Goal: Find specific page/section: Find specific page/section

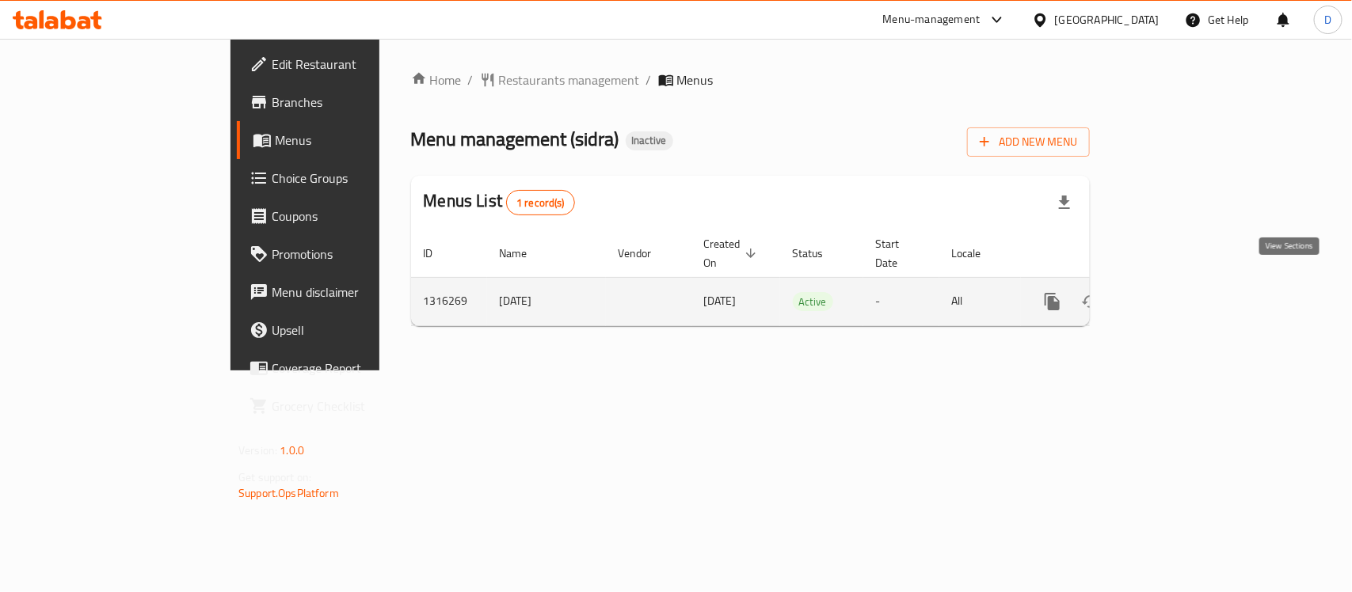
click at [1176, 292] on icon "enhanced table" at bounding box center [1166, 301] width 19 height 19
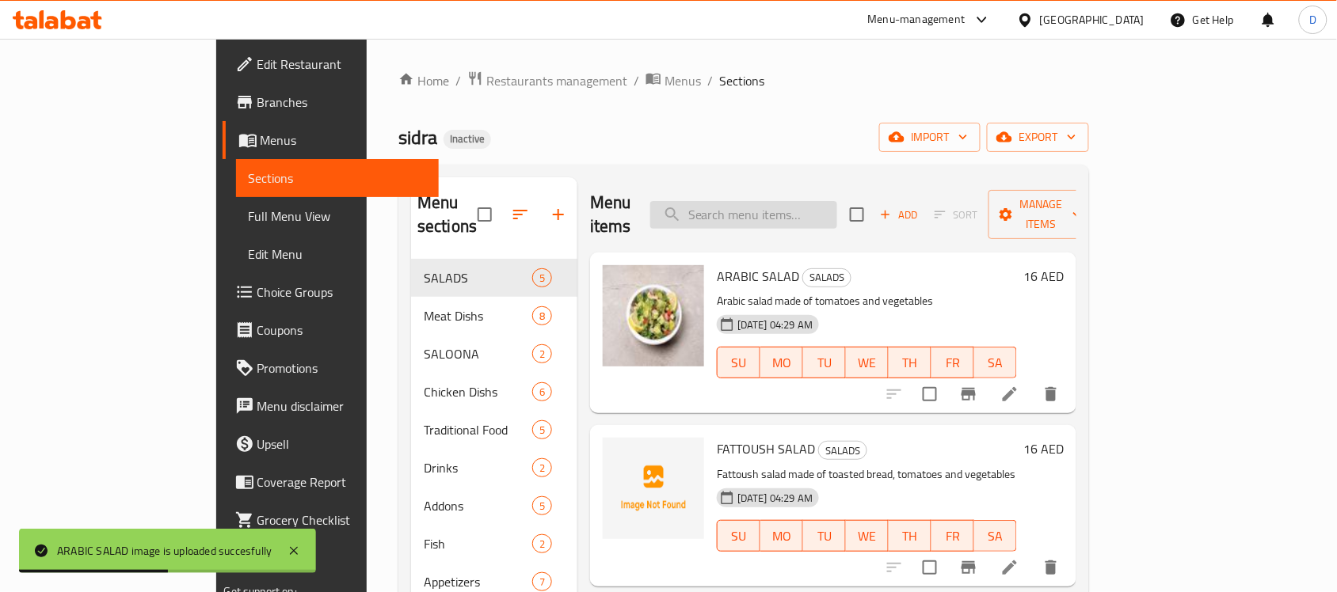
click at [837, 203] on input "search" at bounding box center [743, 215] width 187 height 28
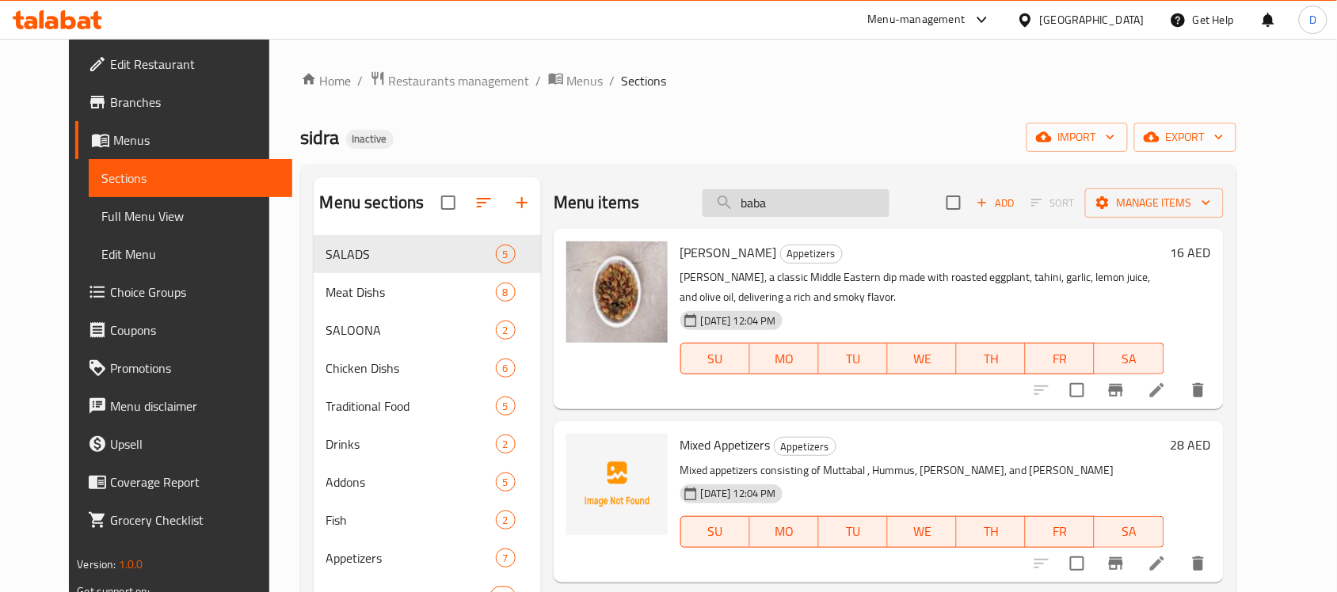
drag, startPoint x: 804, startPoint y: 203, endPoint x: 733, endPoint y: 214, distance: 71.2
click at [733, 214] on input "baba" at bounding box center [795, 203] width 187 height 28
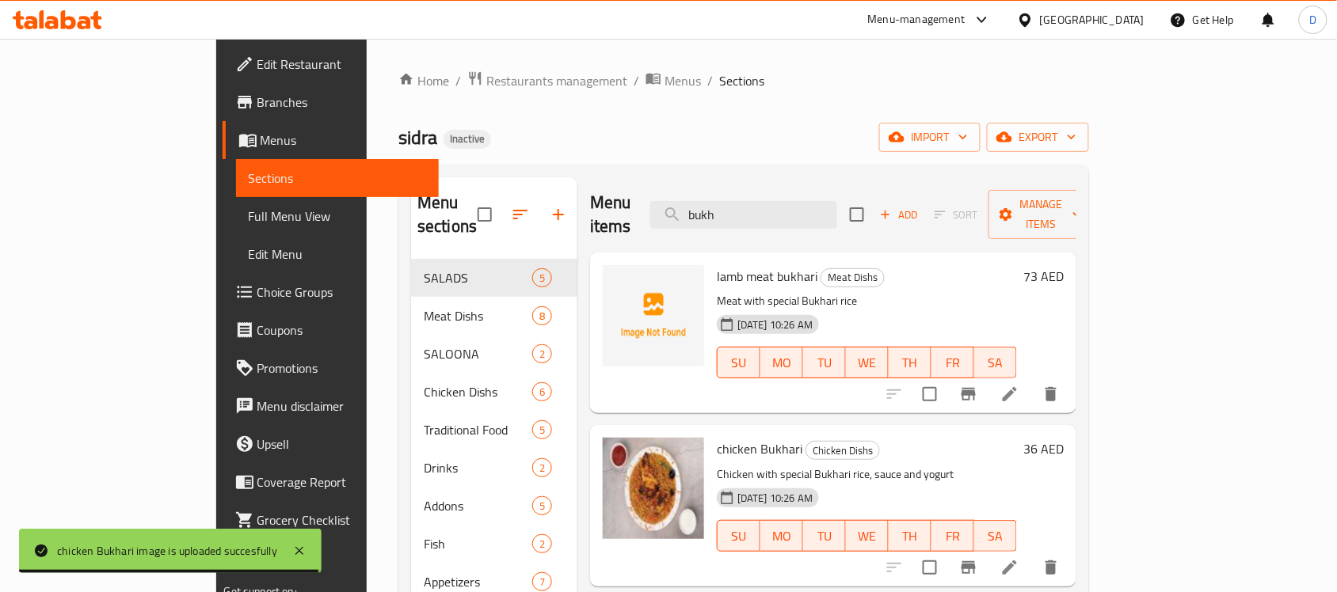
drag, startPoint x: 816, startPoint y: 190, endPoint x: 703, endPoint y: 198, distance: 112.7
click at [703, 198] on div "Menu items bukh Add Sort Manage items" at bounding box center [833, 214] width 486 height 75
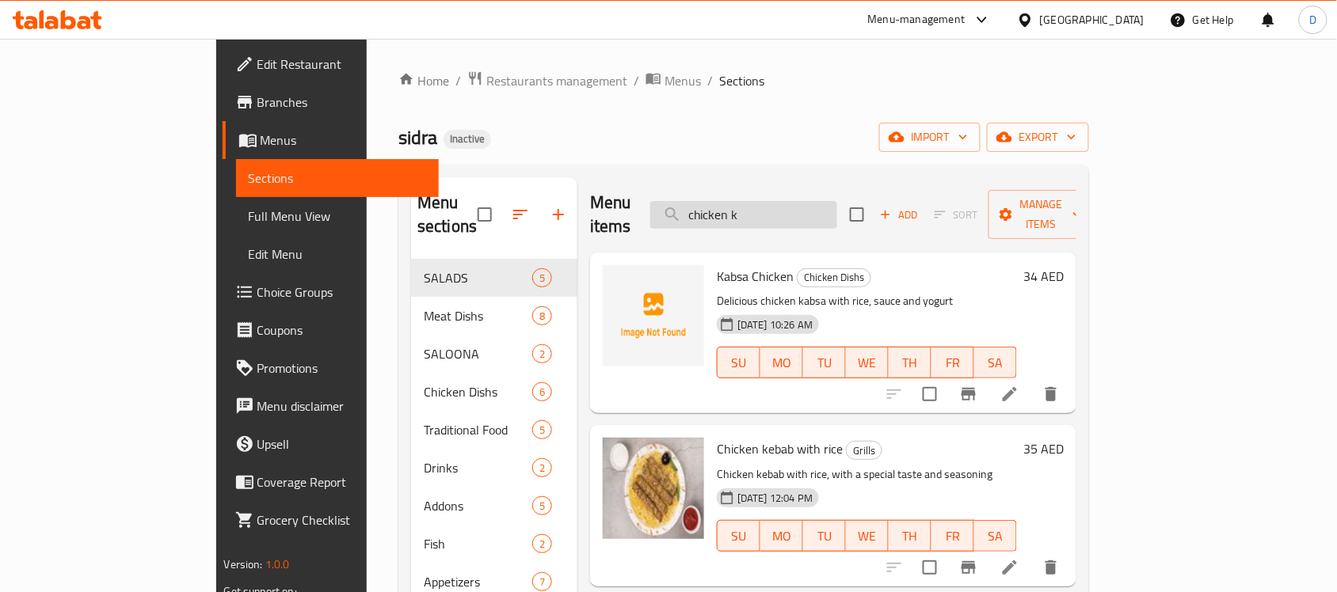
click at [820, 201] on input "chicken k" at bounding box center [743, 215] width 187 height 28
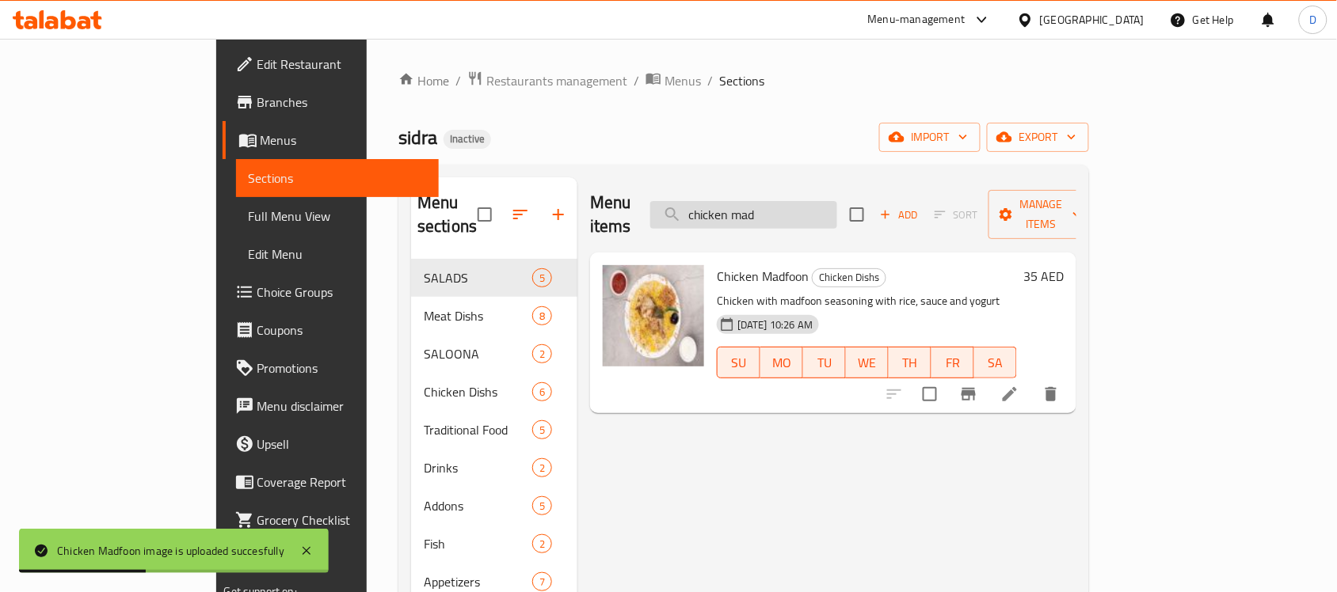
click at [837, 203] on input "chicken mad" at bounding box center [743, 215] width 187 height 28
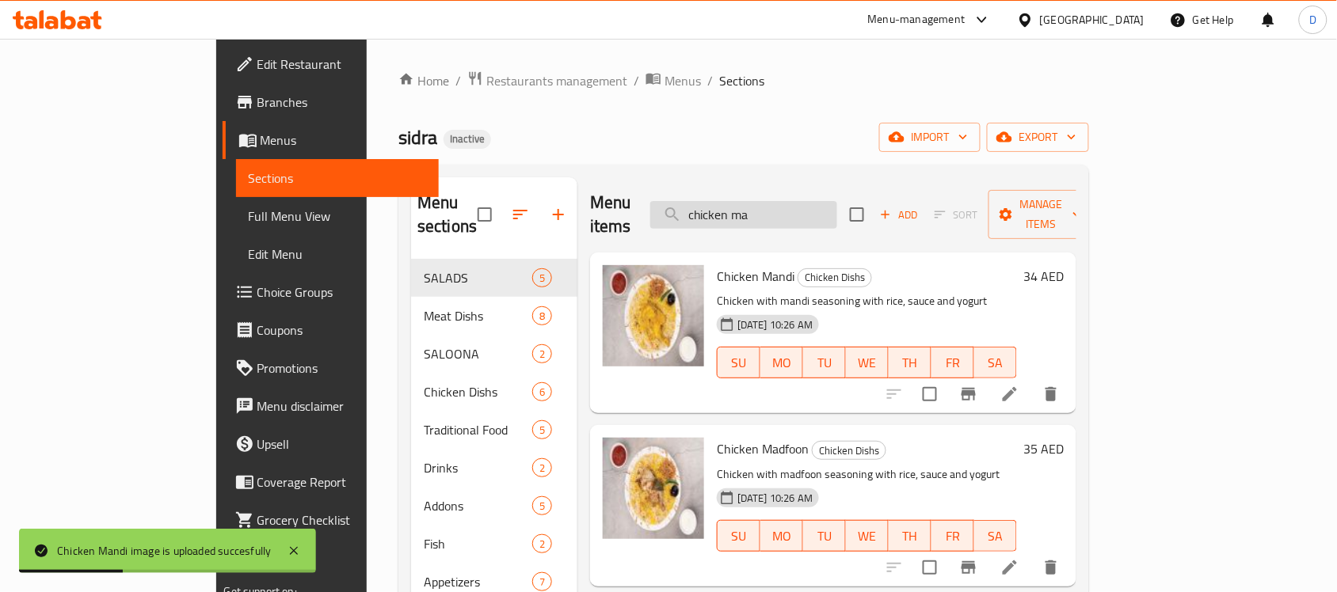
click at [837, 208] on input "chicken ma" at bounding box center [743, 215] width 187 height 28
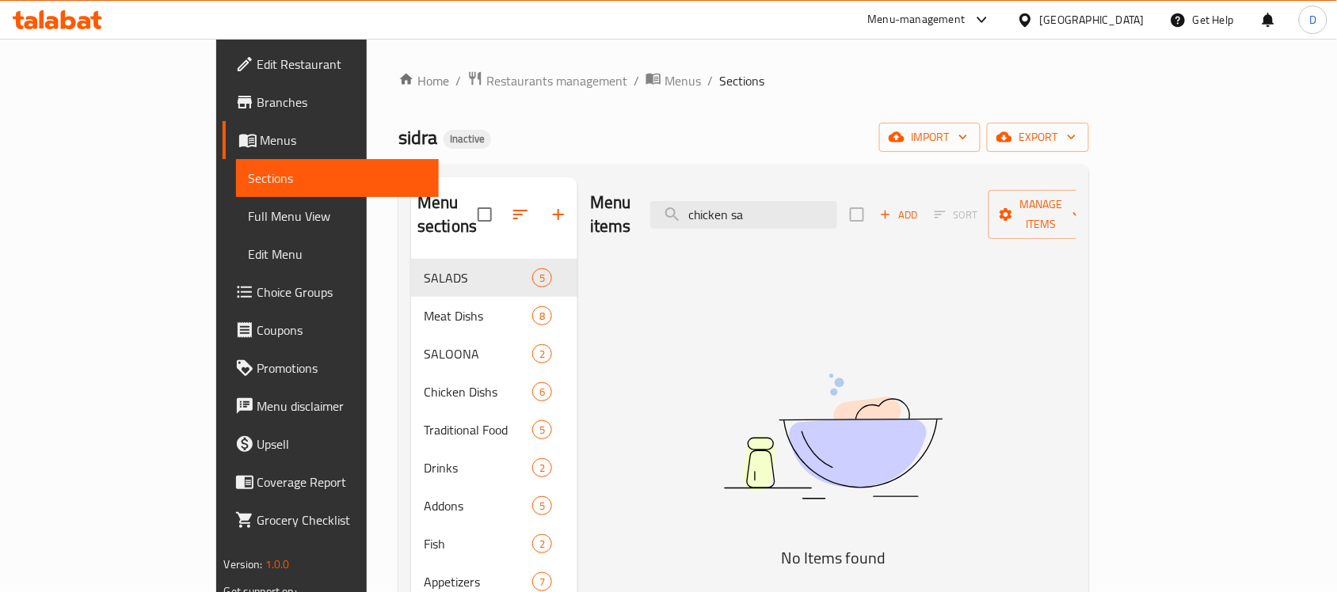
drag, startPoint x: 865, startPoint y: 204, endPoint x: 711, endPoint y: 194, distance: 154.0
click at [711, 194] on div "Menu items chicken sa Add Sort Manage items" at bounding box center [833, 214] width 486 height 75
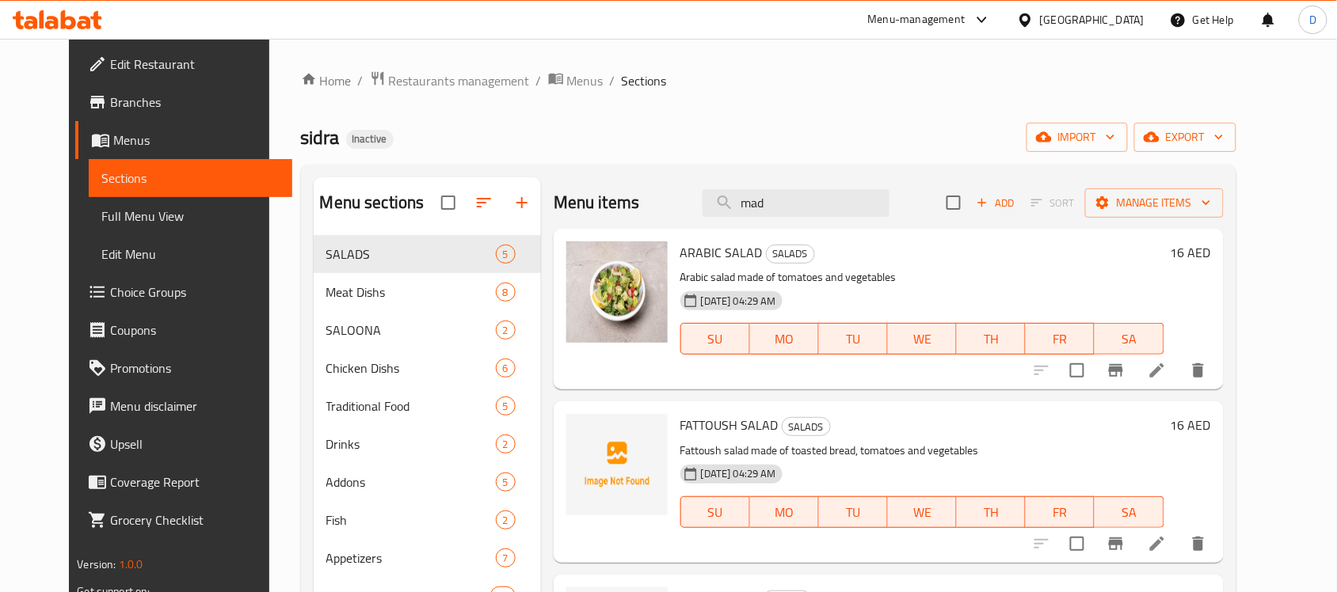
type input "madb"
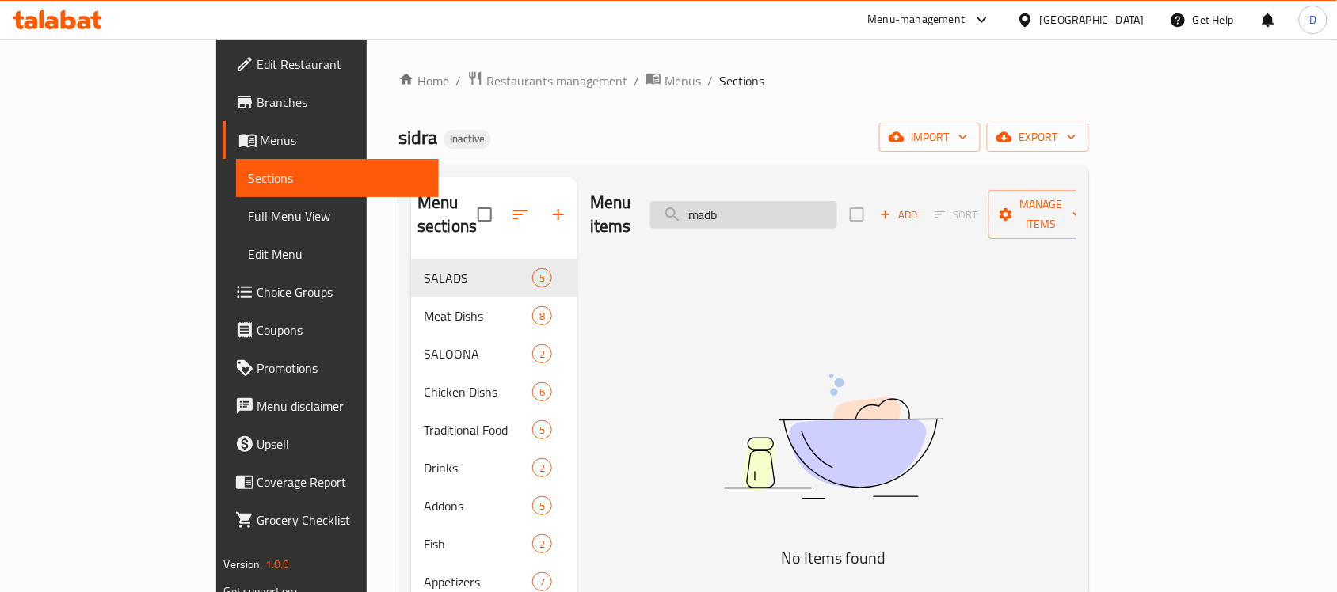
drag, startPoint x: 823, startPoint y: 203, endPoint x: 734, endPoint y: 211, distance: 89.8
click at [734, 211] on input "madb" at bounding box center [743, 215] width 187 height 28
type input "s"
type input "l"
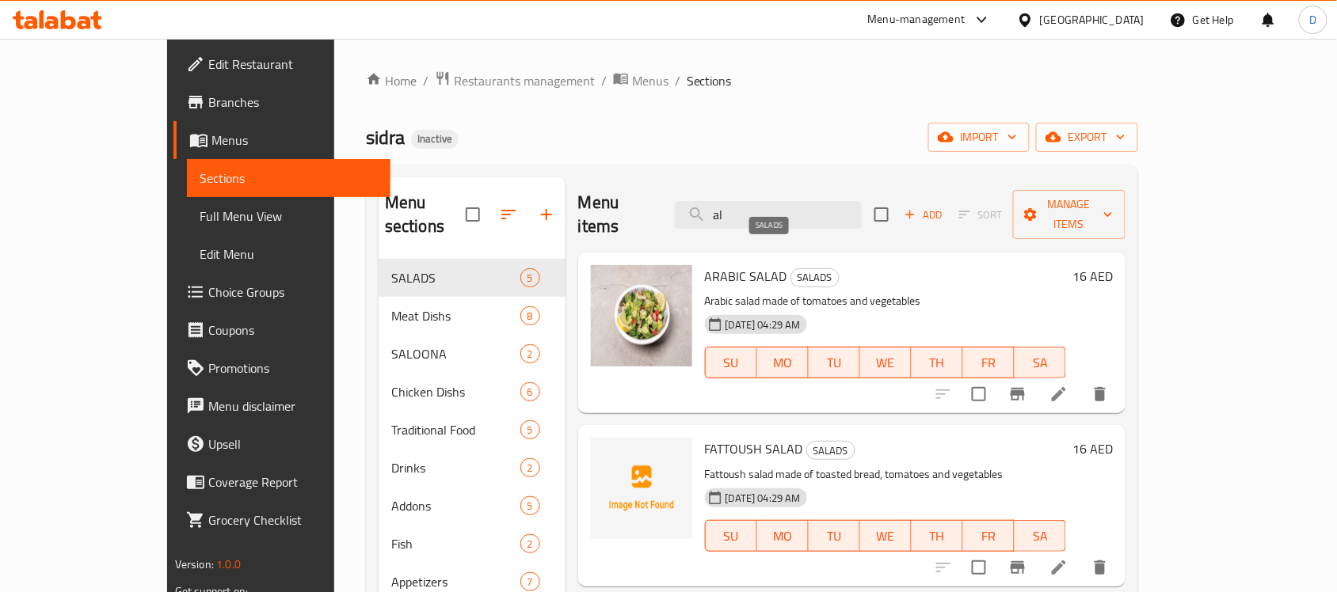
type input "a"
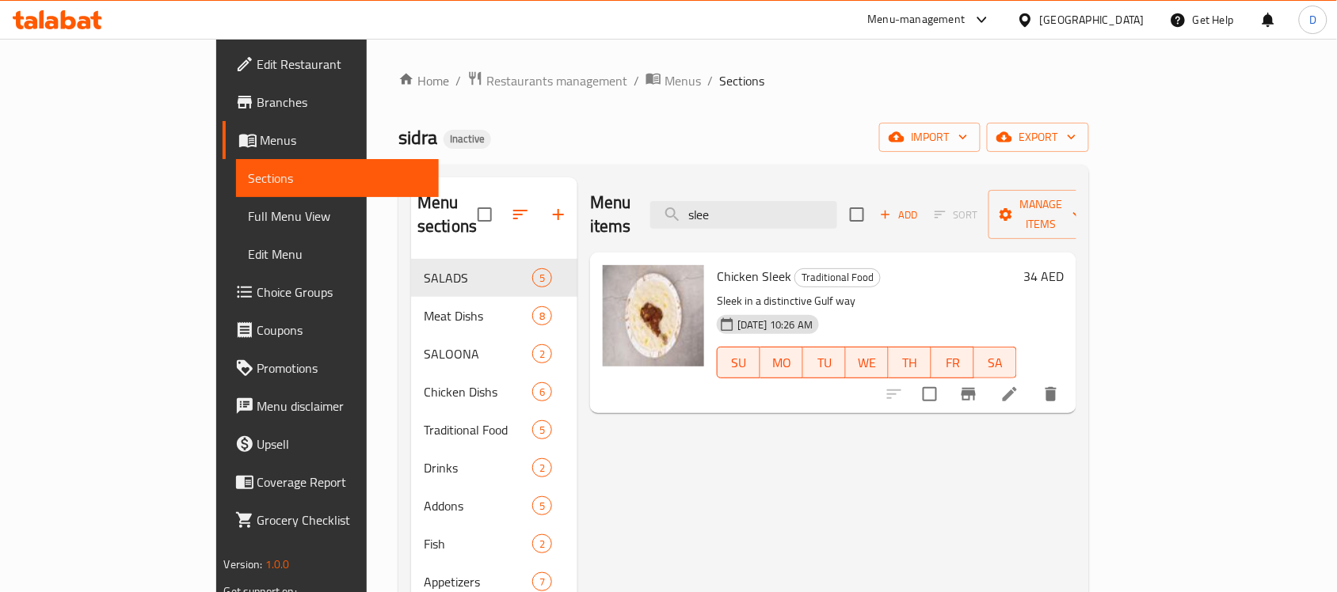
drag, startPoint x: 809, startPoint y: 199, endPoint x: 714, endPoint y: 208, distance: 95.5
click at [714, 208] on div "Menu items slee Add Sort Manage items" at bounding box center [833, 214] width 486 height 75
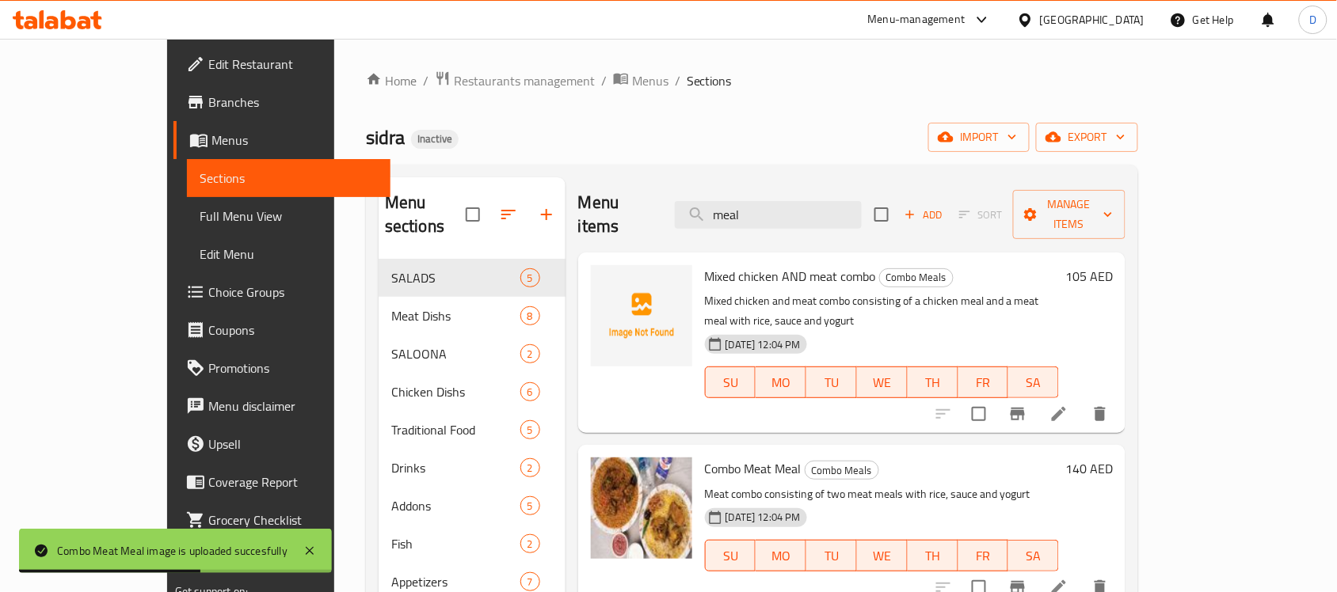
drag, startPoint x: 831, startPoint y: 208, endPoint x: 717, endPoint y: 215, distance: 115.0
click at [717, 215] on div "Menu items meal Add Sort Manage items" at bounding box center [851, 214] width 547 height 75
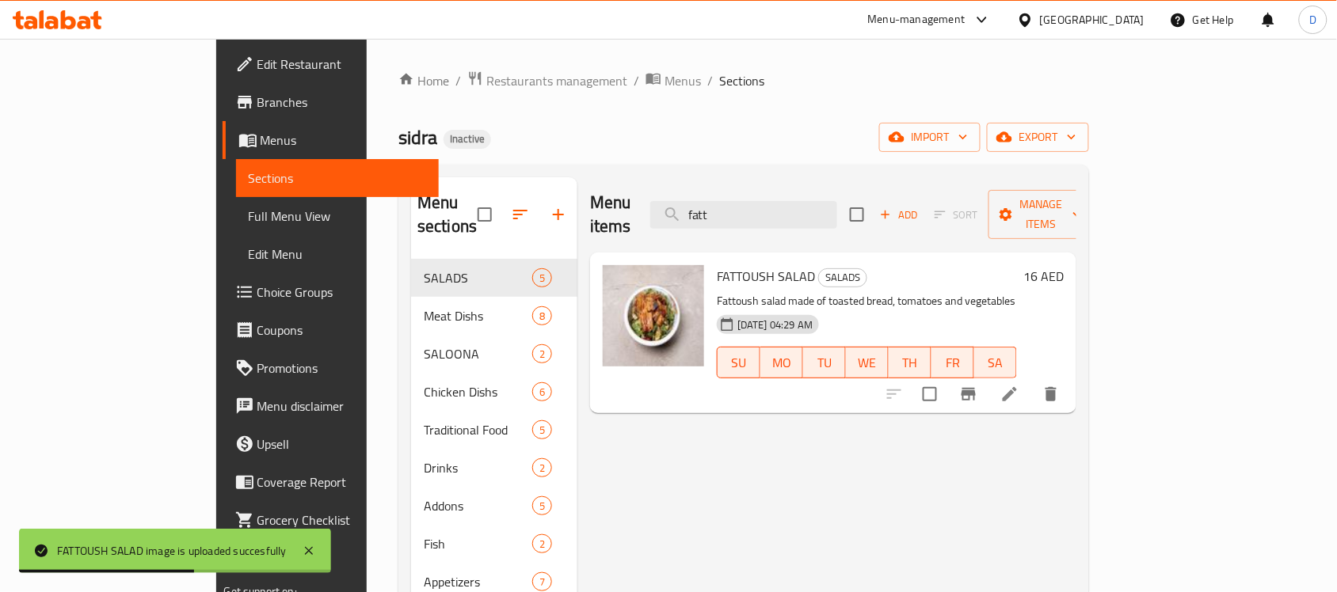
drag, startPoint x: 818, startPoint y: 207, endPoint x: 751, endPoint y: 231, distance: 71.6
click at [751, 231] on div "Menu items fatt Add Sort Manage items FATTOUSH SALAD SALADS Fattoush salad made…" at bounding box center [826, 473] width 499 height 592
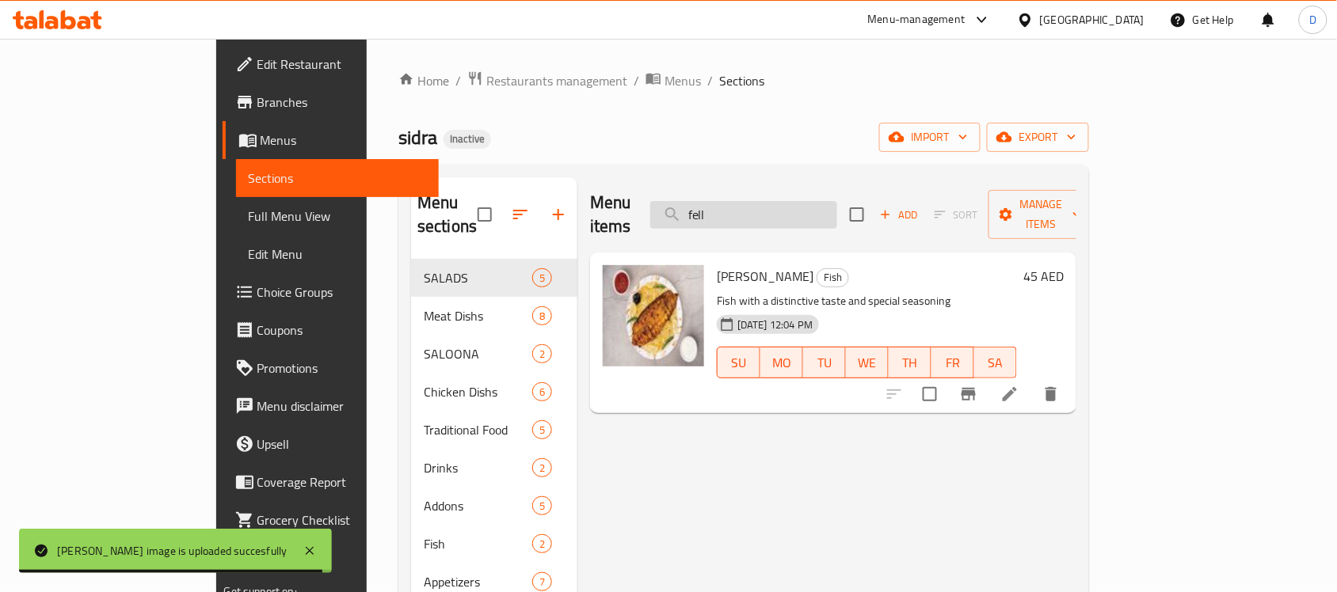
drag, startPoint x: 830, startPoint y: 204, endPoint x: 760, endPoint y: 208, distance: 69.8
click at [760, 208] on input "fell" at bounding box center [743, 215] width 187 height 28
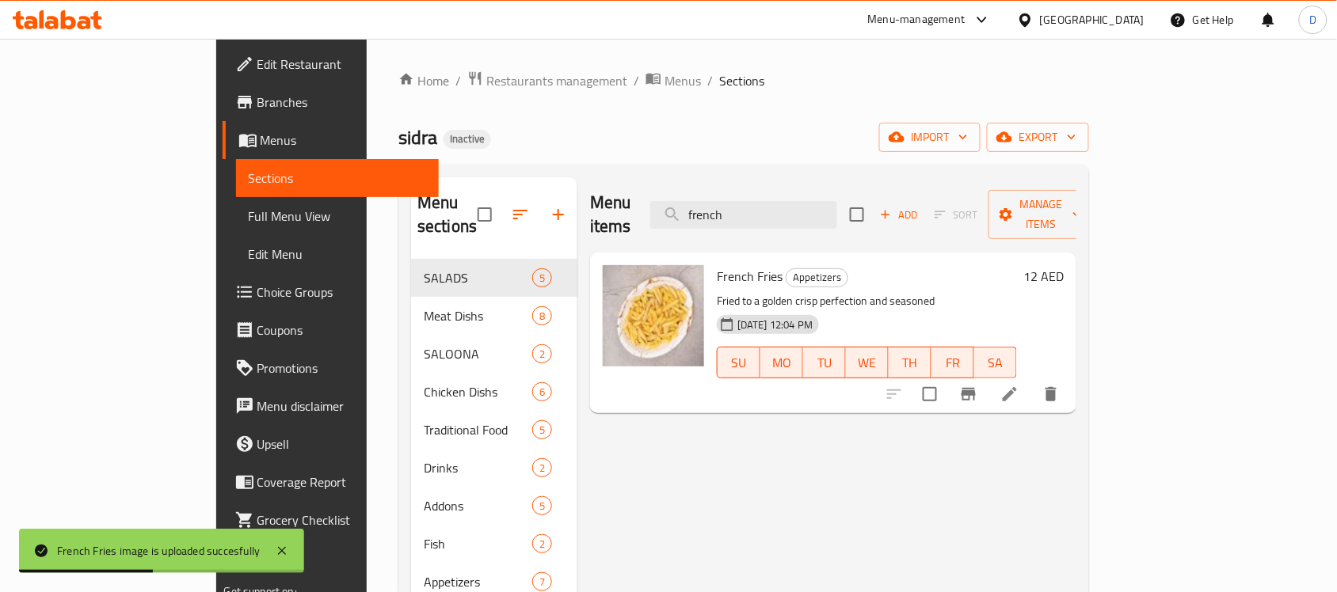
drag, startPoint x: 835, startPoint y: 203, endPoint x: 655, endPoint y: 223, distance: 181.6
click at [655, 223] on div "Menu items french Add Sort Manage items" at bounding box center [833, 214] width 486 height 75
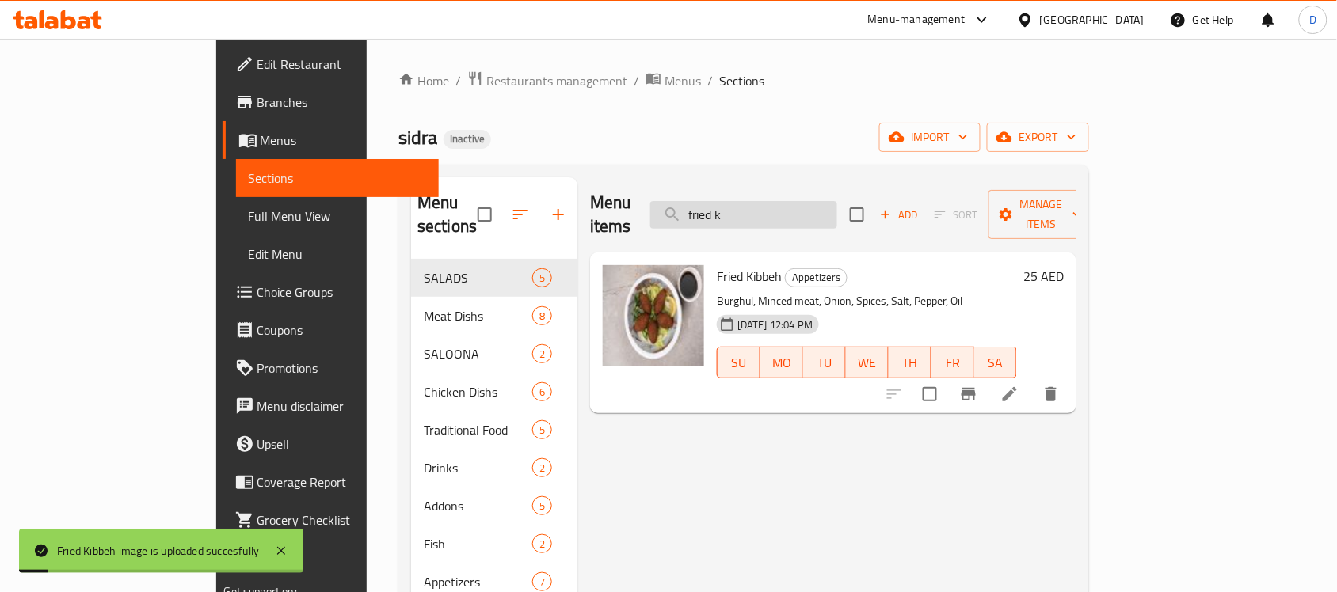
click at [837, 201] on input "fried k" at bounding box center [743, 215] width 187 height 28
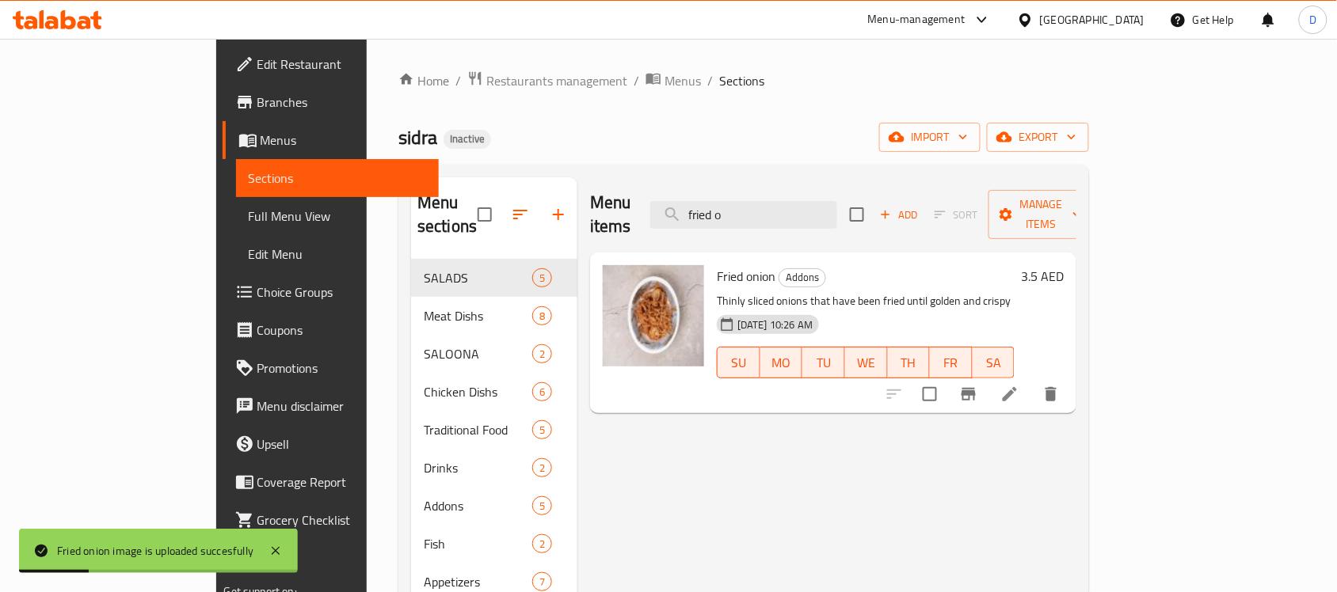
drag, startPoint x: 821, startPoint y: 203, endPoint x: 693, endPoint y: 203, distance: 128.3
click at [693, 203] on div "Menu items fried o Add Sort Manage items" at bounding box center [833, 214] width 486 height 75
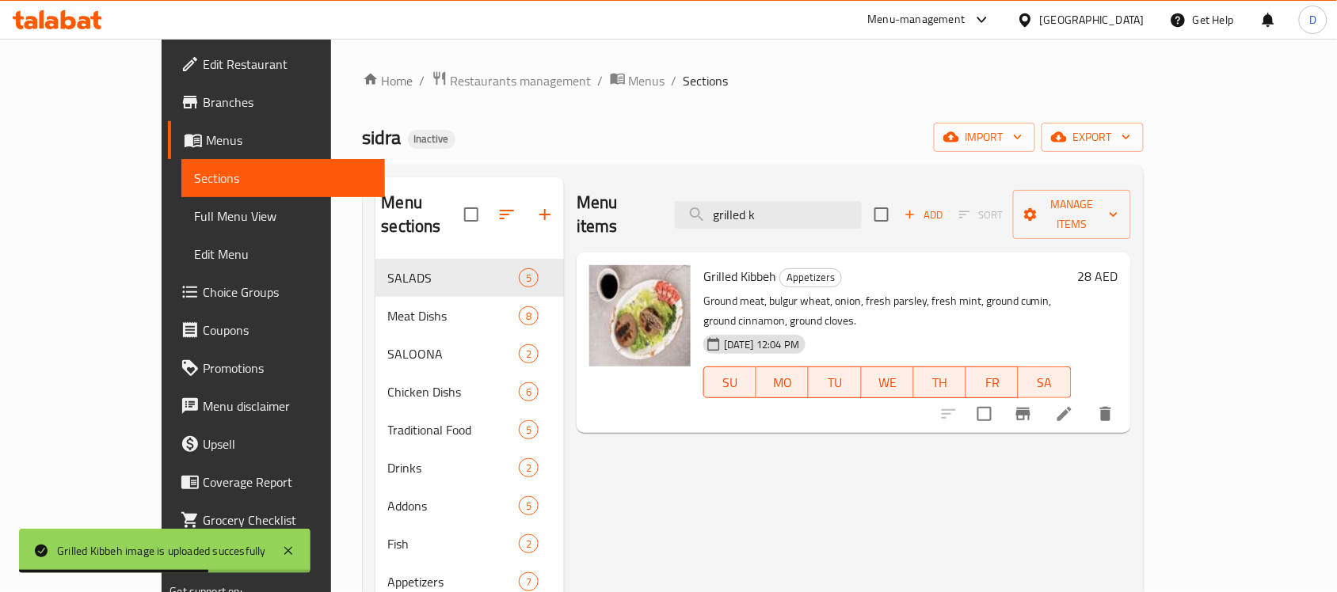
drag, startPoint x: 813, startPoint y: 196, endPoint x: 710, endPoint y: 206, distance: 103.4
click at [710, 206] on div "Menu items grilled k Add Sort Manage items" at bounding box center [853, 214] width 554 height 75
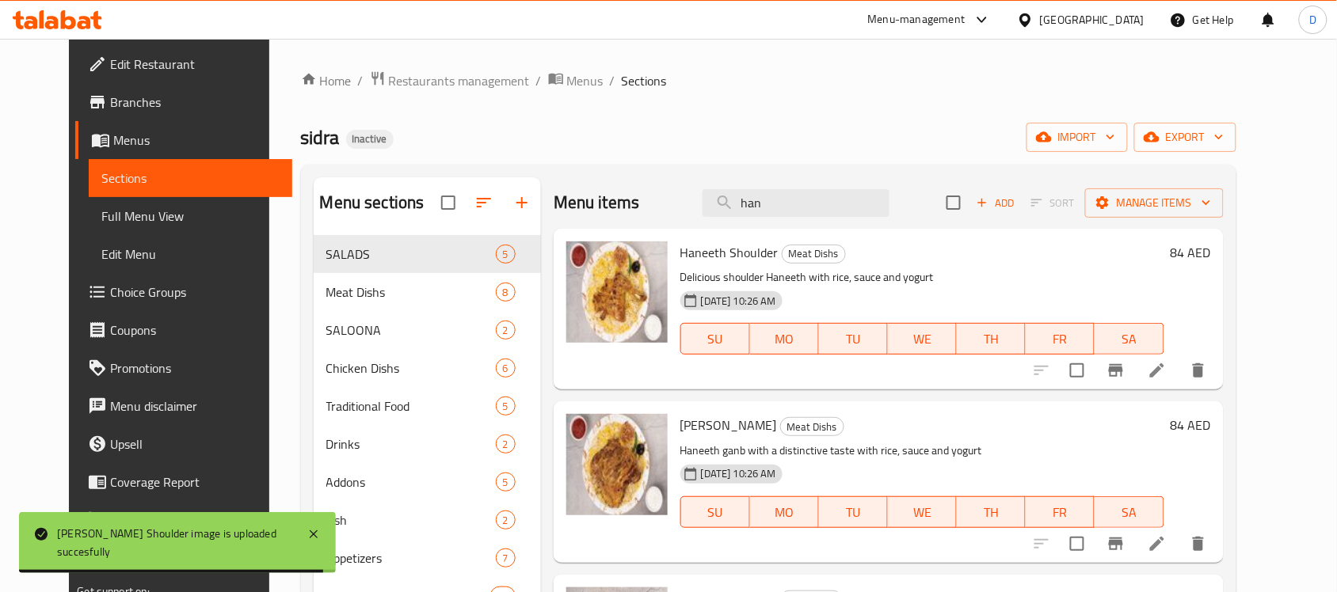
drag, startPoint x: 832, startPoint y: 203, endPoint x: 710, endPoint y: 211, distance: 122.2
click at [710, 211] on div "Menu items han Add Sort Manage items" at bounding box center [888, 202] width 670 height 51
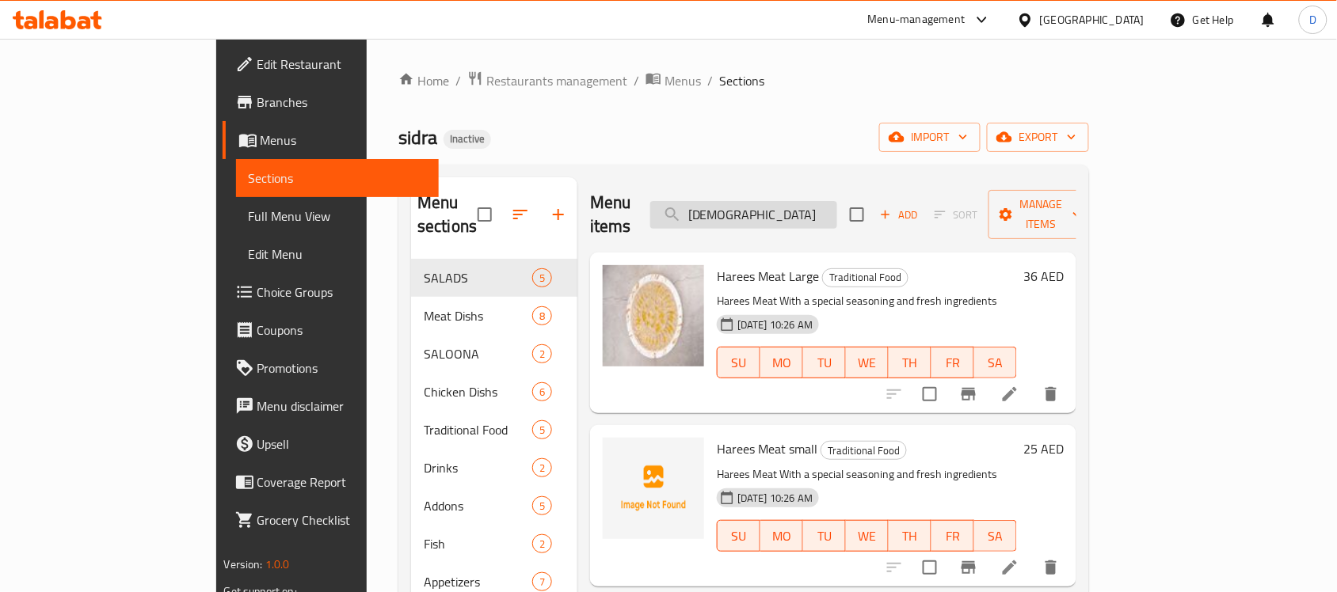
drag, startPoint x: 858, startPoint y: 200, endPoint x: 733, endPoint y: 202, distance: 124.3
click at [733, 202] on input "harees" at bounding box center [743, 215] width 187 height 28
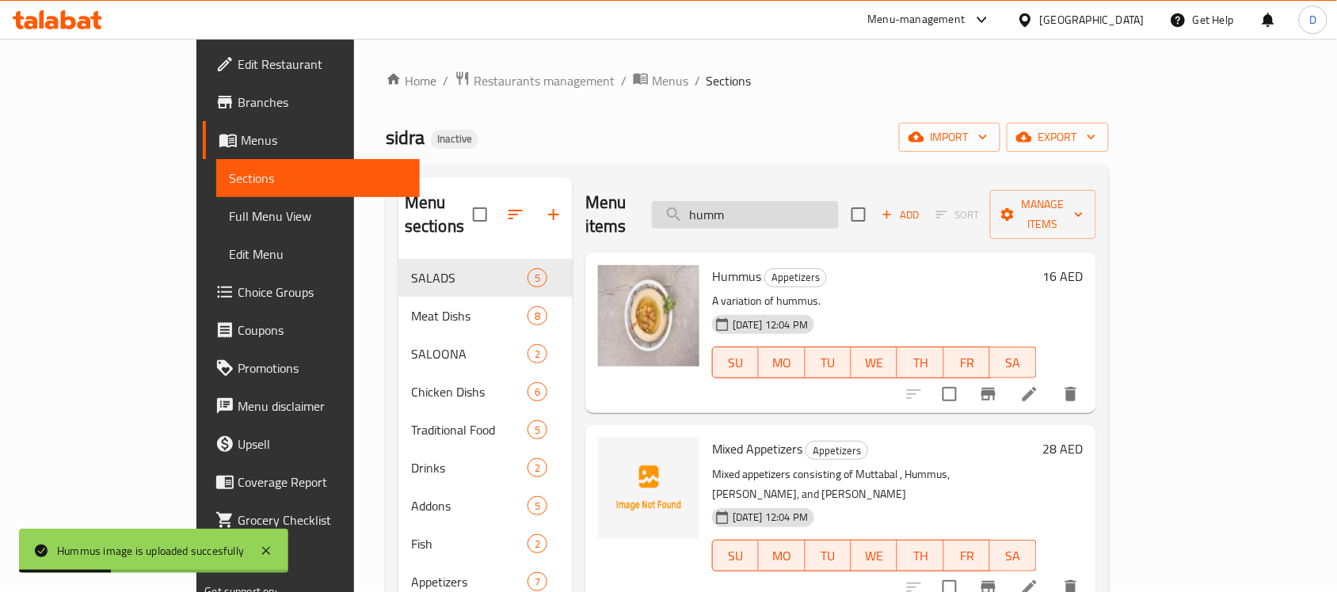
drag, startPoint x: 838, startPoint y: 203, endPoint x: 732, endPoint y: 207, distance: 105.4
click at [732, 207] on input "humm" at bounding box center [745, 215] width 187 height 28
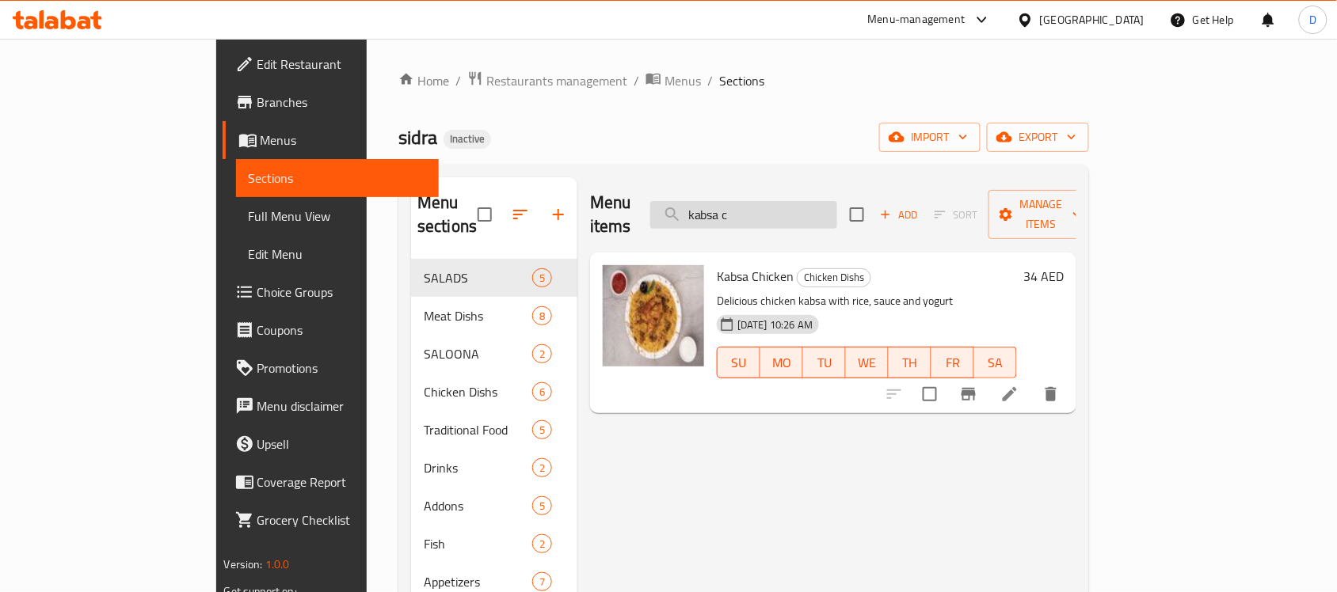
click at [837, 204] on input "kabsa c" at bounding box center [743, 215] width 187 height 28
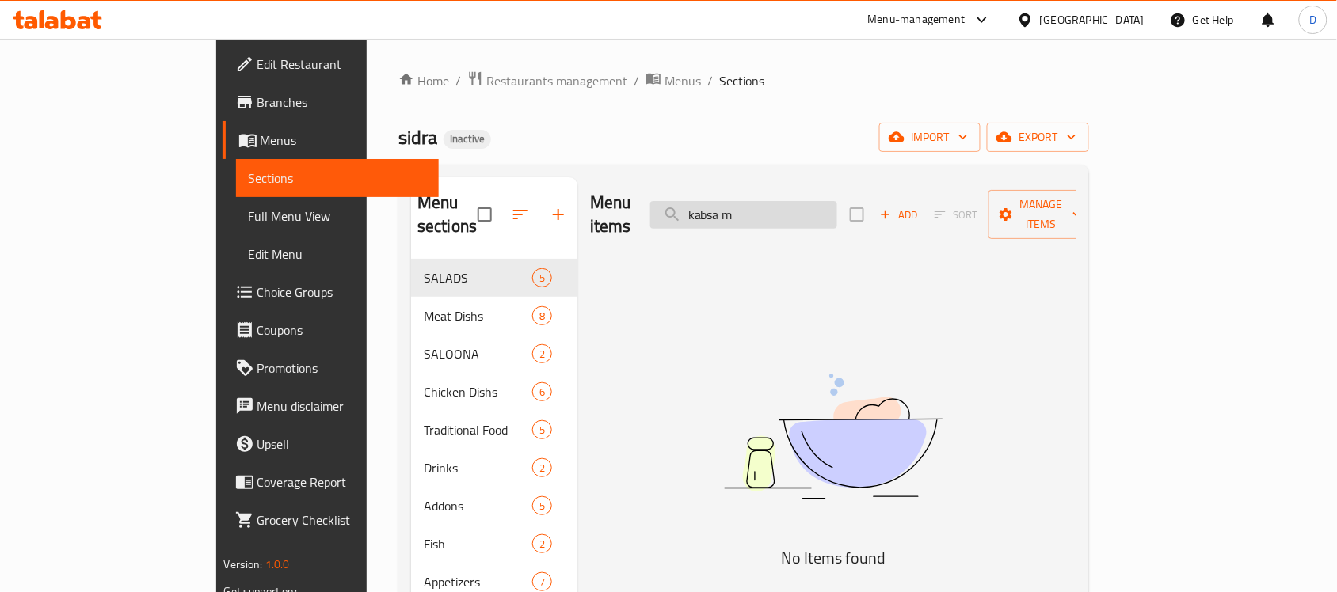
click at [830, 210] on input "kabsa m" at bounding box center [743, 215] width 187 height 28
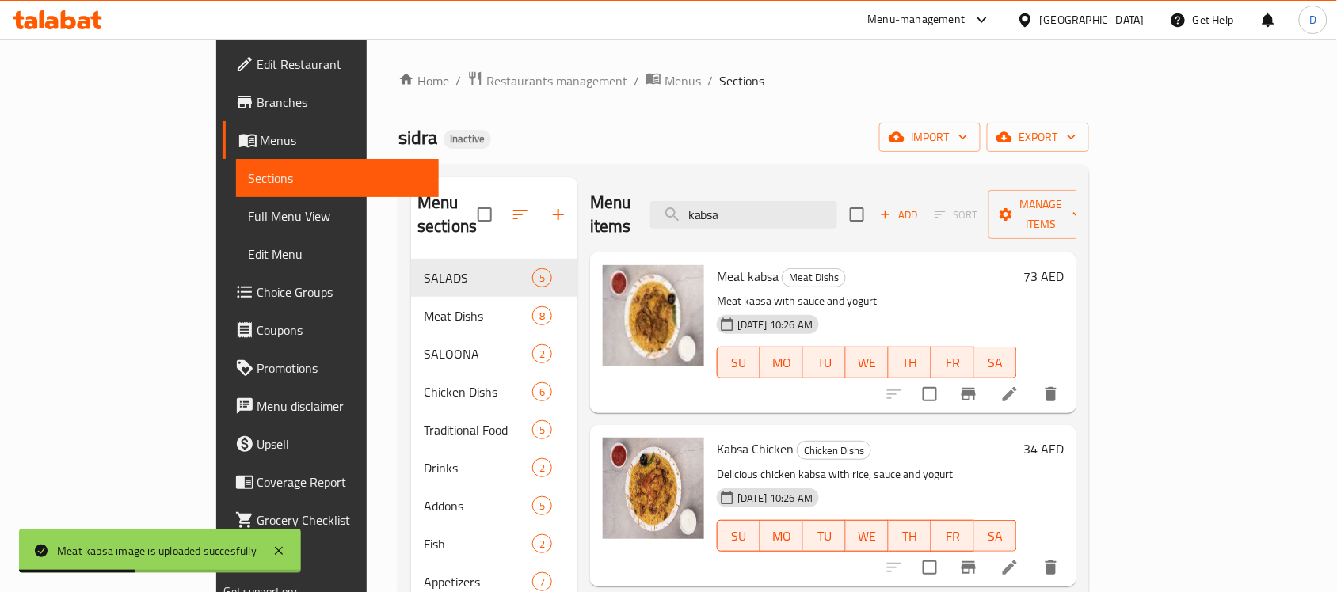
drag, startPoint x: 830, startPoint y: 206, endPoint x: 705, endPoint y: 198, distance: 125.4
click at [705, 198] on div "Menu items kabsa Add Sort Manage items" at bounding box center [833, 214] width 486 height 75
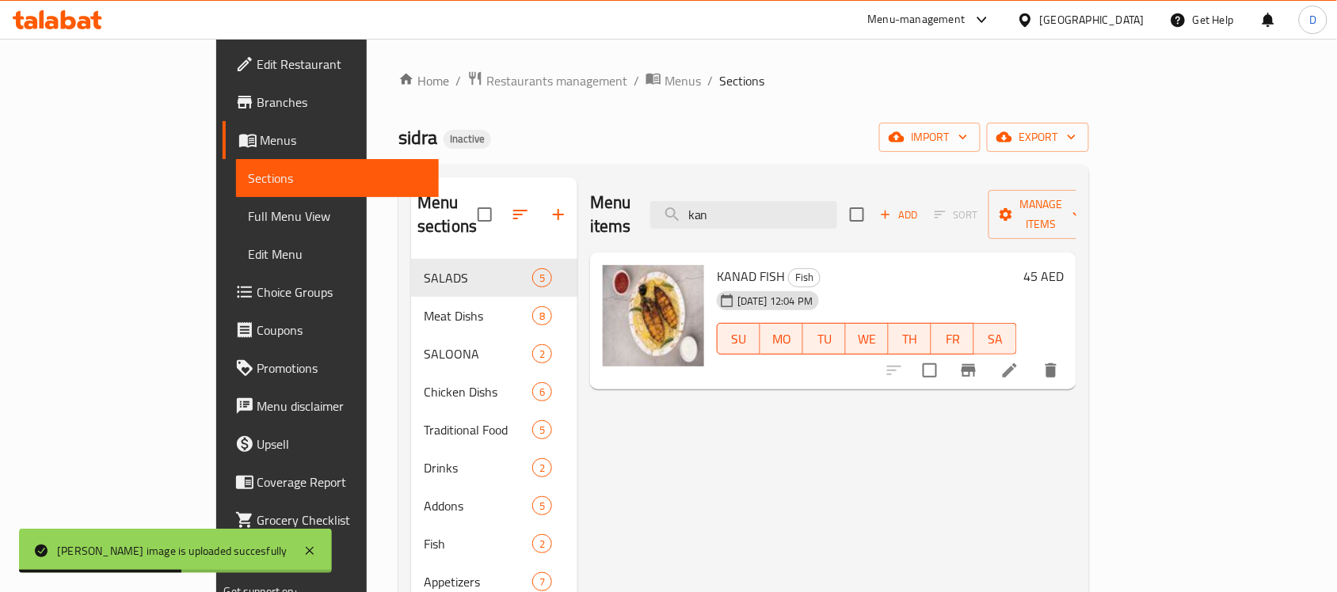
drag, startPoint x: 816, startPoint y: 211, endPoint x: 738, endPoint y: 239, distance: 82.4
click at [738, 239] on div "Menu items kan Add Sort Manage items KANAD FISH Fish 08-10-2025 12:04 PM SU MO …" at bounding box center [826, 473] width 499 height 592
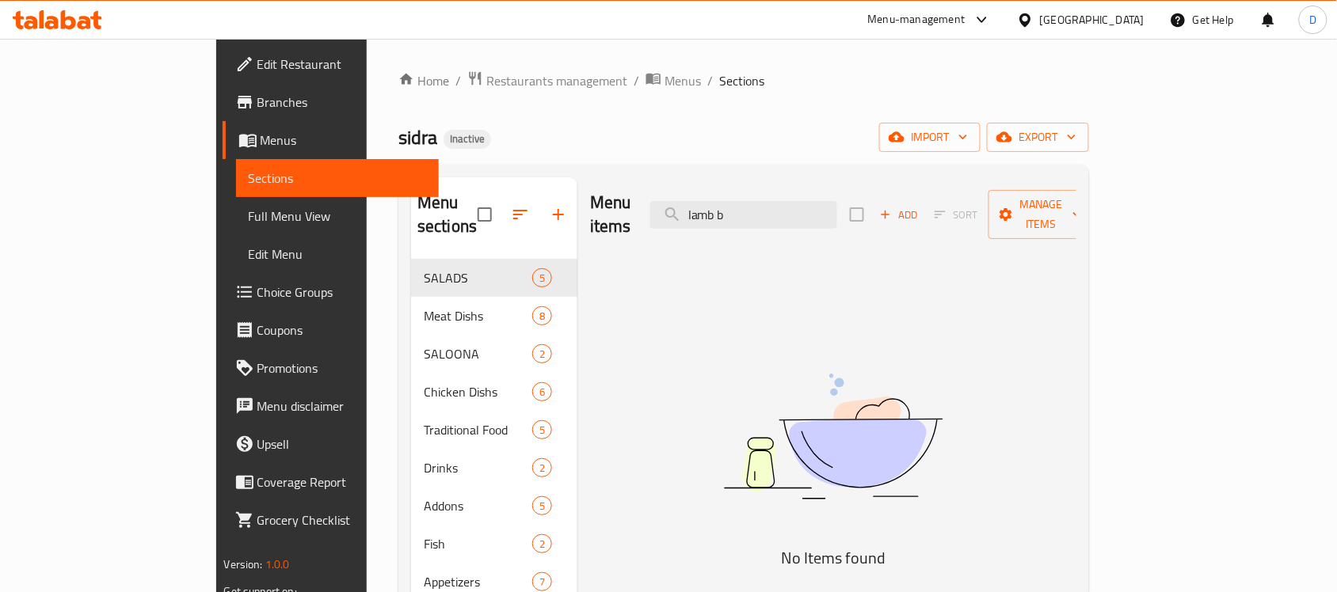
drag, startPoint x: 825, startPoint y: 203, endPoint x: 710, endPoint y: 208, distance: 114.9
click at [710, 208] on div "Menu items lamb b Add Sort Manage items" at bounding box center [833, 214] width 486 height 75
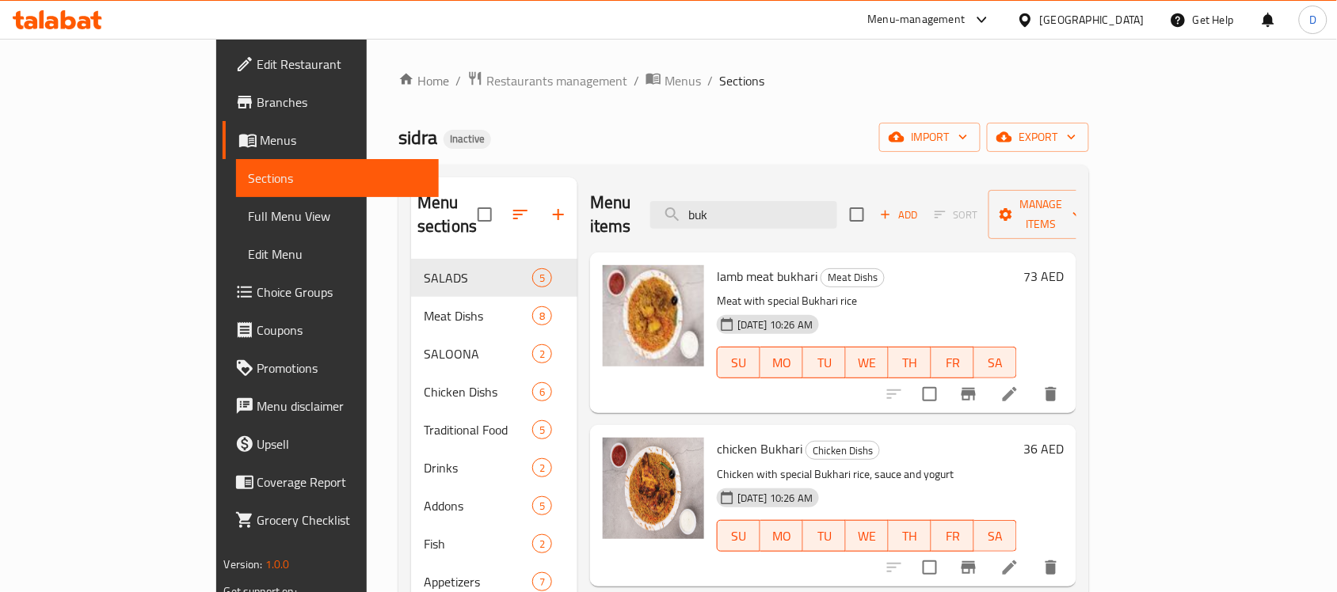
drag, startPoint x: 796, startPoint y: 198, endPoint x: 690, endPoint y: 224, distance: 109.3
click at [690, 224] on div "Menu items buk Add Sort Manage items" at bounding box center [833, 214] width 486 height 75
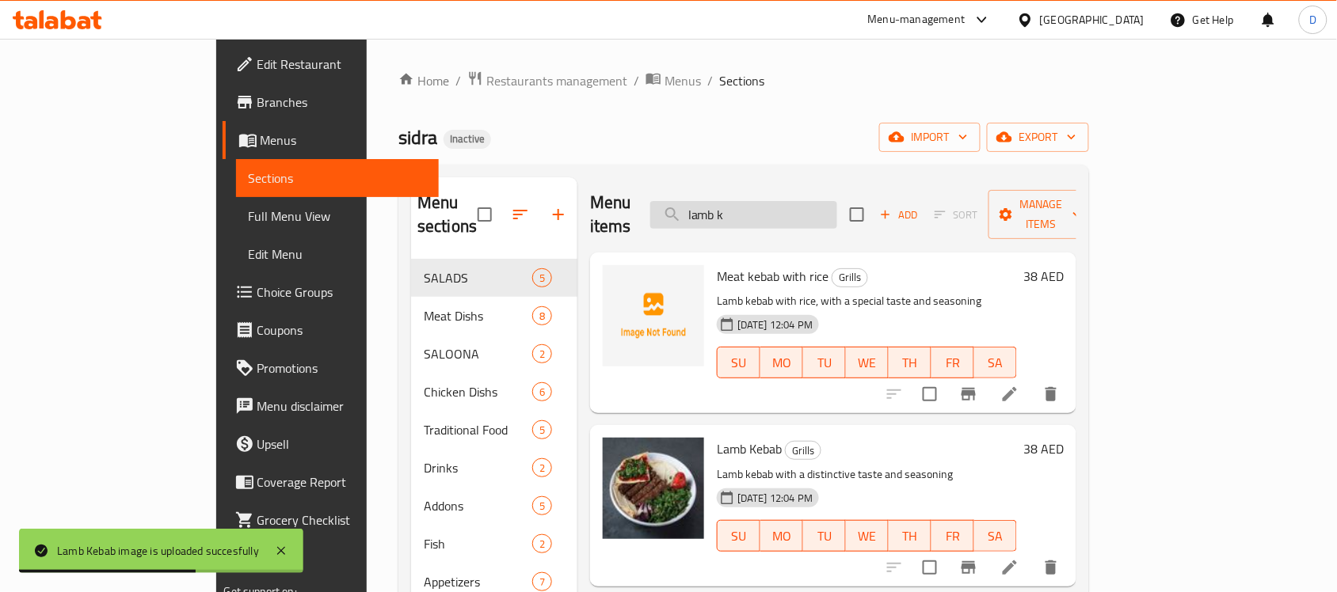
click at [837, 201] on input "lamb k" at bounding box center [743, 215] width 187 height 28
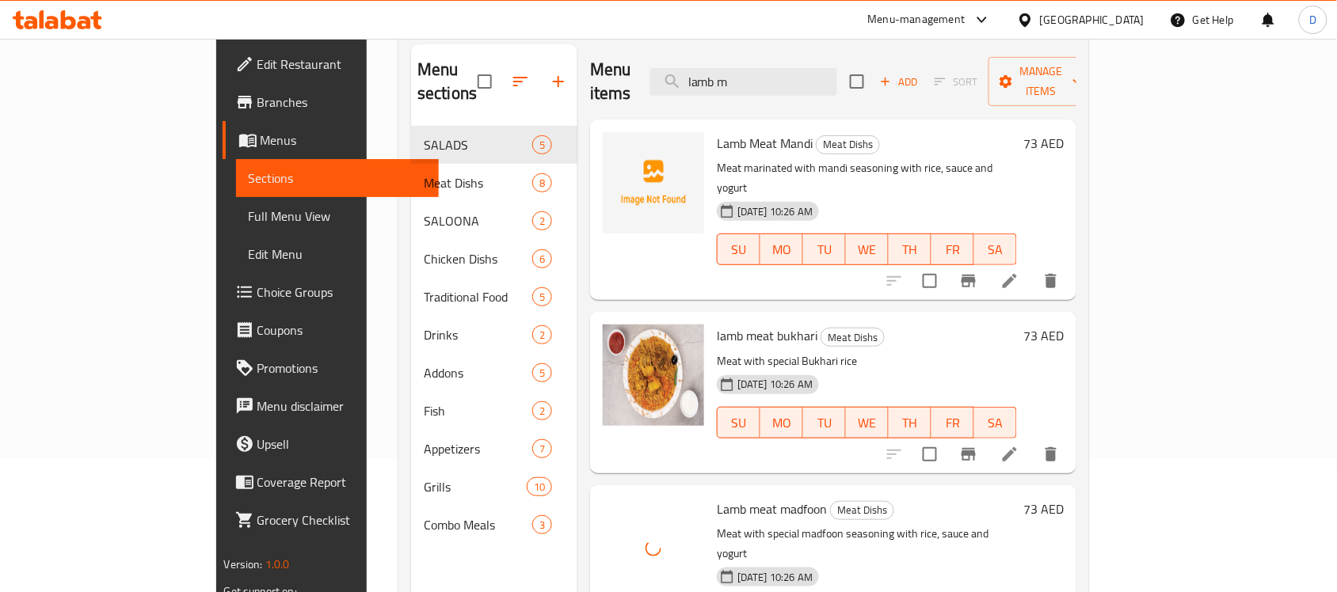
scroll to position [99, 0]
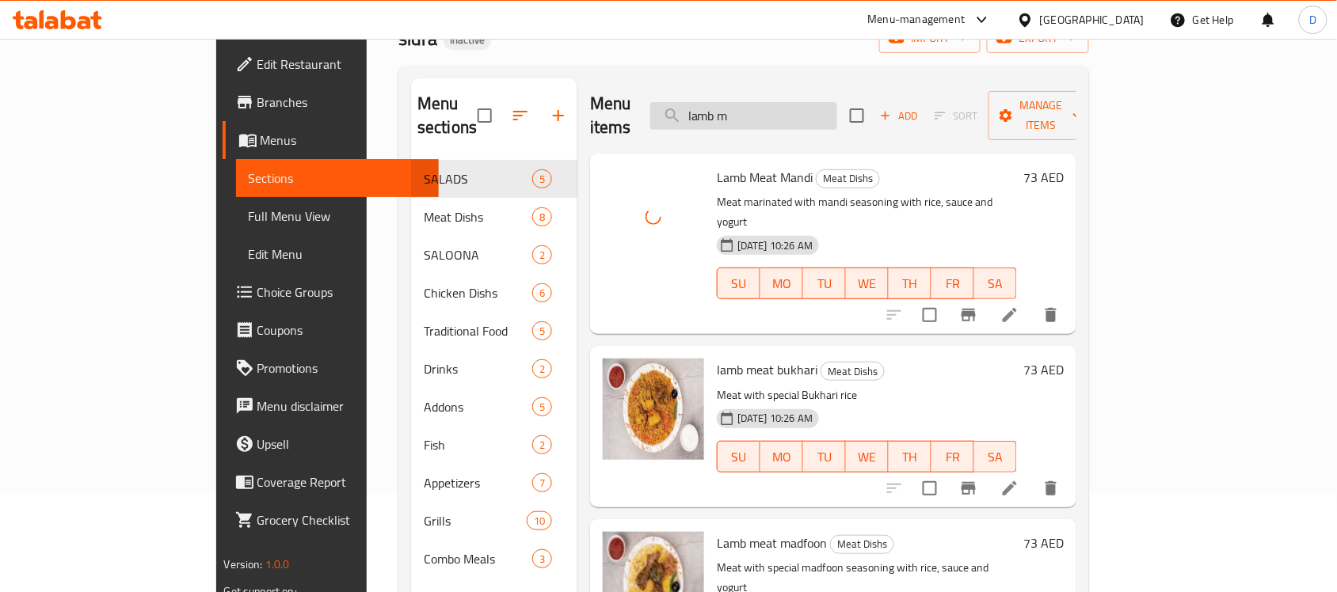
click at [837, 109] on input "lamb m" at bounding box center [743, 116] width 187 height 28
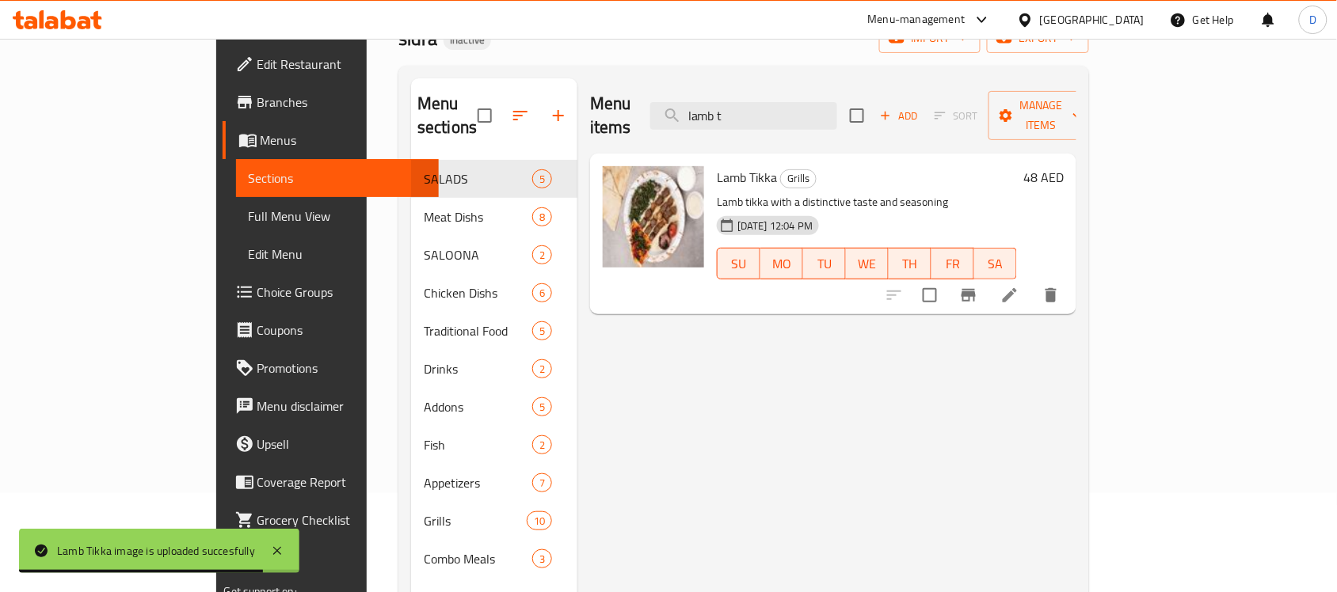
drag, startPoint x: 804, startPoint y: 107, endPoint x: 697, endPoint y: 109, distance: 107.7
click at [697, 109] on div "Menu items lamb t Add Sort Manage items" at bounding box center [833, 115] width 486 height 75
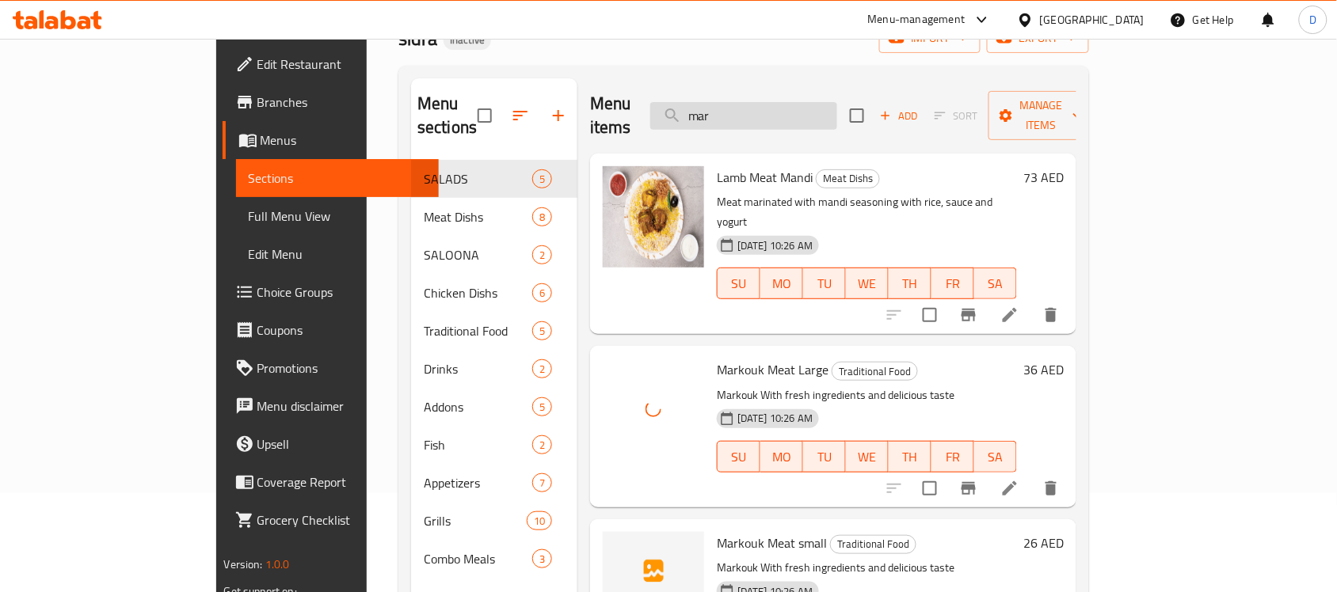
click at [810, 103] on input "mar" at bounding box center [743, 116] width 187 height 28
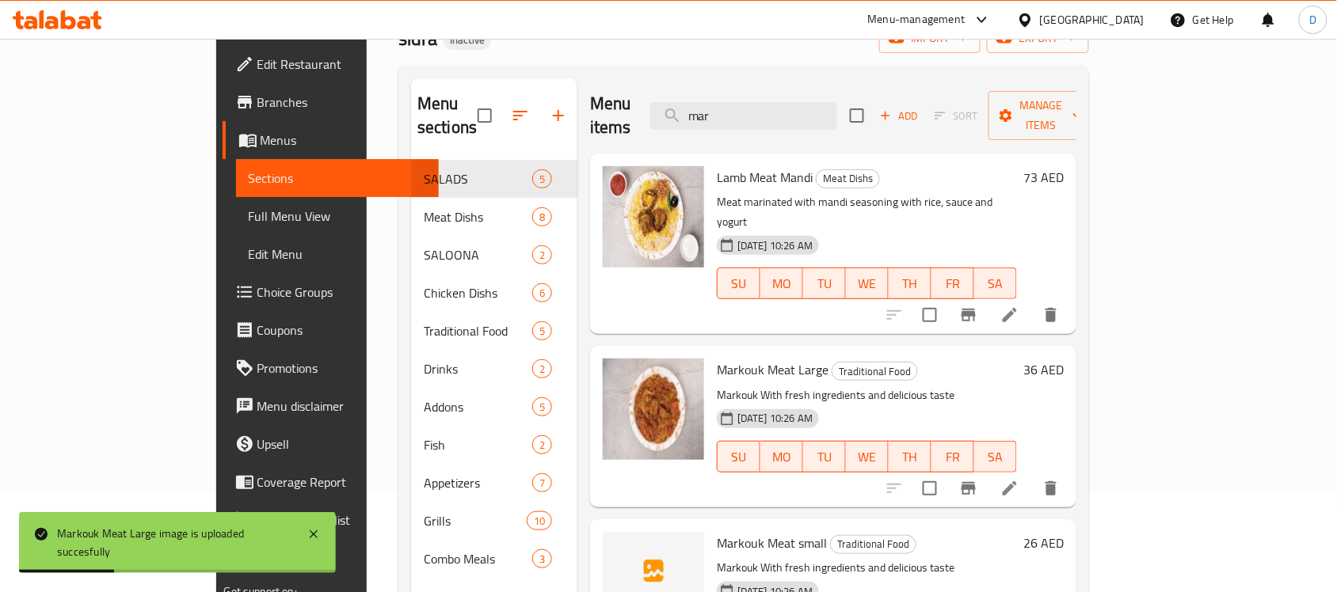
drag, startPoint x: 810, startPoint y: 103, endPoint x: 733, endPoint y: 129, distance: 81.1
click at [733, 129] on div "Menu items mar Add Sort Manage items Lamb Meat Mandi Meat Dishs Meat marinated …" at bounding box center [826, 374] width 499 height 592
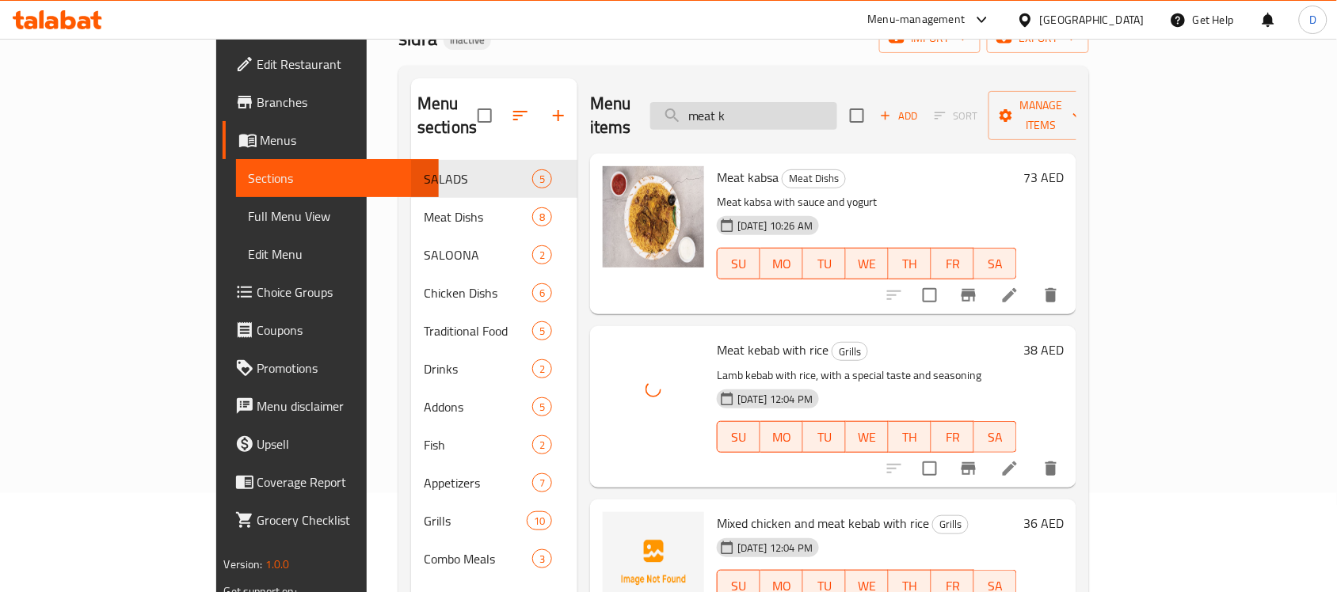
click at [816, 104] on input "meat k" at bounding box center [743, 116] width 187 height 28
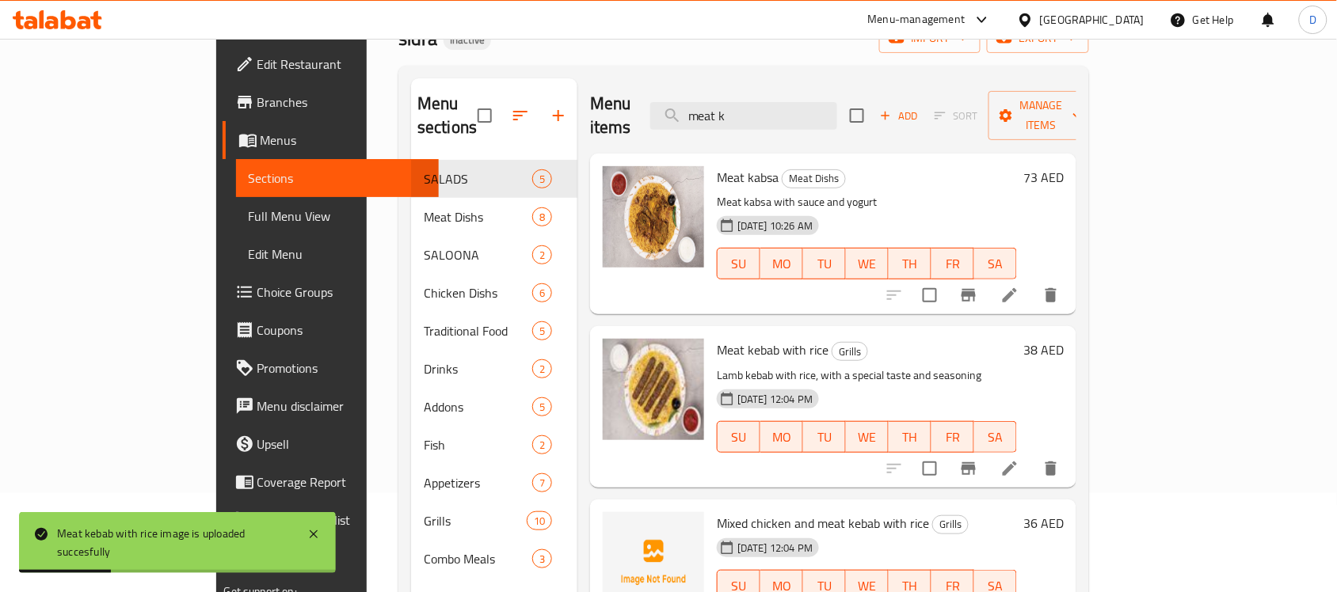
drag, startPoint x: 816, startPoint y: 104, endPoint x: 734, endPoint y: 123, distance: 84.5
click at [734, 123] on div "Menu items meat k Add Sort Manage items" at bounding box center [833, 115] width 486 height 75
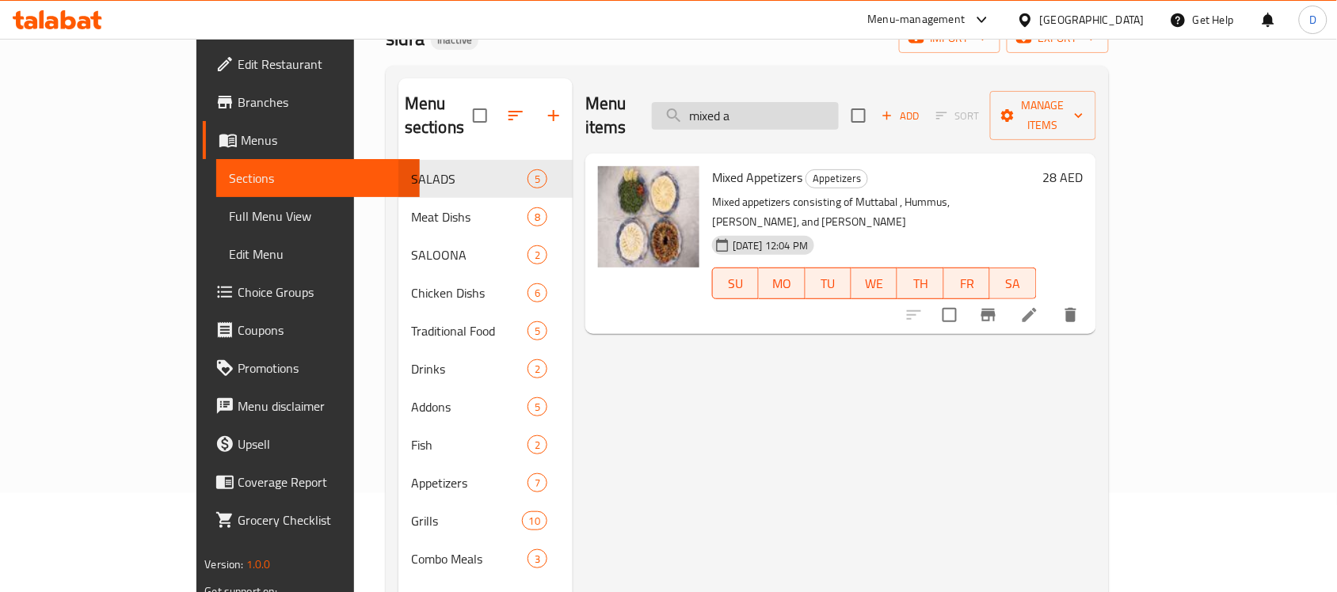
click at [839, 103] on input "mixed a" at bounding box center [745, 116] width 187 height 28
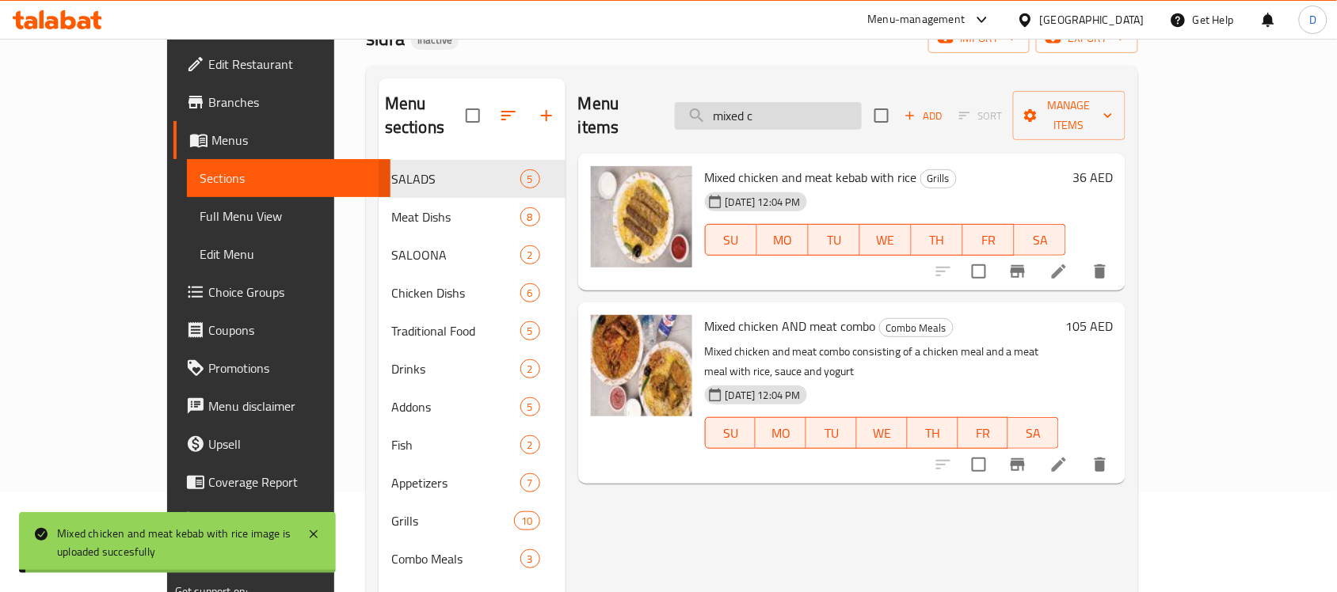
click at [861, 105] on input "mixed c" at bounding box center [768, 116] width 187 height 28
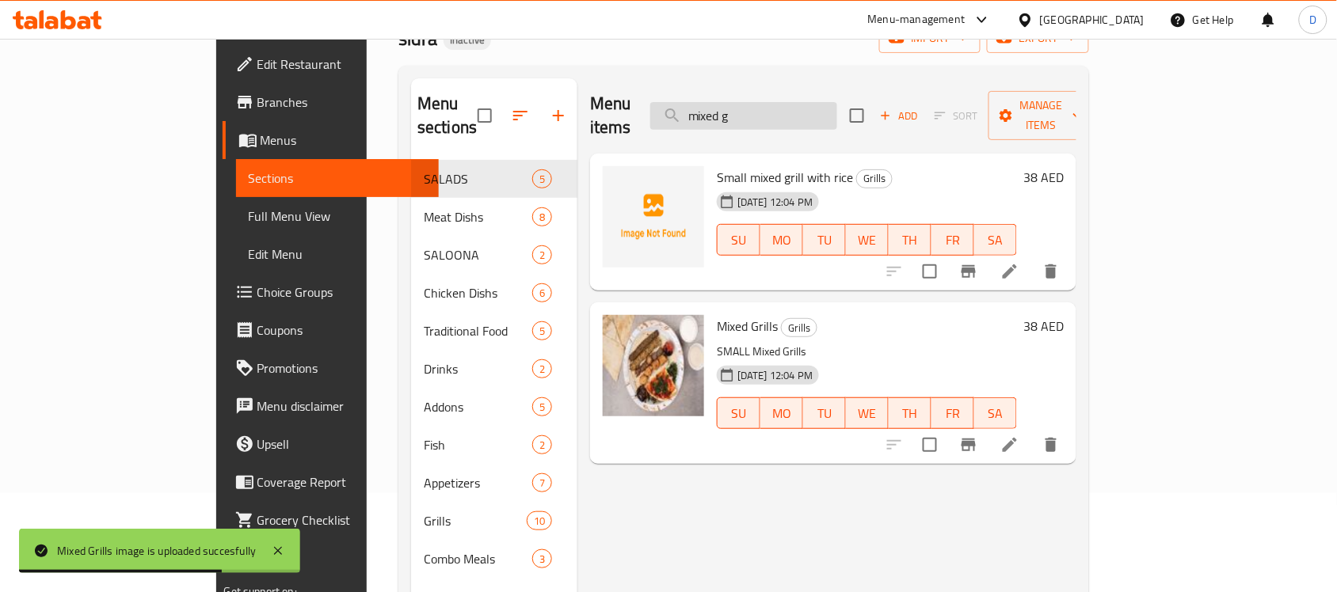
drag, startPoint x: 828, startPoint y: 108, endPoint x: 739, endPoint y: 108, distance: 89.5
click at [739, 108] on input "mixed g" at bounding box center [743, 116] width 187 height 28
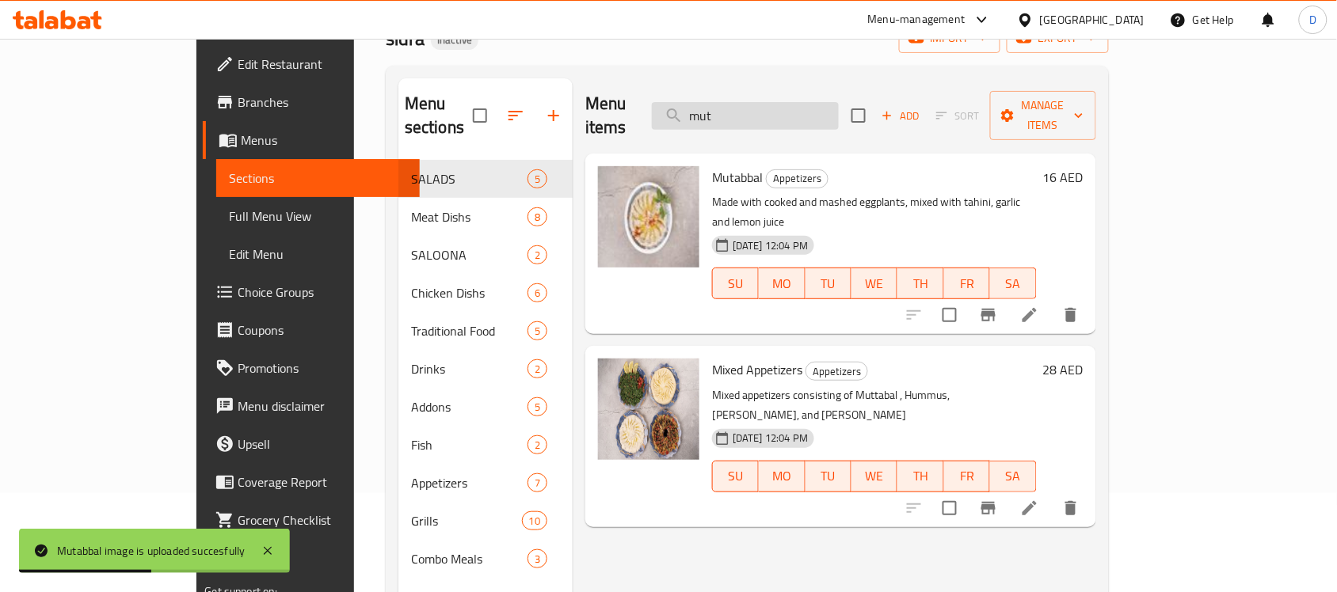
drag, startPoint x: 828, startPoint y: 105, endPoint x: 737, endPoint y: 113, distance: 91.4
click at [737, 113] on input "mut" at bounding box center [745, 116] width 187 height 28
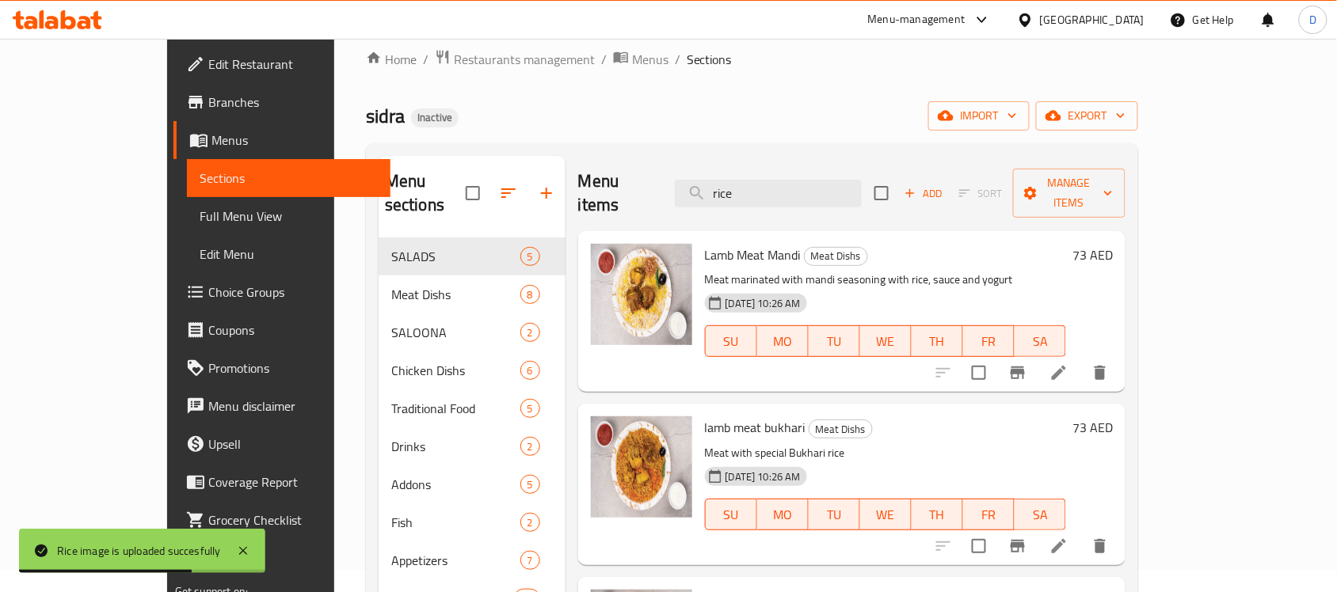
scroll to position [0, 0]
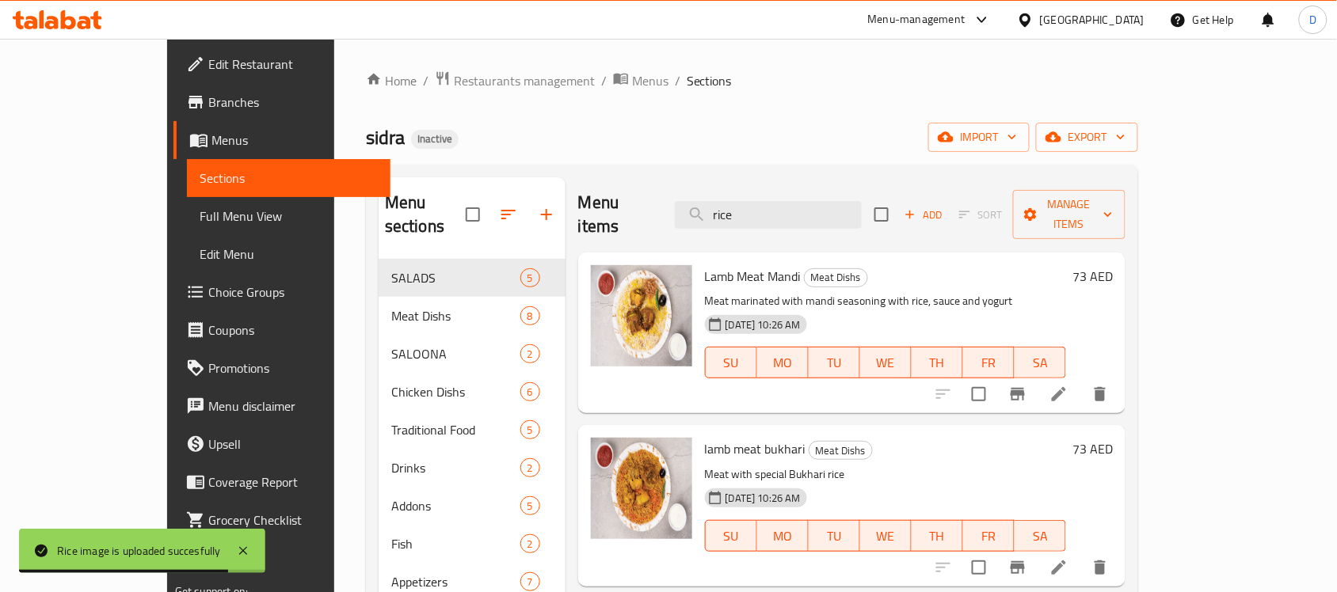
drag, startPoint x: 808, startPoint y: 203, endPoint x: 698, endPoint y: 204, distance: 110.1
click at [698, 204] on div "Menu items rice Add Sort Manage items" at bounding box center [851, 214] width 547 height 75
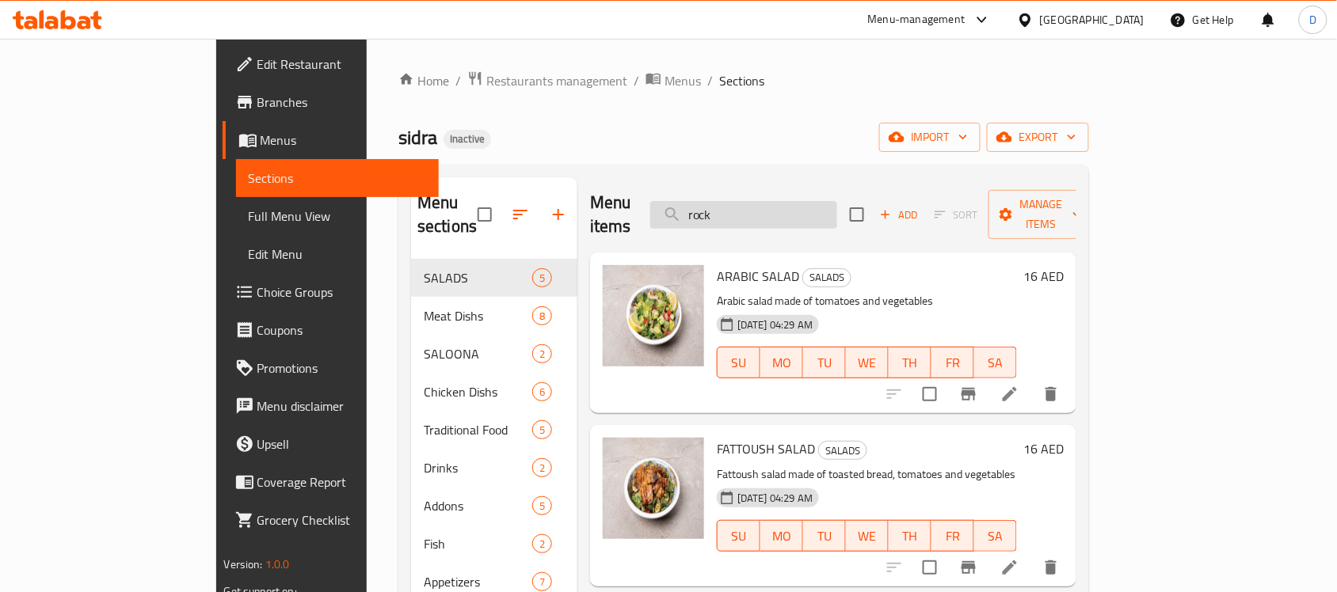
drag, startPoint x: 827, startPoint y: 208, endPoint x: 741, endPoint y: 203, distance: 86.5
click at [741, 203] on input "rock" at bounding box center [743, 215] width 187 height 28
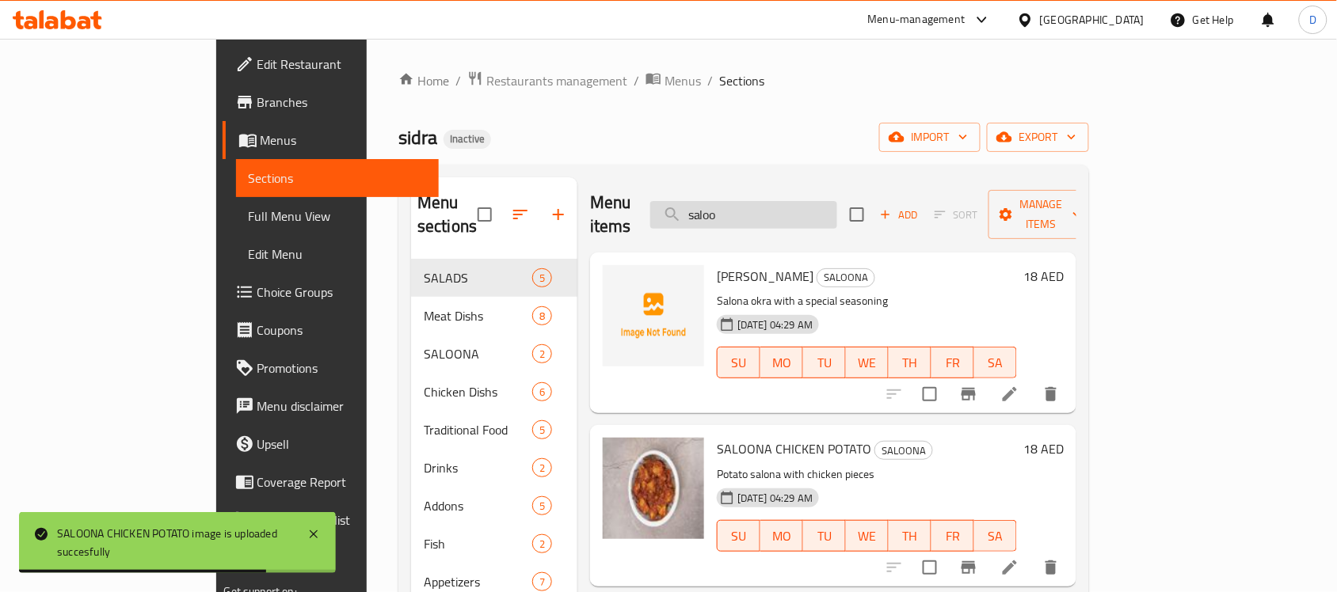
drag, startPoint x: 817, startPoint y: 203, endPoint x: 739, endPoint y: 208, distance: 78.6
click at [739, 208] on input "saloo" at bounding box center [743, 215] width 187 height 28
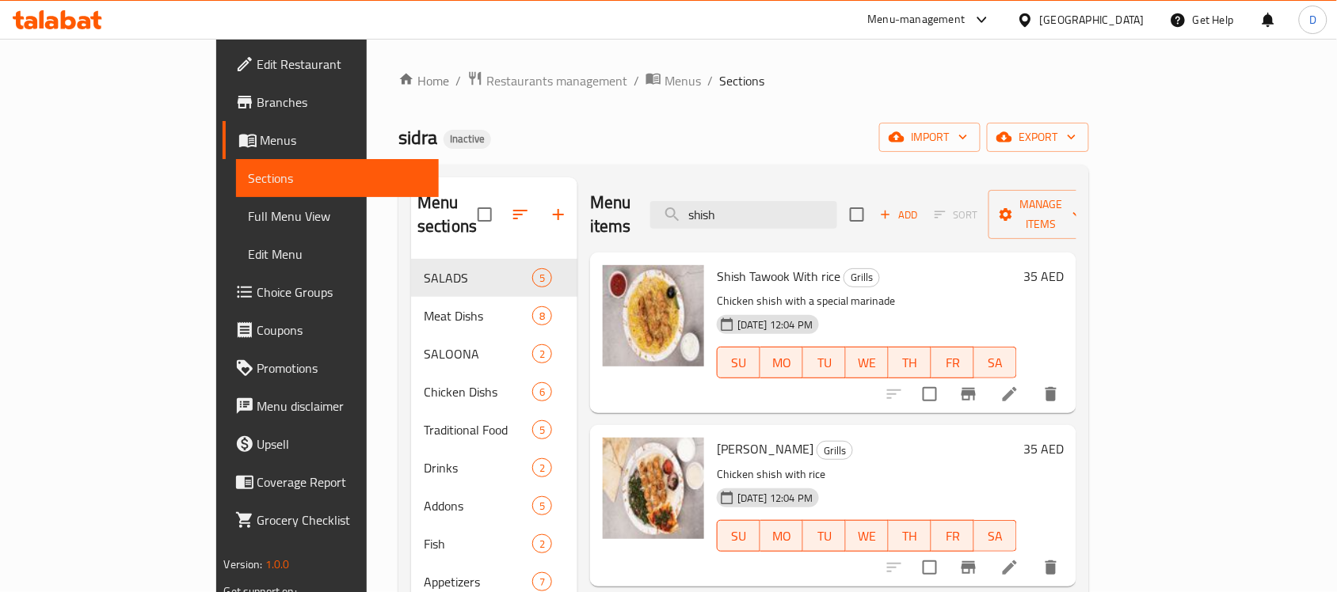
drag, startPoint x: 814, startPoint y: 215, endPoint x: 721, endPoint y: 219, distance: 92.8
click at [721, 219] on div "Menu items shish Add Sort Manage items" at bounding box center [833, 214] width 486 height 75
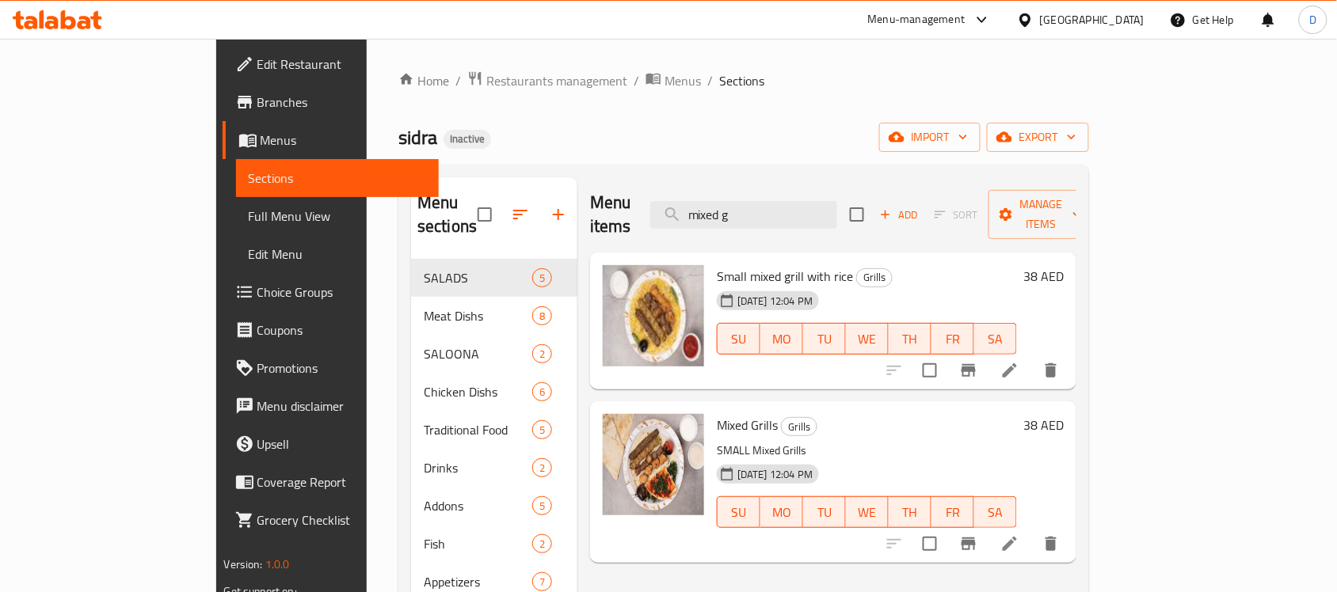
drag, startPoint x: 812, startPoint y: 210, endPoint x: 725, endPoint y: 208, distance: 87.1
click at [725, 208] on div "Menu items mixed g Add Sort Manage items" at bounding box center [833, 214] width 486 height 75
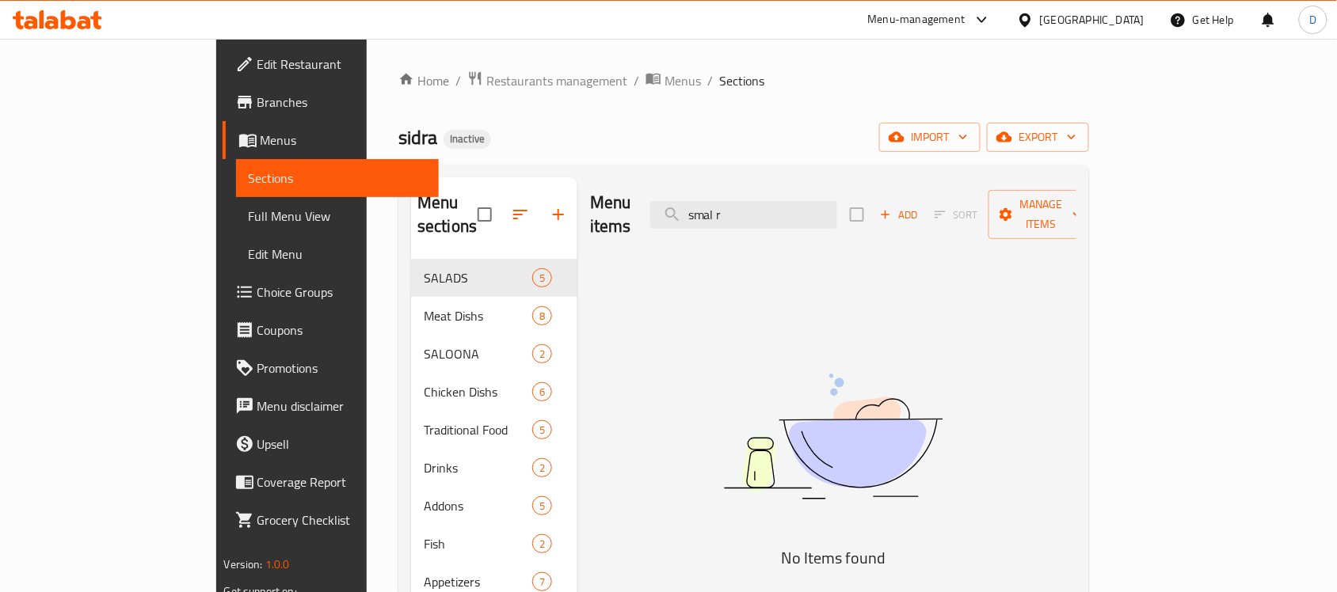
drag, startPoint x: 818, startPoint y: 206, endPoint x: 693, endPoint y: 204, distance: 125.1
click at [693, 204] on div "Menu items smal r Add Sort Manage items" at bounding box center [833, 214] width 486 height 75
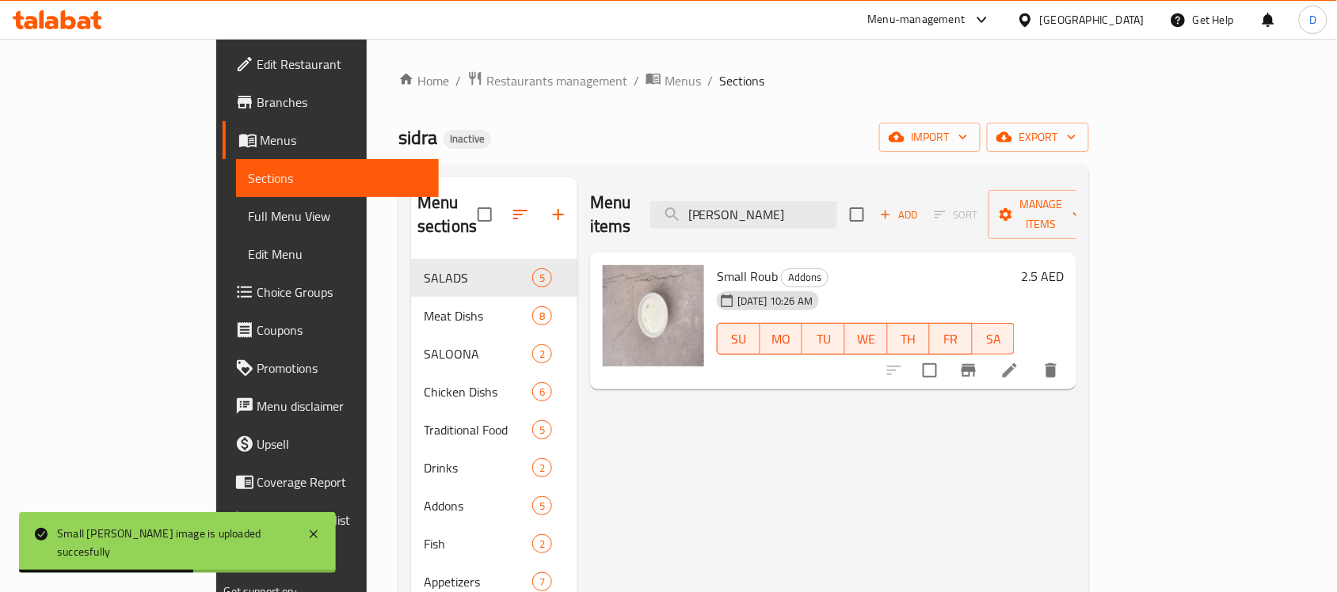
drag, startPoint x: 820, startPoint y: 200, endPoint x: 709, endPoint y: 207, distance: 111.1
click at [709, 207] on div "Menu items roub Add Sort Manage items" at bounding box center [833, 214] width 486 height 75
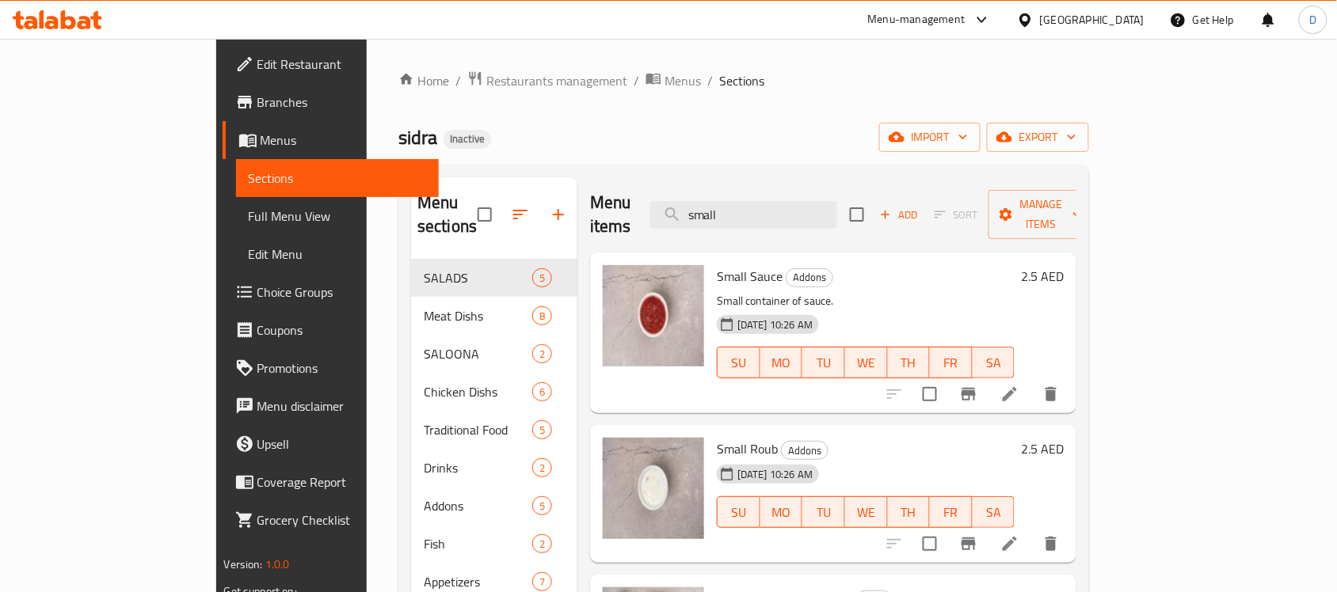
drag, startPoint x: 804, startPoint y: 207, endPoint x: 707, endPoint y: 219, distance: 97.2
click at [707, 219] on div "Menu items small Add Sort Manage items" at bounding box center [833, 214] width 486 height 75
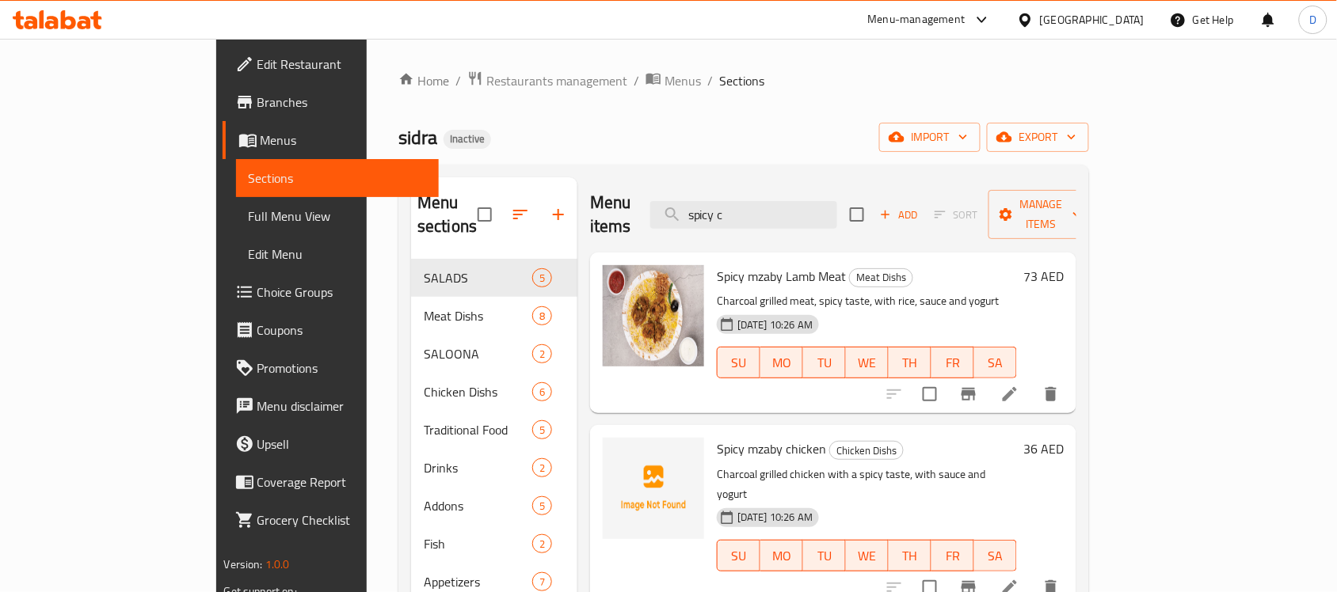
type input "spicy ch"
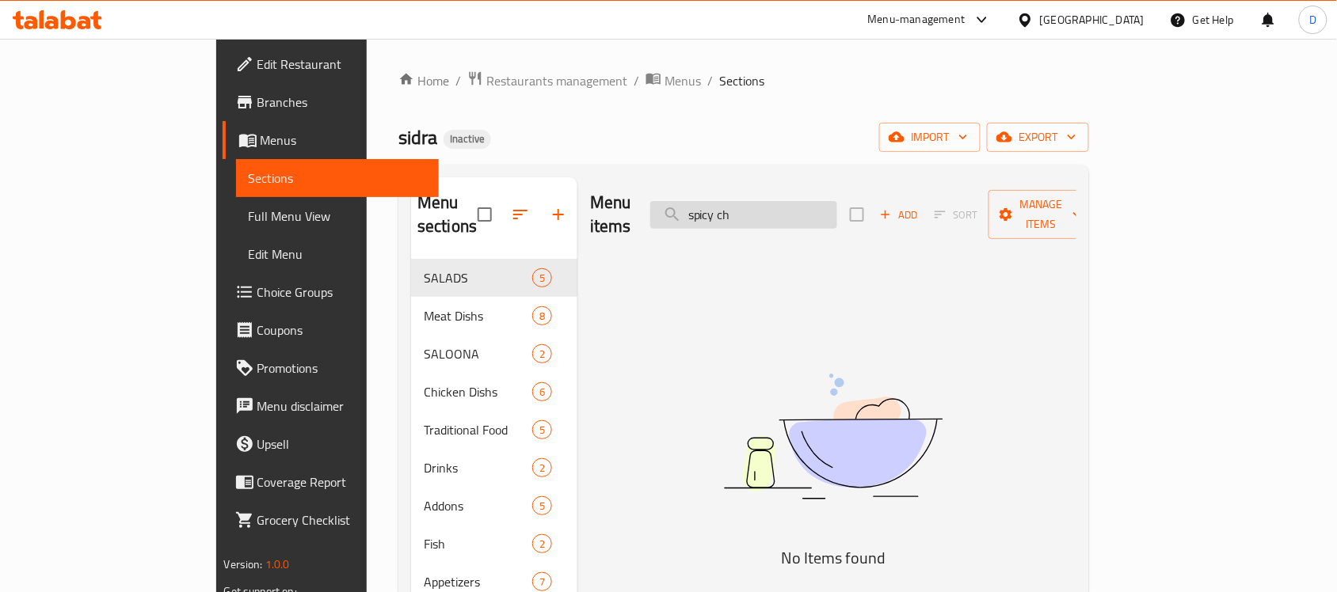
drag, startPoint x: 835, startPoint y: 204, endPoint x: 744, endPoint y: 206, distance: 91.1
click at [744, 206] on input "spicy ch" at bounding box center [743, 215] width 187 height 28
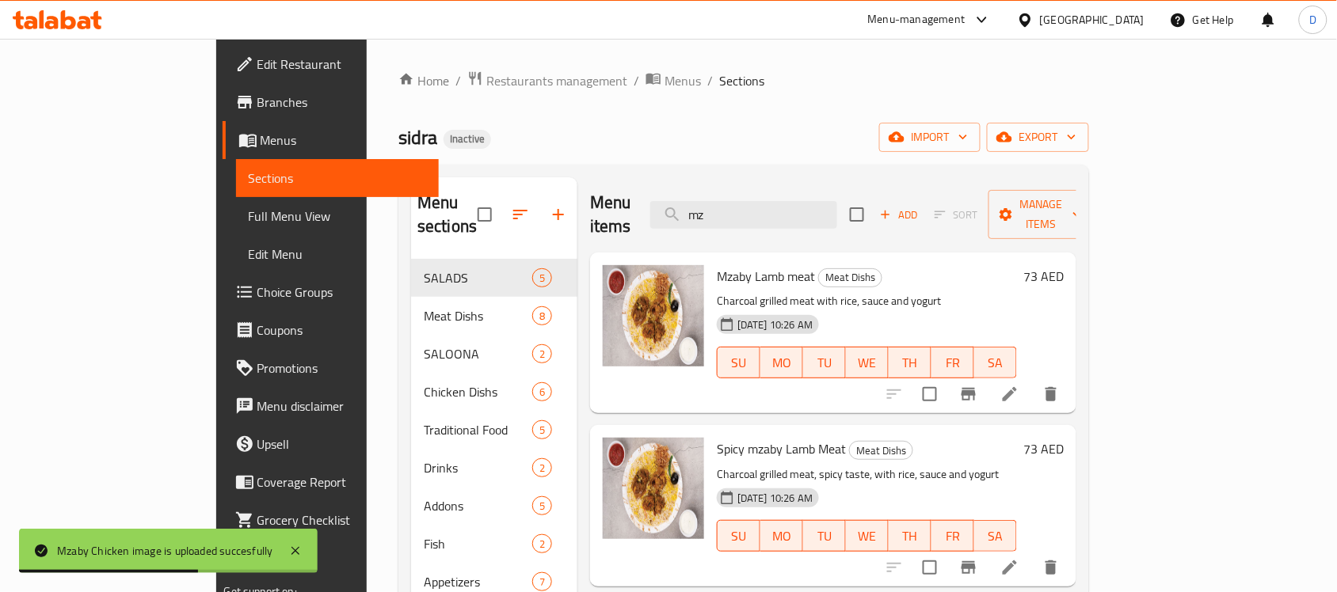
drag, startPoint x: 786, startPoint y: 208, endPoint x: 707, endPoint y: 218, distance: 79.7
click at [707, 218] on div "Menu items mz Add Sort Manage items" at bounding box center [833, 214] width 486 height 75
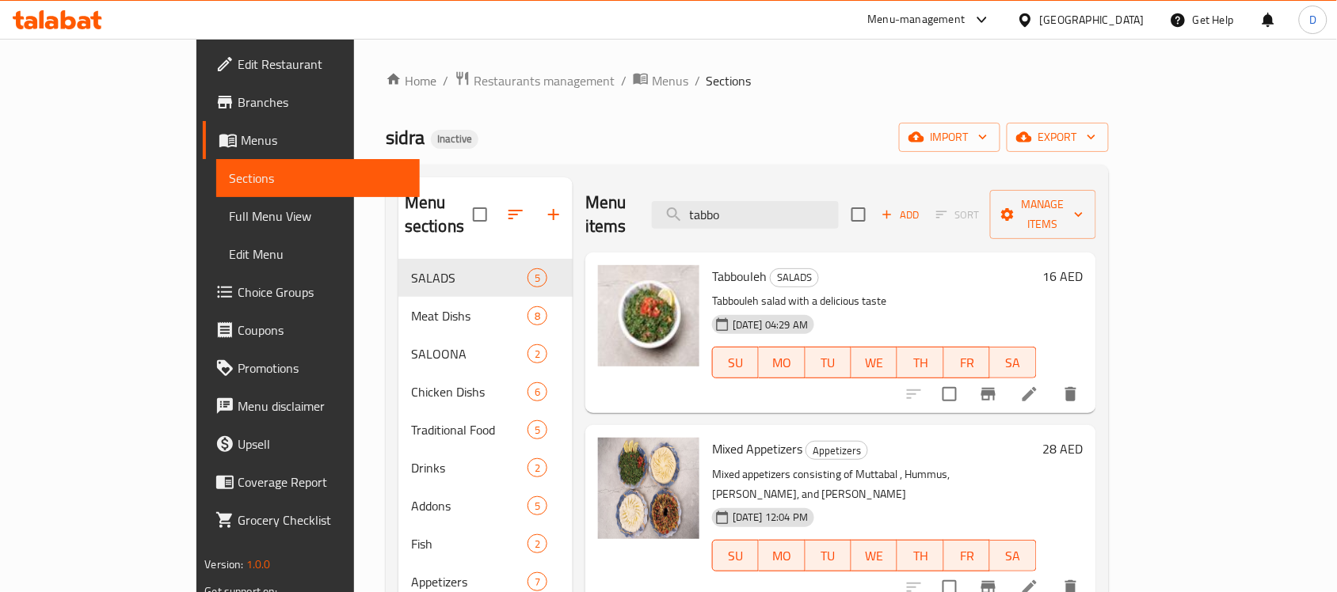
drag, startPoint x: 837, startPoint y: 211, endPoint x: 730, endPoint y: 218, distance: 107.1
click at [730, 218] on div "Menu items tabbo Add Sort Manage items" at bounding box center [840, 214] width 511 height 75
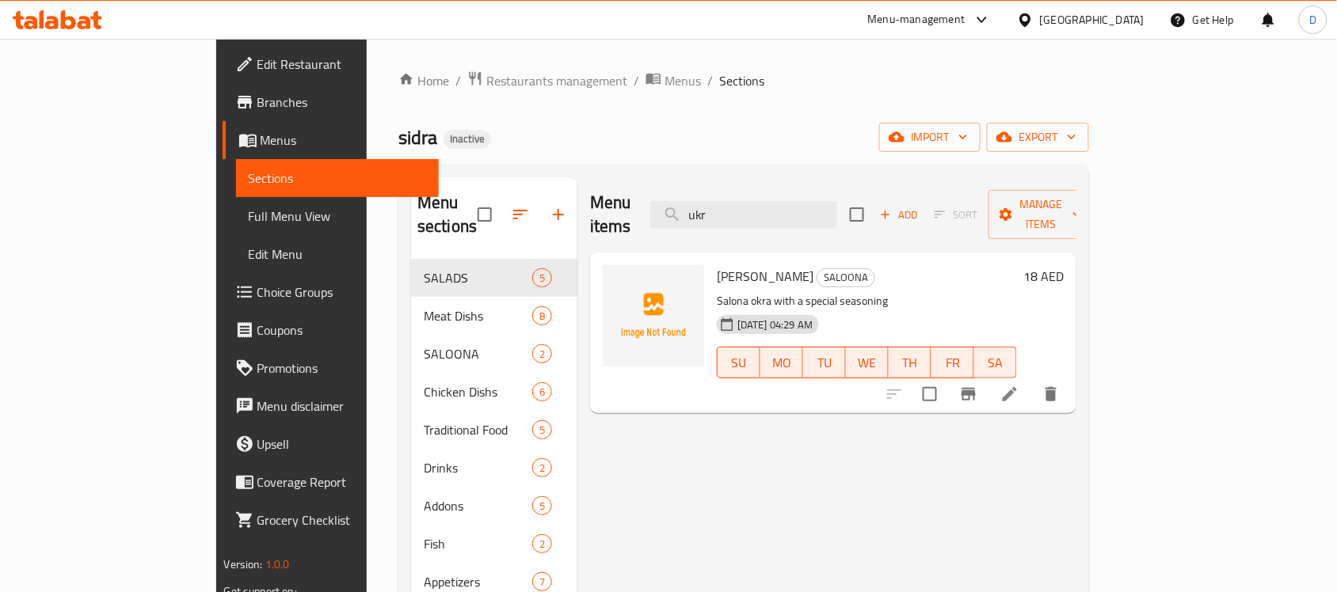
type input "ukr"
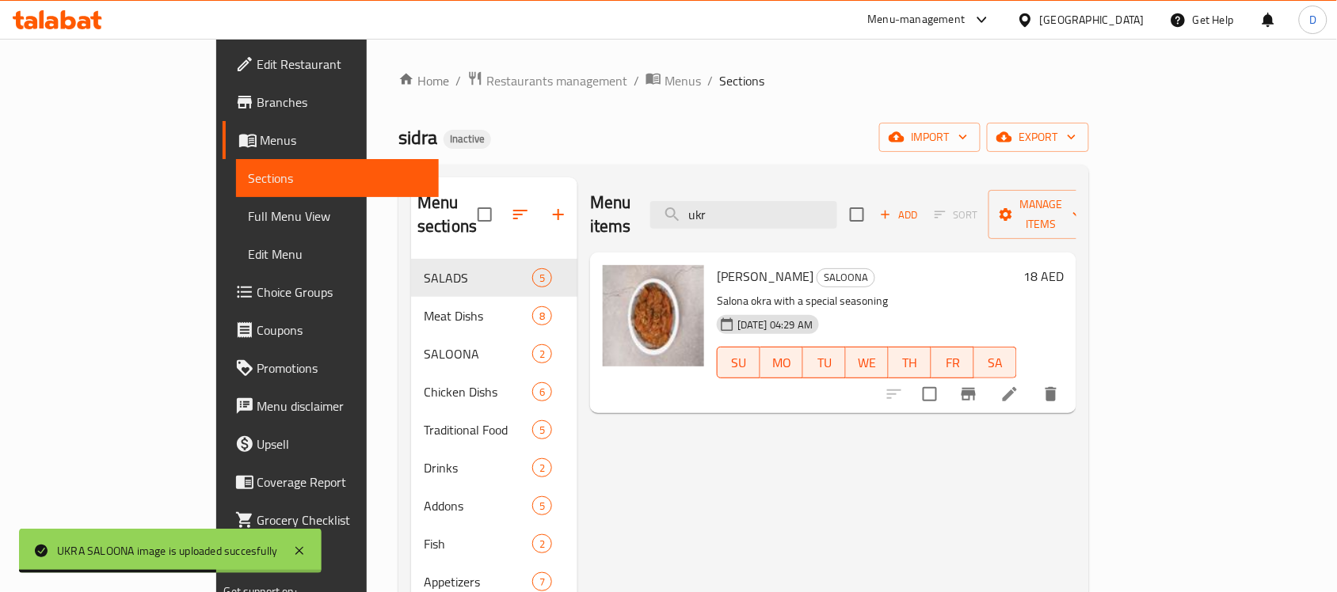
drag, startPoint x: 820, startPoint y: 204, endPoint x: 714, endPoint y: 200, distance: 105.4
click at [714, 200] on div "Menu items ukr Add Sort Manage items" at bounding box center [833, 214] width 486 height 75
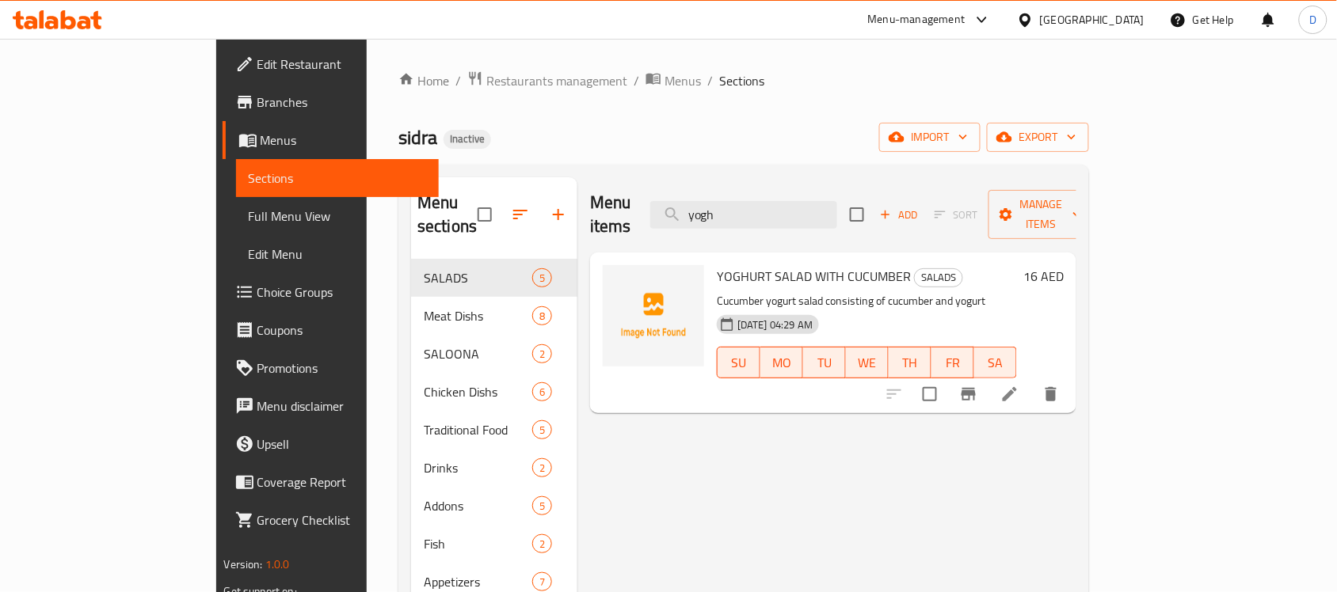
type input "yogh"
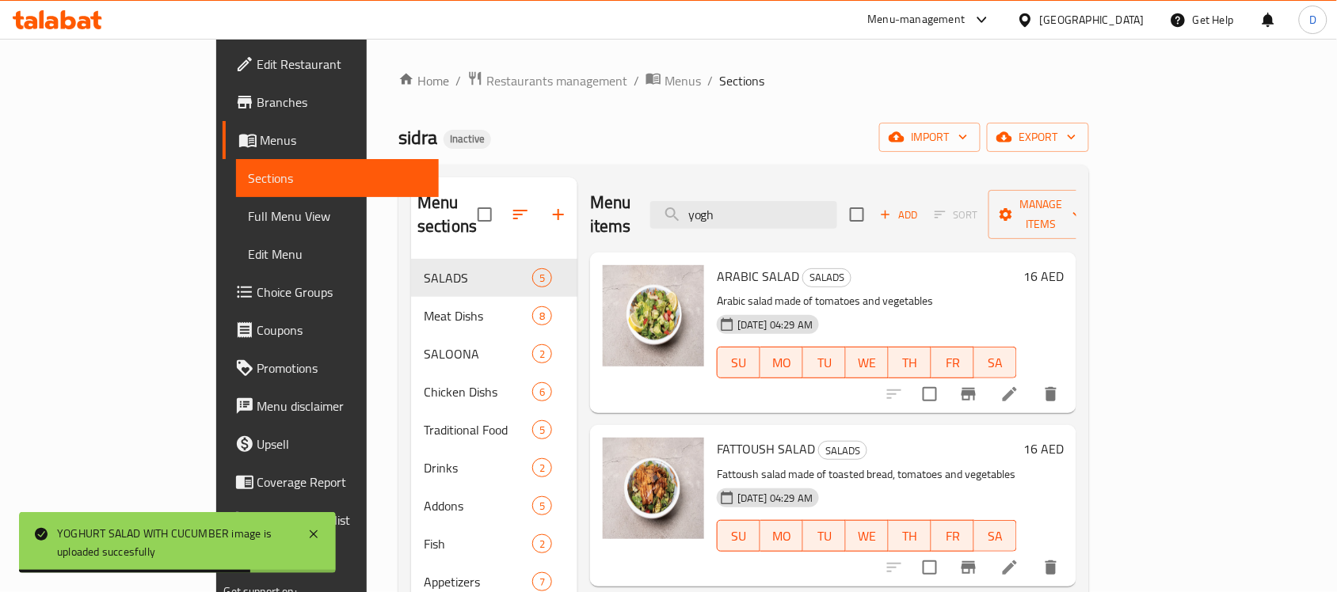
drag, startPoint x: 36, startPoint y: 206, endPoint x: 136, endPoint y: 246, distance: 108.4
click at [249, 207] on span "Full Menu View" at bounding box center [338, 216] width 178 height 19
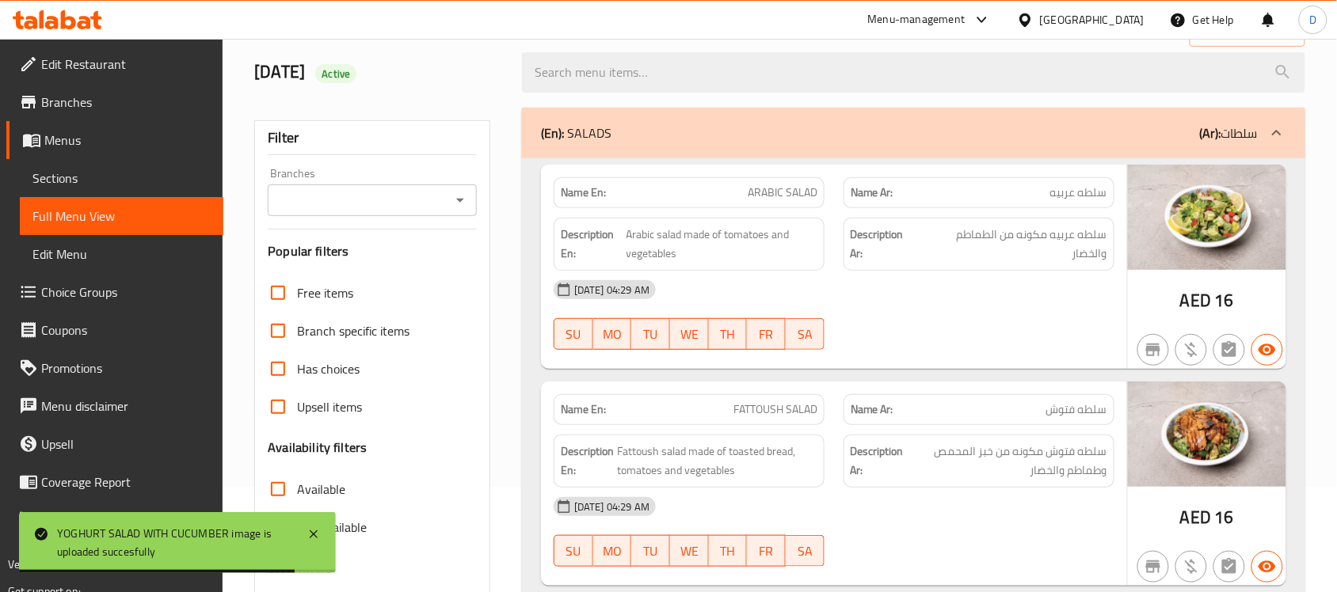
scroll to position [297, 0]
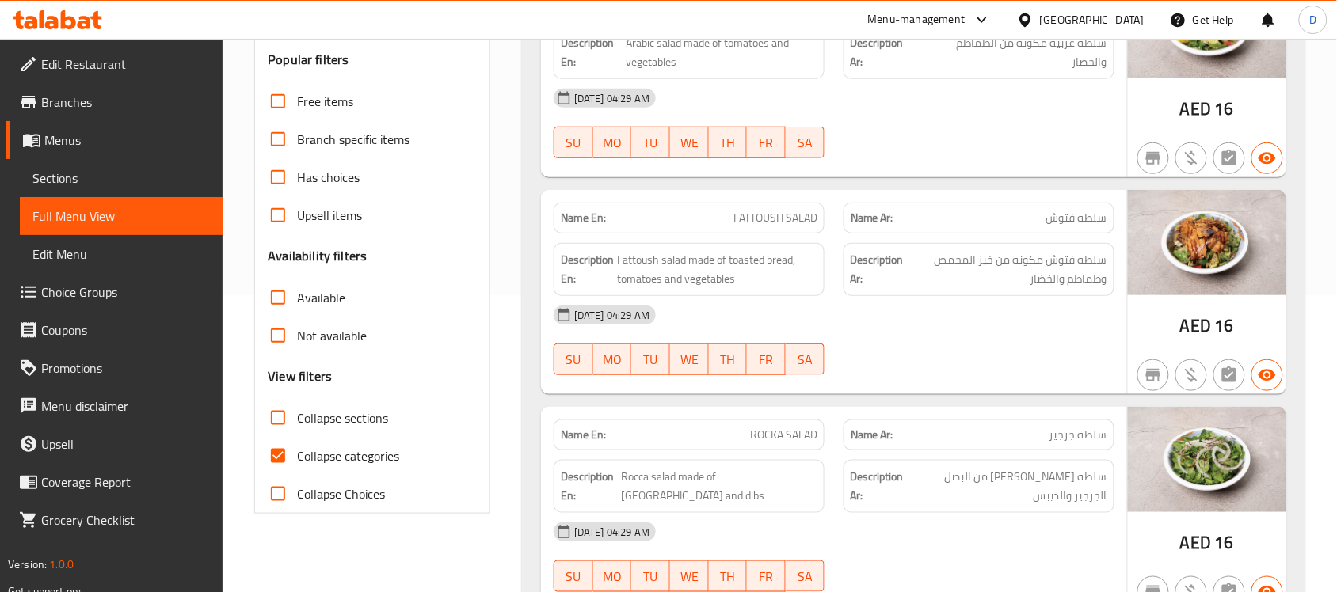
drag, startPoint x: 285, startPoint y: 453, endPoint x: 351, endPoint y: 424, distance: 72.0
click at [285, 453] on input "Collapse categories" at bounding box center [278, 456] width 38 height 38
checkbox input "false"
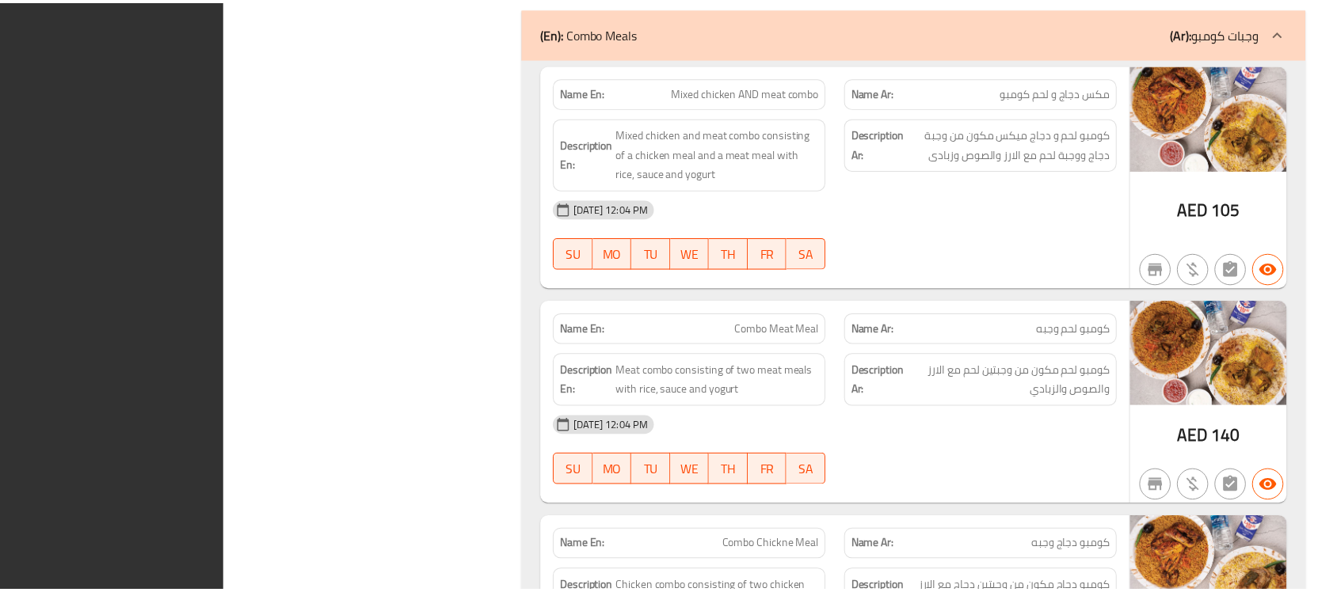
scroll to position [12313, 0]
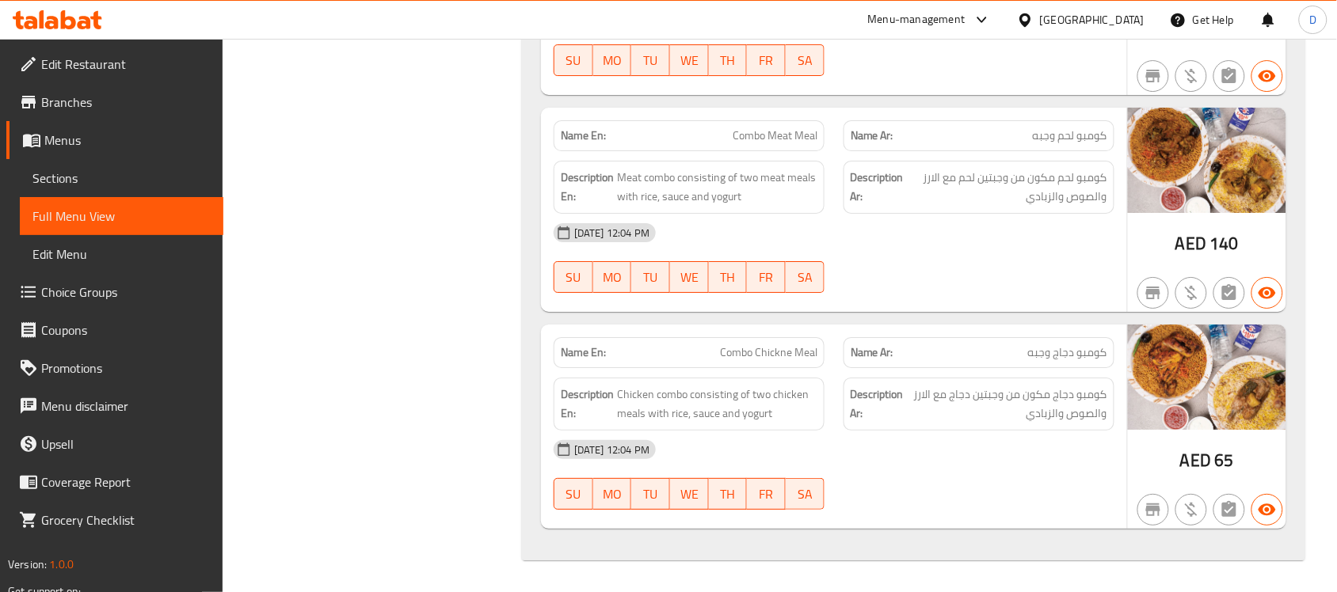
click at [74, 101] on span "Branches" at bounding box center [125, 102] width 169 height 19
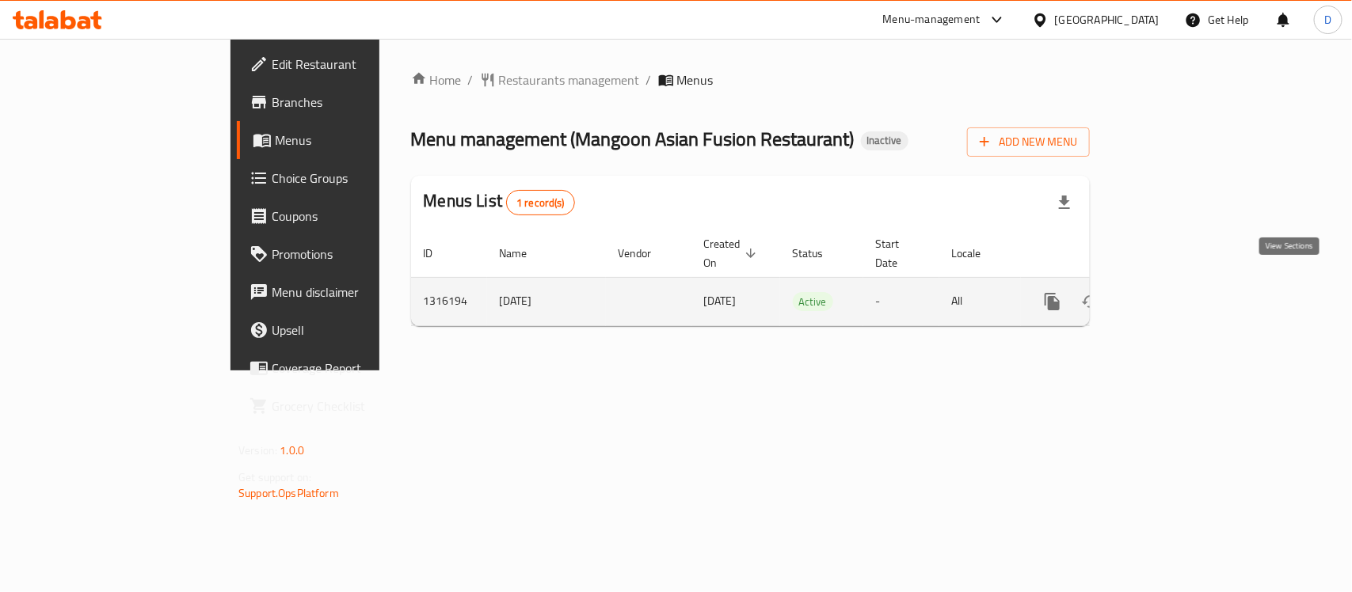
click at [1176, 292] on icon "enhanced table" at bounding box center [1166, 301] width 19 height 19
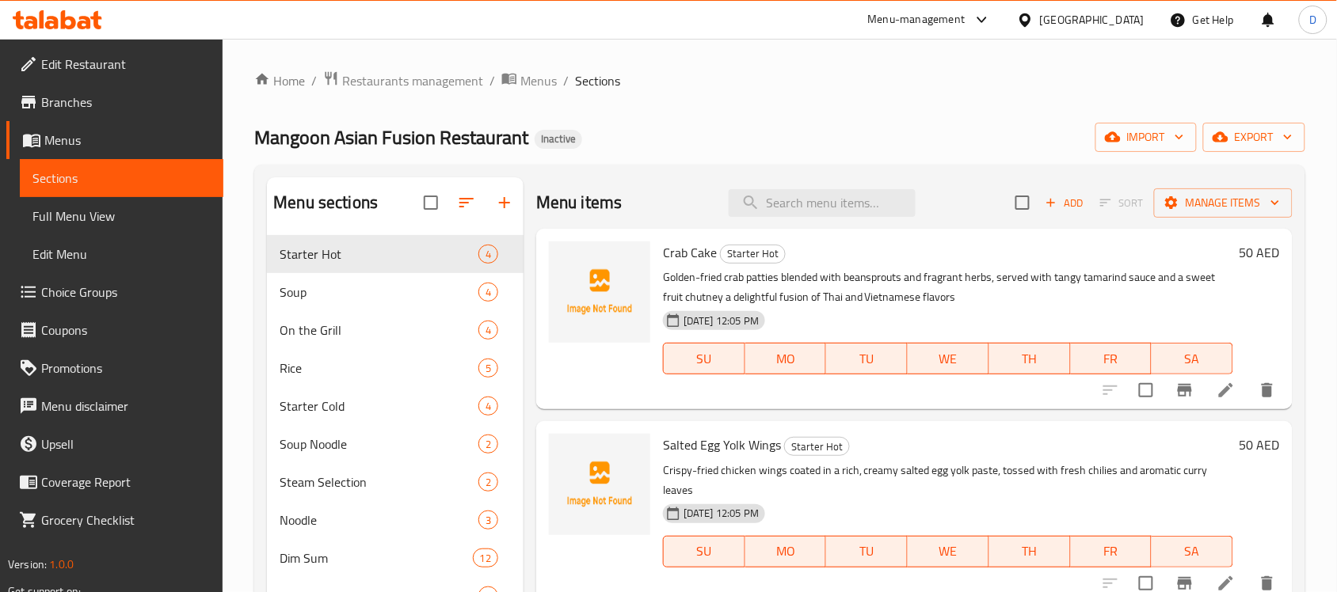
scroll to position [198, 0]
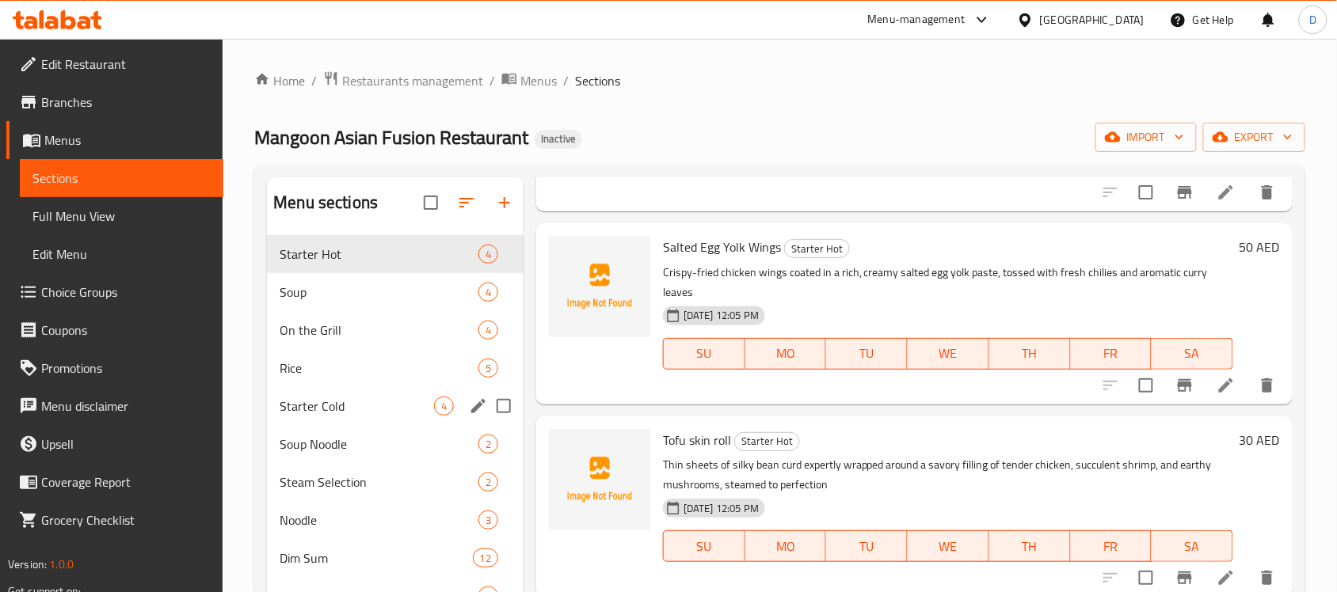
click at [314, 392] on div "Starter Cold 4" at bounding box center [395, 406] width 257 height 38
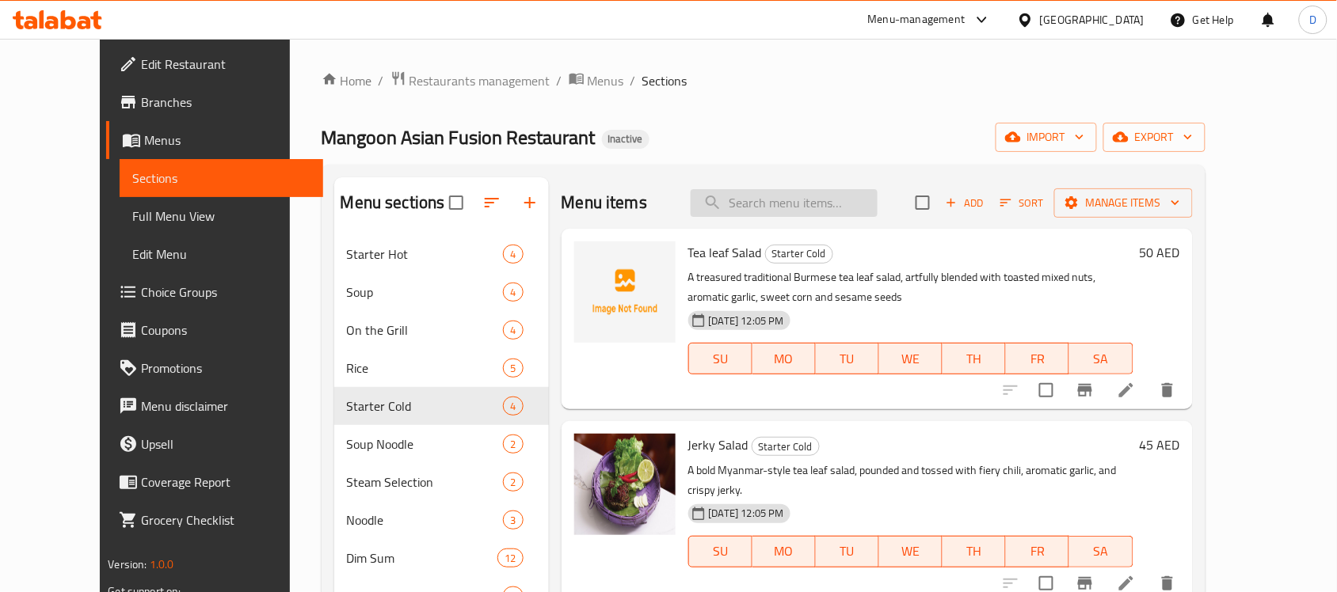
click at [806, 194] on input "search" at bounding box center [783, 203] width 187 height 28
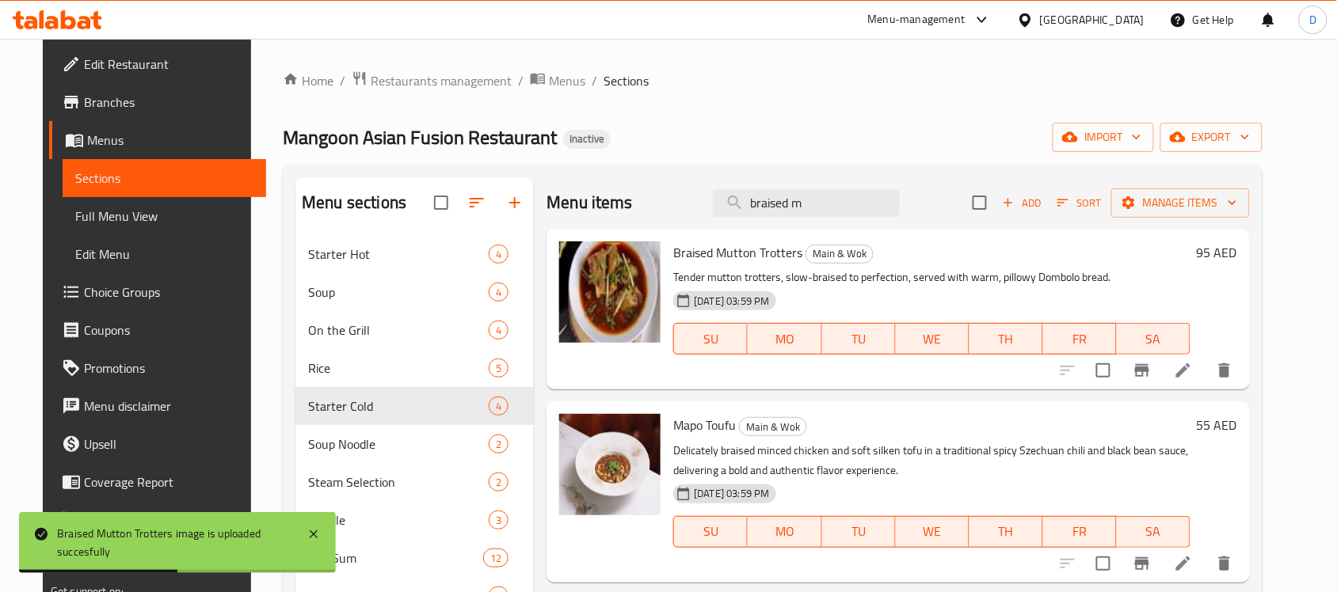
drag, startPoint x: 845, startPoint y: 203, endPoint x: 698, endPoint y: 206, distance: 146.5
click at [698, 206] on div "Menu items braised m Add Sort Manage items" at bounding box center [897, 202] width 703 height 51
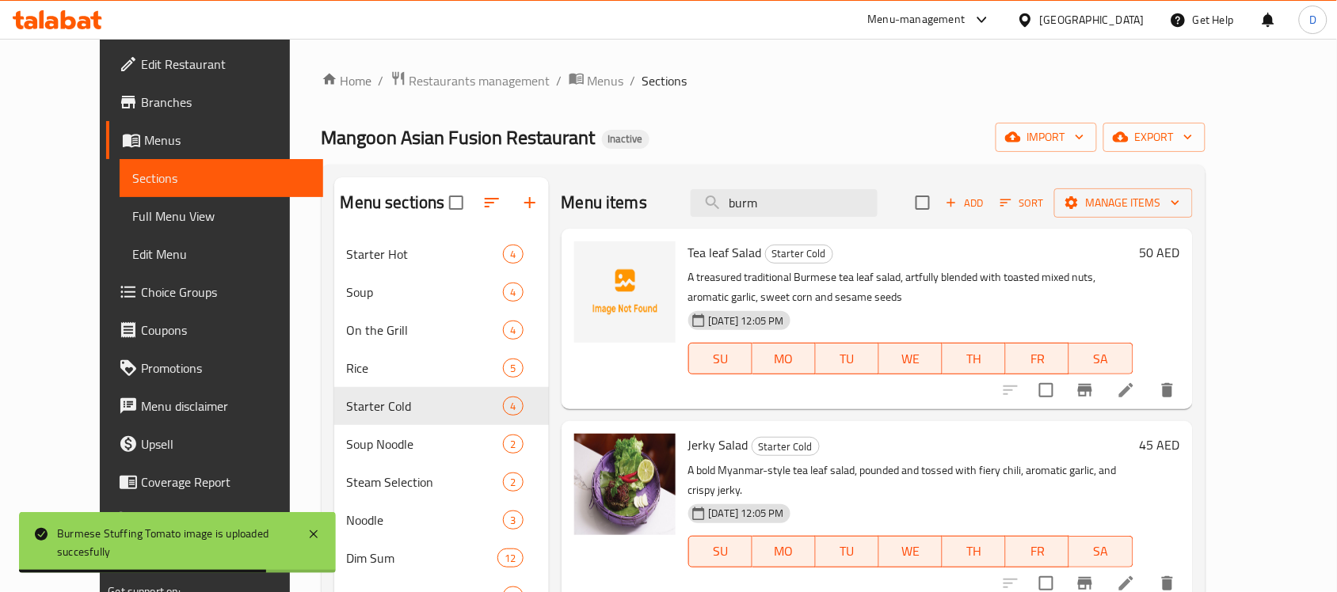
drag, startPoint x: 832, startPoint y: 210, endPoint x: 667, endPoint y: 203, distance: 164.8
click at [667, 203] on div "Menu items burm Add Sort Manage items" at bounding box center [876, 202] width 631 height 51
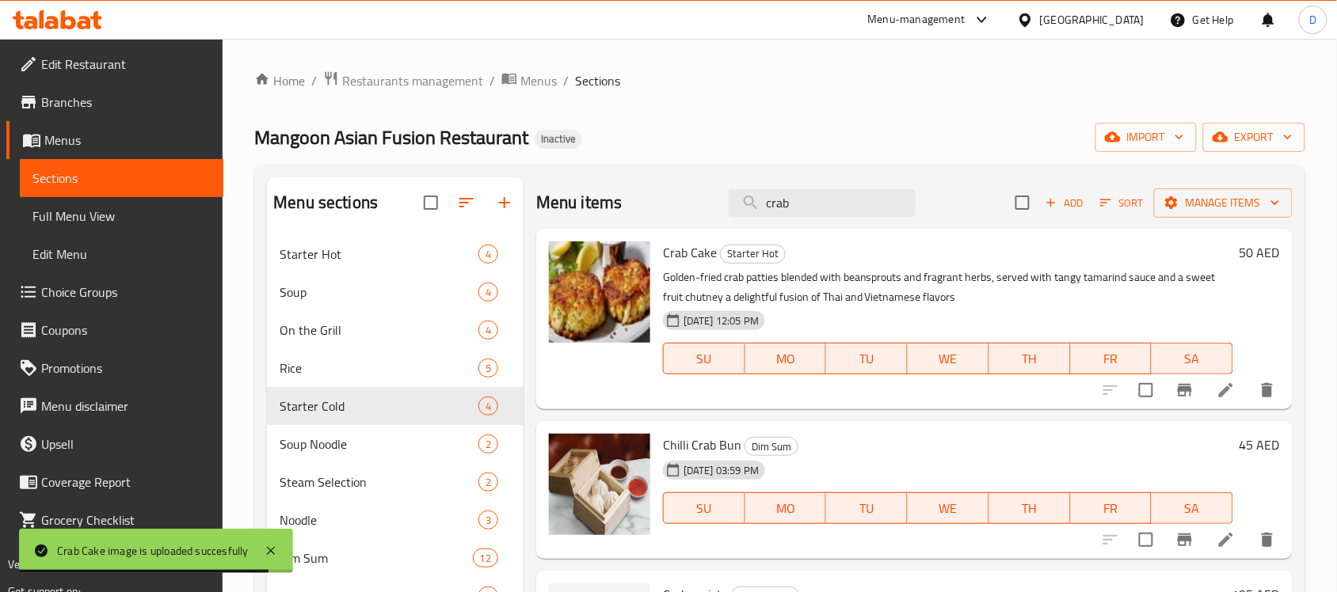
drag, startPoint x: 824, startPoint y: 188, endPoint x: 662, endPoint y: 200, distance: 162.8
click at [662, 200] on div "Menu items crab Add Sort Manage items" at bounding box center [914, 202] width 756 height 51
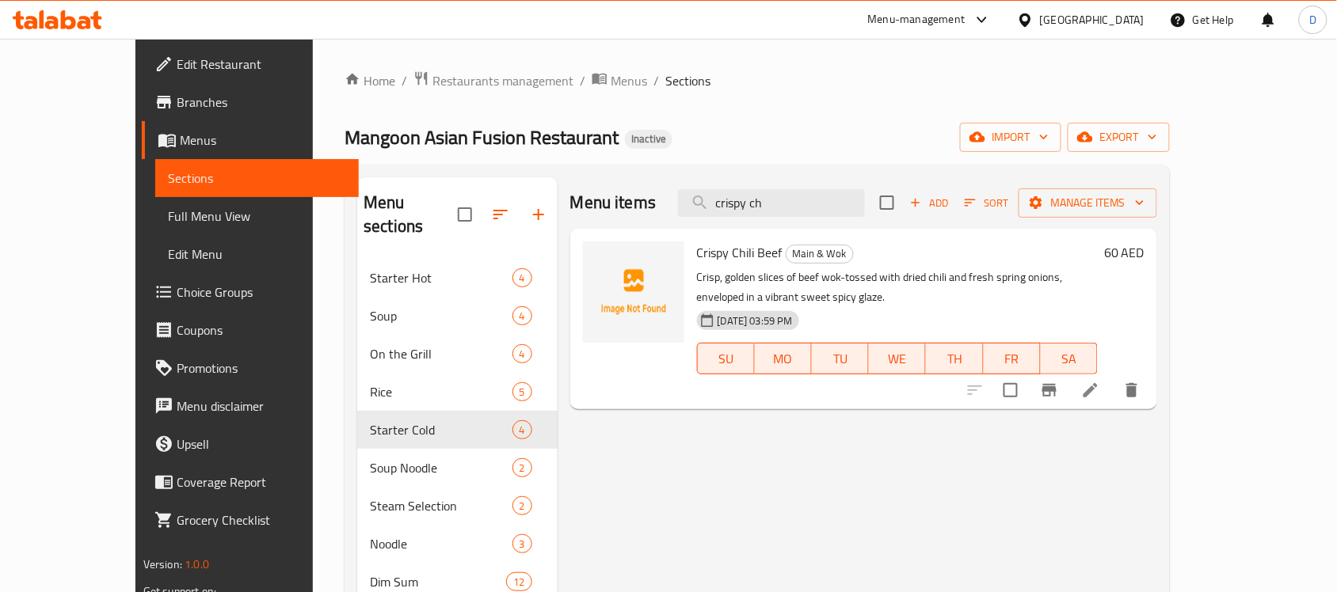
type input "crispy ch"
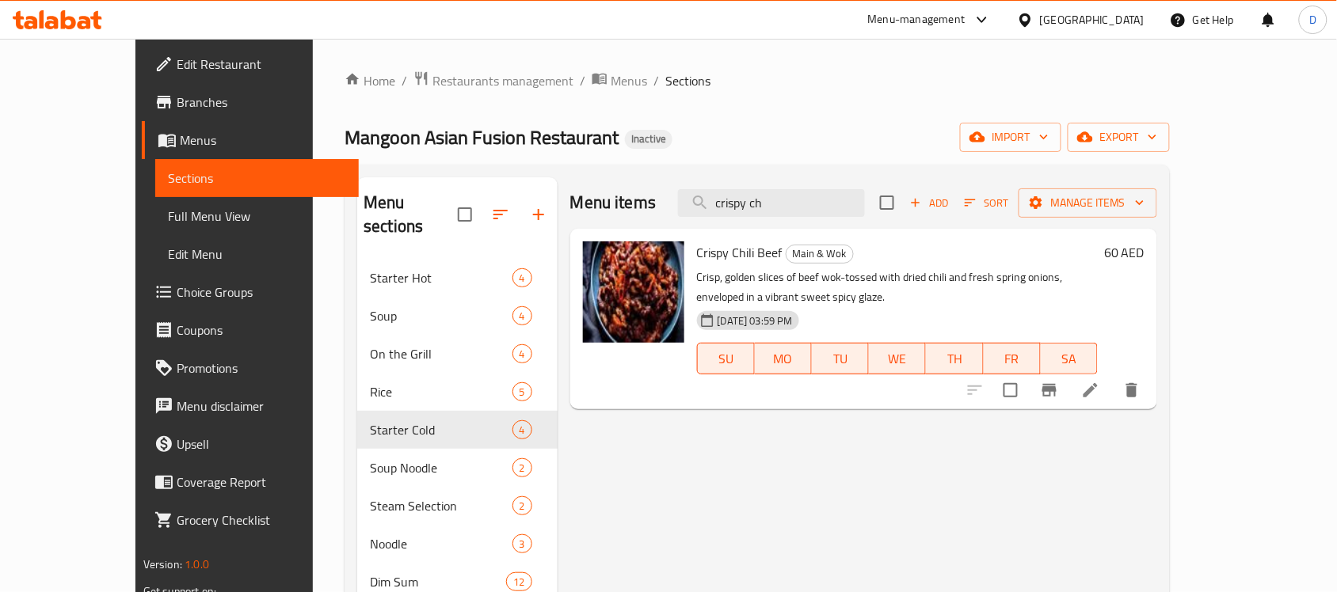
drag, startPoint x: 830, startPoint y: 206, endPoint x: 686, endPoint y: 211, distance: 144.2
click at [686, 211] on div "Menu items crispy ch Add Sort Manage items" at bounding box center [863, 202] width 587 height 51
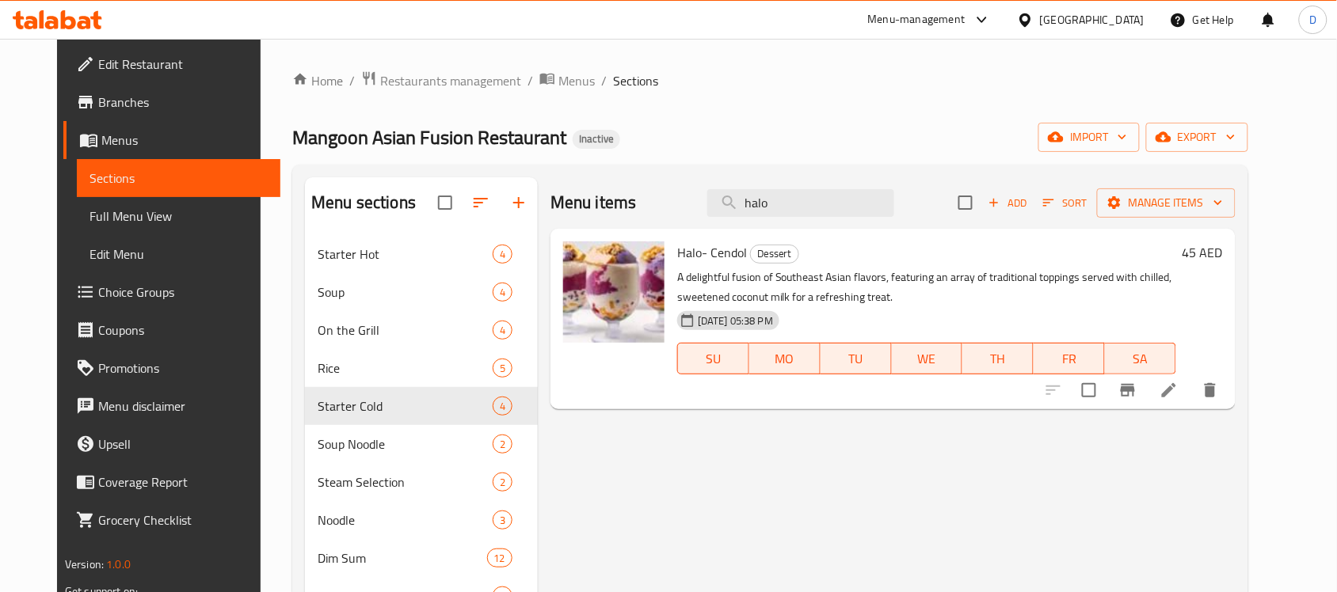
drag, startPoint x: 794, startPoint y: 202, endPoint x: 701, endPoint y: 214, distance: 94.2
click at [701, 214] on div "Menu items halo Add Sort Manage items" at bounding box center [892, 202] width 685 height 51
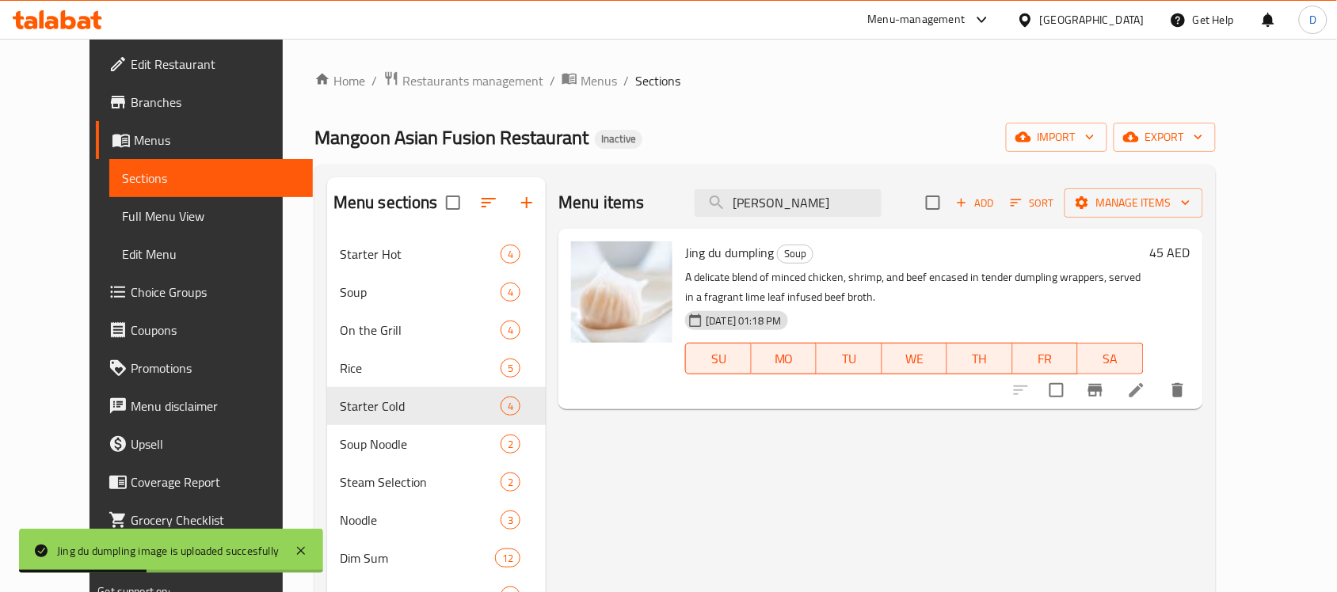
drag, startPoint x: 801, startPoint y: 200, endPoint x: 717, endPoint y: 208, distance: 85.2
click at [717, 208] on div "Menu items jin Add Sort Manage items" at bounding box center [880, 202] width 644 height 51
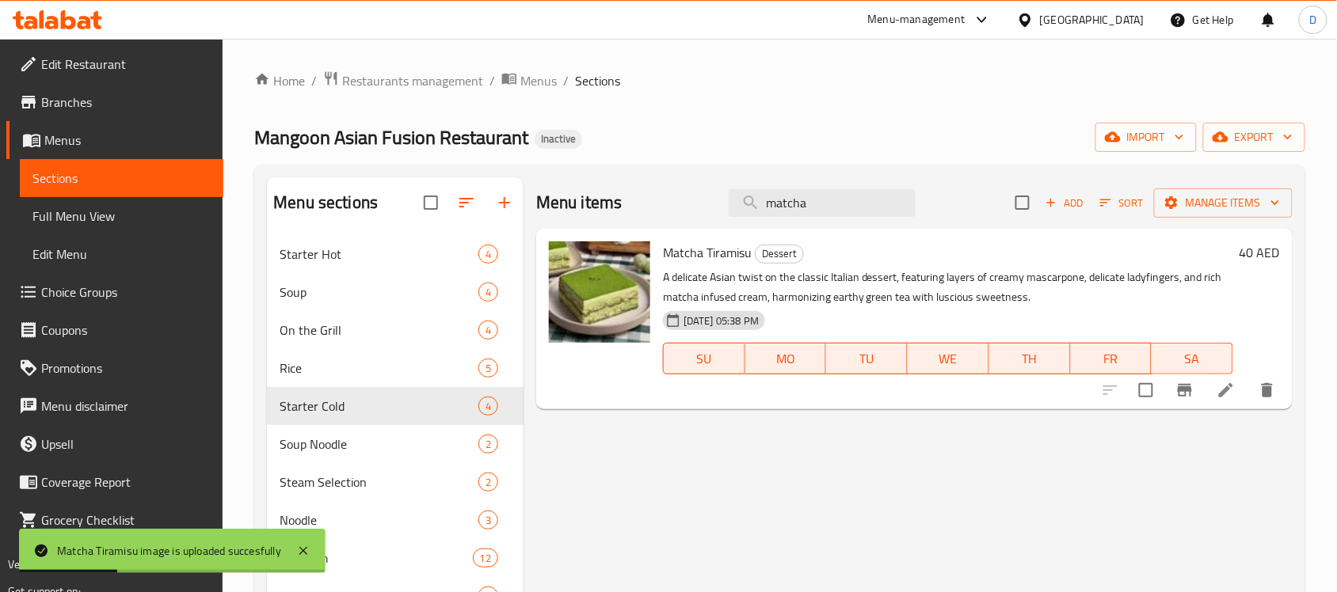
drag, startPoint x: 820, startPoint y: 210, endPoint x: 723, endPoint y: 218, distance: 96.9
click at [723, 218] on div "Menu items matcha Add Sort Manage items" at bounding box center [914, 202] width 756 height 51
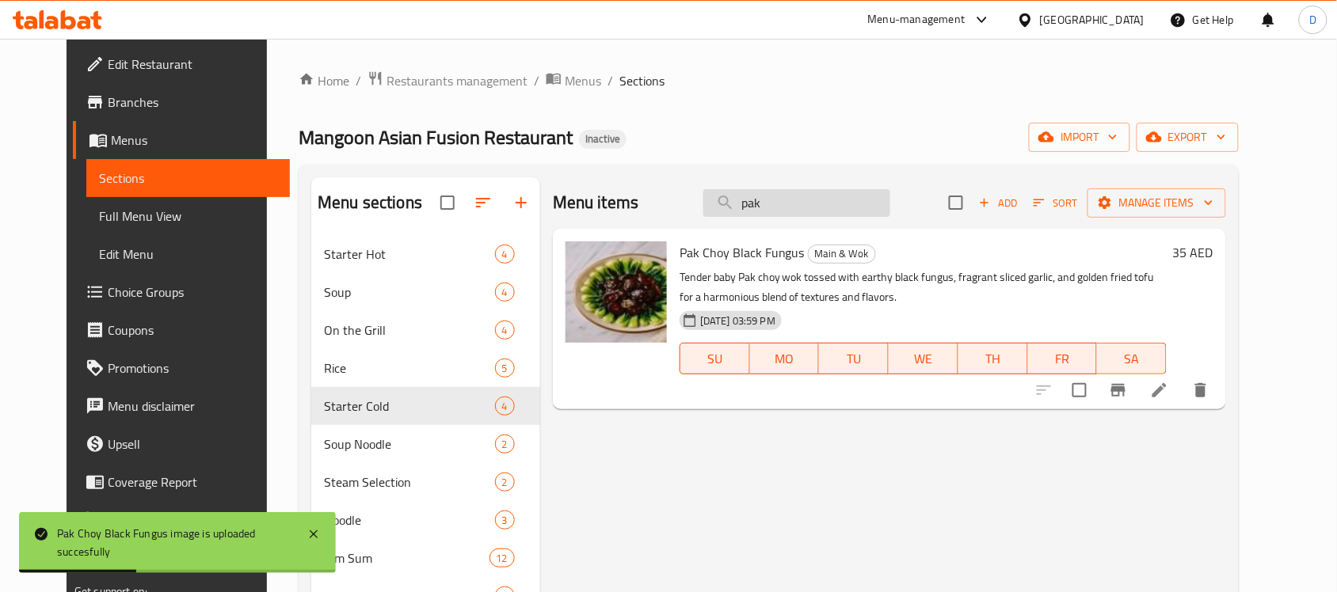
drag, startPoint x: 838, startPoint y: 210, endPoint x: 748, endPoint y: 215, distance: 89.6
click at [748, 215] on input "pak" at bounding box center [796, 203] width 187 height 28
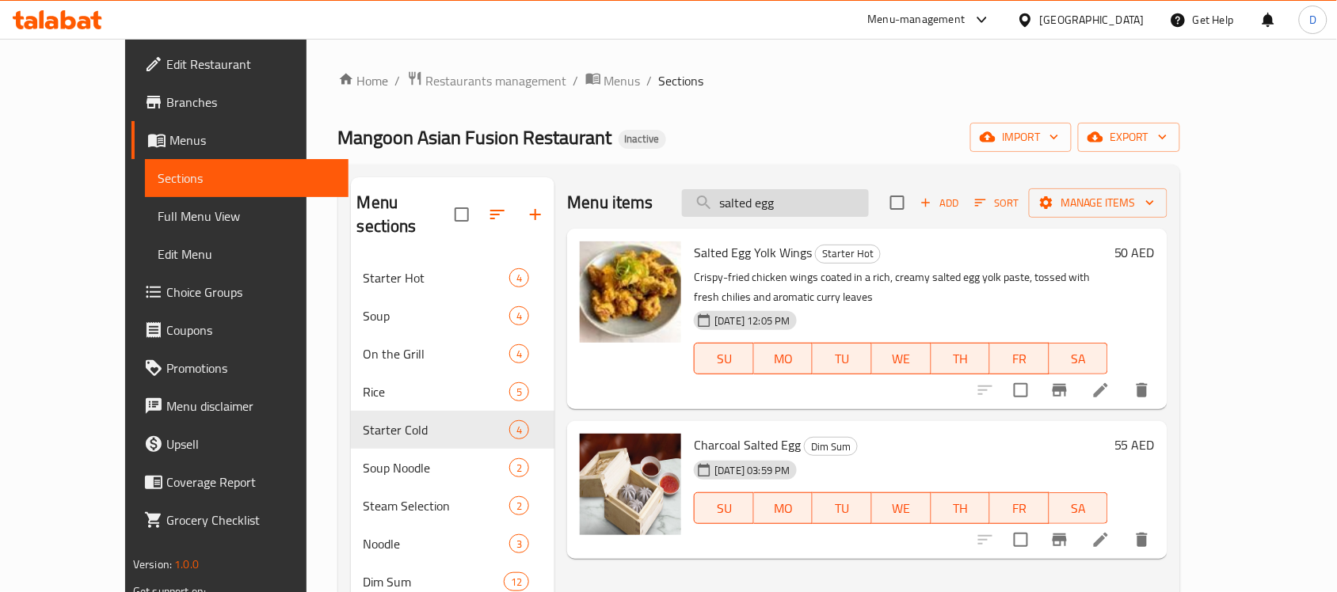
drag, startPoint x: 837, startPoint y: 198, endPoint x: 729, endPoint y: 215, distance: 109.1
click at [729, 215] on input "salted egg" at bounding box center [775, 203] width 187 height 28
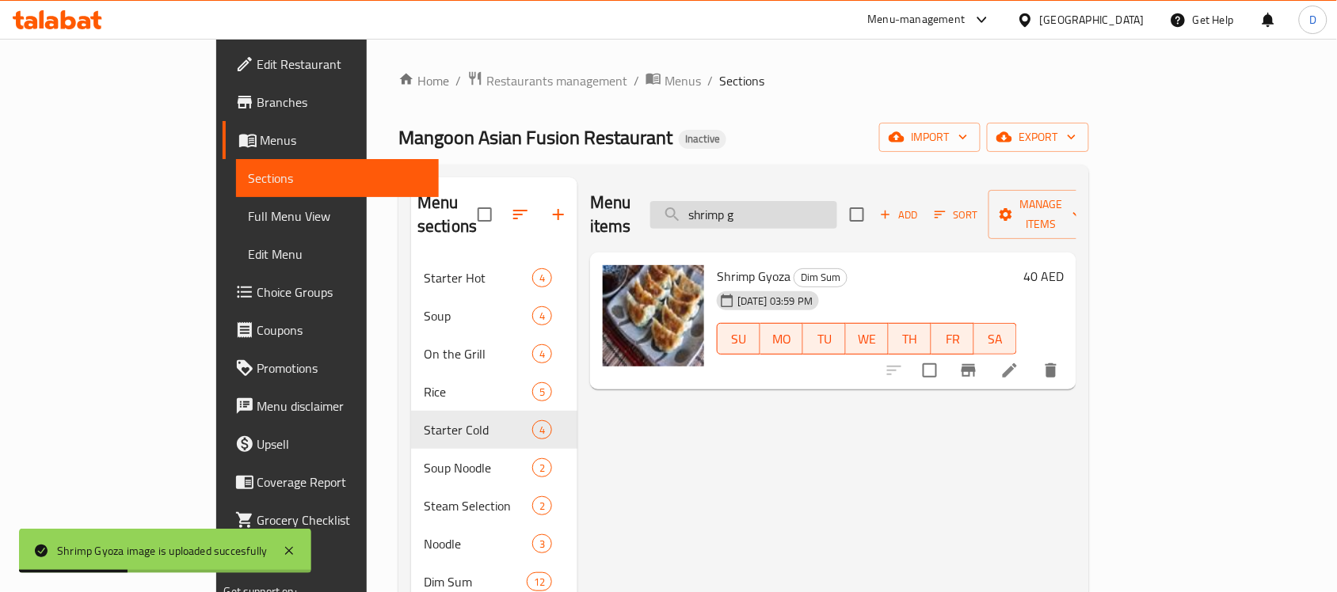
drag, startPoint x: 827, startPoint y: 200, endPoint x: 752, endPoint y: 210, distance: 75.9
click at [752, 210] on input "shrimp g" at bounding box center [743, 215] width 187 height 28
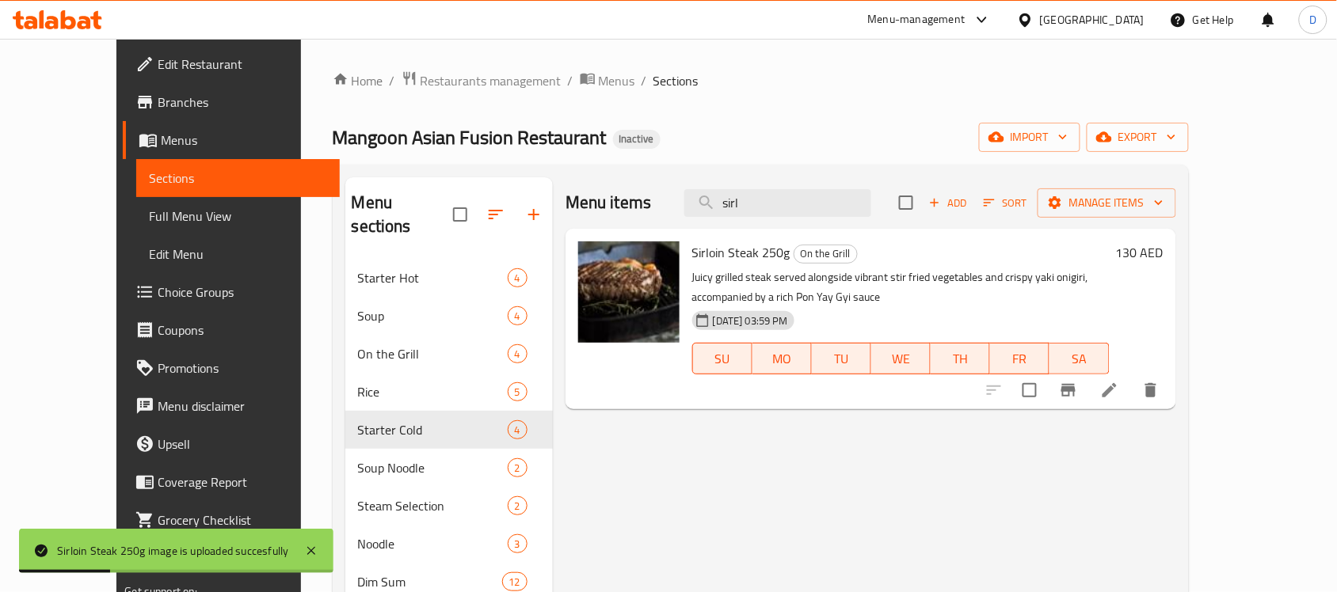
drag, startPoint x: 801, startPoint y: 202, endPoint x: 734, endPoint y: 222, distance: 69.4
click at [734, 222] on div "Menu items sirl Add Sort Manage items" at bounding box center [870, 202] width 610 height 51
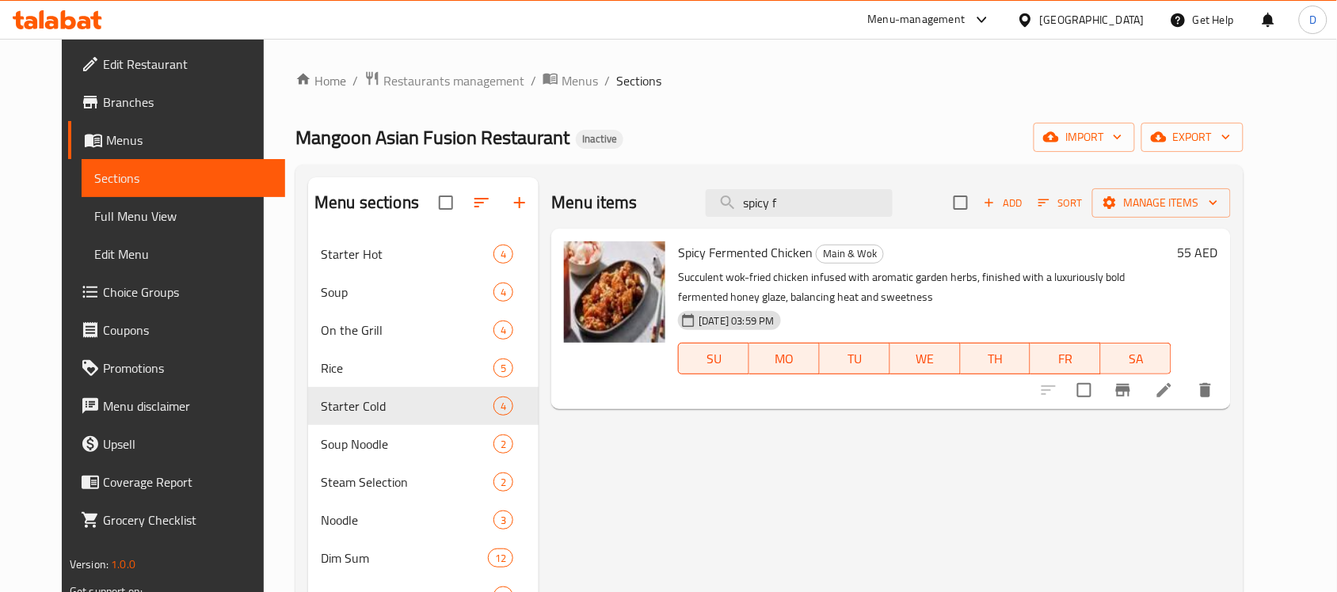
drag, startPoint x: 840, startPoint y: 203, endPoint x: 683, endPoint y: 206, distance: 156.8
click at [683, 206] on div "Menu items spicy f Add Sort Manage items" at bounding box center [890, 202] width 679 height 51
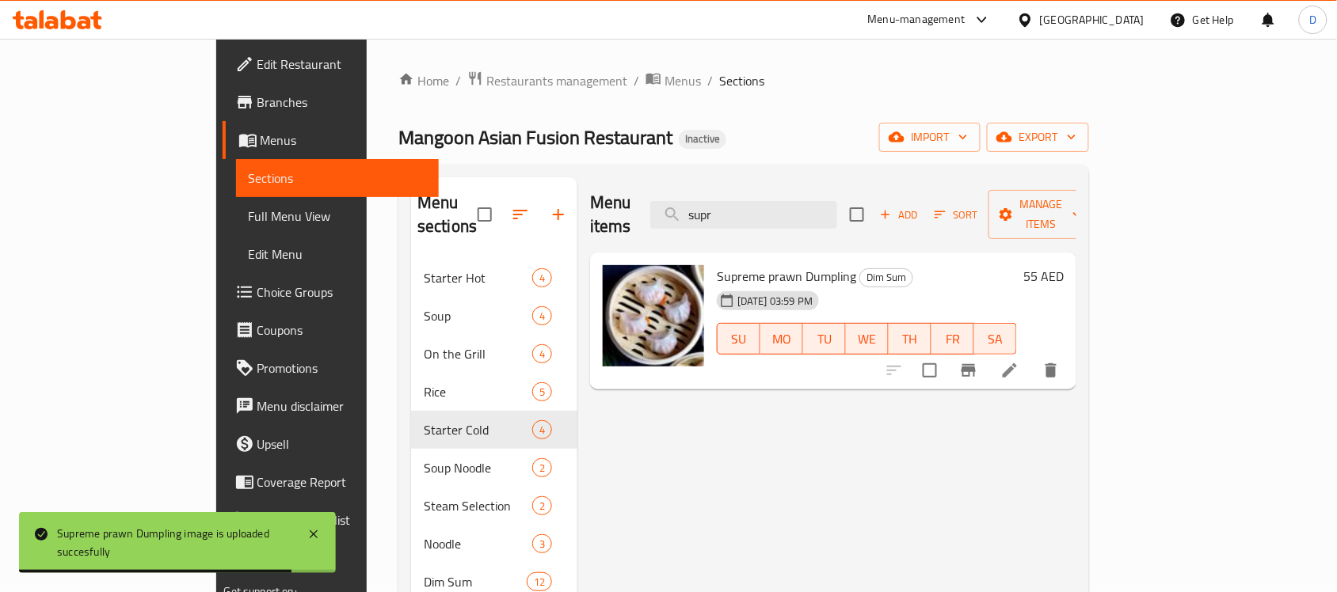
drag, startPoint x: 797, startPoint y: 199, endPoint x: 698, endPoint y: 218, distance: 101.6
click at [698, 218] on div "Menu items supr Add Sort Manage items" at bounding box center [833, 214] width 486 height 75
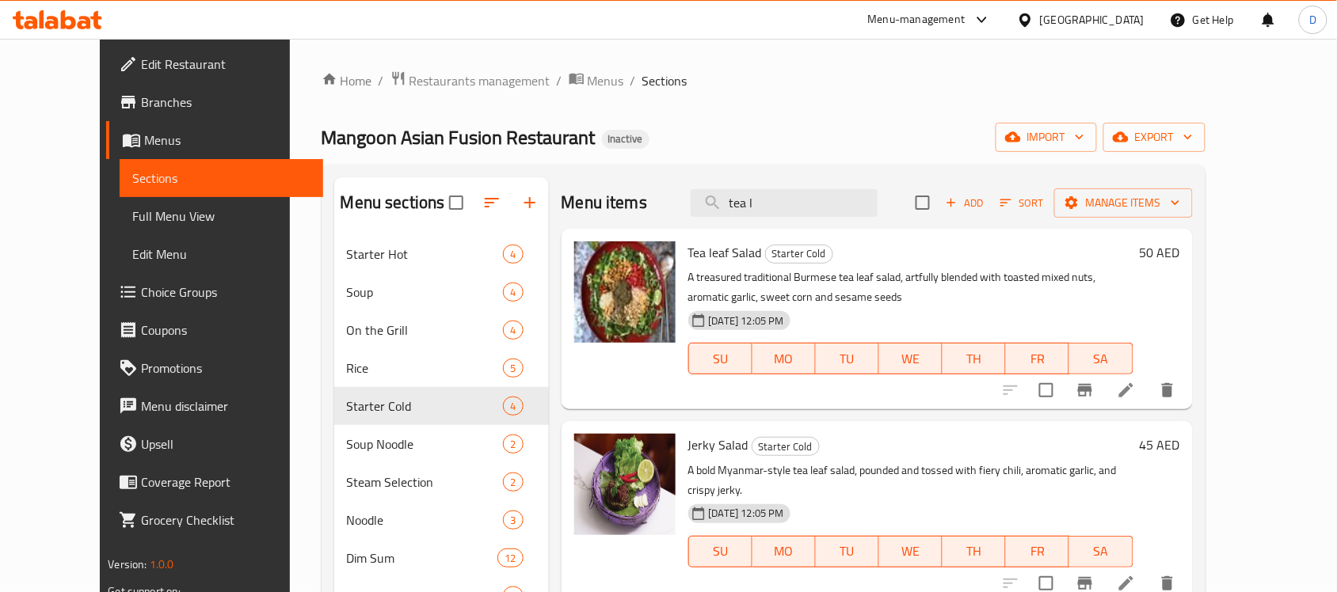
drag, startPoint x: 808, startPoint y: 198, endPoint x: 709, endPoint y: 204, distance: 100.0
click at [709, 204] on div "Menu items tea l Add Sort Manage items" at bounding box center [876, 202] width 631 height 51
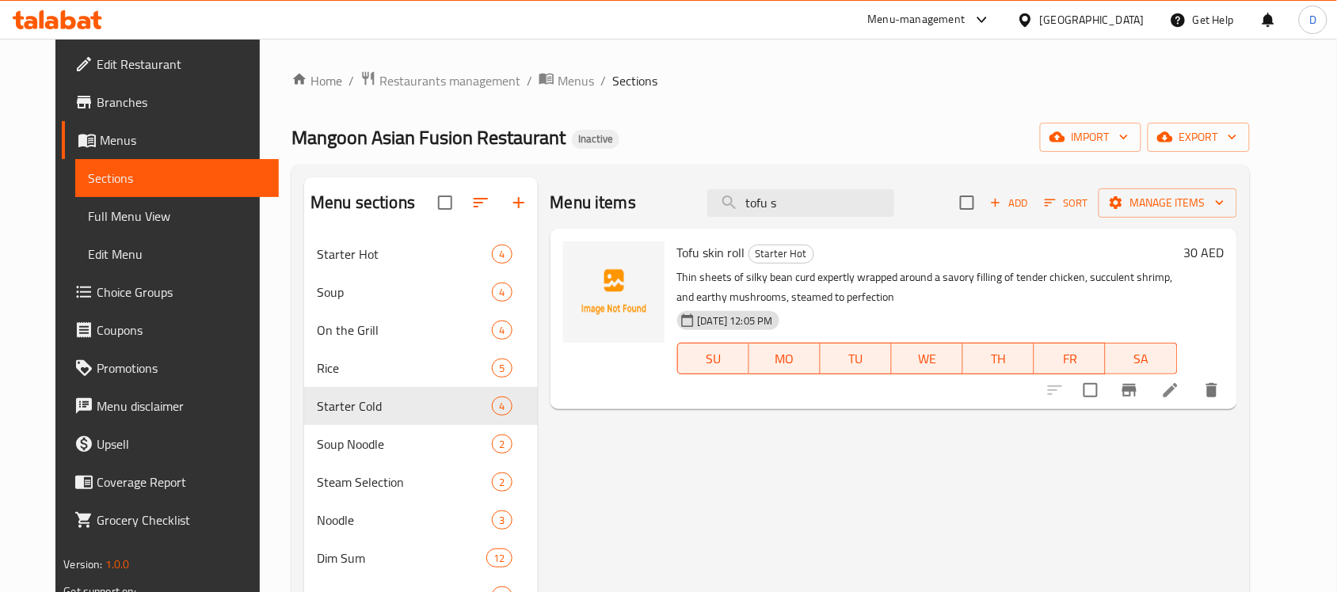
type input "tofu s"
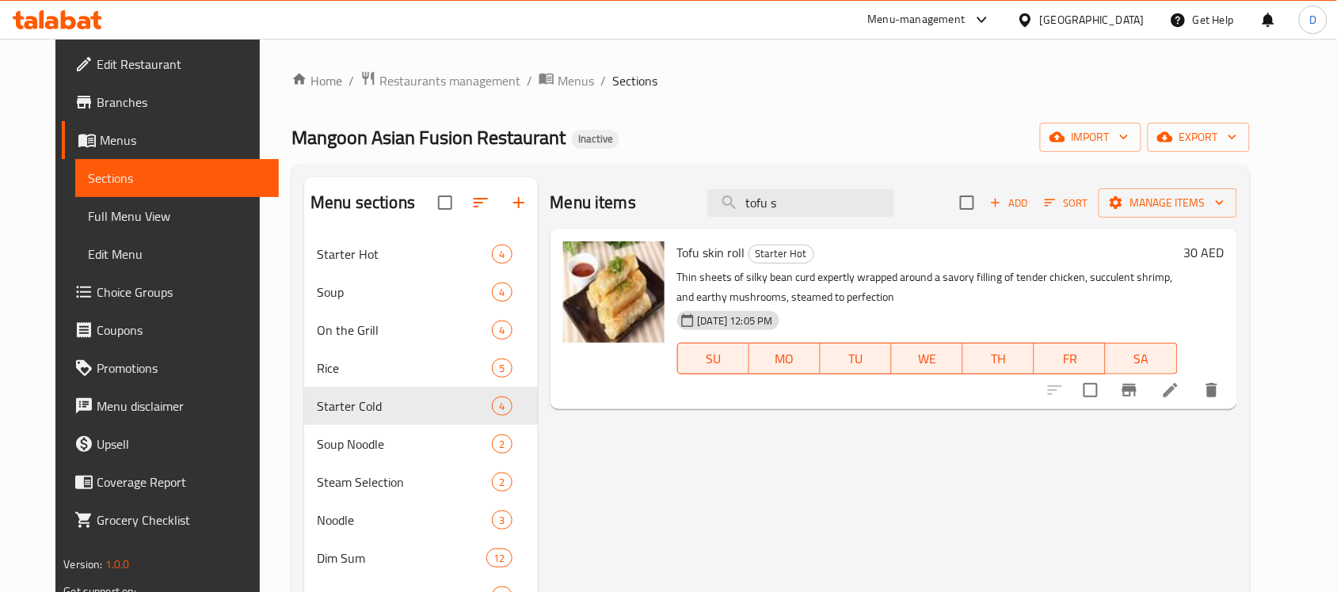
click at [97, 216] on span "Full Menu View" at bounding box center [177, 216] width 178 height 19
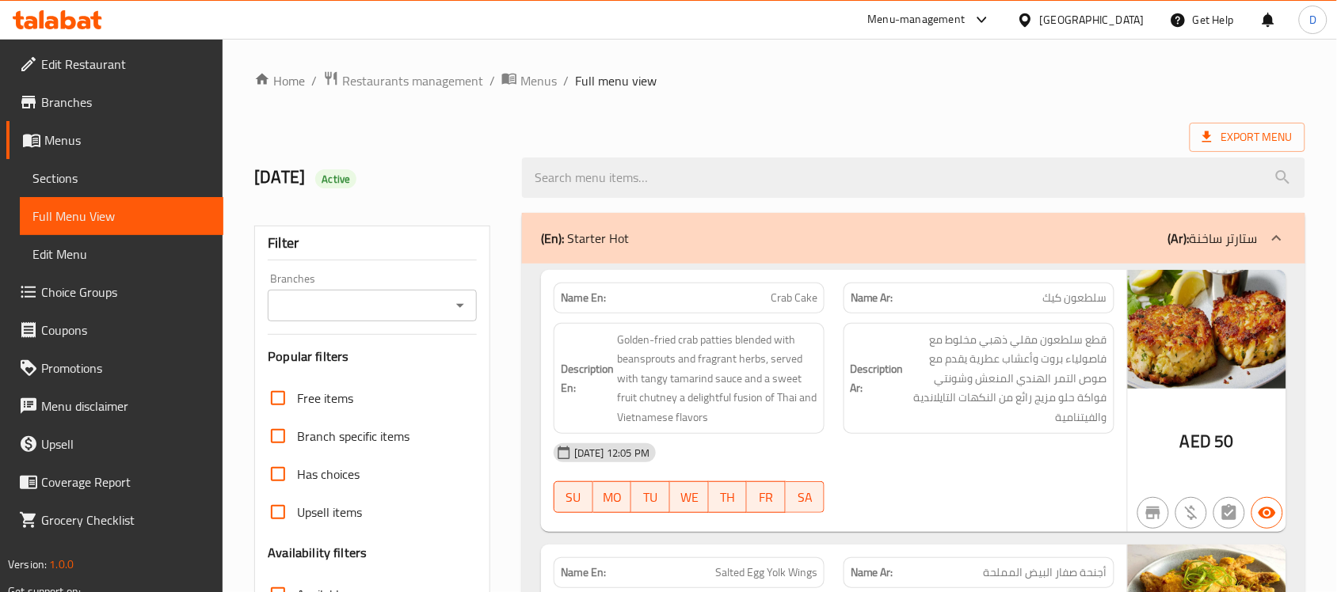
scroll to position [396, 0]
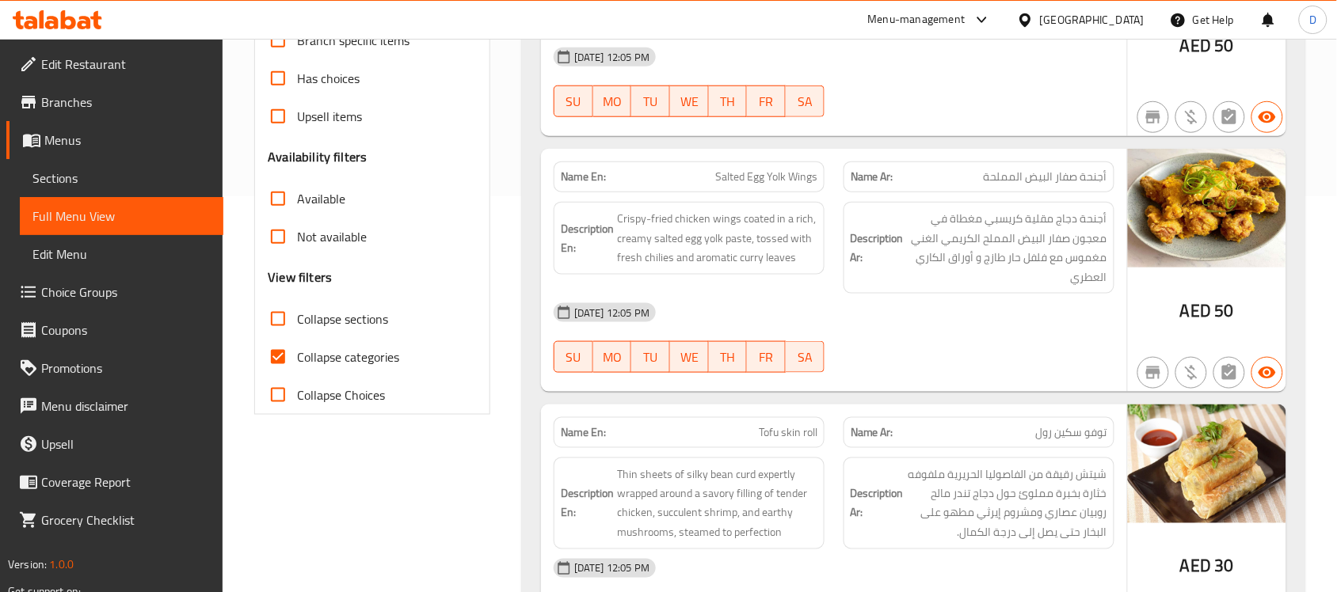
click at [273, 356] on input "Collapse categories" at bounding box center [278, 357] width 38 height 38
checkbox input "false"
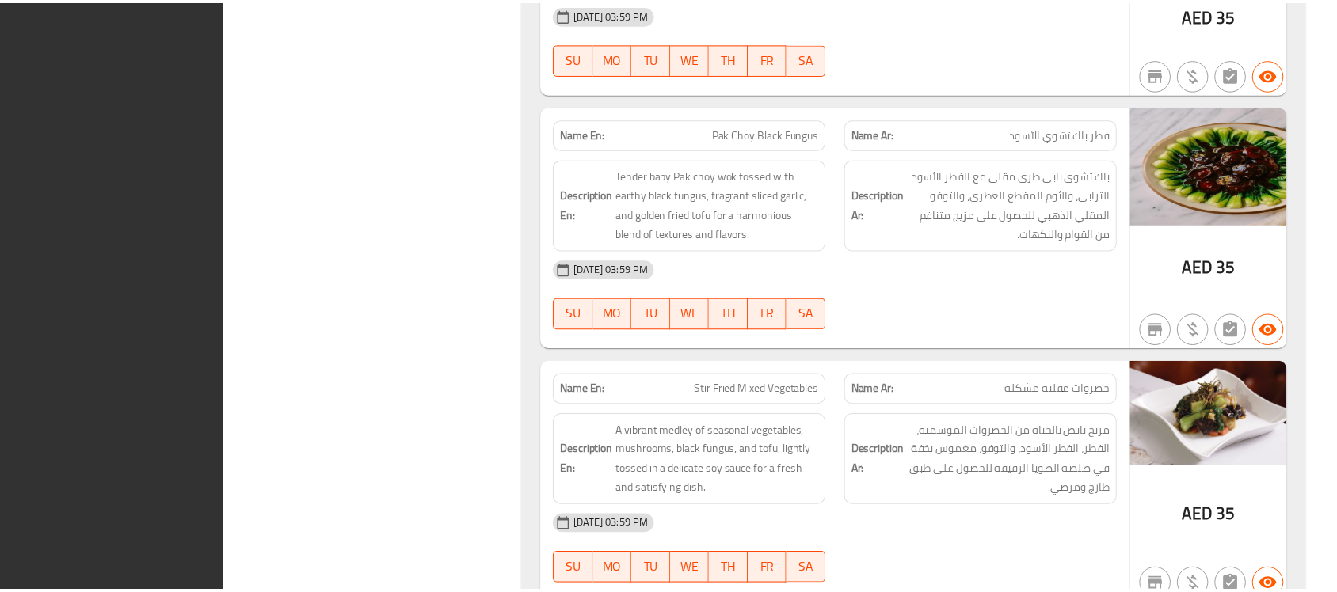
scroll to position [14755, 0]
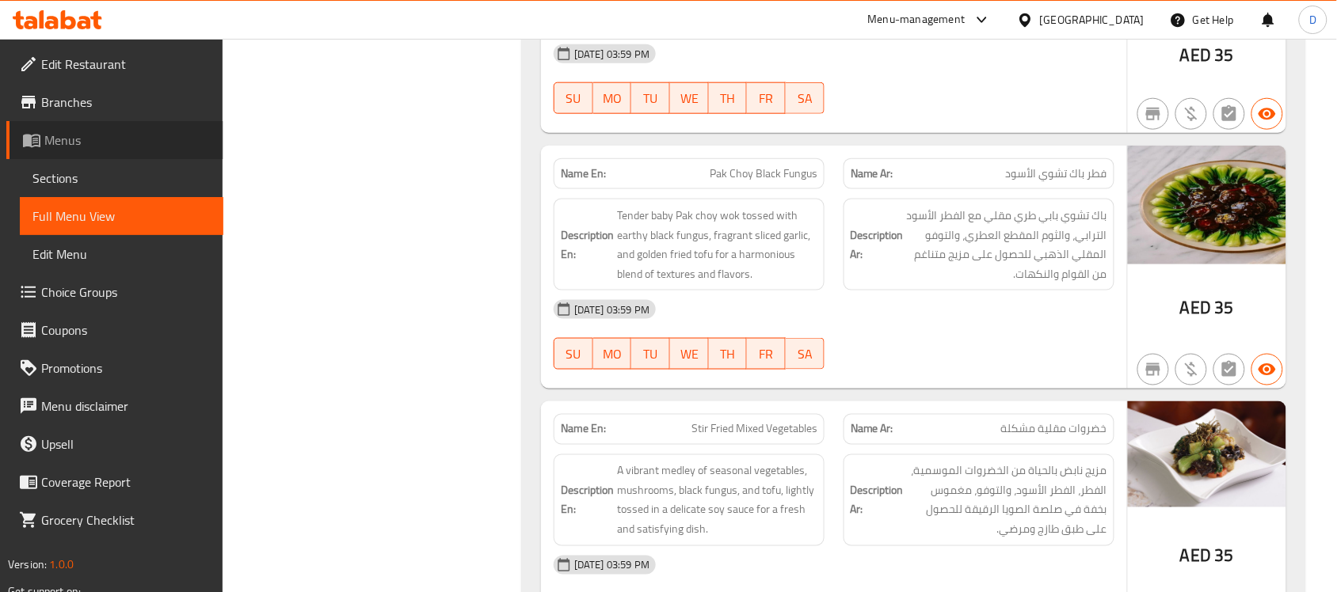
click at [59, 139] on span "Menus" at bounding box center [127, 140] width 166 height 19
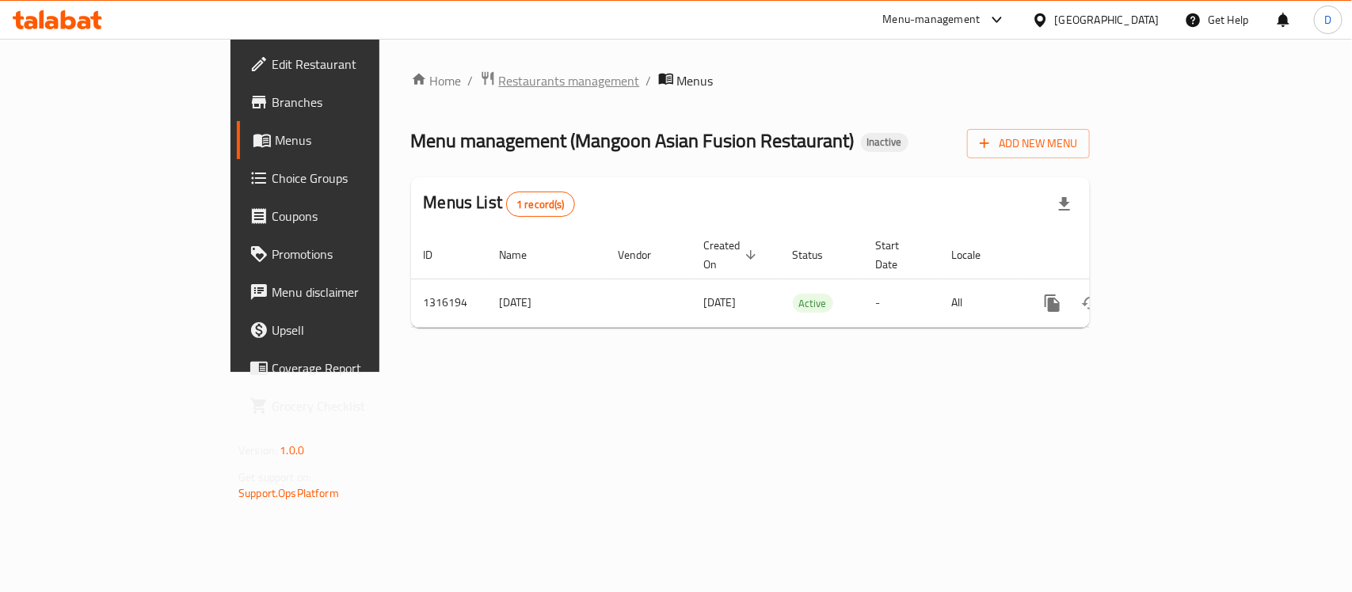
click at [499, 79] on span "Restaurants management" at bounding box center [569, 80] width 141 height 19
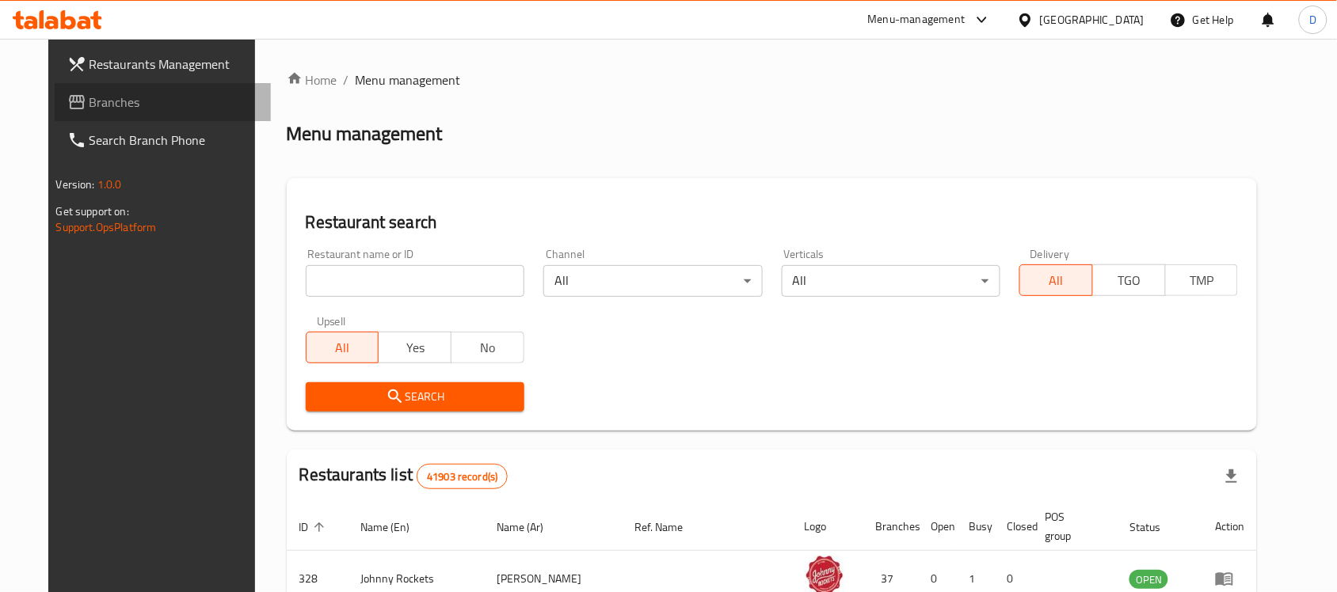
click at [89, 101] on span "Branches" at bounding box center [173, 102] width 169 height 19
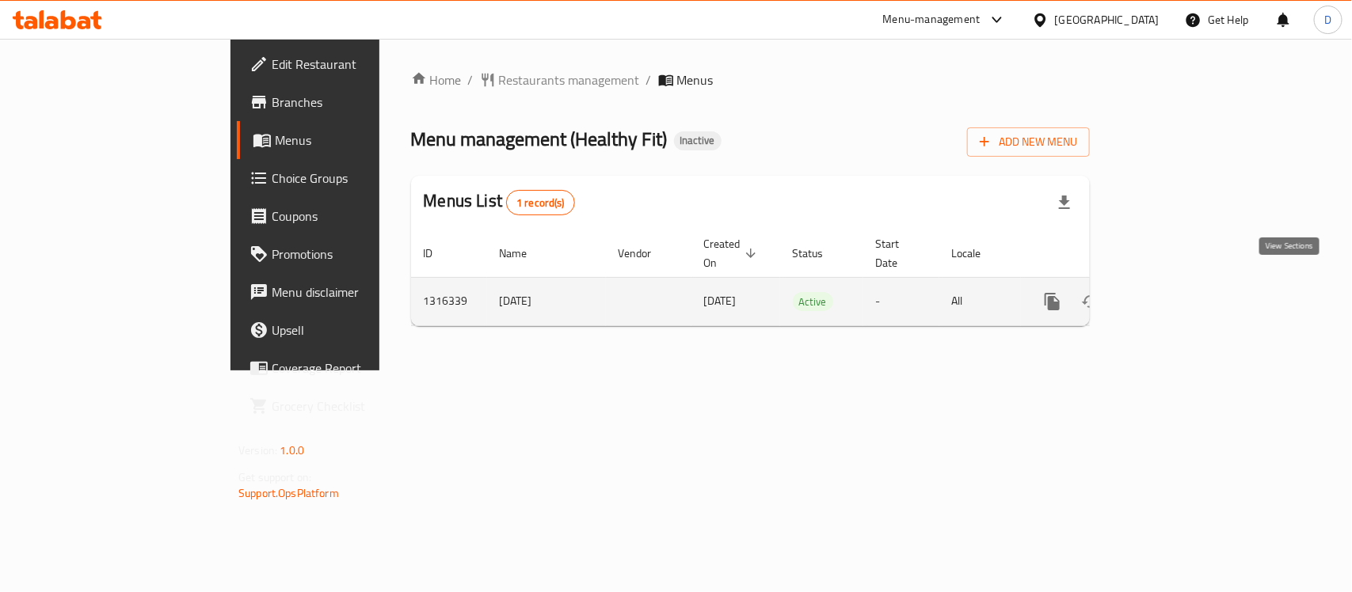
click at [1173, 295] on icon "enhanced table" at bounding box center [1166, 302] width 14 height 14
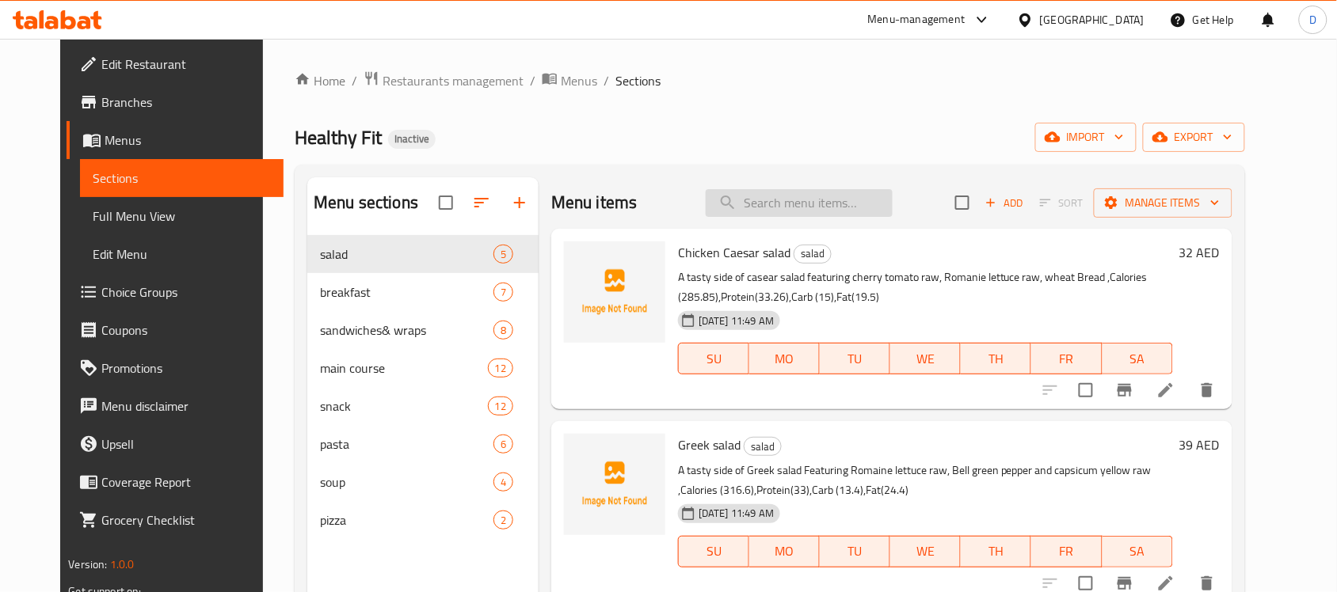
click at [820, 210] on input "search" at bounding box center [799, 203] width 187 height 28
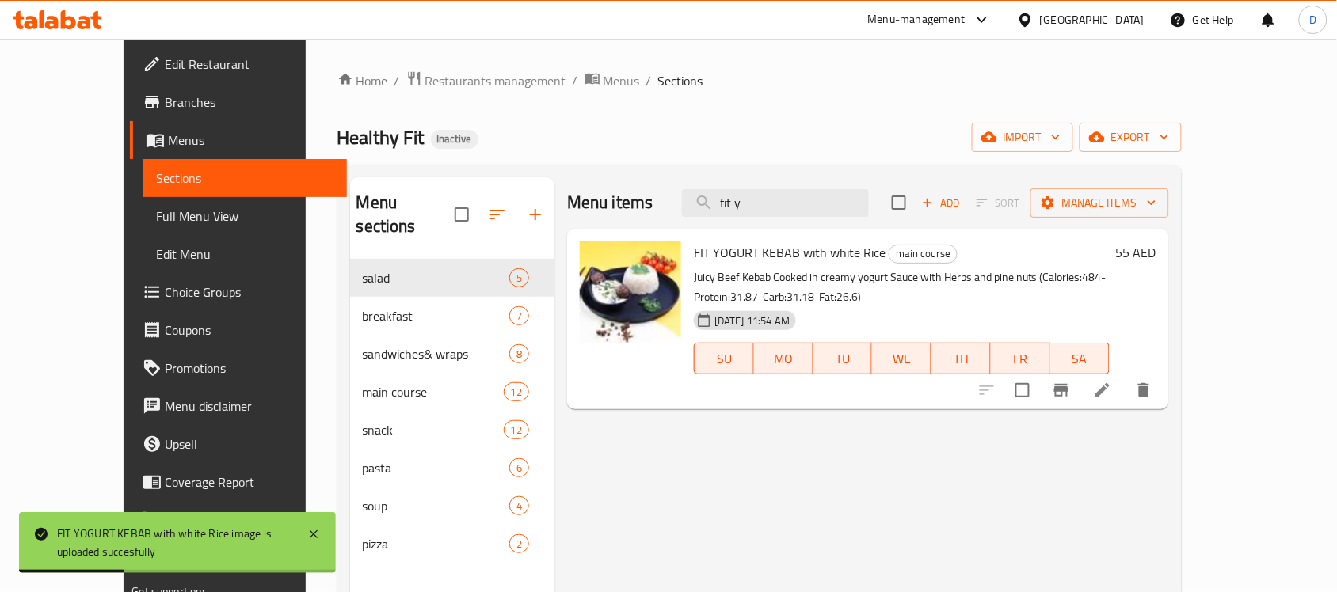
drag, startPoint x: 808, startPoint y: 207, endPoint x: 706, endPoint y: 218, distance: 101.9
click at [706, 218] on div "Menu items fit y Add Sort Manage items" at bounding box center [868, 202] width 602 height 51
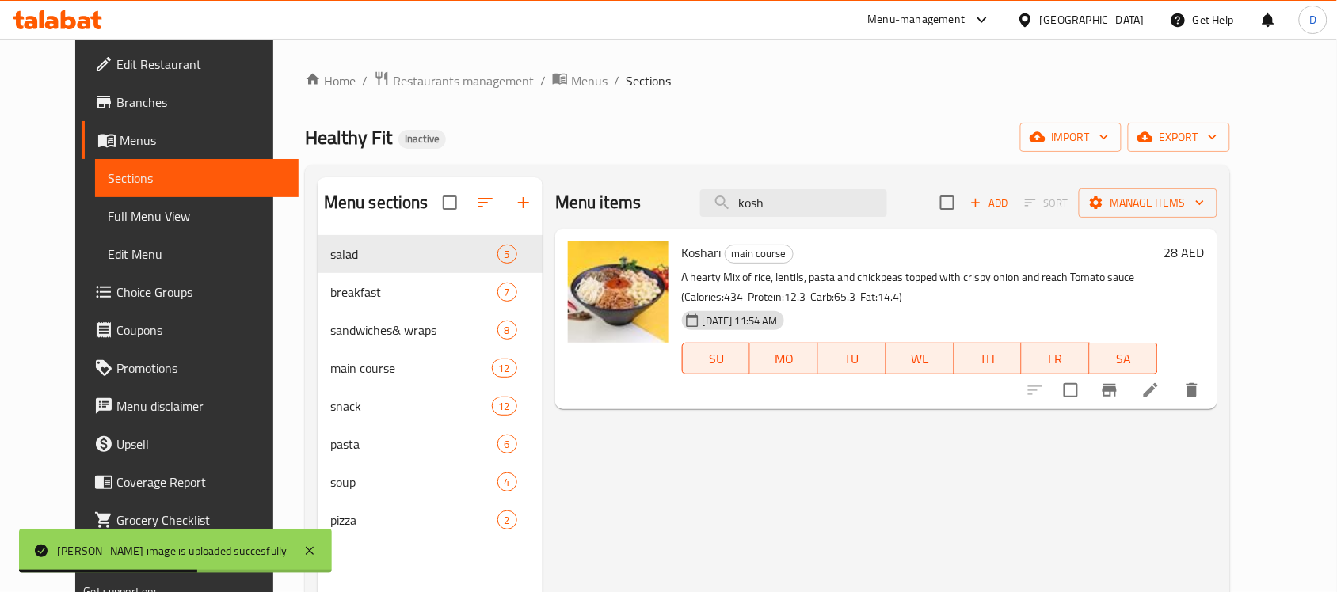
drag, startPoint x: 814, startPoint y: 195, endPoint x: 674, endPoint y: 206, distance: 140.6
click at [674, 206] on div "Menu items kosh Add Sort Manage items" at bounding box center [886, 202] width 662 height 51
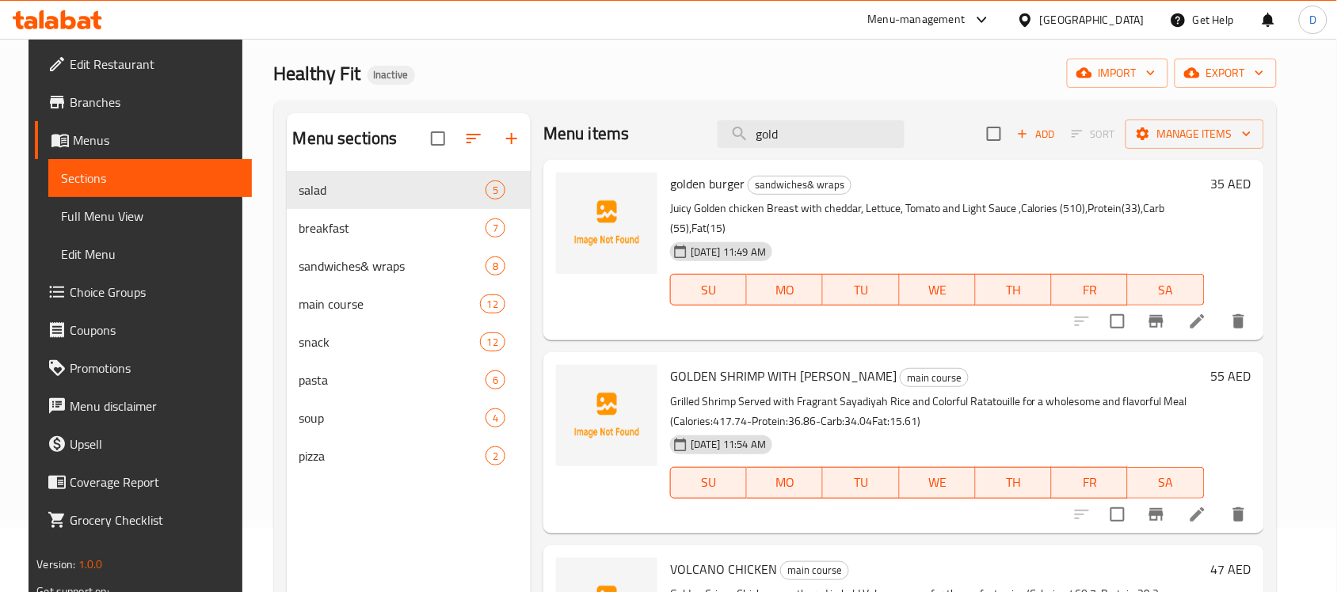
scroll to position [99, 0]
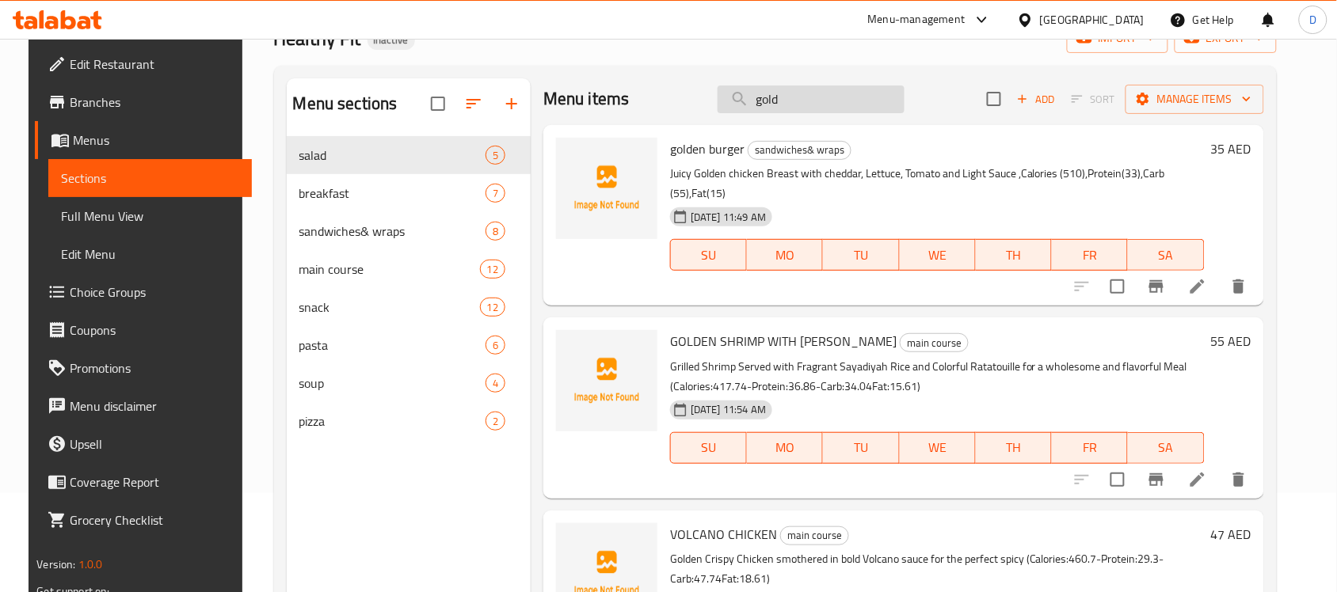
drag, startPoint x: 797, startPoint y: 108, endPoint x: 721, endPoint y: 112, distance: 75.3
click at [721, 112] on input "gold" at bounding box center [810, 100] width 187 height 28
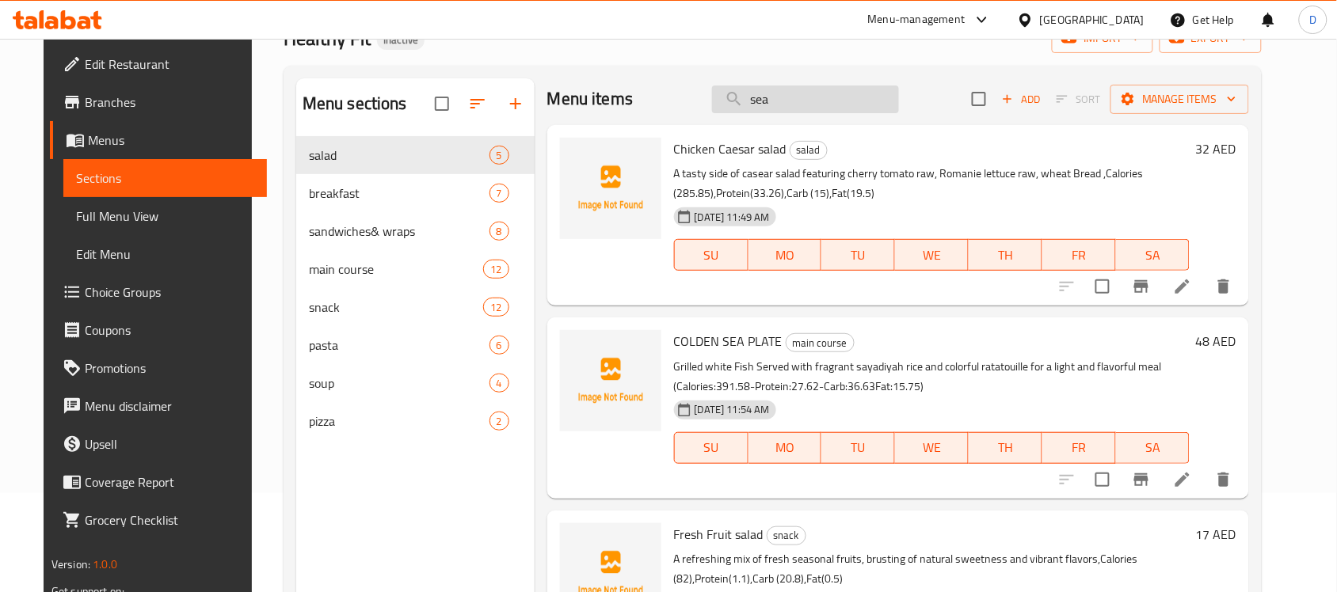
scroll to position [0, 0]
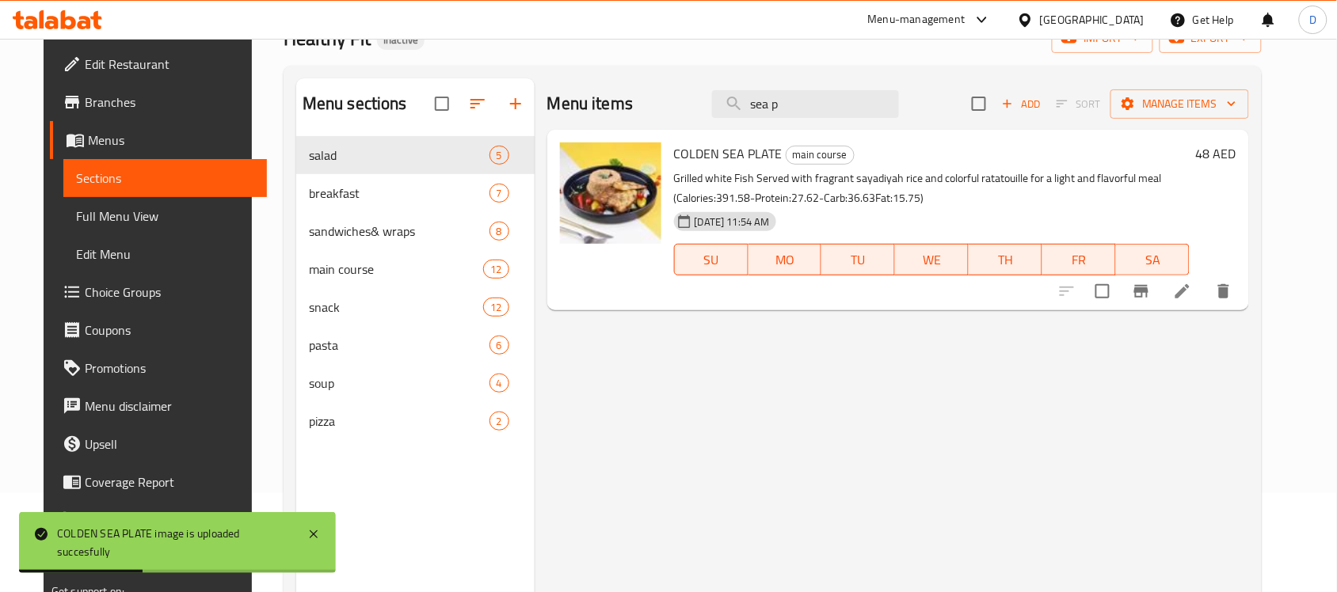
drag, startPoint x: 808, startPoint y: 109, endPoint x: 759, endPoint y: 125, distance: 52.3
click at [759, 125] on div "Menu items sea p Add Sort Manage items" at bounding box center [898, 103] width 702 height 51
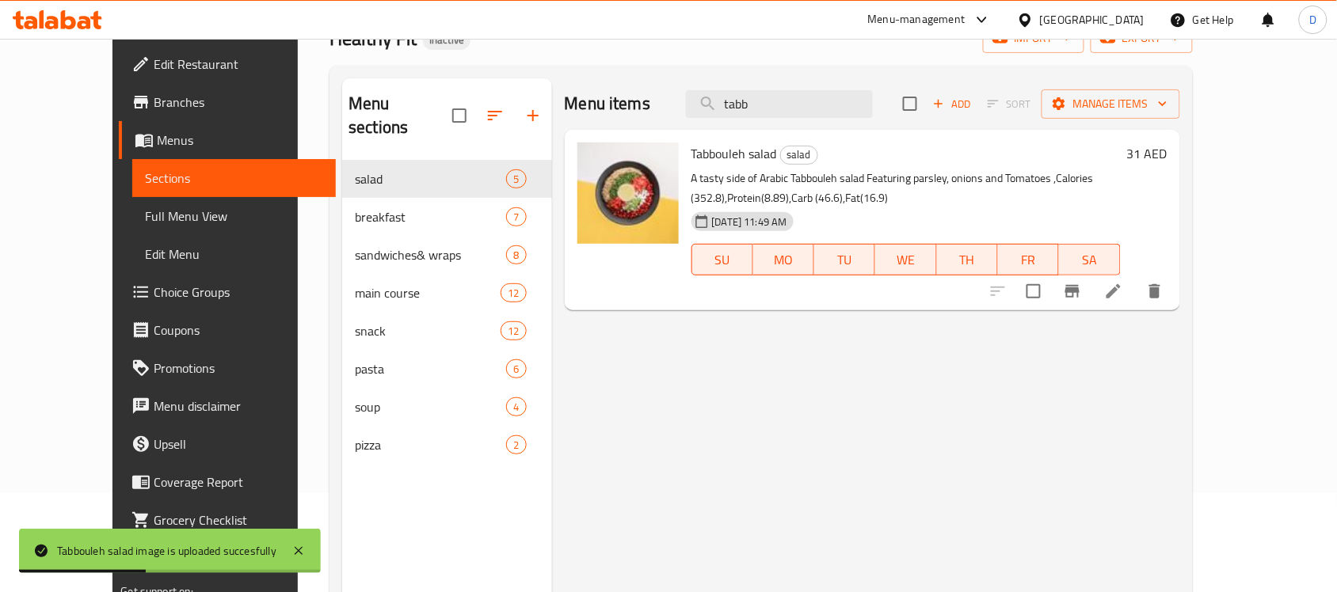
drag, startPoint x: 797, startPoint y: 109, endPoint x: 721, endPoint y: 116, distance: 77.1
click at [721, 116] on div "Menu items tabb Add Sort Manage items" at bounding box center [872, 103] width 615 height 51
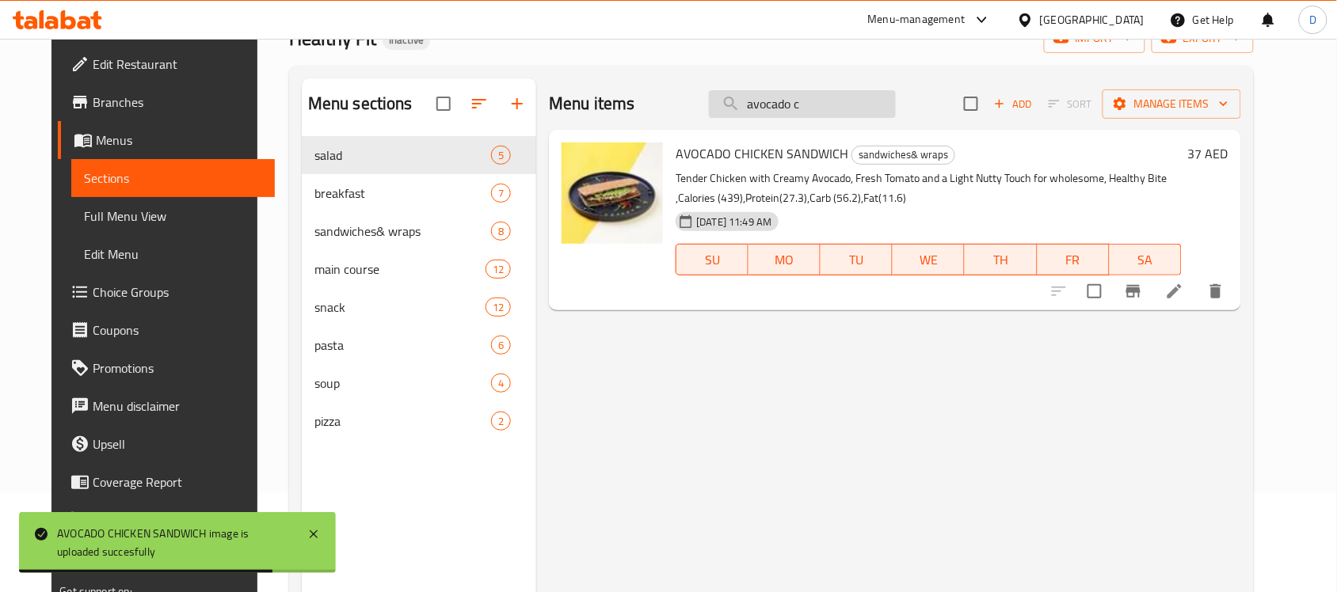
drag, startPoint x: 832, startPoint y: 99, endPoint x: 770, endPoint y: 113, distance: 64.2
click at [770, 113] on input "avocado c" at bounding box center [802, 104] width 187 height 28
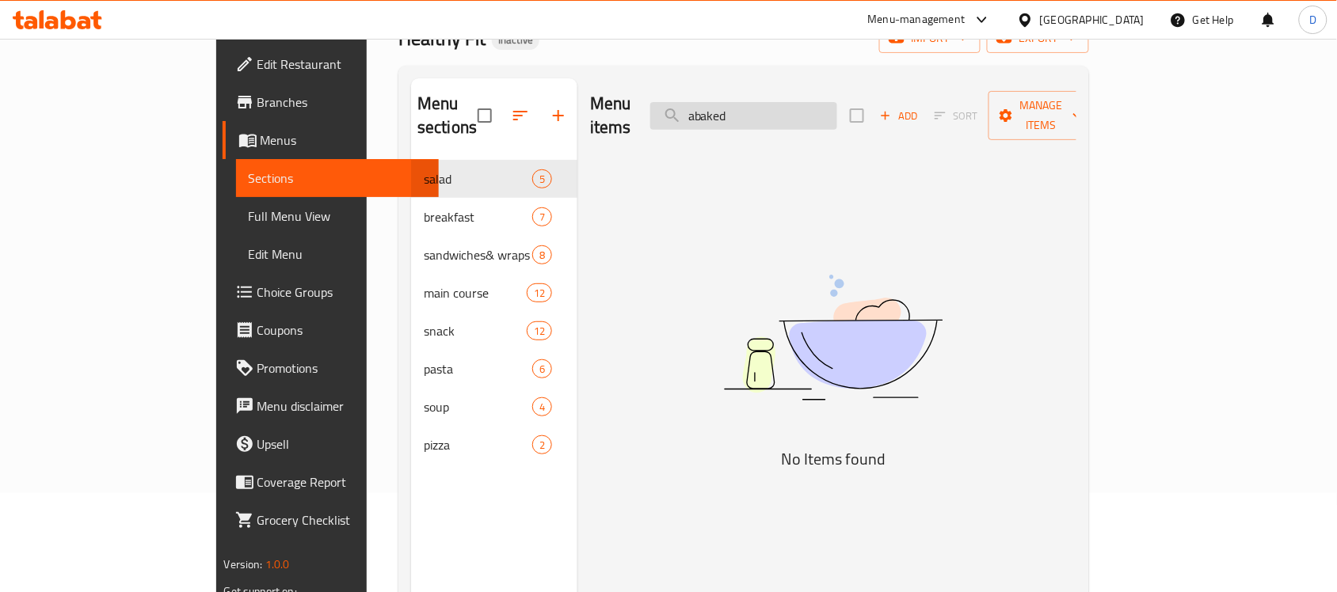
click at [830, 108] on input "abaked" at bounding box center [743, 116] width 187 height 28
drag, startPoint x: 774, startPoint y: 107, endPoint x: 752, endPoint y: 116, distance: 23.8
click at [752, 116] on input "abaked" at bounding box center [743, 116] width 187 height 28
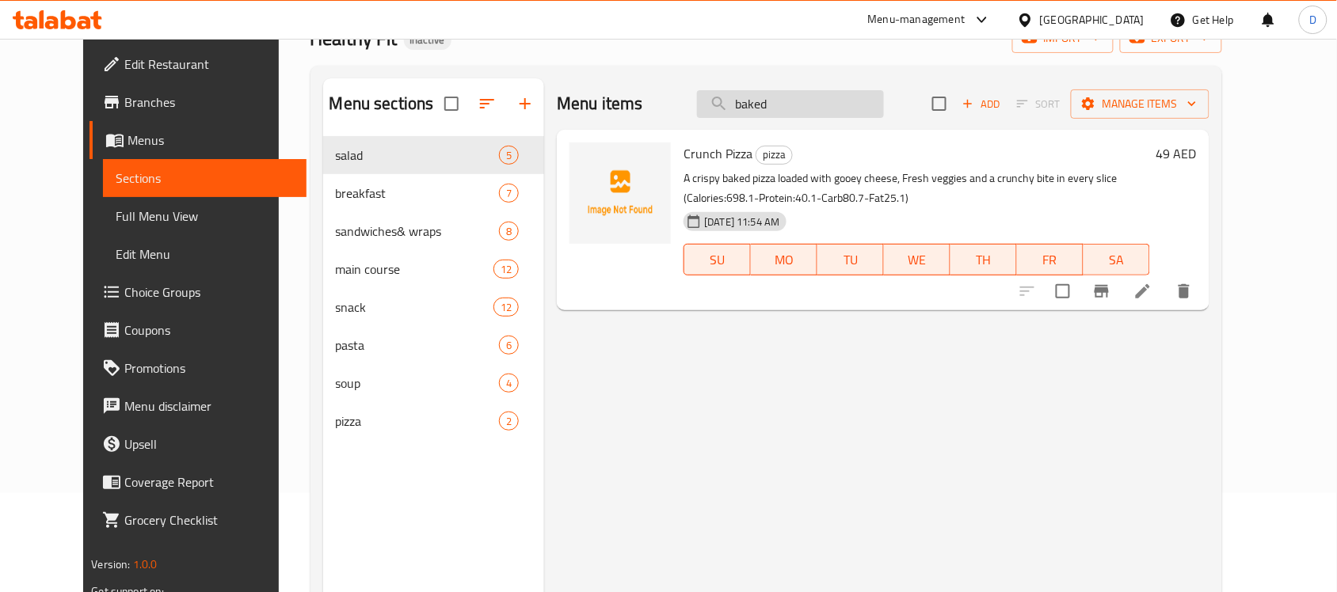
click at [820, 97] on input "baked" at bounding box center [790, 104] width 187 height 28
click at [768, 105] on input "baked" at bounding box center [790, 104] width 187 height 28
drag, startPoint x: 808, startPoint y: 108, endPoint x: 747, endPoint y: 116, distance: 62.3
click at [747, 116] on input "baked" at bounding box center [790, 104] width 187 height 28
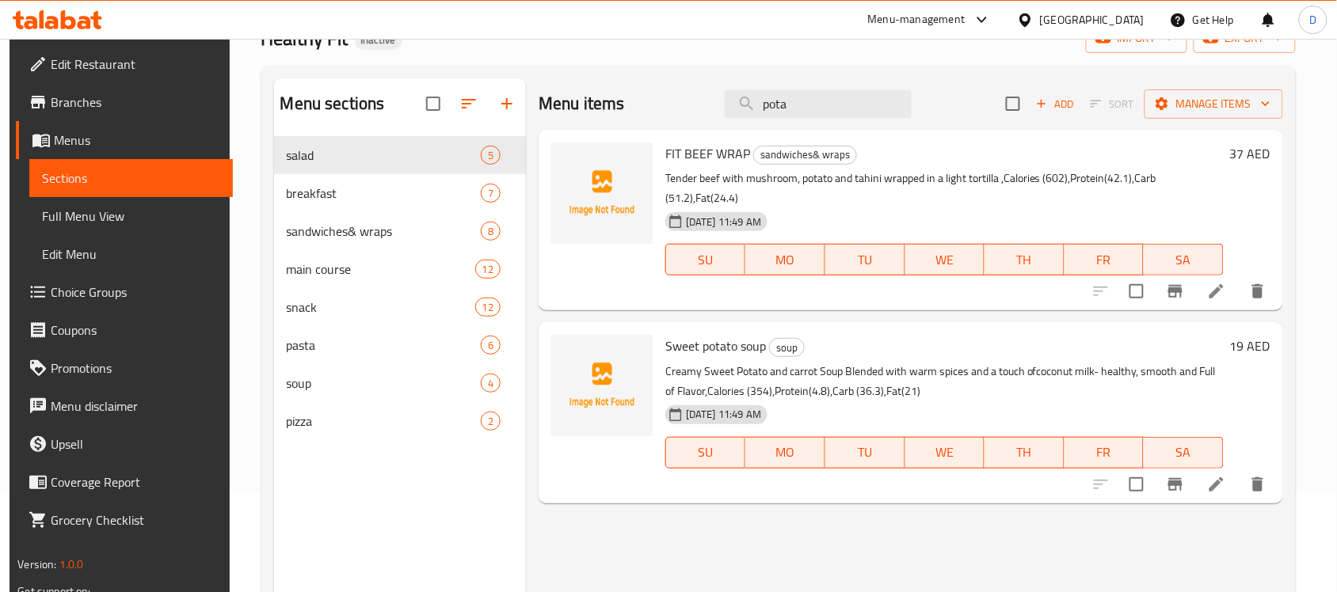
drag, startPoint x: 797, startPoint y: 105, endPoint x: 699, endPoint y: 112, distance: 98.4
click at [699, 112] on div "Menu items pota Add Sort Manage items" at bounding box center [910, 103] width 744 height 51
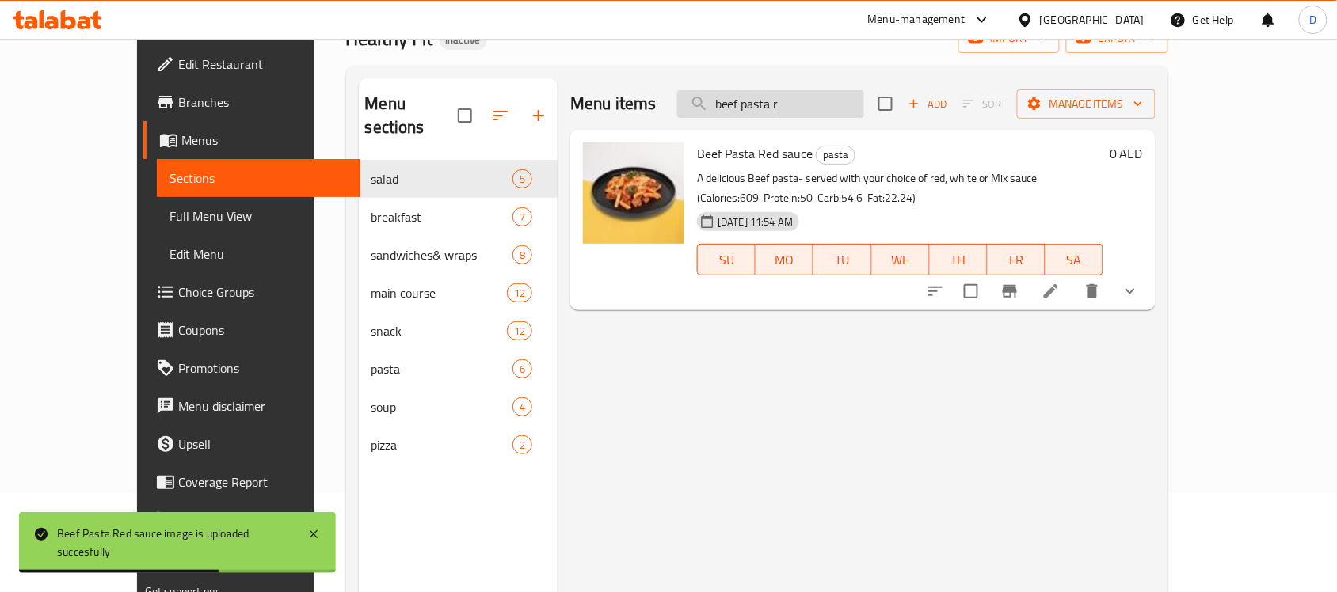
drag, startPoint x: 834, startPoint y: 97, endPoint x: 727, endPoint y: 97, distance: 106.9
click at [727, 97] on input "beef pasta r" at bounding box center [770, 104] width 187 height 28
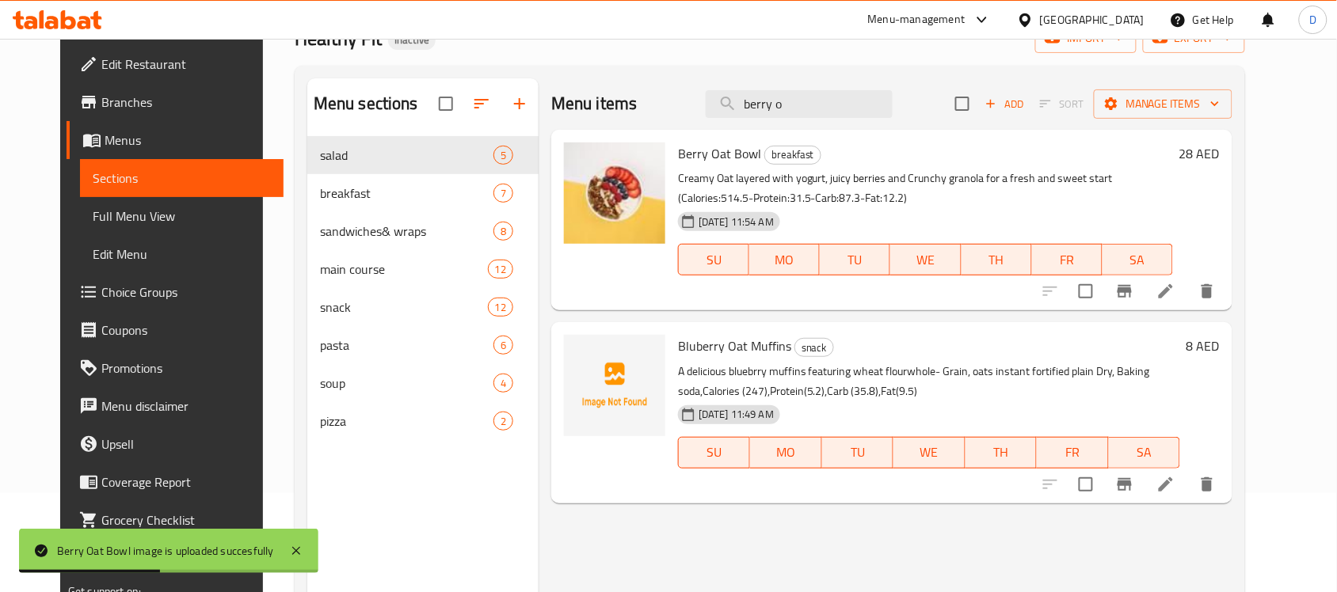
drag, startPoint x: 816, startPoint y: 108, endPoint x: 666, endPoint y: 101, distance: 149.8
click at [666, 101] on div "Menu items berry o Add Sort Manage items" at bounding box center [891, 103] width 681 height 51
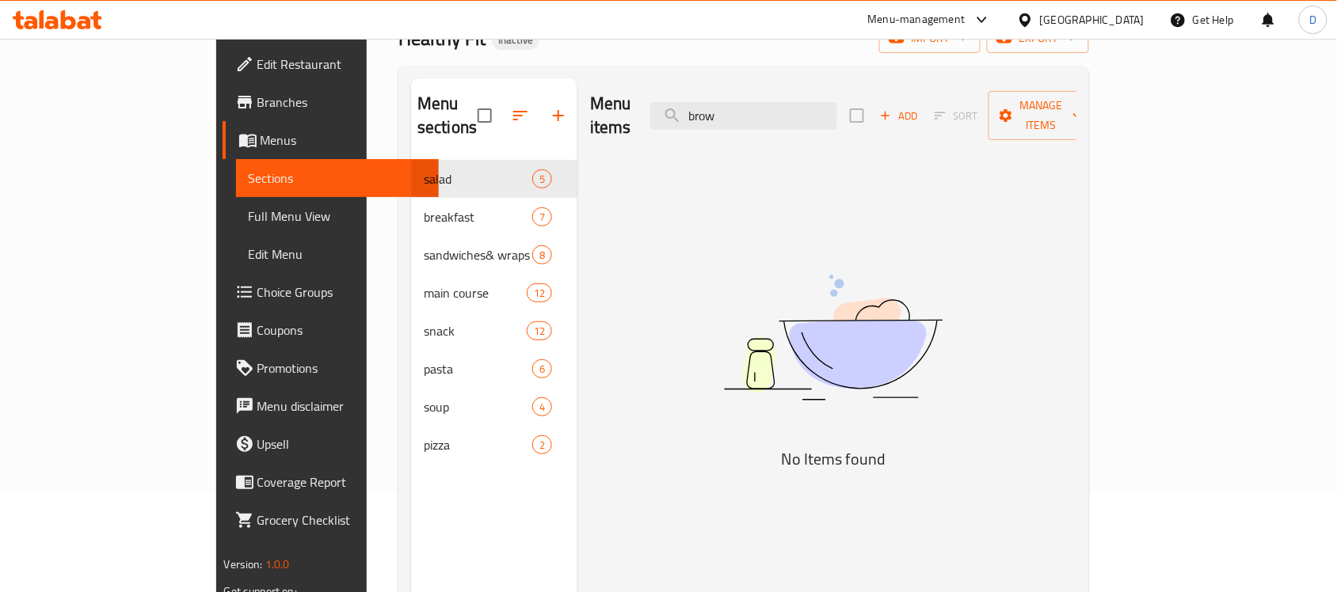
drag, startPoint x: 793, startPoint y: 112, endPoint x: 725, endPoint y: 131, distance: 71.7
click at [725, 131] on div "Menu items brow Add Sort Manage items No Items found" at bounding box center [826, 374] width 499 height 592
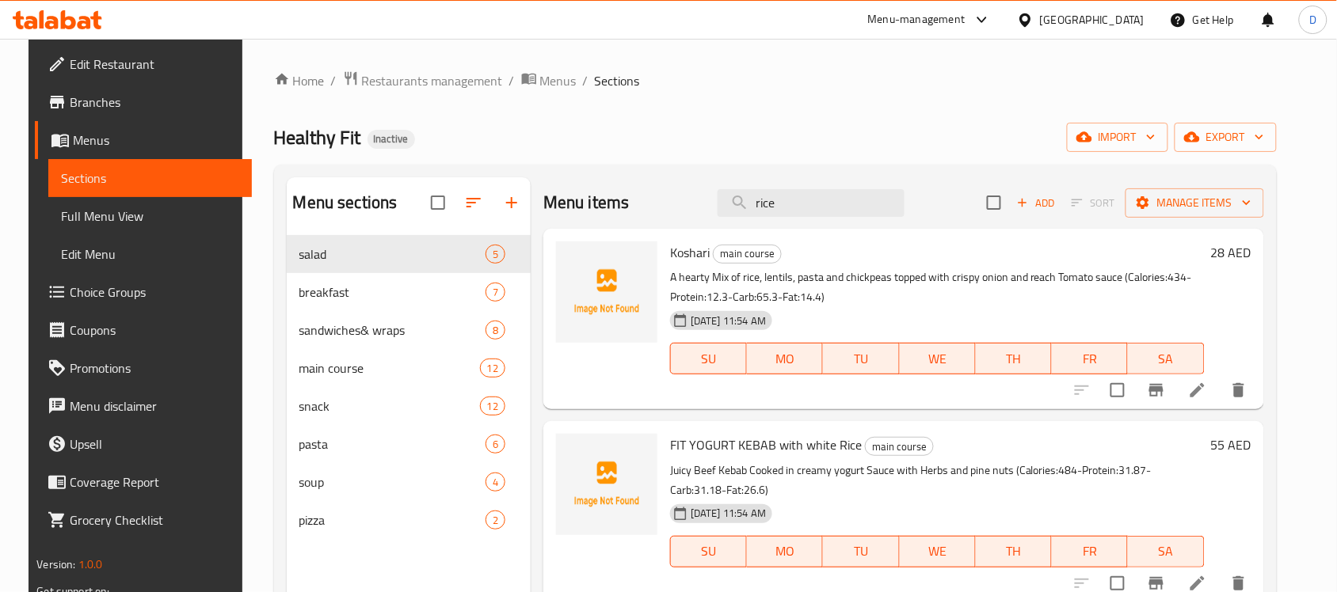
drag, startPoint x: 793, startPoint y: 207, endPoint x: 649, endPoint y: 187, distance: 145.5
click at [649, 187] on div "Menu items rice Add Sort Manage items" at bounding box center [903, 202] width 721 height 51
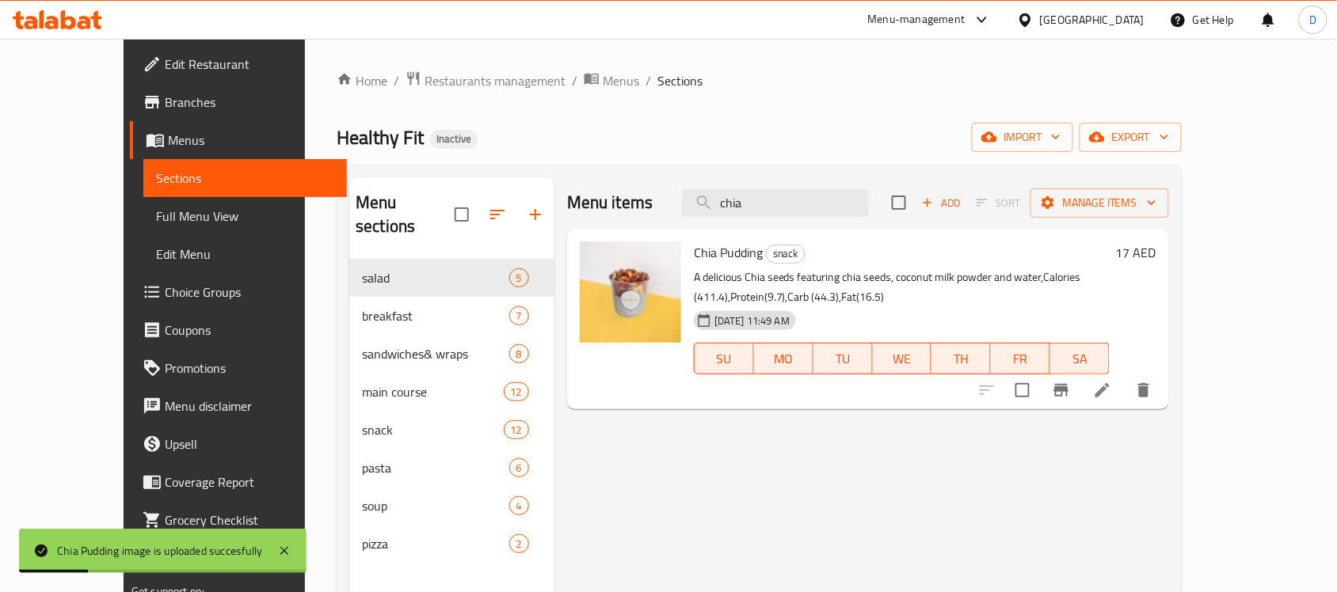
drag, startPoint x: 813, startPoint y: 208, endPoint x: 718, endPoint y: 211, distance: 95.1
click at [718, 211] on div "Menu items chia Add Sort Manage items" at bounding box center [868, 202] width 602 height 51
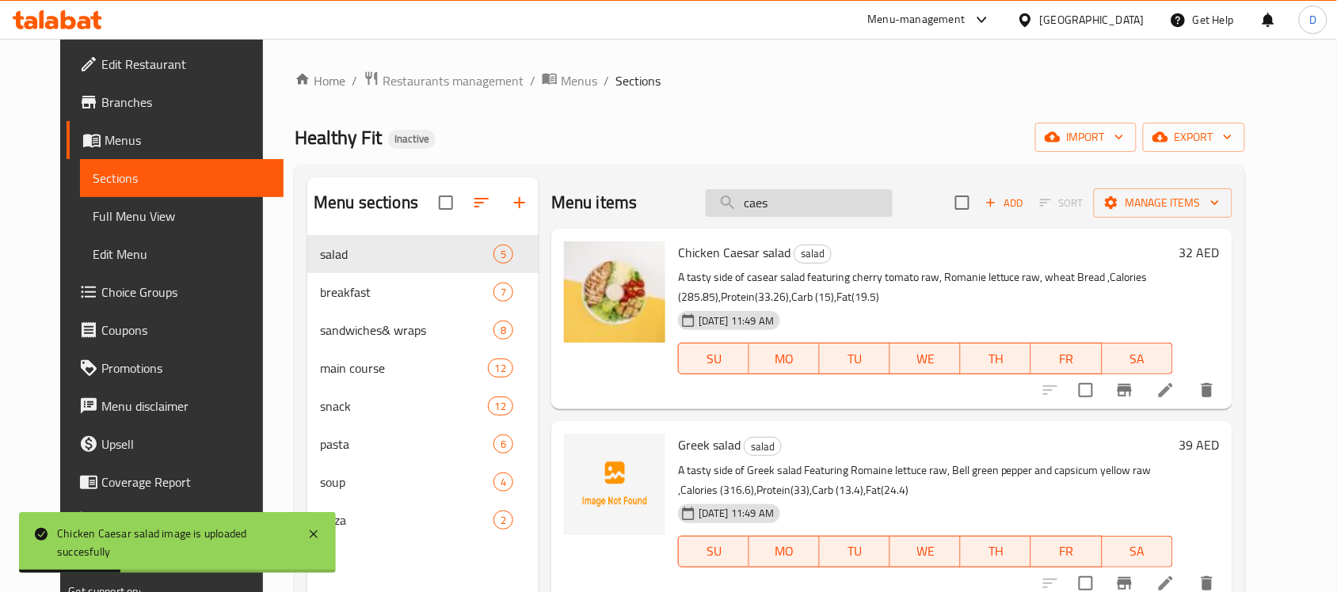
drag, startPoint x: 831, startPoint y: 203, endPoint x: 732, endPoint y: 208, distance: 99.1
click at [732, 208] on input "caes" at bounding box center [799, 203] width 187 height 28
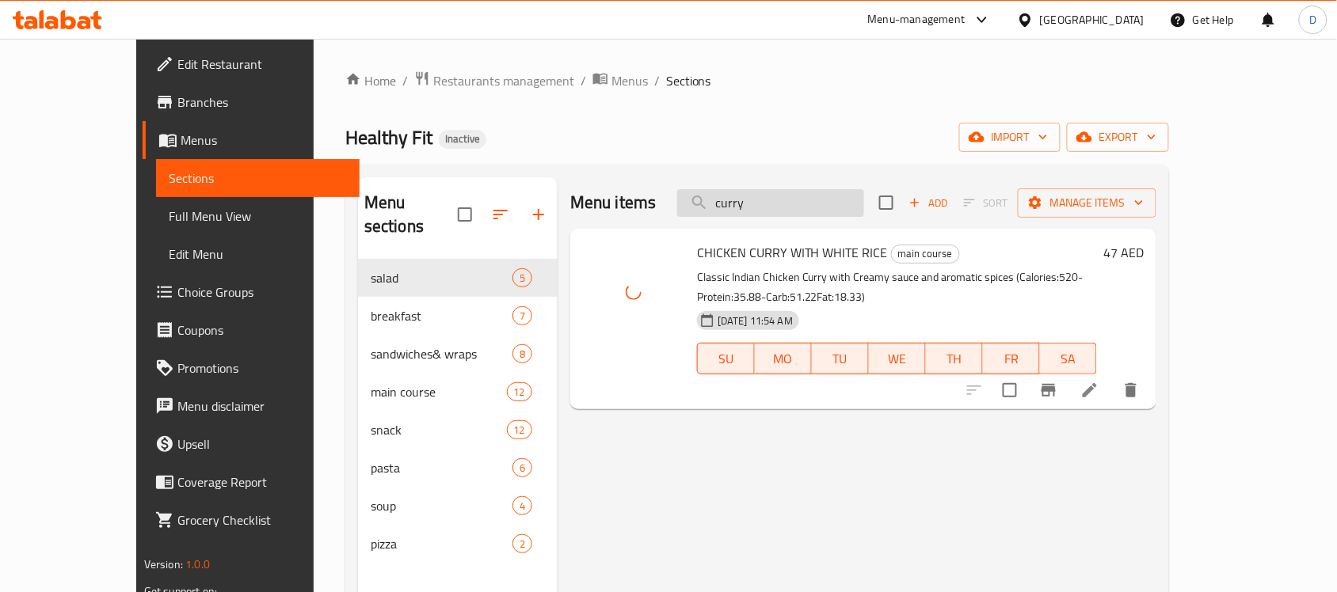
click at [832, 202] on input "curry" at bounding box center [770, 203] width 187 height 28
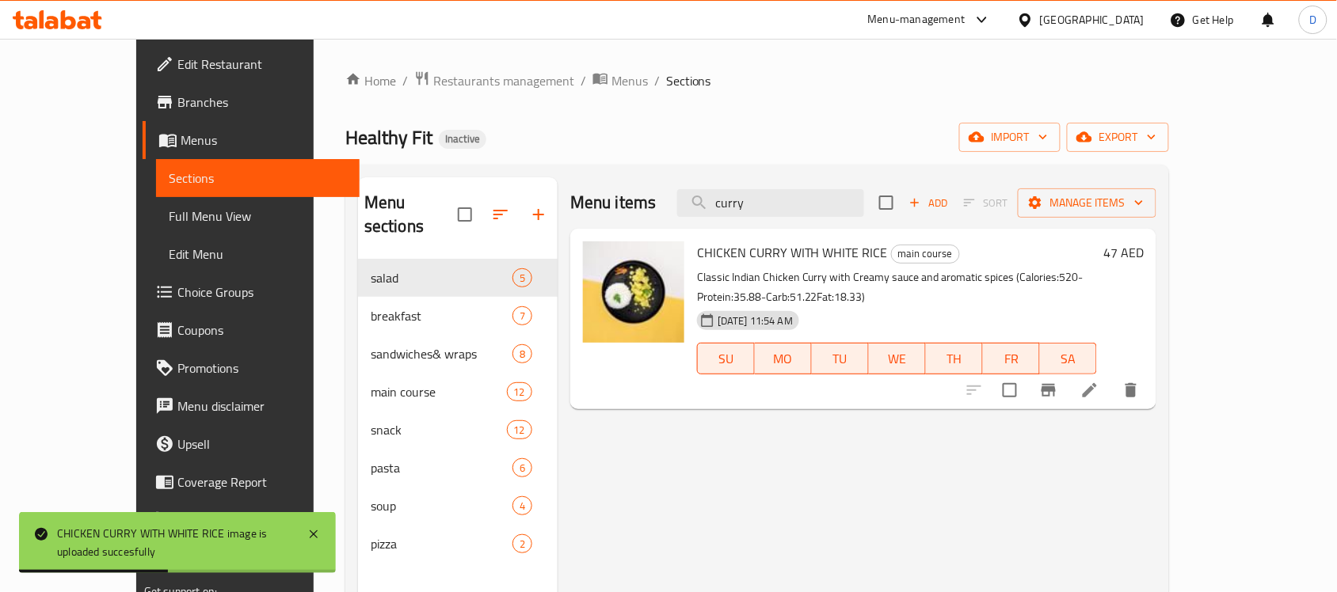
drag, startPoint x: 832, startPoint y: 202, endPoint x: 721, endPoint y: 206, distance: 110.9
click at [721, 206] on div "Menu items curry Add Sort Manage items" at bounding box center [863, 202] width 586 height 51
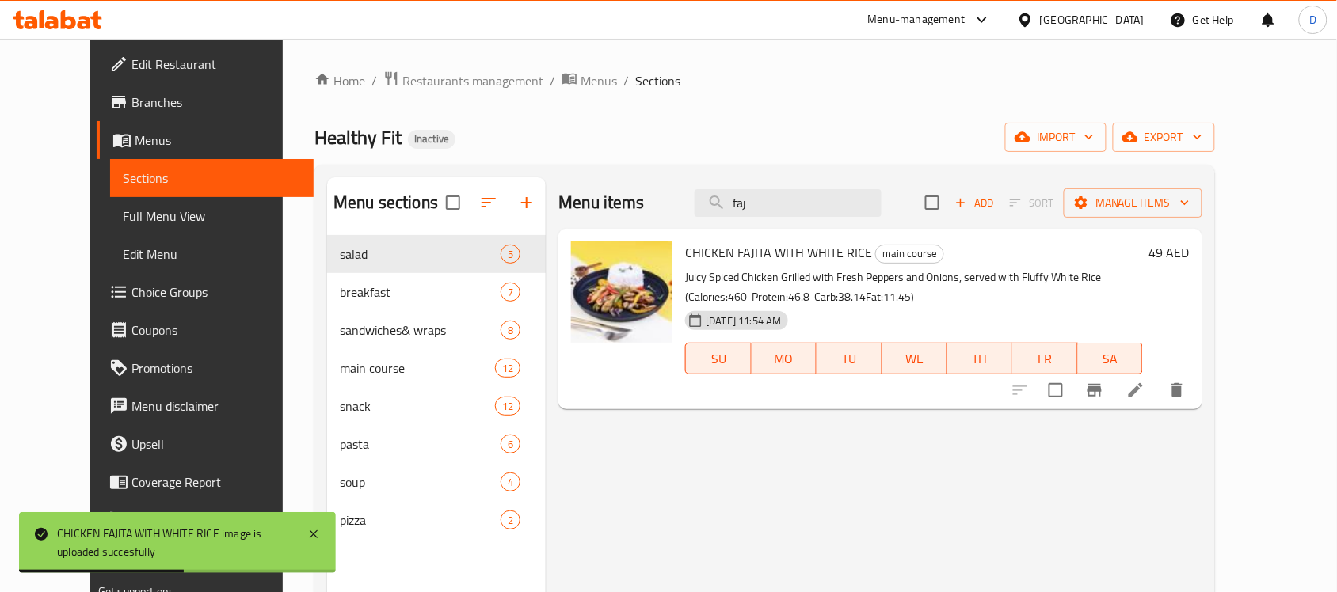
drag, startPoint x: 801, startPoint y: 203, endPoint x: 725, endPoint y: 207, distance: 76.1
click at [725, 207] on div "Menu items faj Add Sort Manage items" at bounding box center [880, 202] width 644 height 51
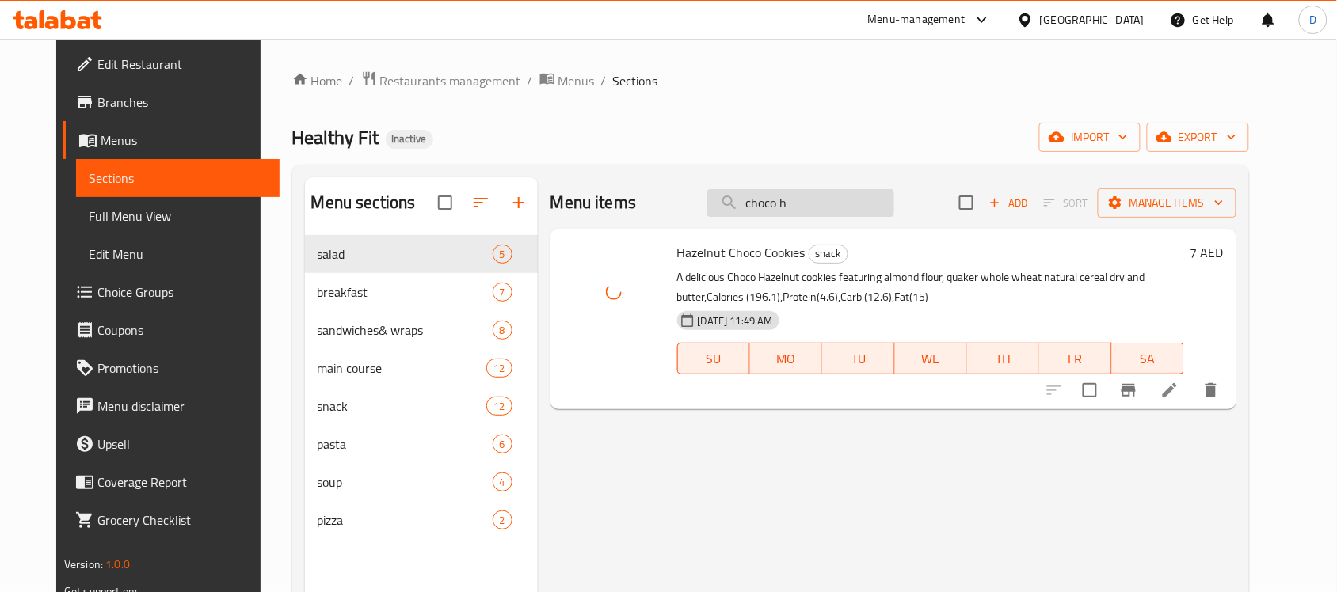
click at [831, 207] on input "choco h" at bounding box center [800, 203] width 187 height 28
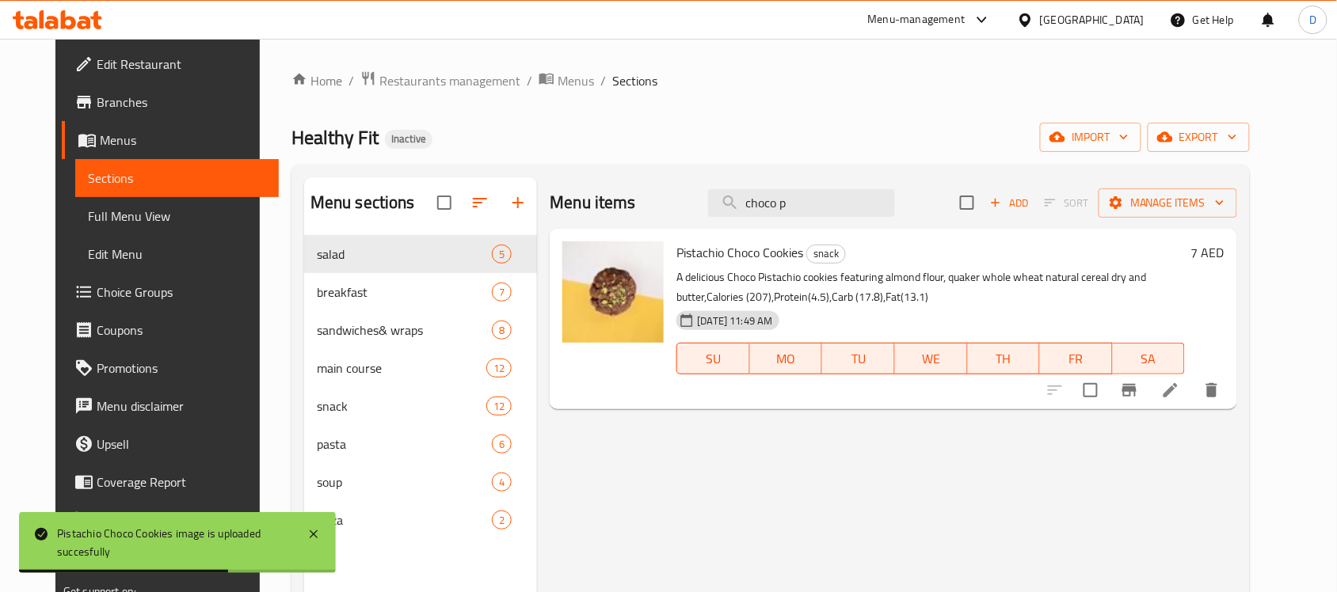
drag, startPoint x: 839, startPoint y: 204, endPoint x: 706, endPoint y: 214, distance: 134.2
click at [706, 214] on div "Menu items choco p Add Sort Manage items" at bounding box center [893, 202] width 687 height 51
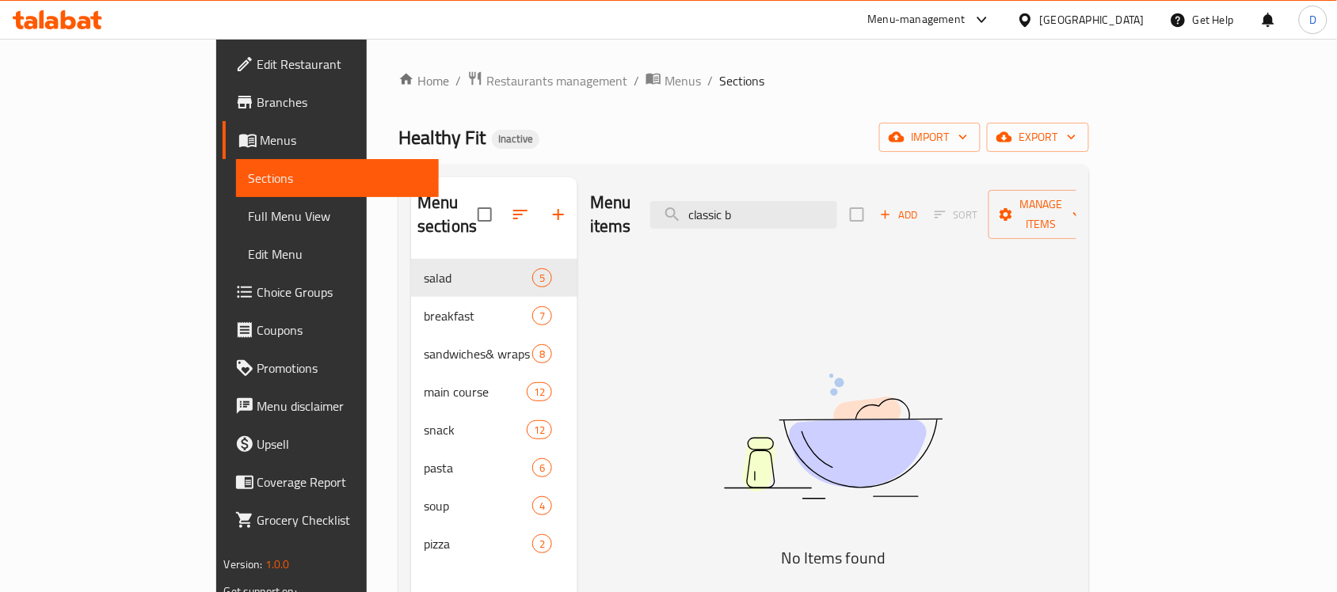
drag, startPoint x: 830, startPoint y: 203, endPoint x: 681, endPoint y: 206, distance: 148.9
click at [681, 206] on div "Menu items classic b Add Sort Manage items" at bounding box center [833, 214] width 486 height 75
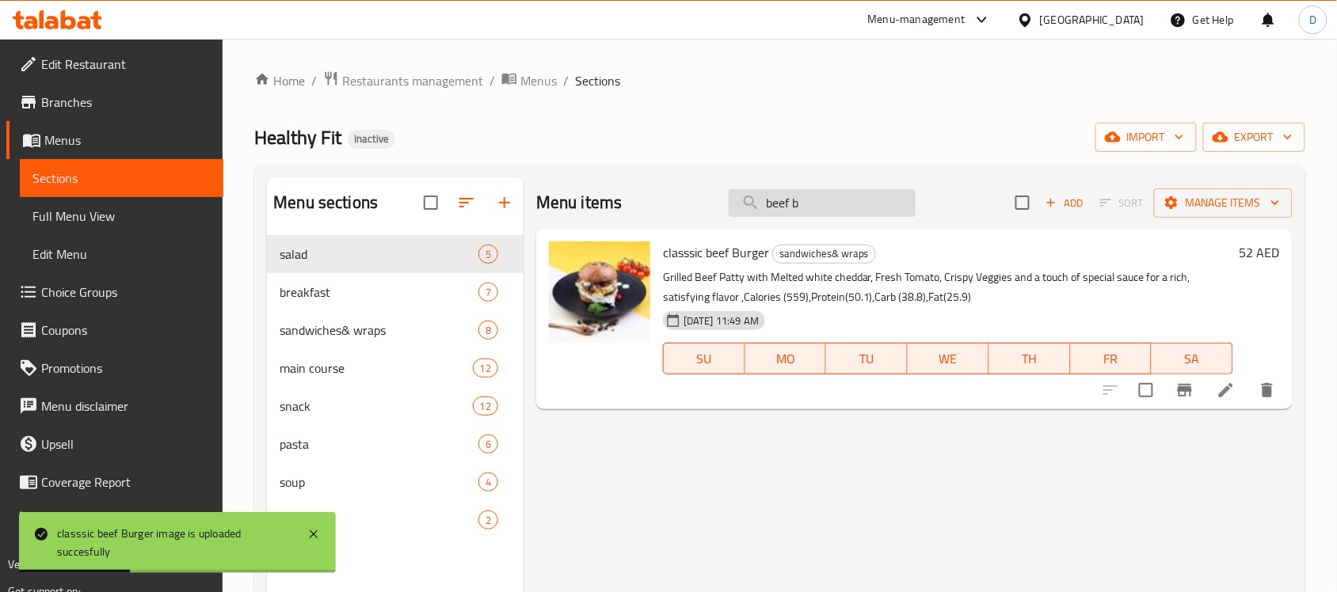
drag, startPoint x: 821, startPoint y: 206, endPoint x: 743, endPoint y: 212, distance: 78.6
click at [743, 212] on input "beef b" at bounding box center [821, 203] width 187 height 28
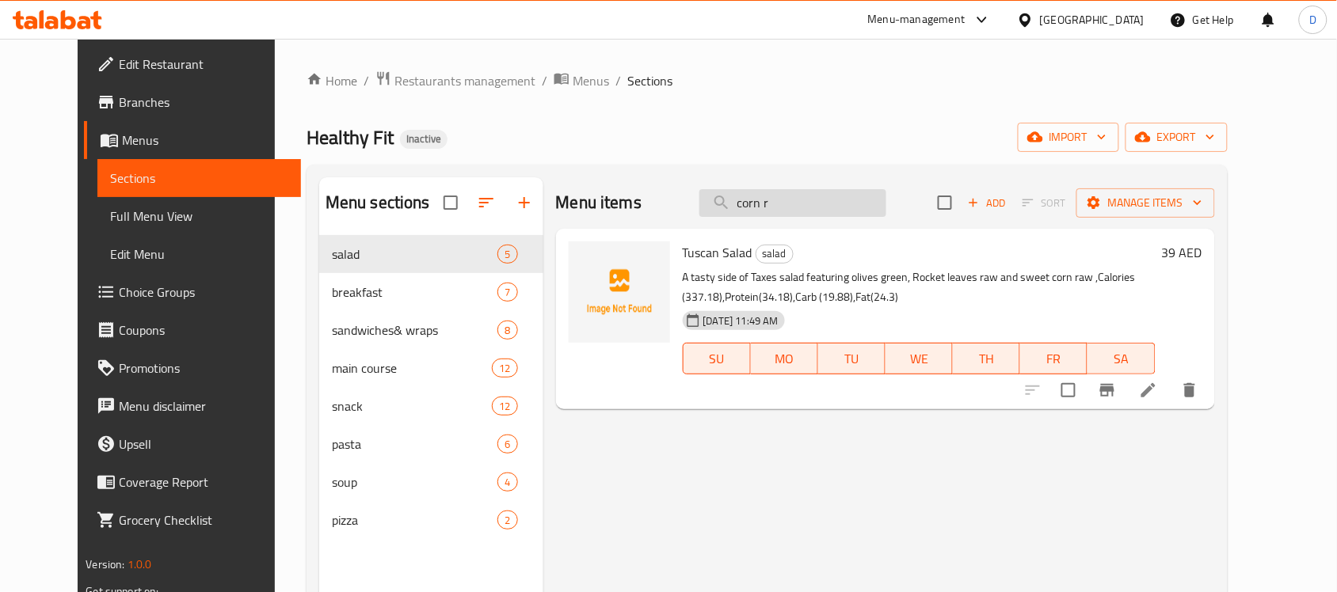
click at [792, 204] on input "corn r" at bounding box center [792, 203] width 187 height 28
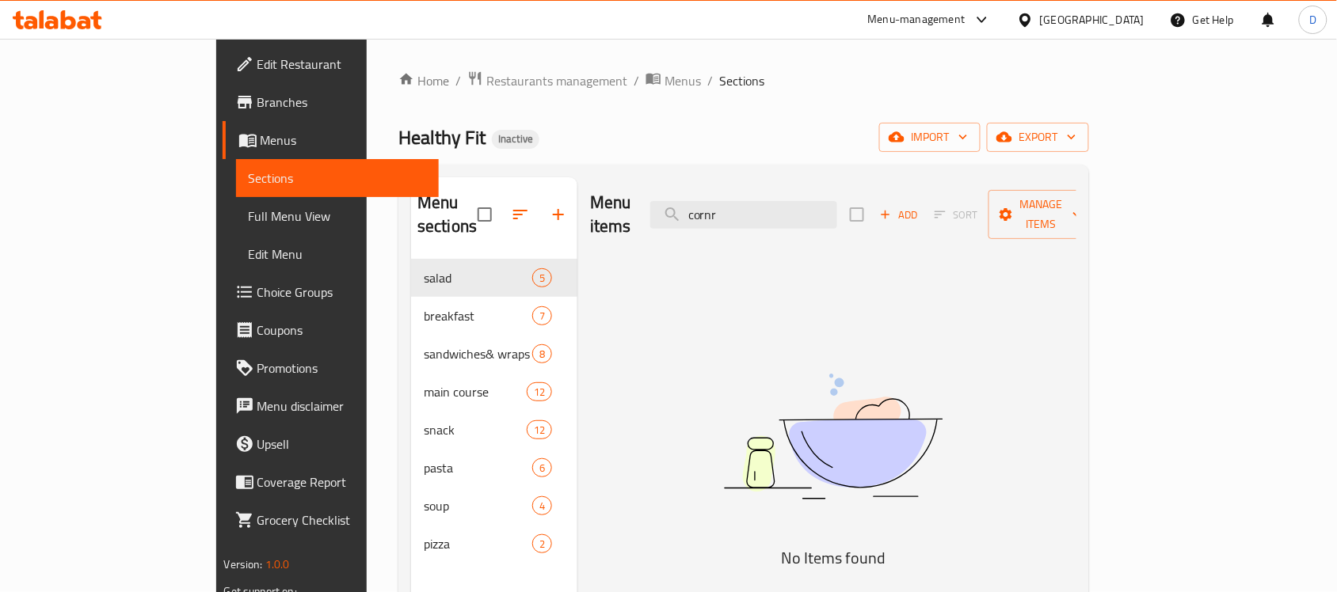
type input "corn r"
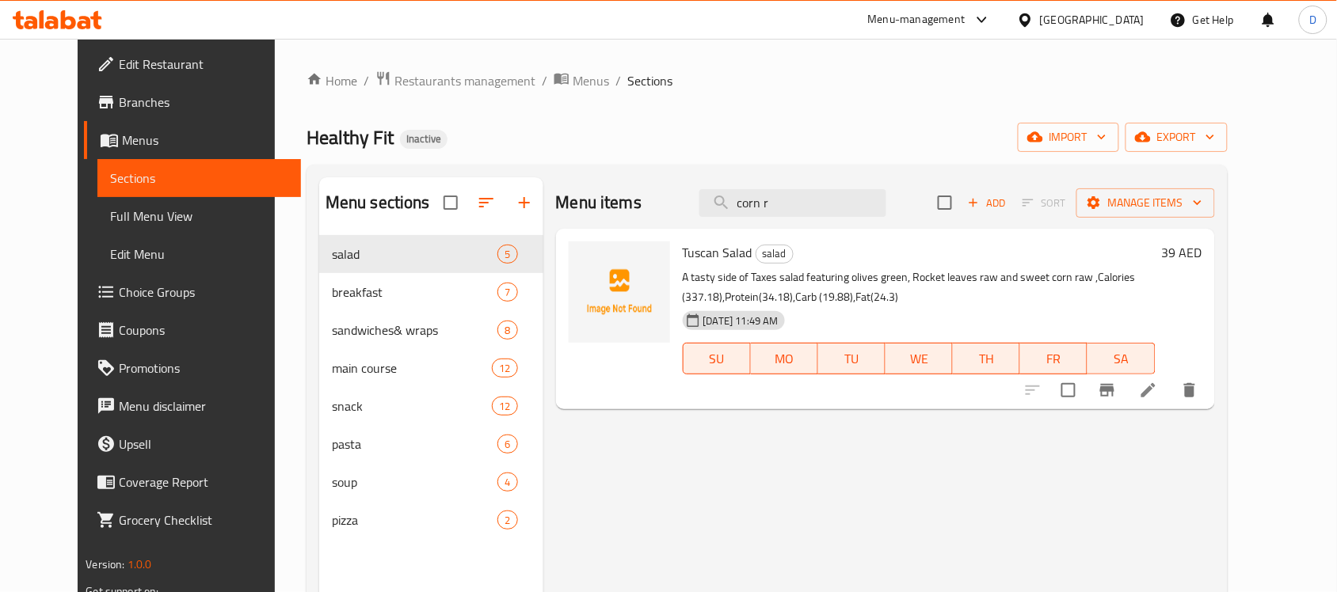
drag, startPoint x: 832, startPoint y: 202, endPoint x: 719, endPoint y: 202, distance: 113.2
click at [719, 202] on div "Menu items corn r Add Sort Manage items" at bounding box center [885, 202] width 659 height 51
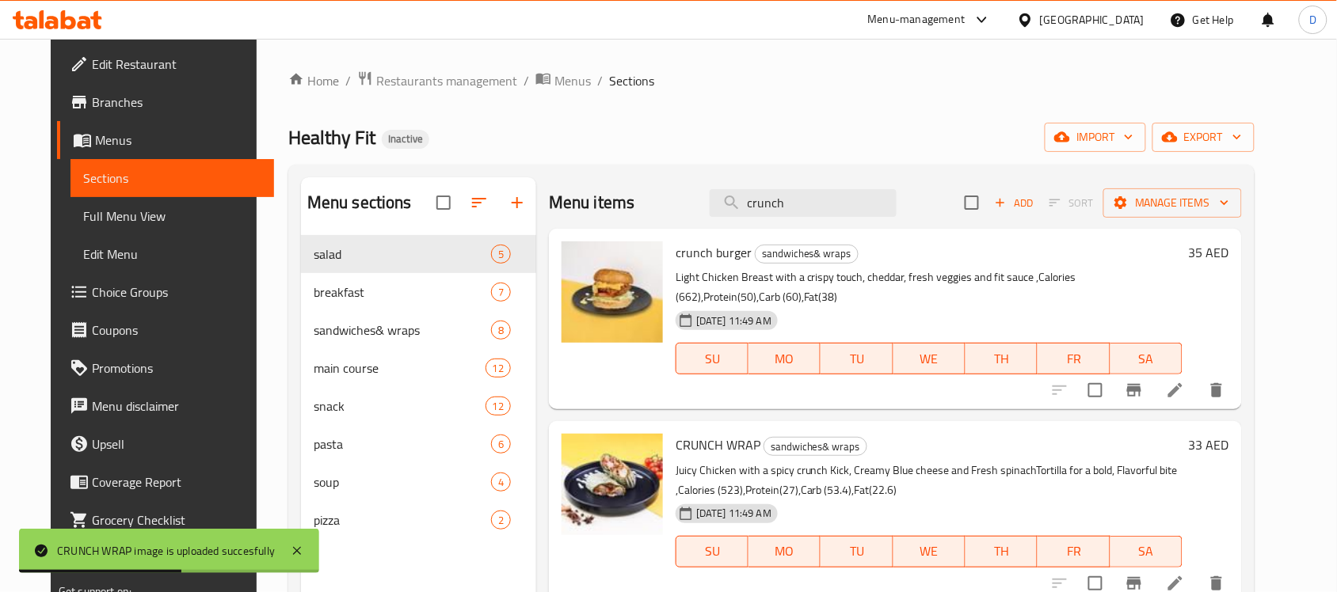
drag, startPoint x: 801, startPoint y: 203, endPoint x: 703, endPoint y: 208, distance: 98.3
click at [703, 208] on div "Menu items crunch Add Sort Manage items" at bounding box center [895, 202] width 693 height 51
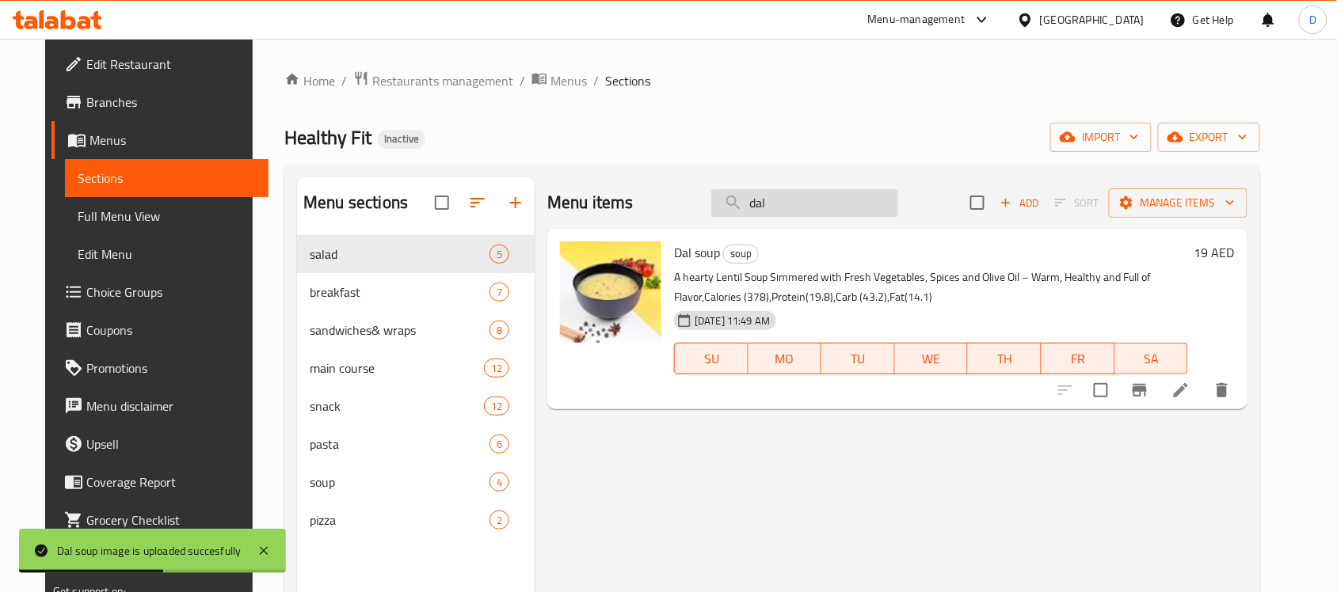
drag, startPoint x: 801, startPoint y: 212, endPoint x: 745, endPoint y: 215, distance: 55.5
click at [745, 215] on input "dal" at bounding box center [804, 203] width 187 height 28
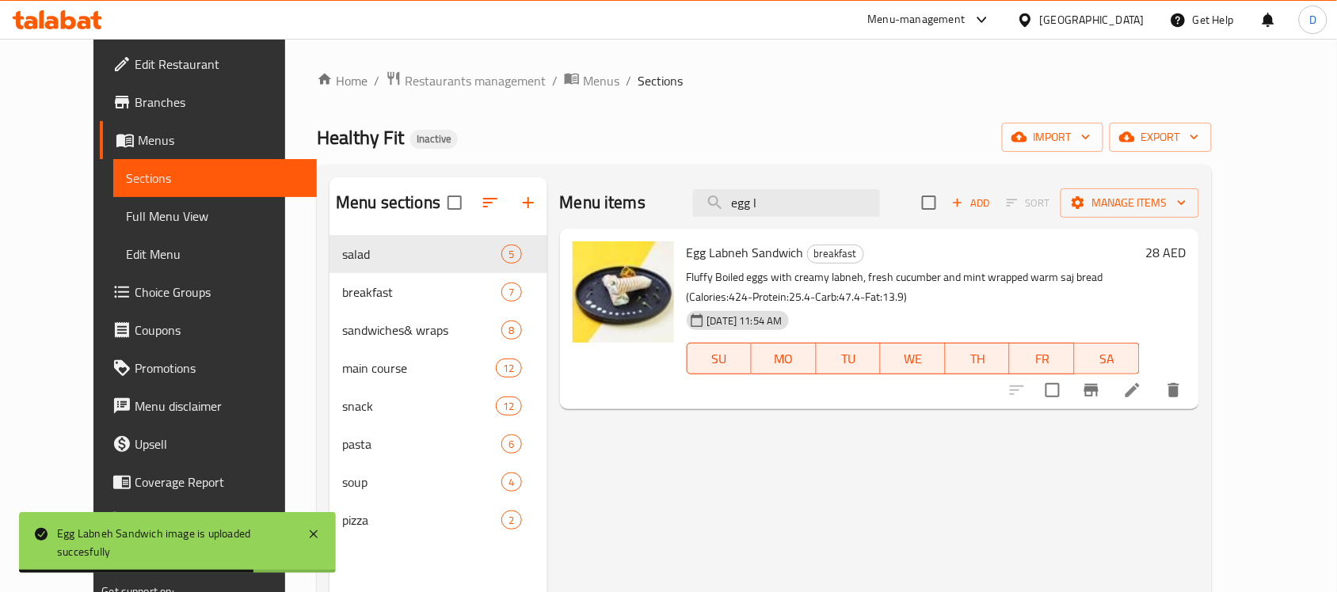
drag, startPoint x: 805, startPoint y: 210, endPoint x: 670, endPoint y: 259, distance: 144.0
click at [670, 259] on div "Menu items egg l Add Sort Manage items Egg Labneh Sandwich breakfast Fluffy Boi…" at bounding box center [873, 473] width 652 height 592
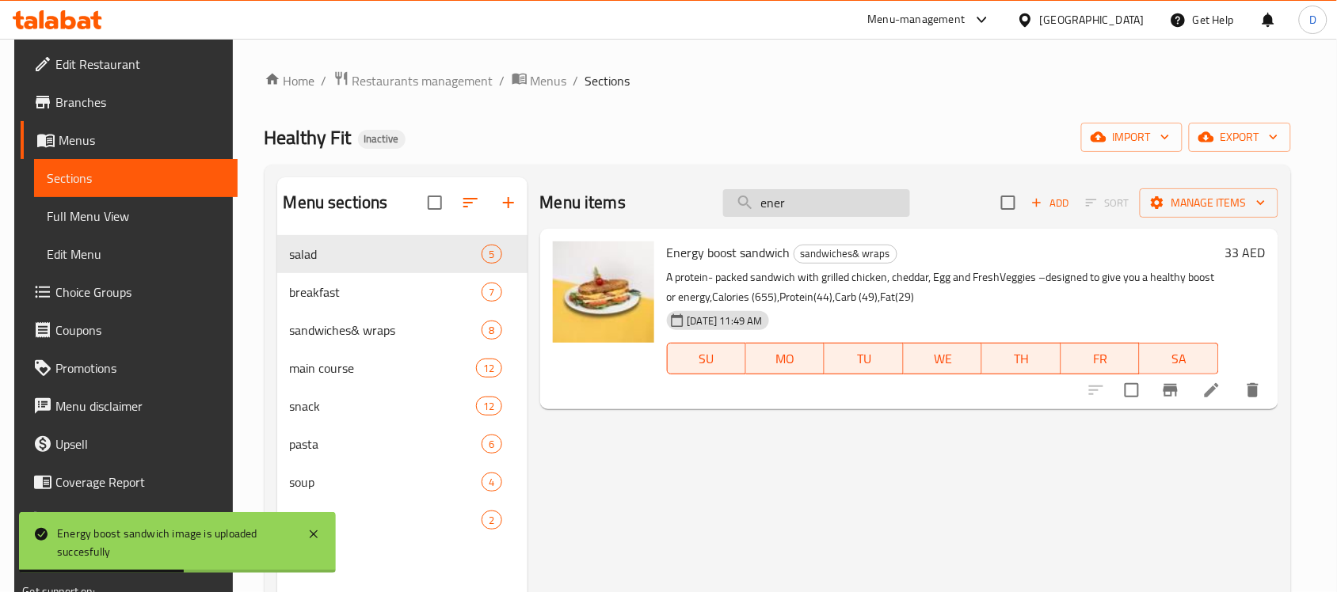
drag, startPoint x: 832, startPoint y: 198, endPoint x: 728, endPoint y: 200, distance: 103.7
click at [728, 200] on input "ener" at bounding box center [816, 203] width 187 height 28
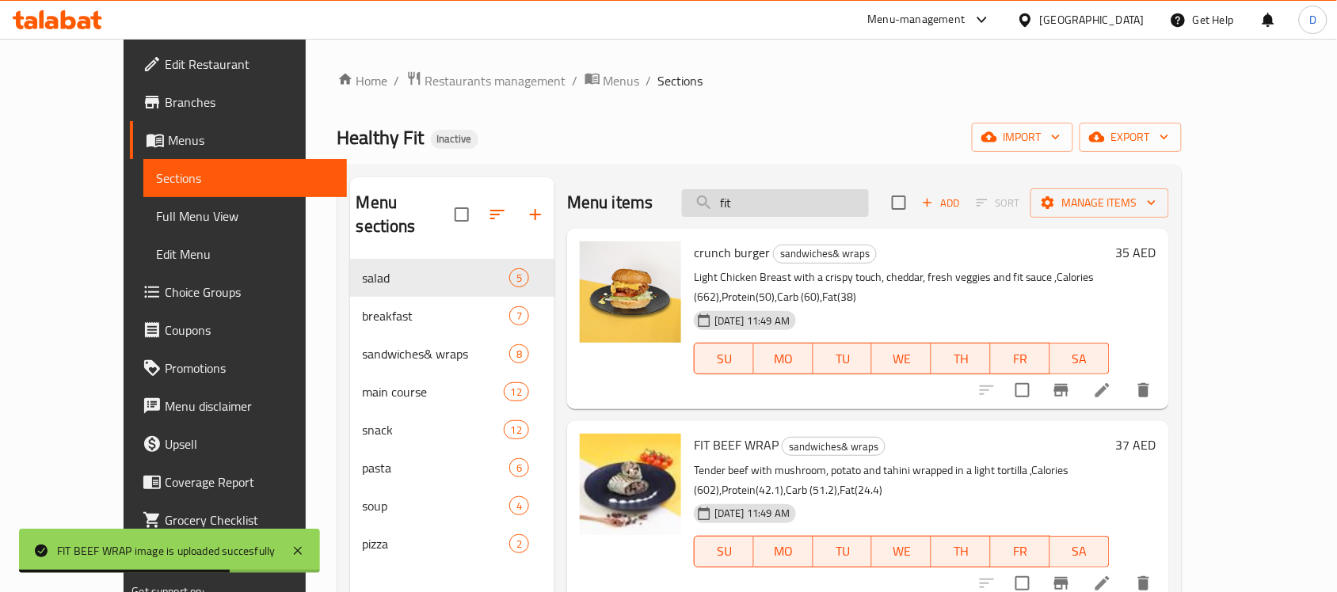
drag, startPoint x: 793, startPoint y: 204, endPoint x: 730, endPoint y: 211, distance: 62.9
click at [730, 211] on input "fit" at bounding box center [775, 203] width 187 height 28
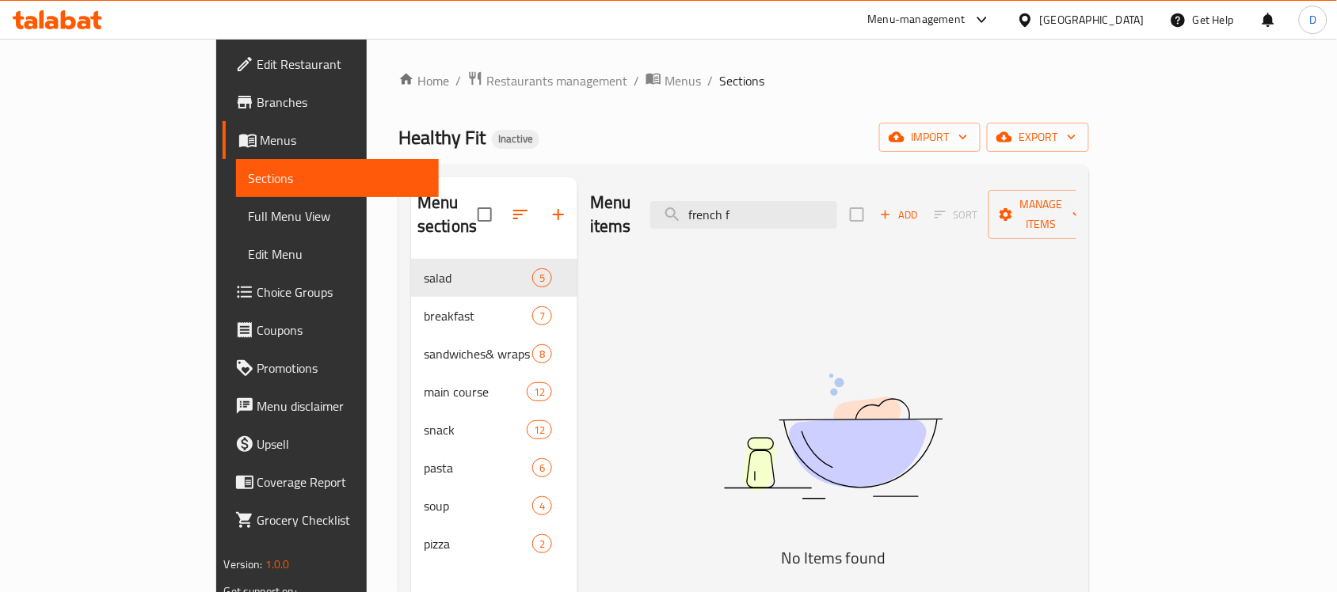
drag, startPoint x: 813, startPoint y: 207, endPoint x: 717, endPoint y: 198, distance: 97.1
click at [717, 198] on div "Menu items french f Add Sort Manage items" at bounding box center [833, 214] width 486 height 75
drag, startPoint x: 826, startPoint y: 203, endPoint x: 723, endPoint y: 206, distance: 103.0
click at [723, 206] on div "Menu items fries Add Sort Manage items" at bounding box center [833, 214] width 486 height 75
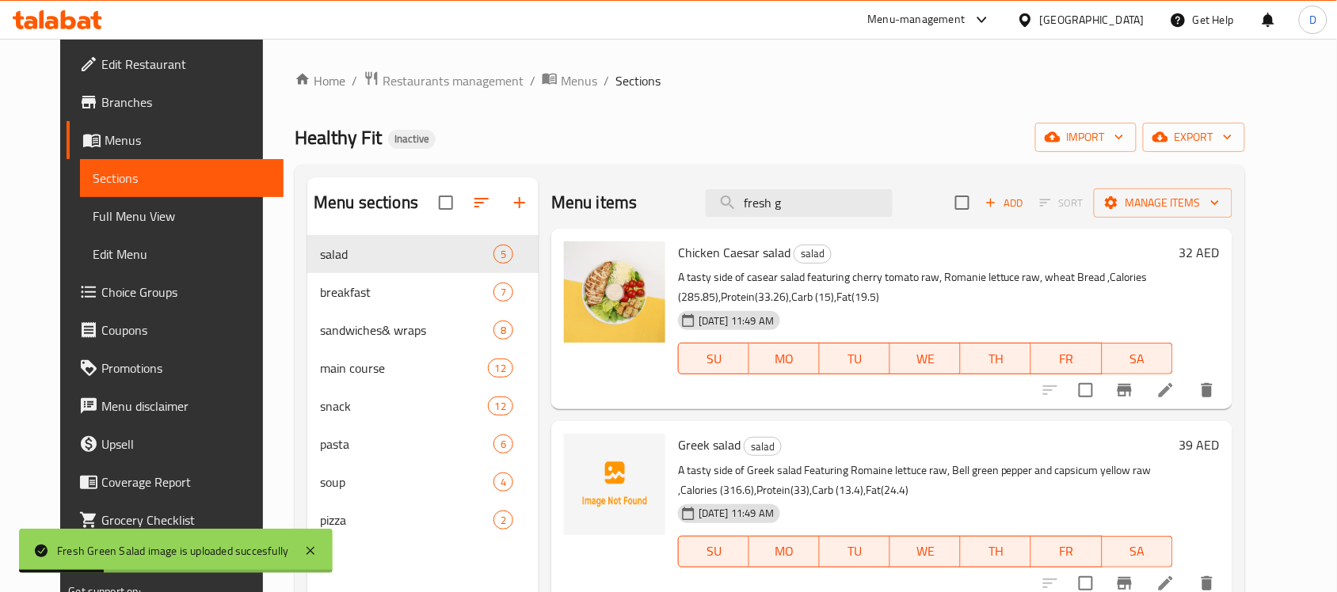
drag, startPoint x: 821, startPoint y: 207, endPoint x: 706, endPoint y: 207, distance: 114.8
click at [706, 207] on div "Menu items fresh g Add Sort Manage items" at bounding box center [891, 202] width 681 height 51
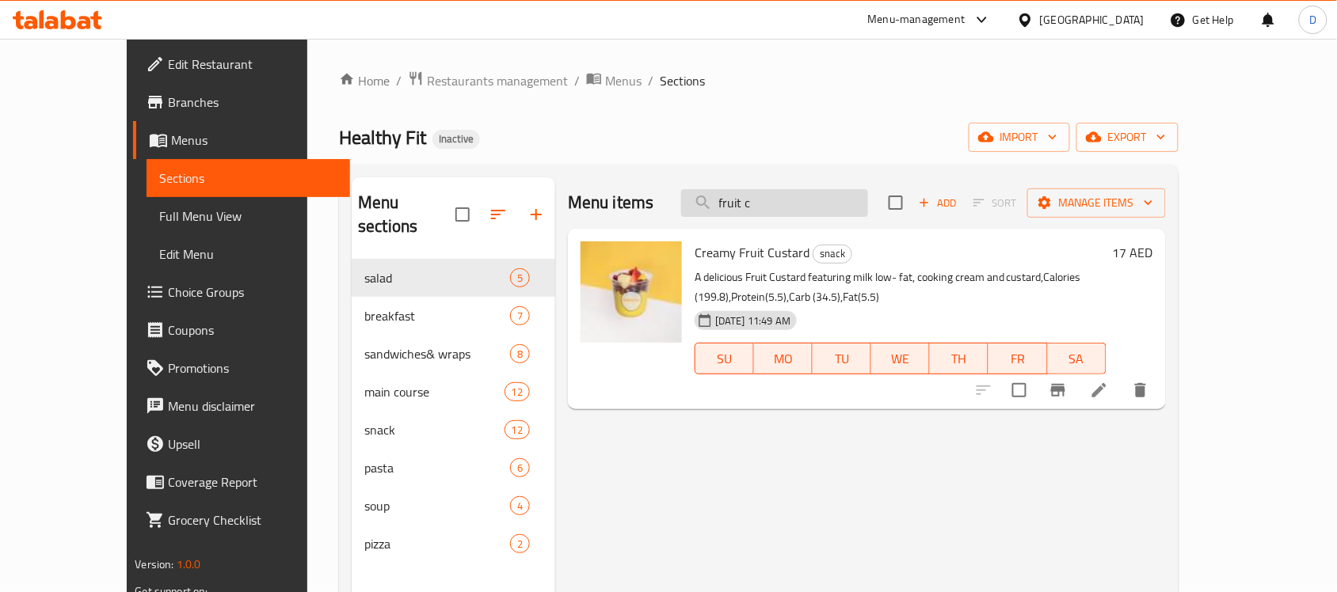
click at [812, 207] on input "fruit c" at bounding box center [774, 203] width 187 height 28
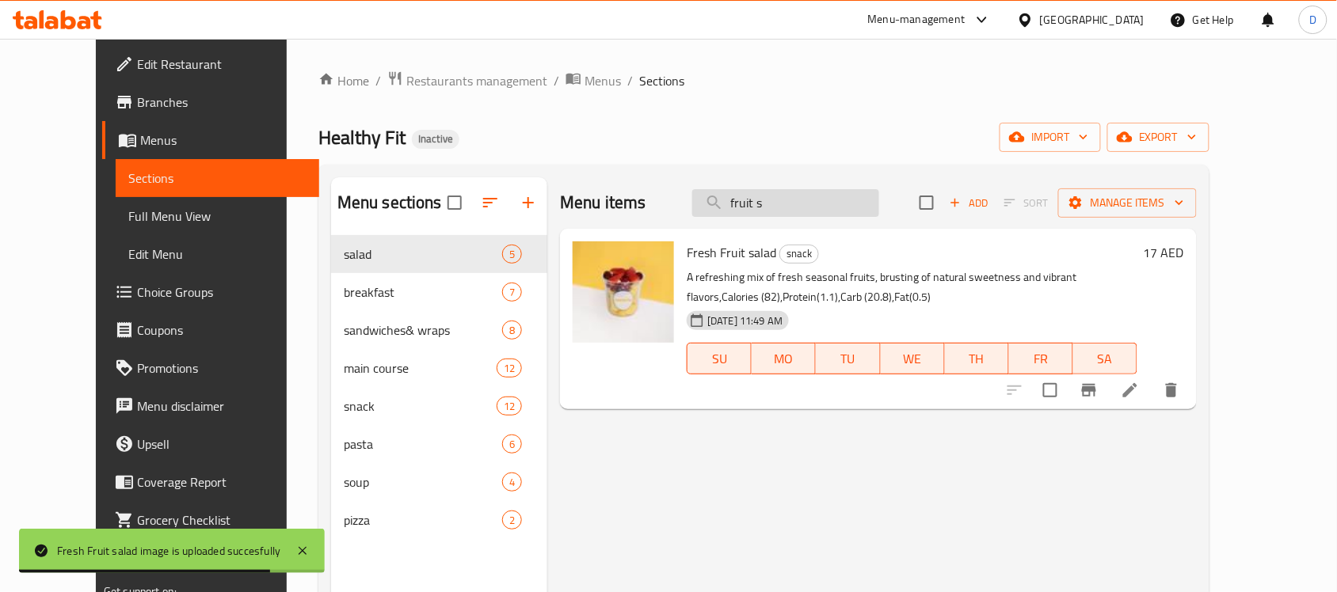
drag, startPoint x: 820, startPoint y: 195, endPoint x: 730, endPoint y: 215, distance: 91.8
click at [730, 215] on input "fruit s" at bounding box center [785, 203] width 187 height 28
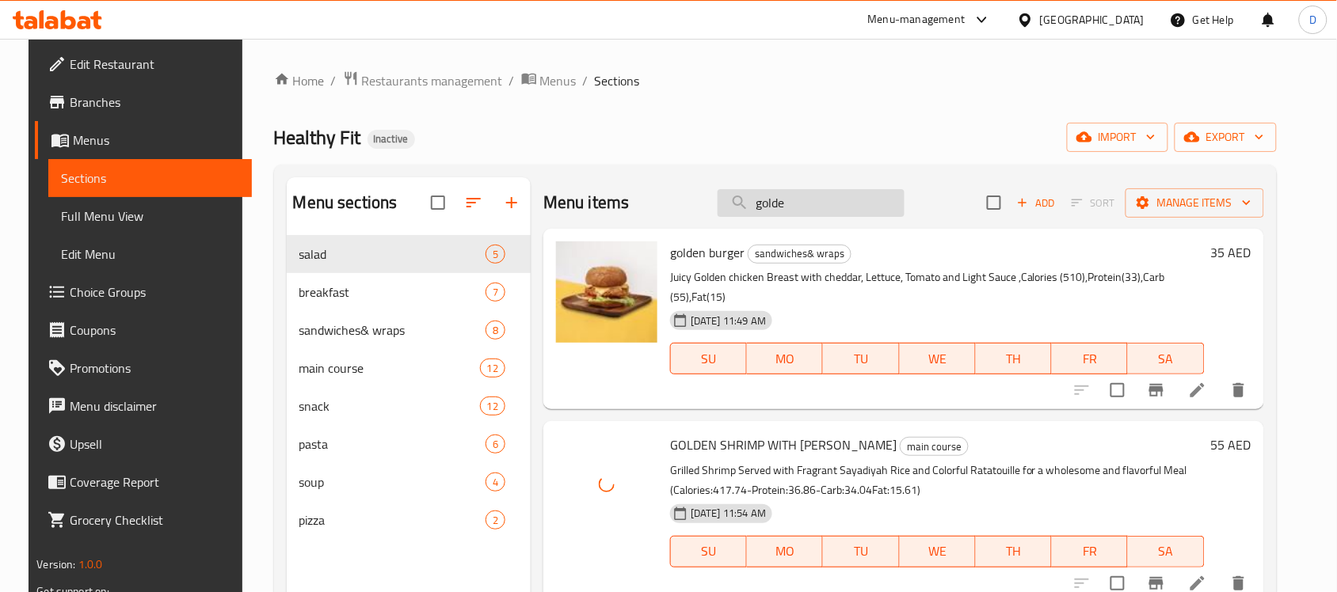
click at [805, 203] on input "golde" at bounding box center [810, 203] width 187 height 28
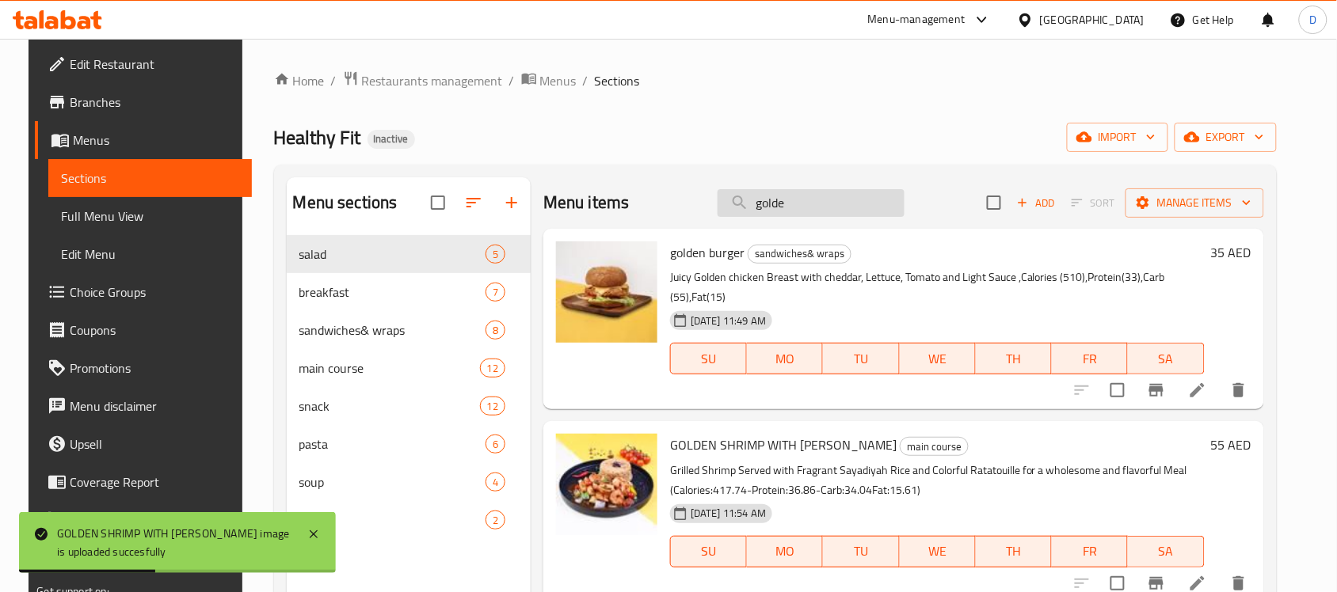
drag, startPoint x: 816, startPoint y: 198, endPoint x: 740, endPoint y: 211, distance: 76.3
click at [740, 211] on input "golde" at bounding box center [810, 203] width 187 height 28
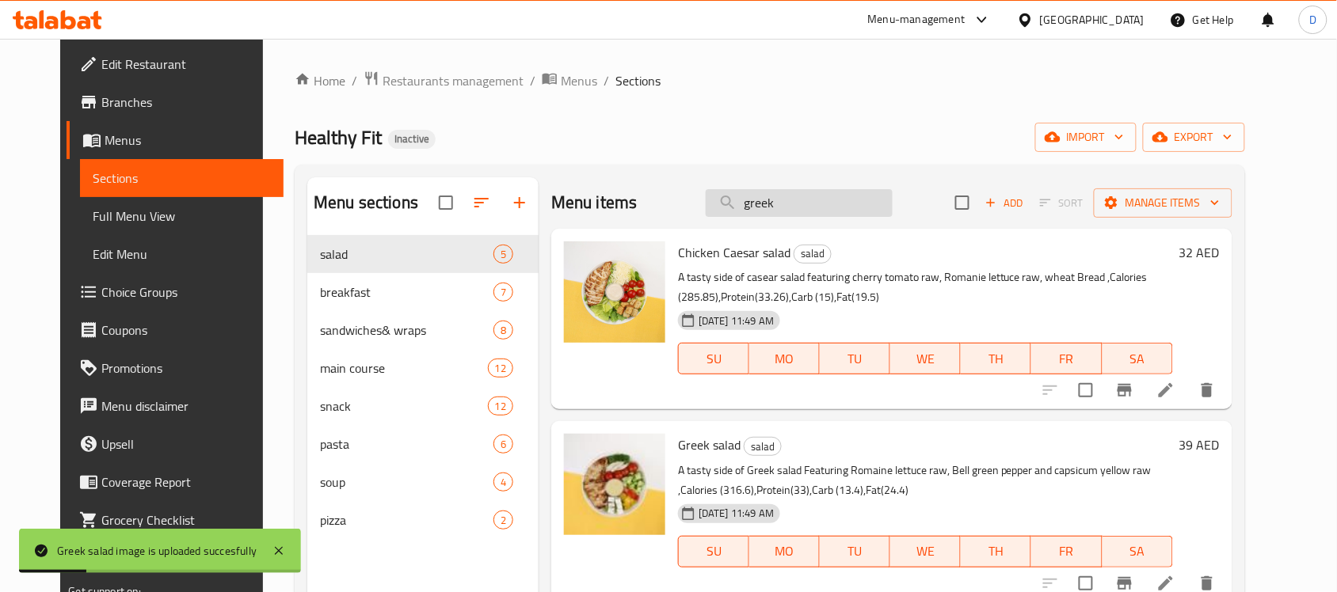
click at [816, 198] on input "greek" at bounding box center [799, 203] width 187 height 28
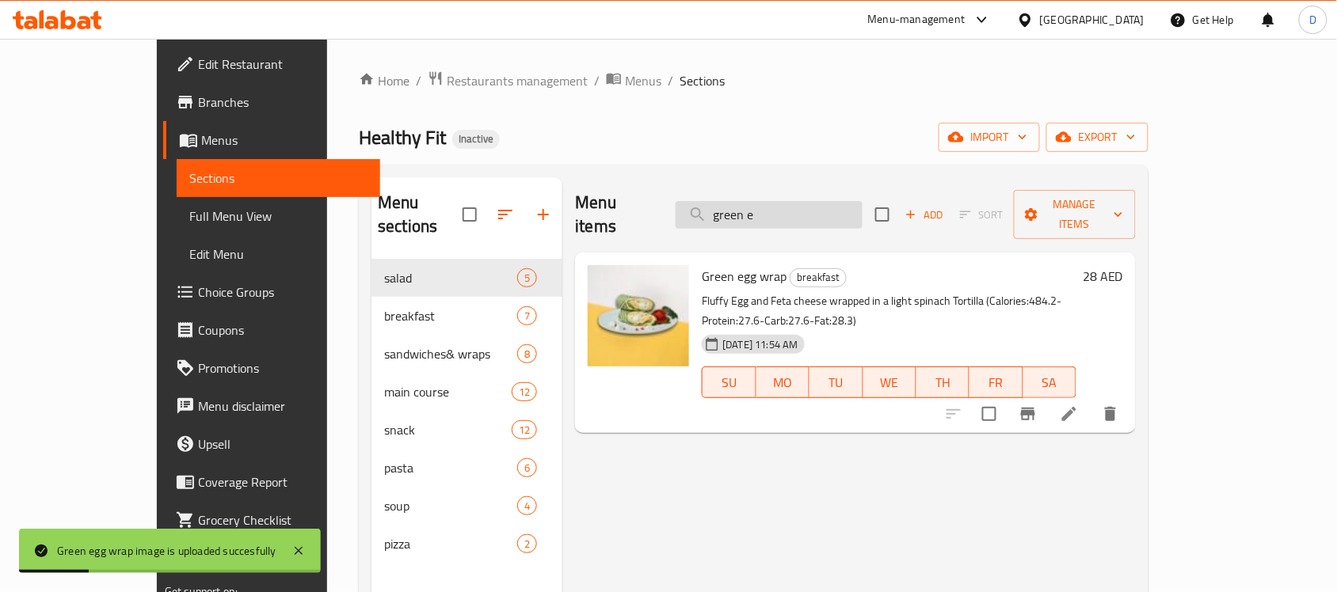
click at [812, 211] on input "green e" at bounding box center [768, 215] width 187 height 28
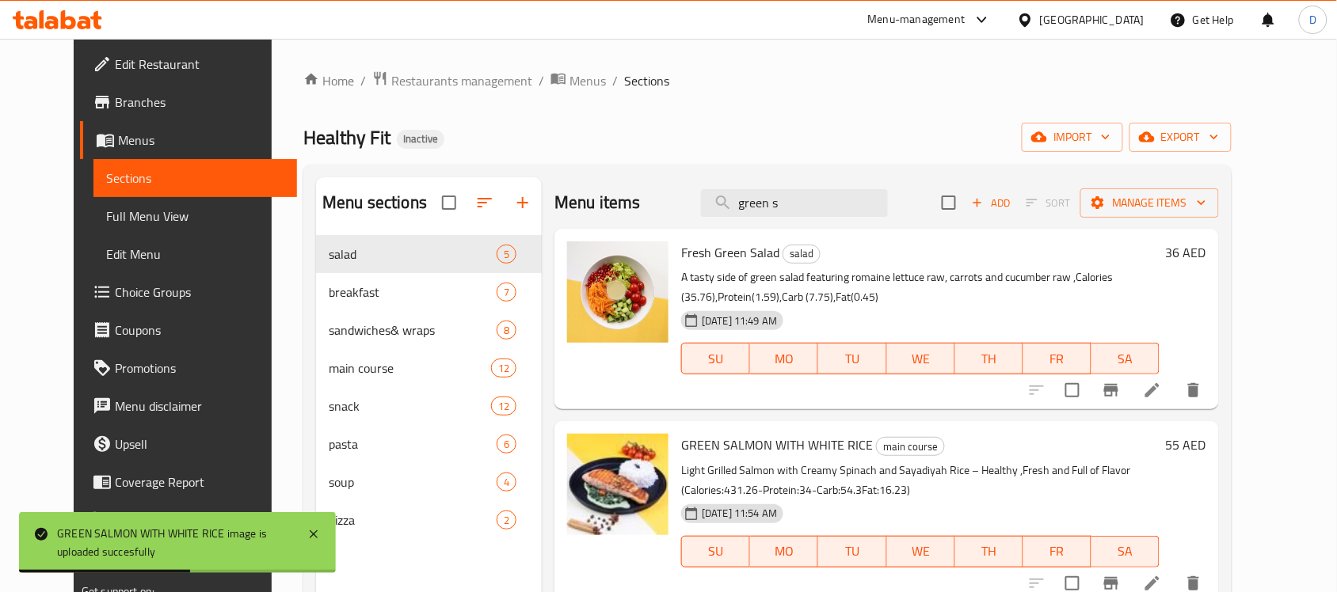
drag, startPoint x: 832, startPoint y: 215, endPoint x: 747, endPoint y: 222, distance: 85.8
click at [747, 222] on div "Menu items green s Add Sort Manage items" at bounding box center [886, 202] width 664 height 51
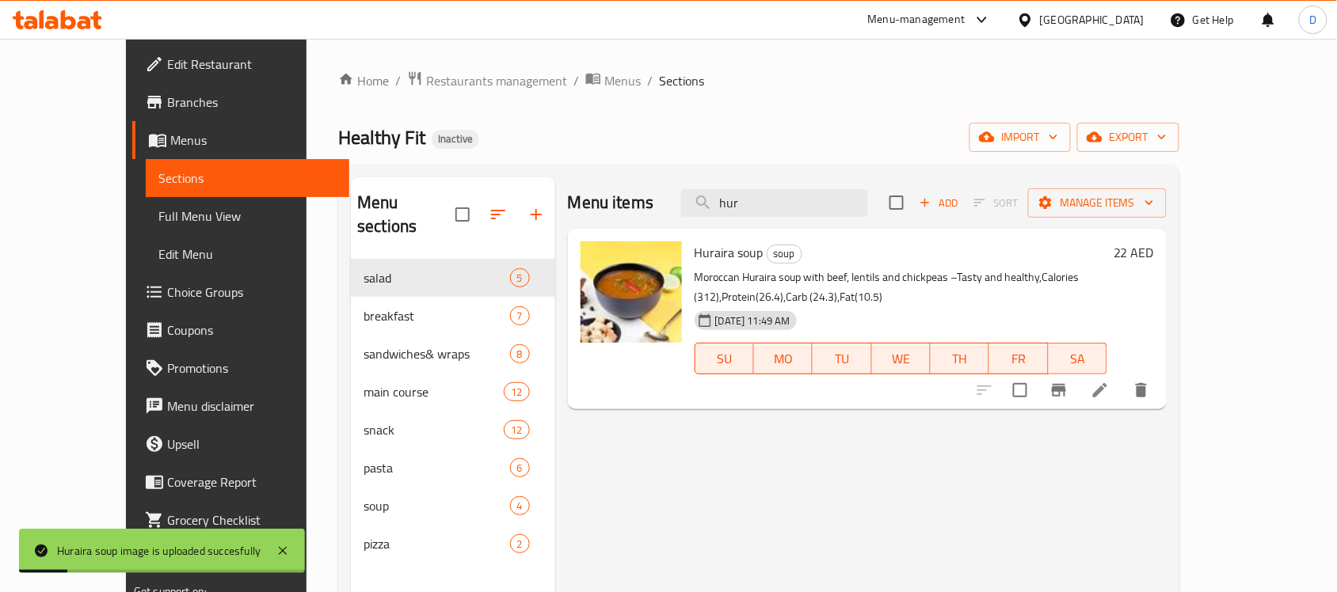
drag, startPoint x: 810, startPoint y: 208, endPoint x: 655, endPoint y: 200, distance: 155.4
click at [655, 200] on div "Menu items hur Add Sort Manage items" at bounding box center [867, 202] width 599 height 51
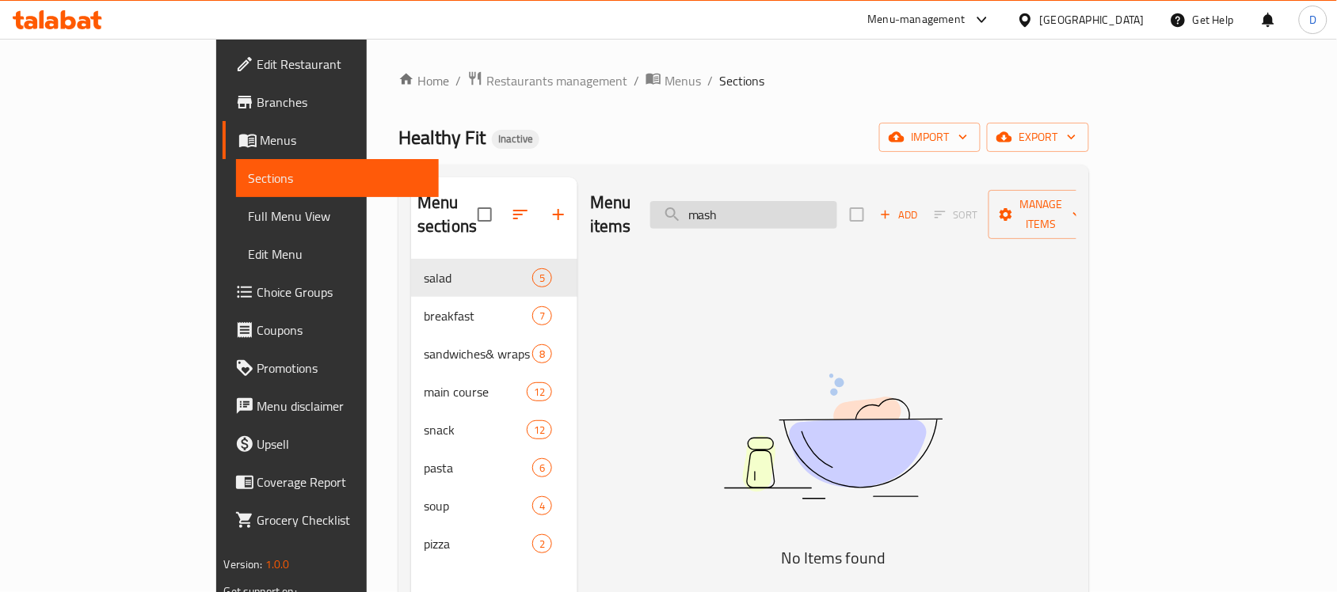
drag, startPoint x: 810, startPoint y: 211, endPoint x: 782, endPoint y: 212, distance: 28.5
click at [782, 212] on input "mash" at bounding box center [743, 215] width 187 height 28
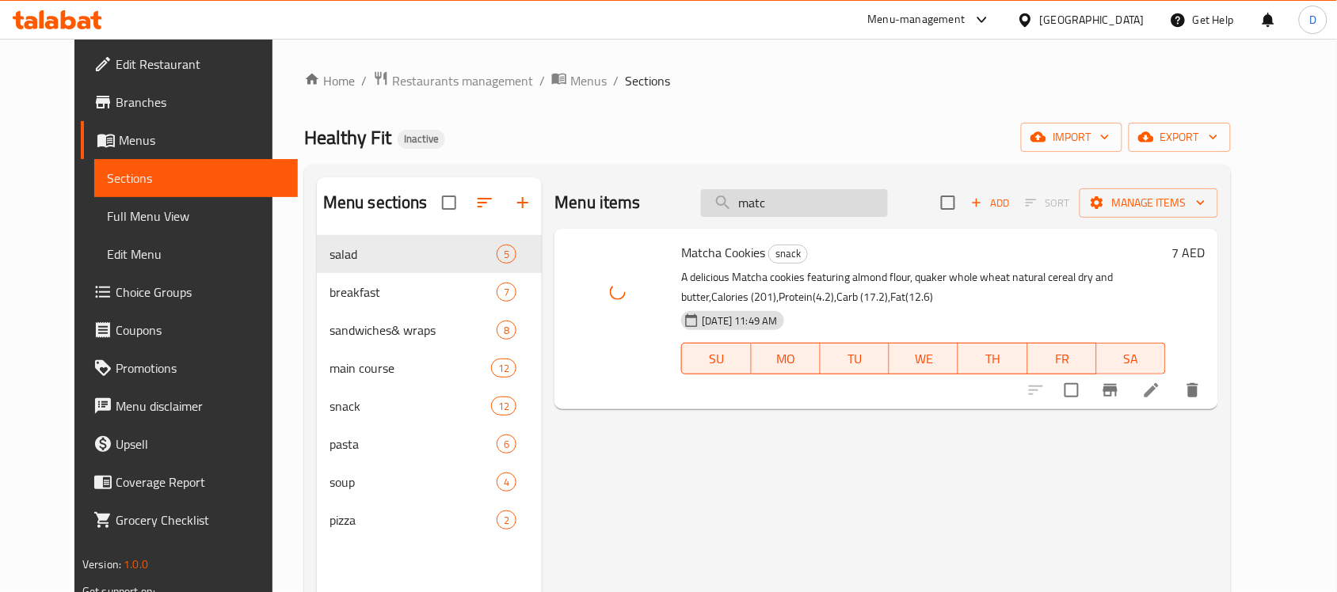
click at [833, 207] on input "matc" at bounding box center [794, 203] width 187 height 28
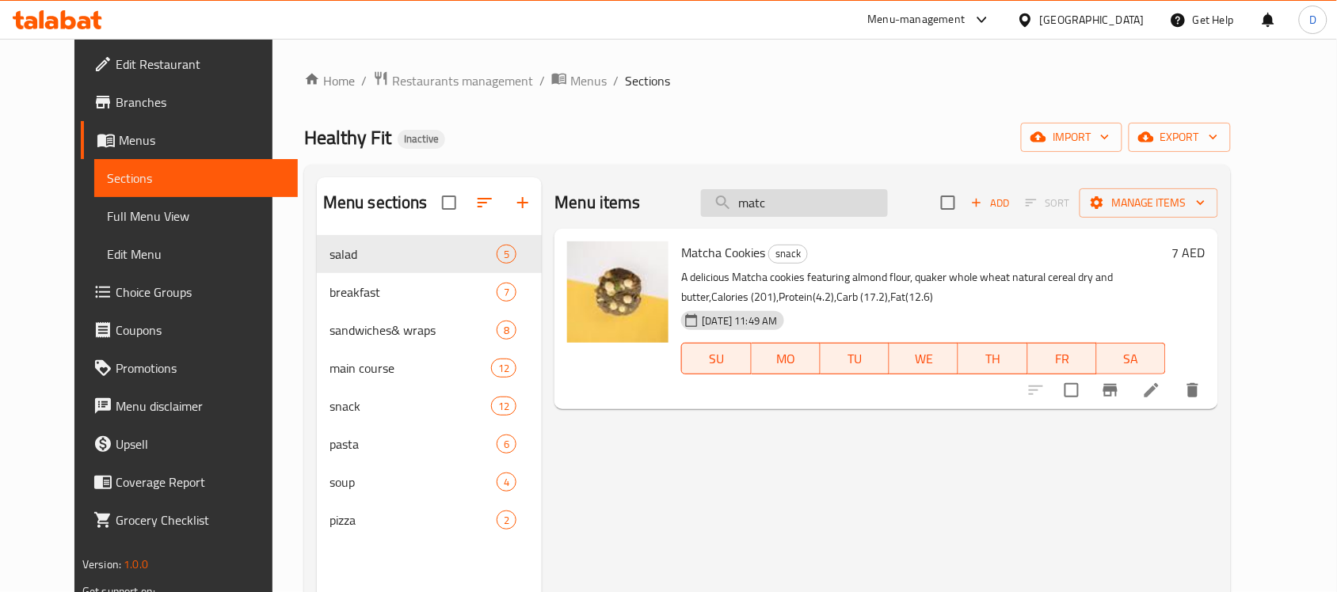
drag, startPoint x: 833, startPoint y: 207, endPoint x: 731, endPoint y: 202, distance: 102.3
click at [731, 202] on input "matc" at bounding box center [794, 203] width 187 height 28
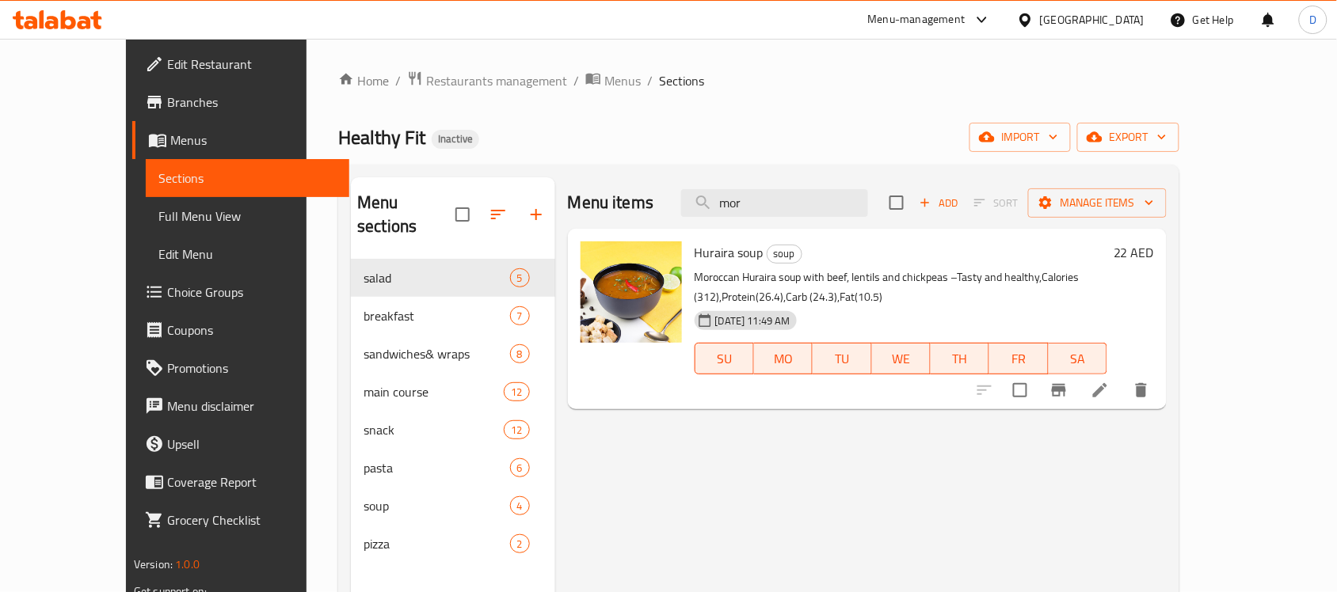
drag, startPoint x: 843, startPoint y: 207, endPoint x: 770, endPoint y: 224, distance: 74.7
click at [770, 224] on div "Menu items mor Add Sort Manage items" at bounding box center [867, 202] width 599 height 51
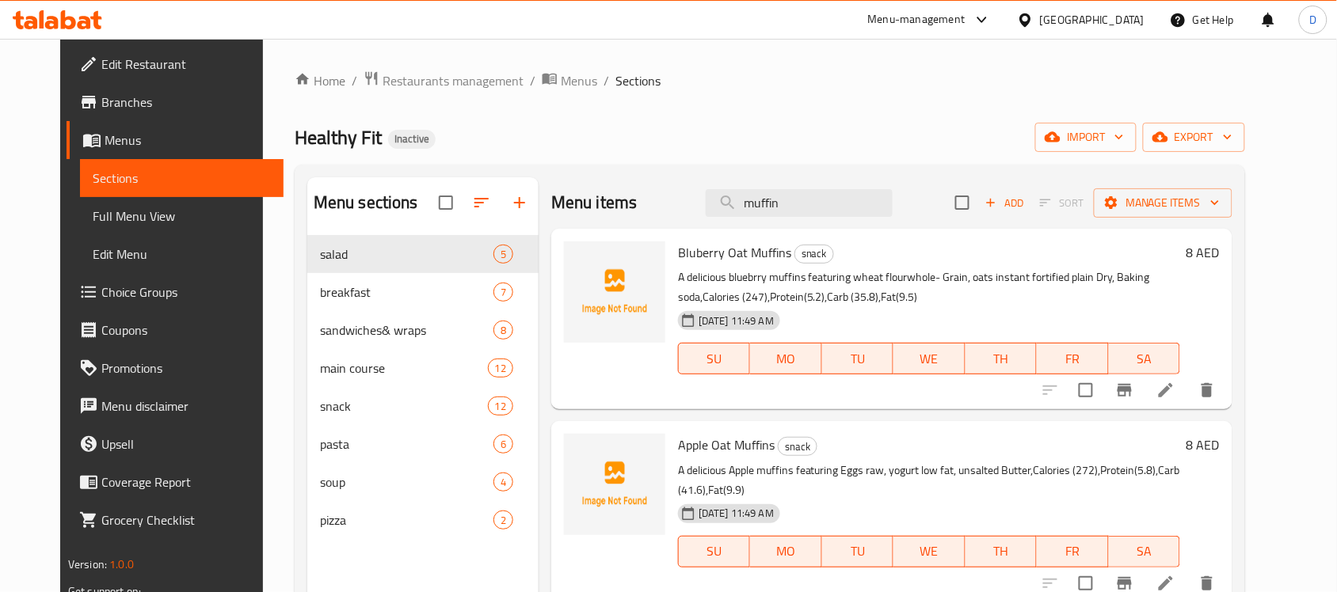
drag, startPoint x: 823, startPoint y: 194, endPoint x: 666, endPoint y: 191, distance: 157.6
click at [666, 191] on div "Menu items muffin Add Sort Manage items" at bounding box center [891, 202] width 681 height 51
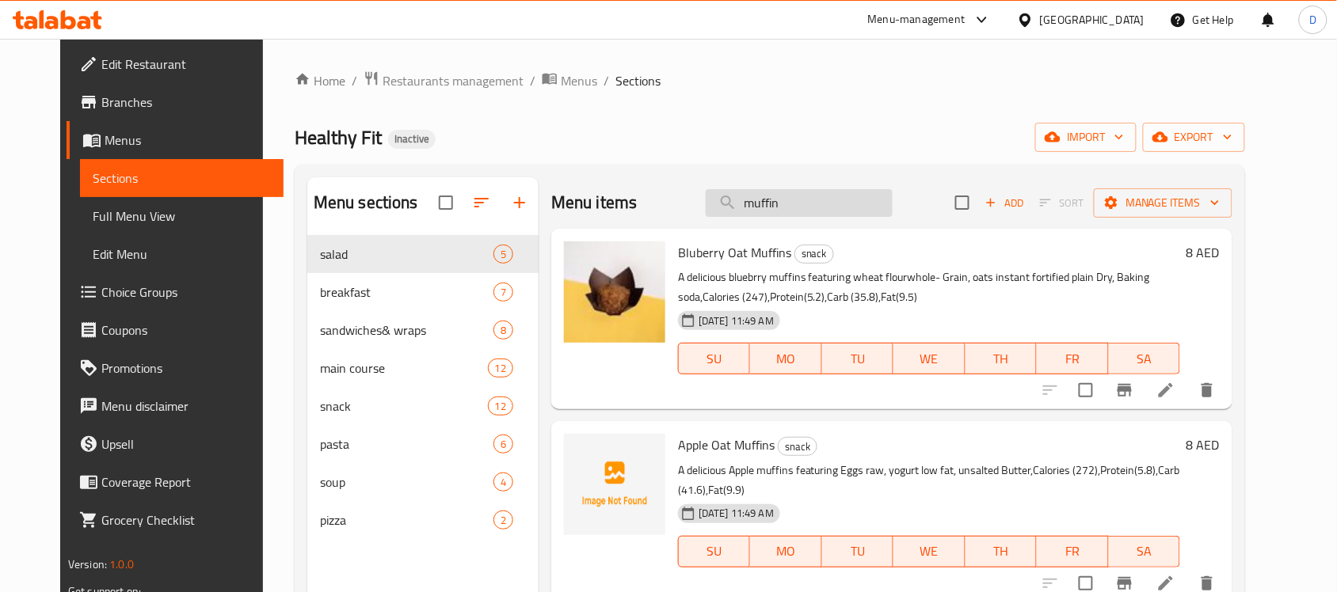
click at [848, 207] on input "muffin" at bounding box center [799, 203] width 187 height 28
drag, startPoint x: 846, startPoint y: 207, endPoint x: 717, endPoint y: 211, distance: 128.4
click at [717, 211] on div "Menu items muffin Add Sort Manage items" at bounding box center [891, 202] width 681 height 51
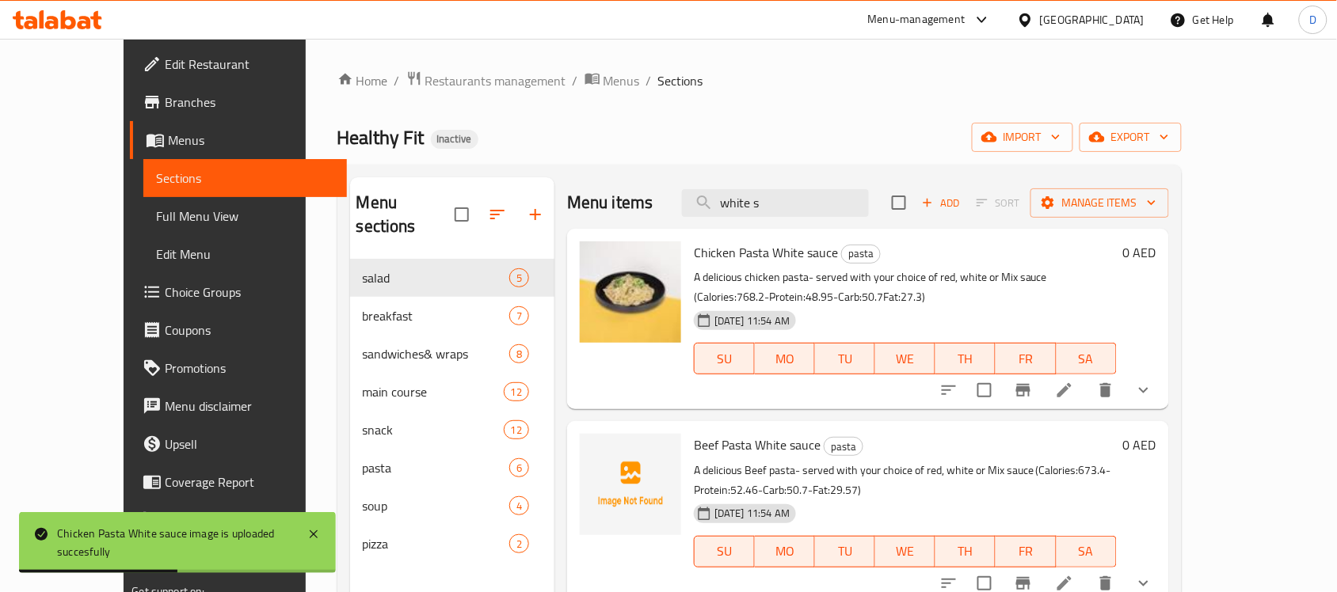
drag, startPoint x: 816, startPoint y: 200, endPoint x: 687, endPoint y: 194, distance: 129.2
click at [687, 194] on div "Menu items white s Add Sort Manage items" at bounding box center [868, 202] width 602 height 51
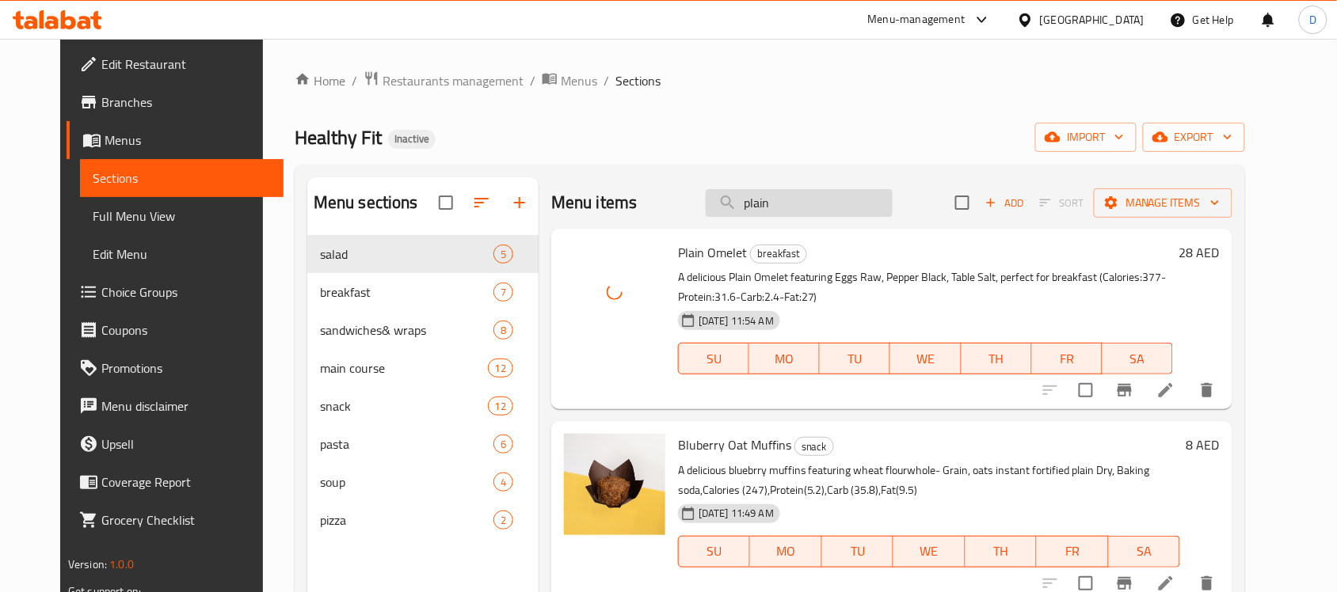
click at [832, 198] on input "plain" at bounding box center [799, 203] width 187 height 28
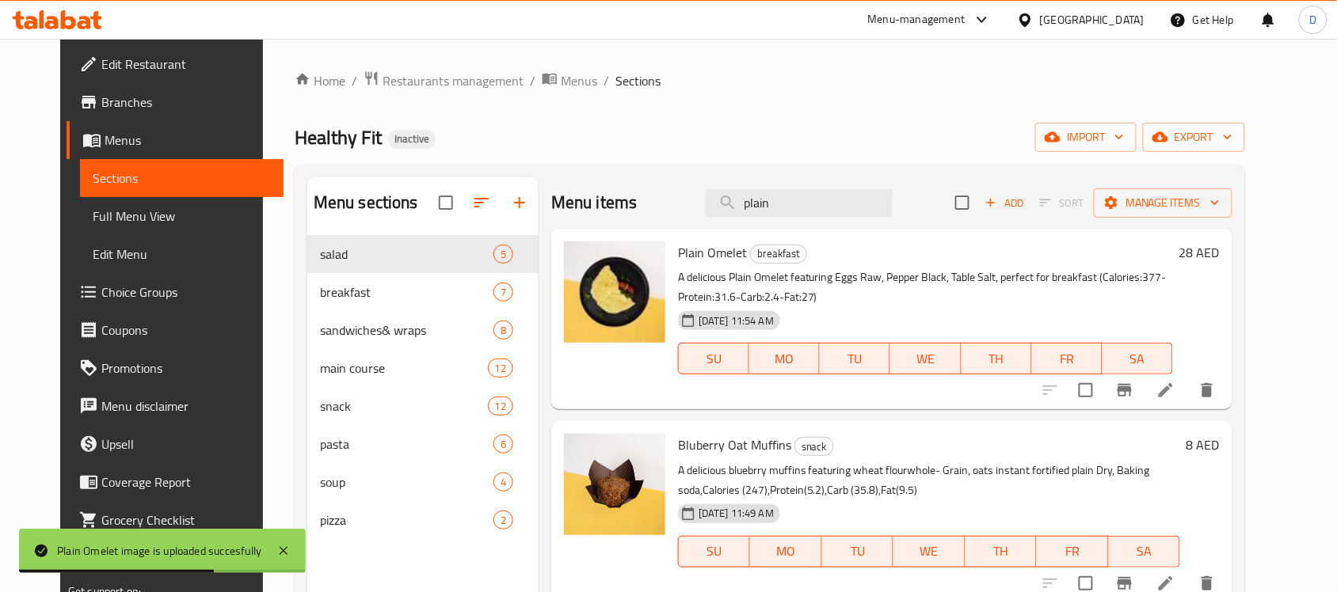
drag, startPoint x: 827, startPoint y: 215, endPoint x: 698, endPoint y: 200, distance: 129.8
click at [698, 200] on div "Menu items plain Add Sort Manage items" at bounding box center [891, 202] width 681 height 51
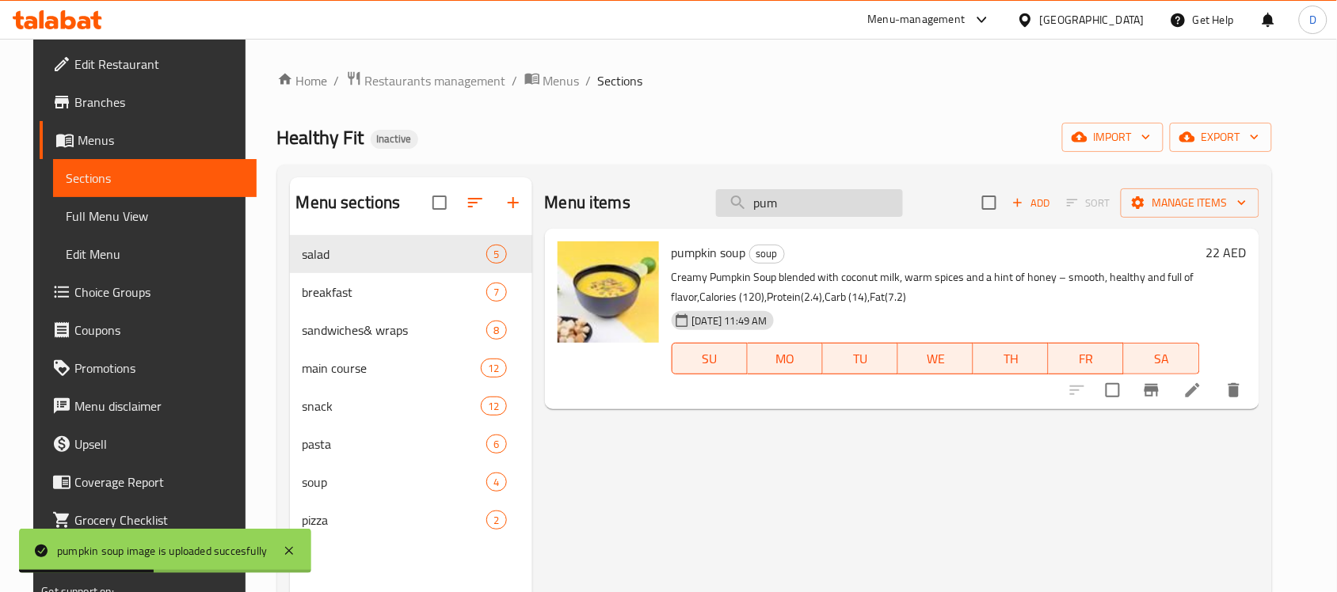
drag, startPoint x: 818, startPoint y: 214, endPoint x: 730, endPoint y: 214, distance: 87.9
click at [730, 214] on input "pum" at bounding box center [809, 203] width 187 height 28
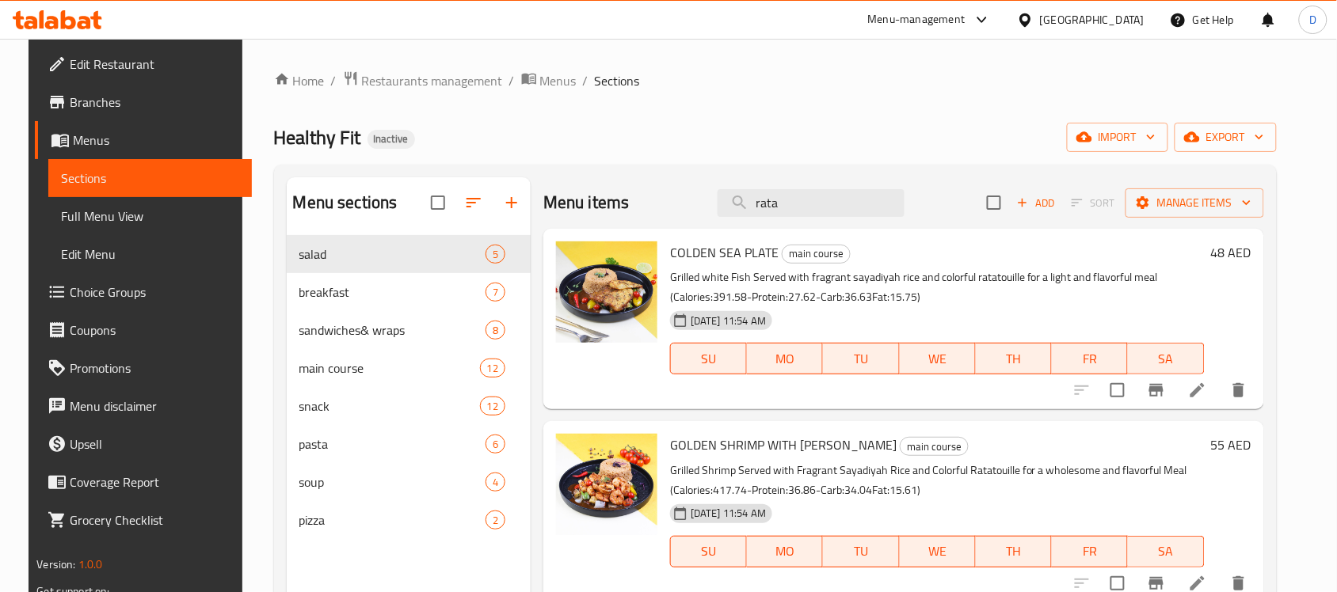
drag, startPoint x: 804, startPoint y: 204, endPoint x: 709, endPoint y: 211, distance: 95.3
click at [709, 211] on div "Menu items rata Add Sort Manage items" at bounding box center [903, 202] width 721 height 51
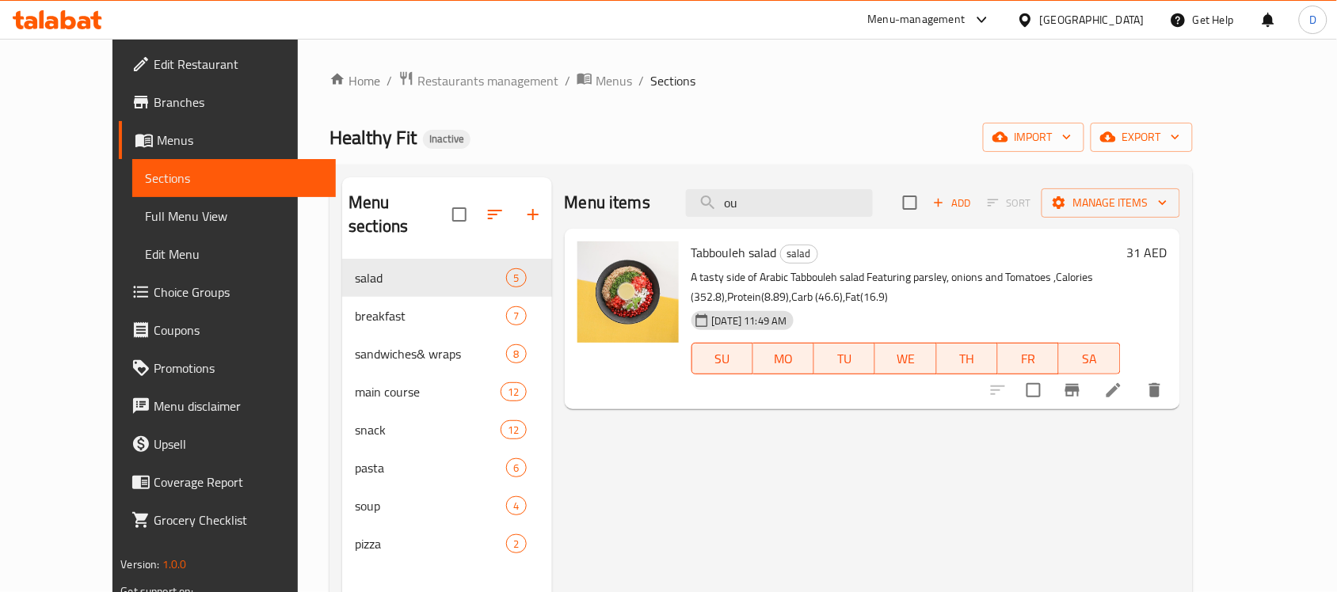
type input "o"
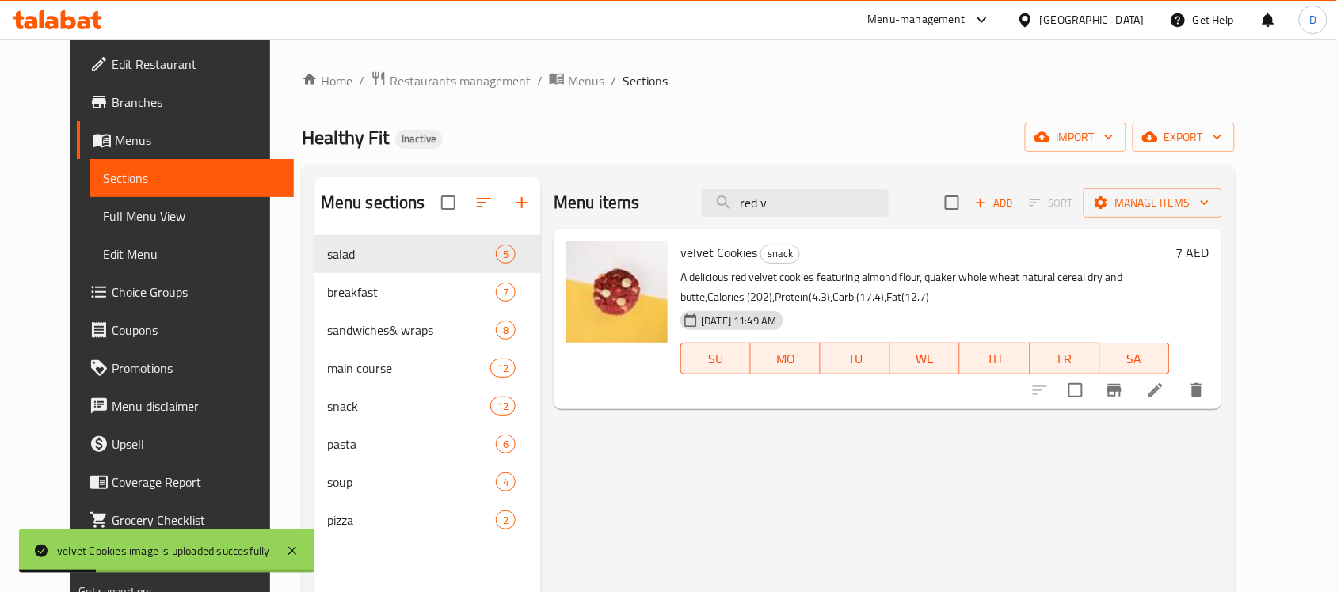
drag, startPoint x: 814, startPoint y: 207, endPoint x: 709, endPoint y: 212, distance: 105.5
click at [709, 212] on div "Menu items red v Add Sort Manage items" at bounding box center [886, 202] width 667 height 51
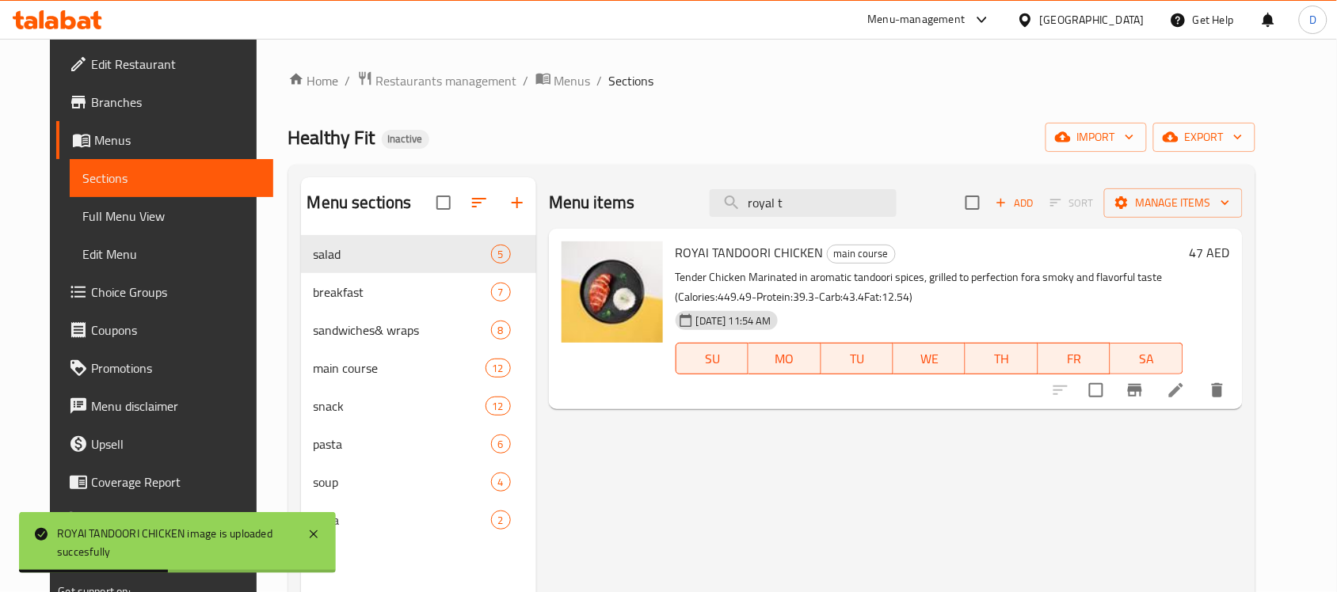
drag, startPoint x: 809, startPoint y: 211, endPoint x: 722, endPoint y: 228, distance: 88.8
click at [722, 228] on div "Menu items royal t Add Sort Manage items ROYAl TANDOORI CHICKEN main course Ten…" at bounding box center [889, 473] width 706 height 592
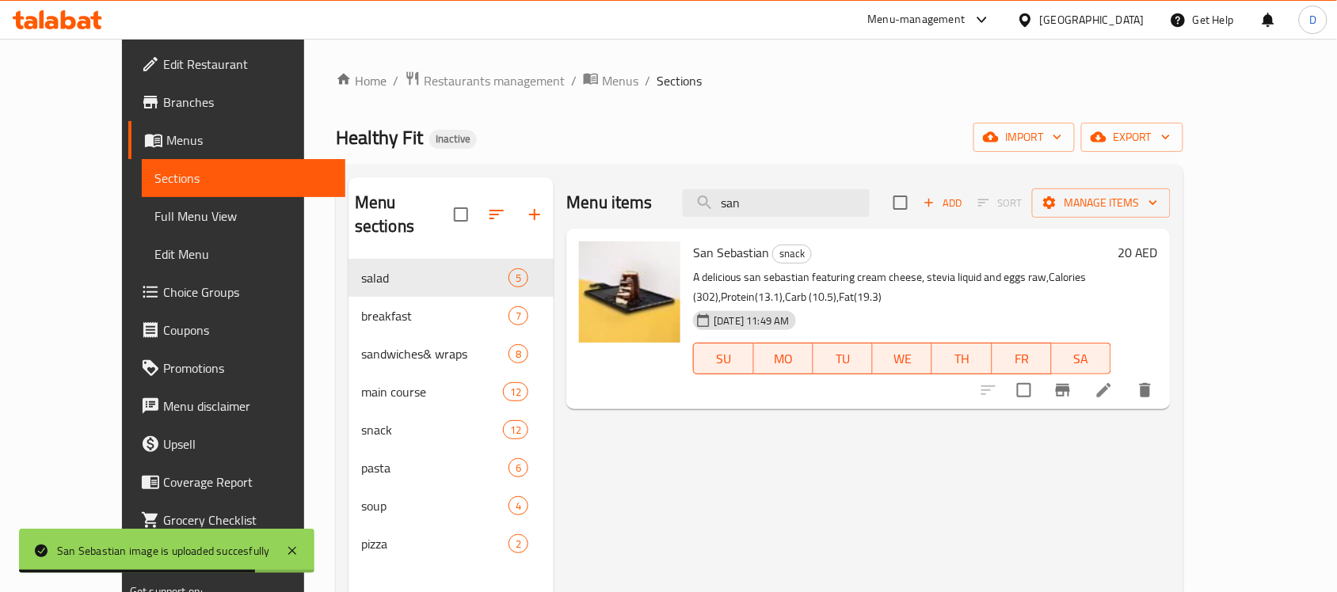
drag, startPoint x: 829, startPoint y: 210, endPoint x: 706, endPoint y: 206, distance: 122.8
click at [706, 206] on div "Menu items san Add Sort Manage items" at bounding box center [868, 202] width 604 height 51
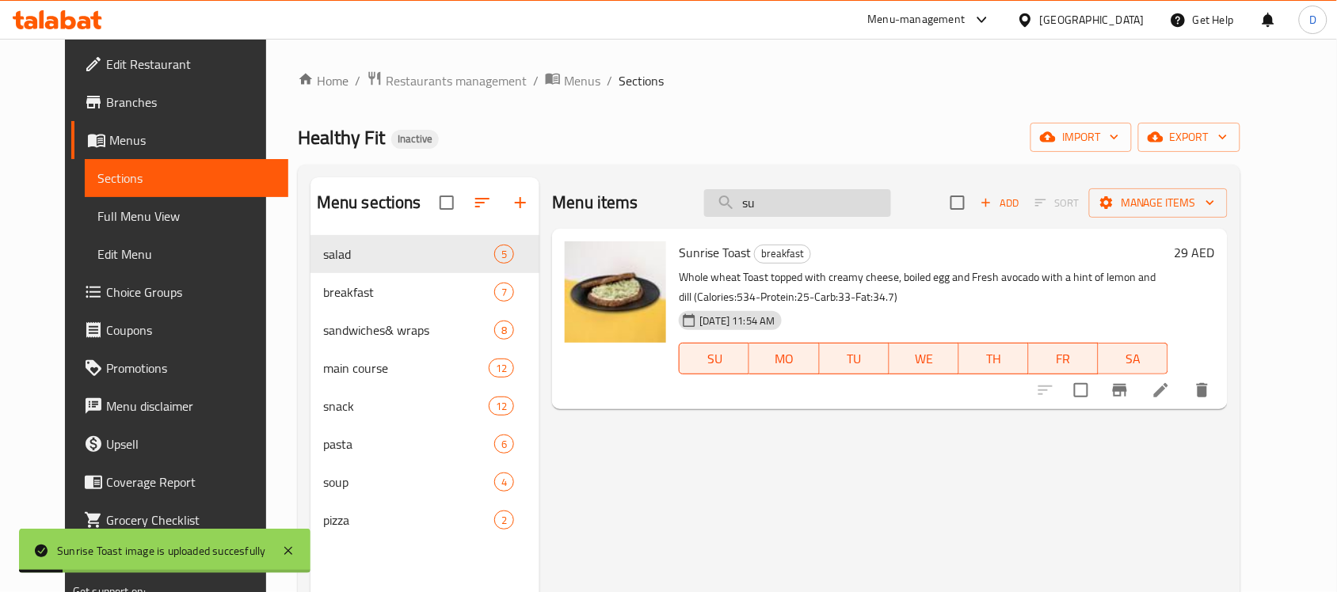
click at [826, 206] on input "su" at bounding box center [797, 203] width 187 height 28
drag, startPoint x: 816, startPoint y: 208, endPoint x: 756, endPoint y: 203, distance: 59.6
click at [756, 203] on input "su" at bounding box center [797, 203] width 187 height 28
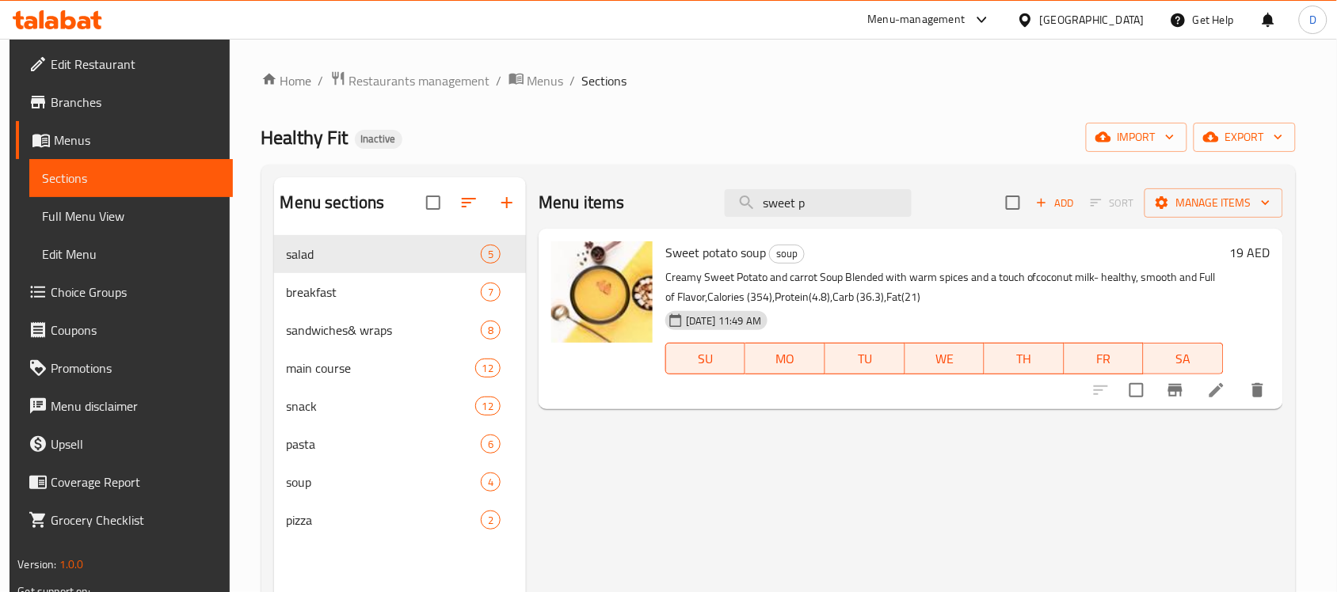
drag, startPoint x: 848, startPoint y: 203, endPoint x: 695, endPoint y: 204, distance: 152.8
click at [695, 204] on div "Menu items sweet p Add Sort Manage items" at bounding box center [910, 202] width 744 height 51
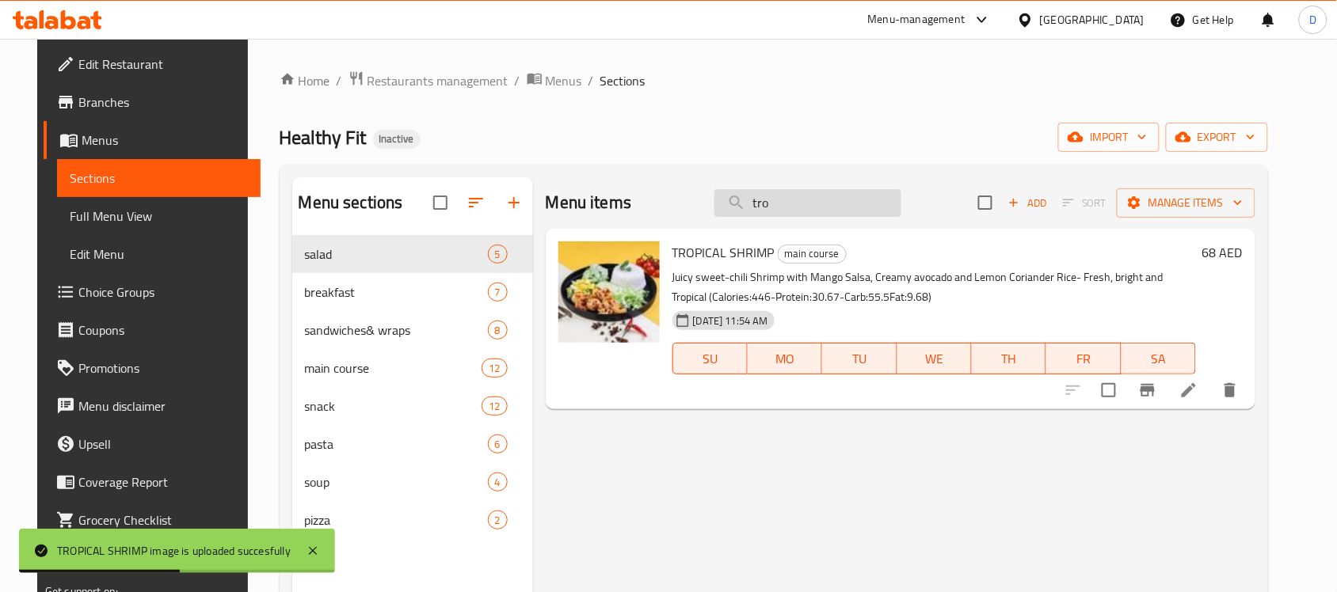
drag, startPoint x: 808, startPoint y: 207, endPoint x: 741, endPoint y: 212, distance: 67.5
click at [741, 212] on input "tro" at bounding box center [807, 203] width 187 height 28
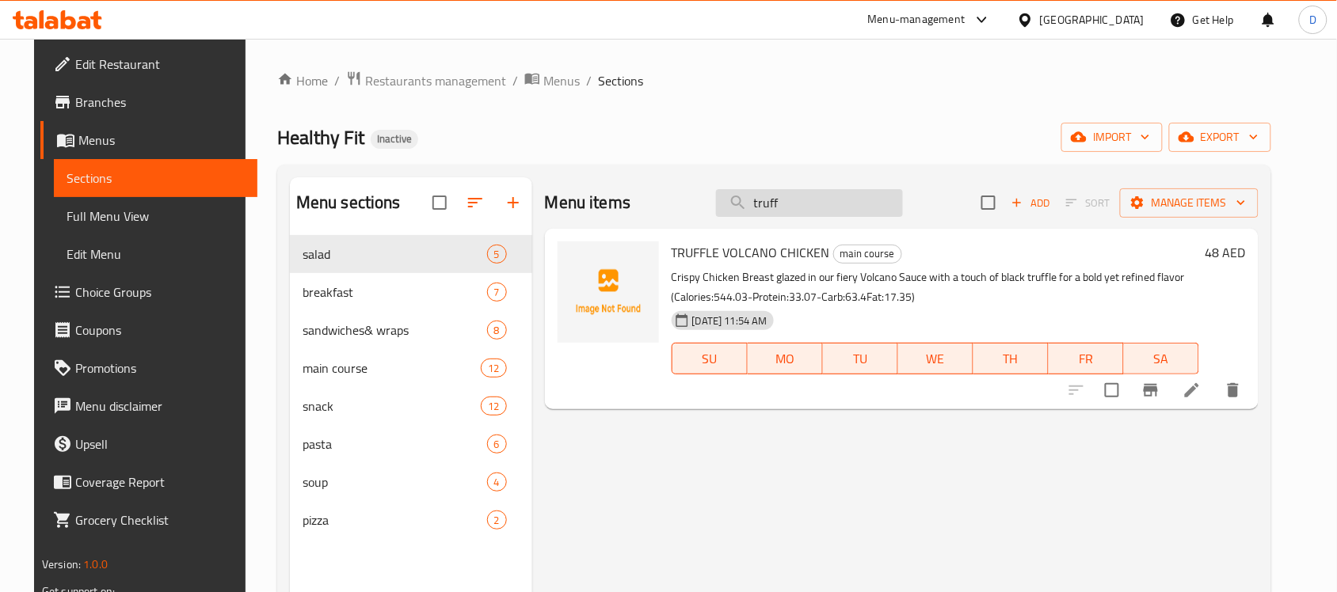
drag, startPoint x: 838, startPoint y: 194, endPoint x: 736, endPoint y: 207, distance: 102.2
click at [736, 207] on input "truff" at bounding box center [809, 203] width 187 height 28
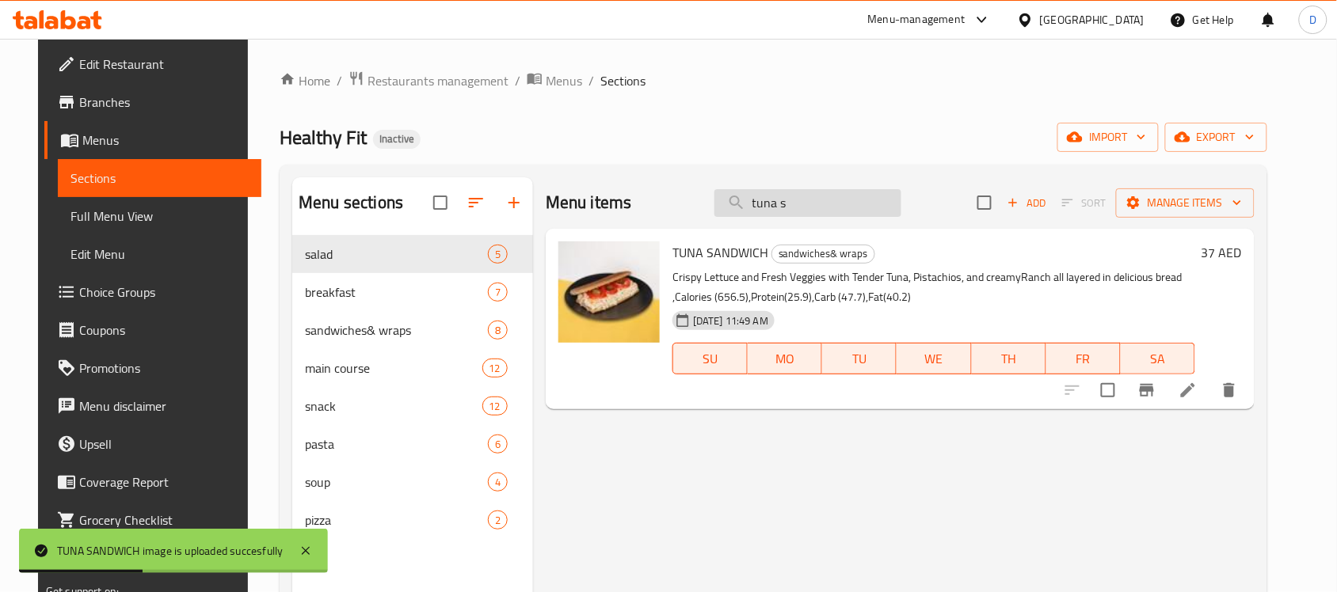
click at [861, 206] on input "tuna s" at bounding box center [807, 203] width 187 height 28
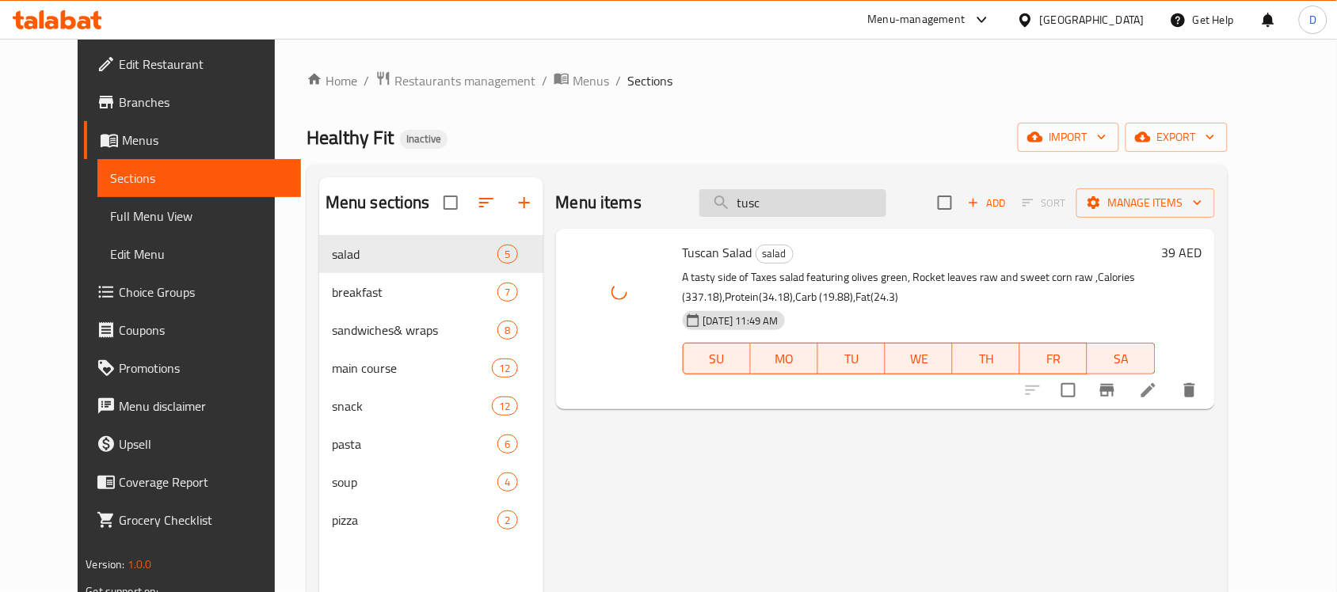
click at [812, 198] on input "tusc" at bounding box center [792, 203] width 187 height 28
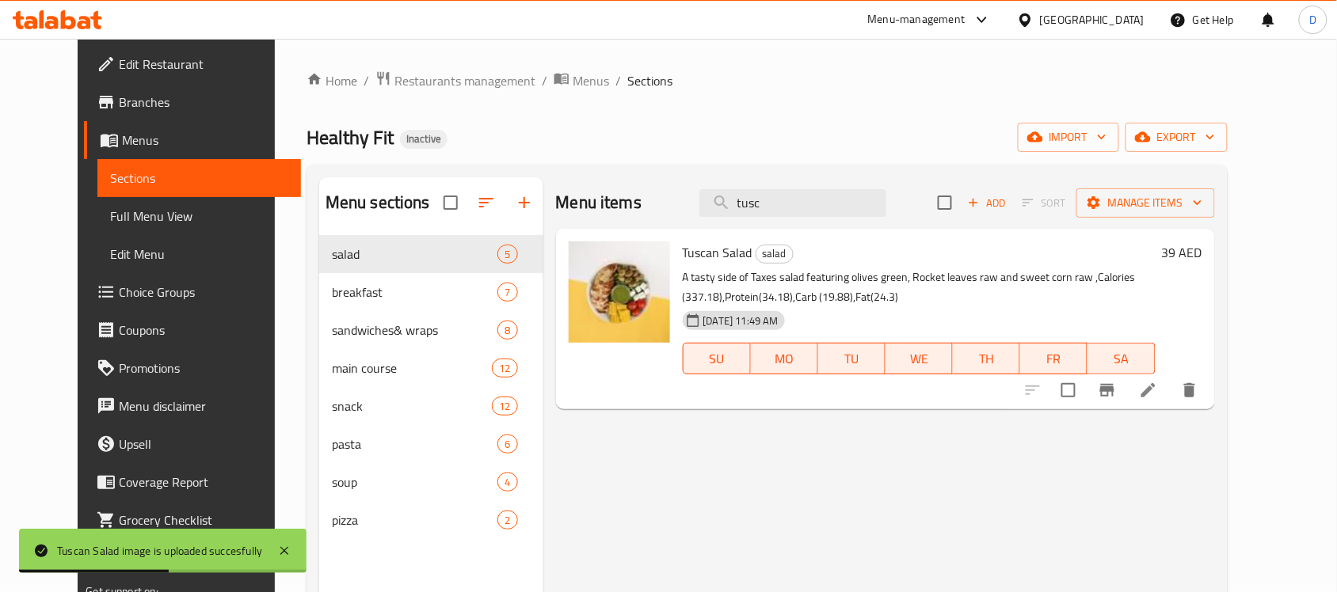
drag, startPoint x: 801, startPoint y: 207, endPoint x: 690, endPoint y: 220, distance: 111.7
click at [690, 220] on div "Menu items tusc Add Sort Manage items" at bounding box center [885, 202] width 659 height 51
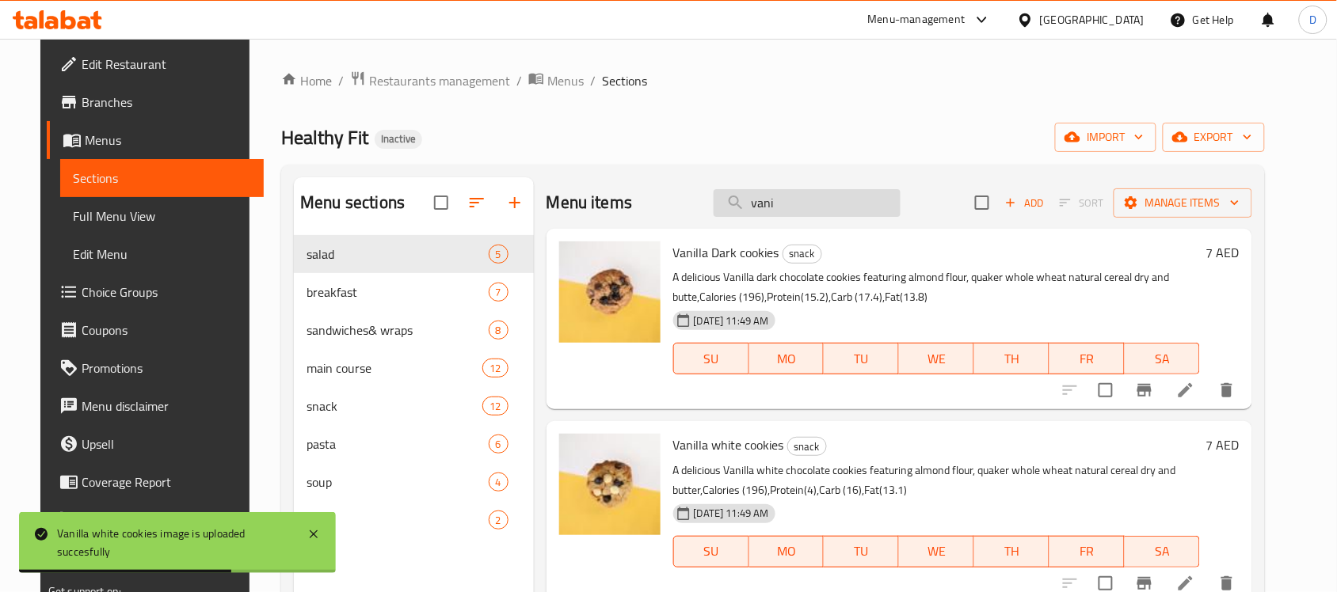
drag, startPoint x: 785, startPoint y: 199, endPoint x: 748, endPoint y: 203, distance: 36.7
click at [748, 203] on input "vani" at bounding box center [806, 203] width 187 height 28
click at [808, 192] on input "vani" at bounding box center [806, 203] width 187 height 28
drag, startPoint x: 823, startPoint y: 207, endPoint x: 739, endPoint y: 203, distance: 84.8
click at [739, 203] on input "vani" at bounding box center [806, 203] width 187 height 28
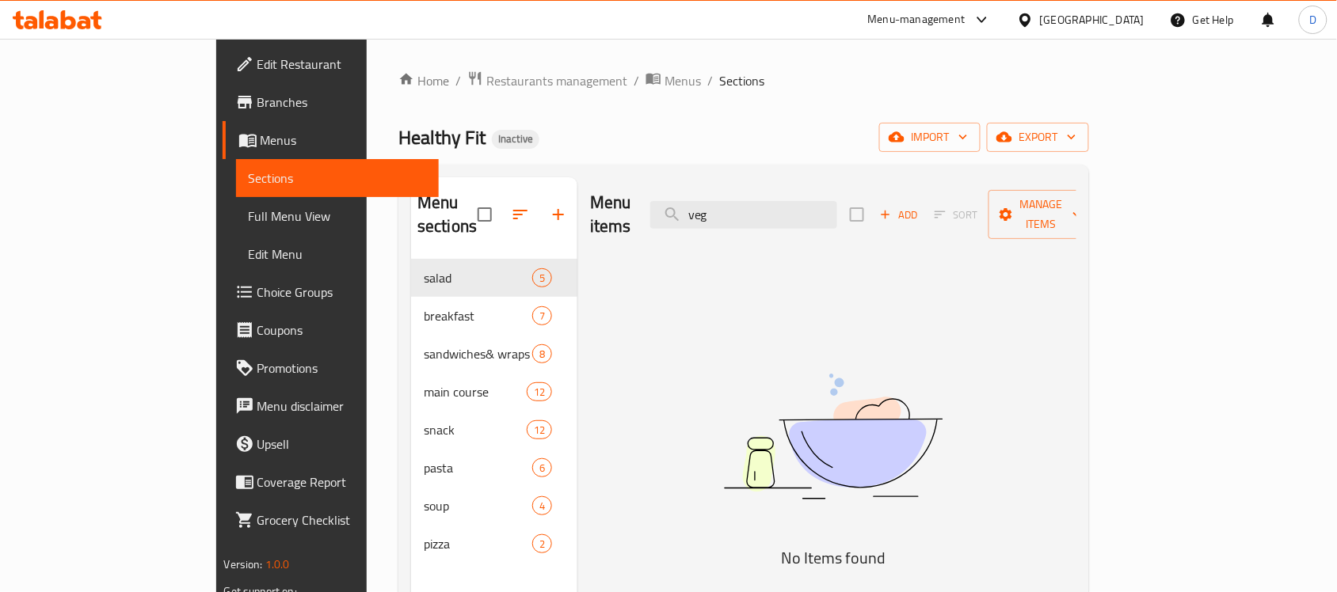
type input "veg p"
click at [812, 204] on input "veg p" at bounding box center [743, 215] width 187 height 28
drag, startPoint x: 812, startPoint y: 204, endPoint x: 748, endPoint y: 208, distance: 63.5
click at [748, 208] on input "veg p" at bounding box center [743, 215] width 187 height 28
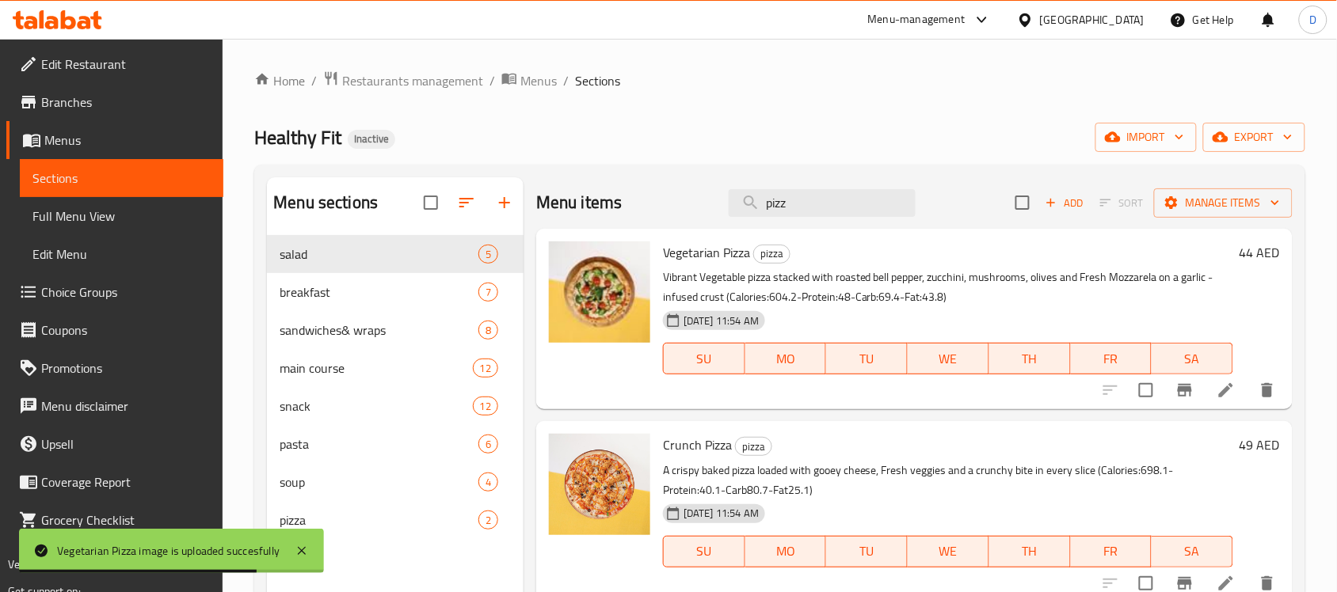
drag, startPoint x: 817, startPoint y: 211, endPoint x: 693, endPoint y: 203, distance: 124.6
click at [693, 203] on div "Menu items pizz Add Sort Manage items" at bounding box center [914, 202] width 756 height 51
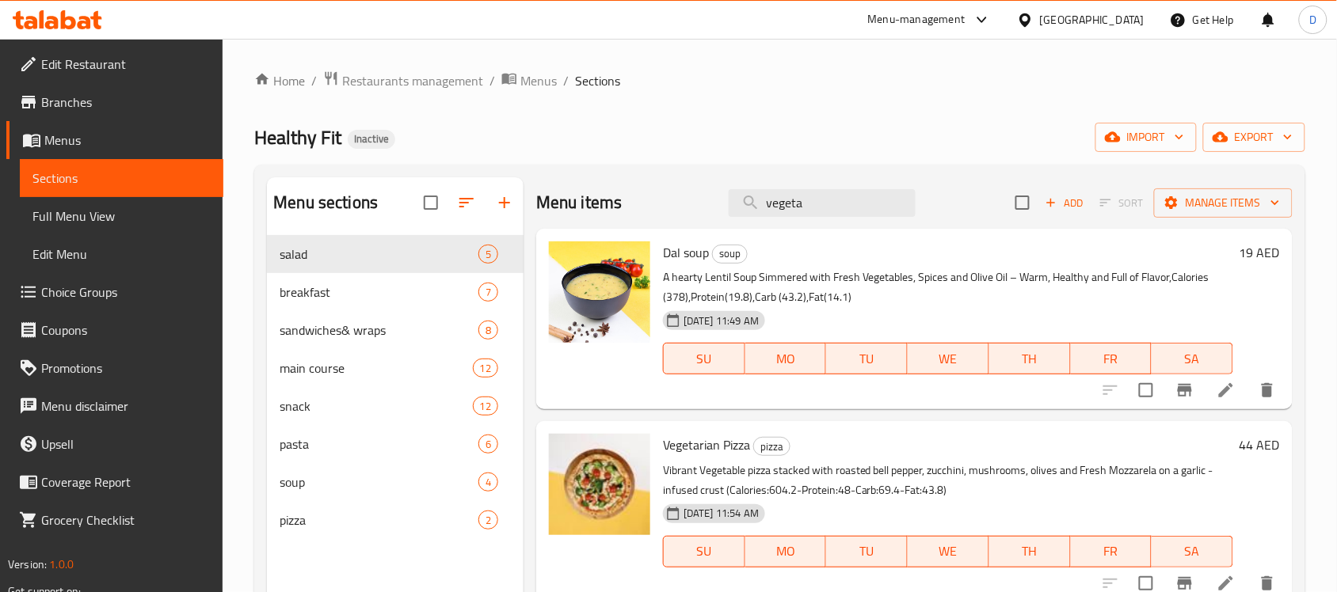
drag, startPoint x: 812, startPoint y: 207, endPoint x: 662, endPoint y: 196, distance: 150.0
click at [662, 196] on div "Menu items vegeta Add Sort Manage items" at bounding box center [914, 202] width 756 height 51
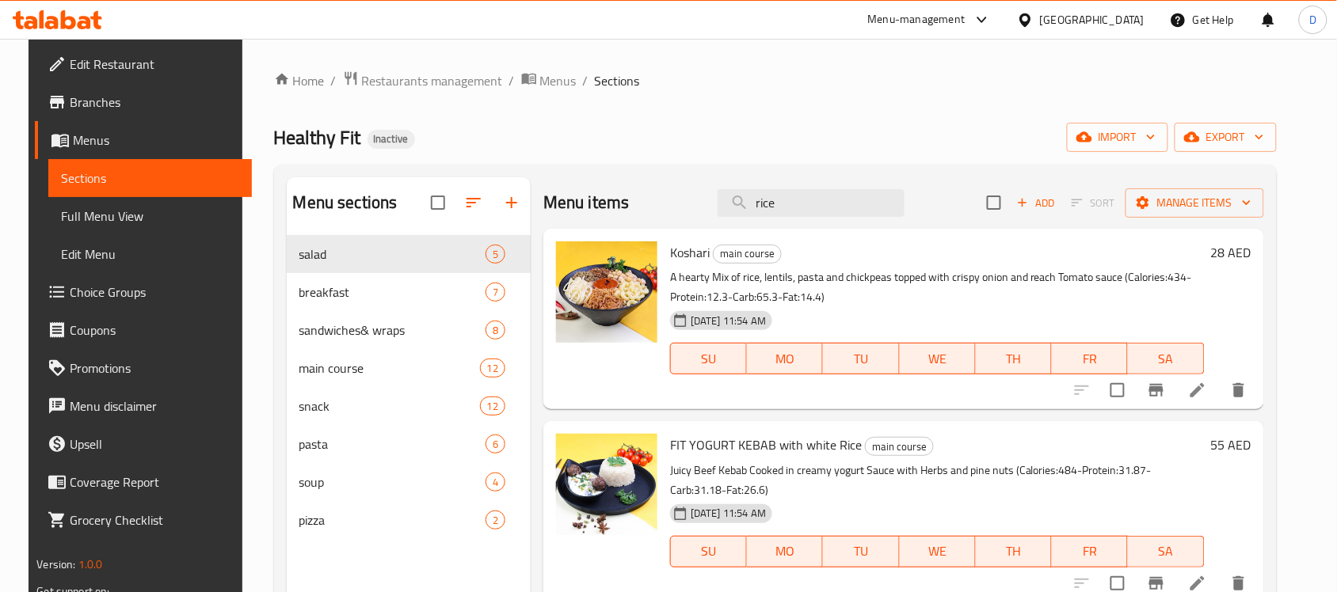
drag, startPoint x: 833, startPoint y: 207, endPoint x: 707, endPoint y: 198, distance: 126.3
click at [707, 198] on div "Menu items rice Add Sort Manage items" at bounding box center [903, 202] width 721 height 51
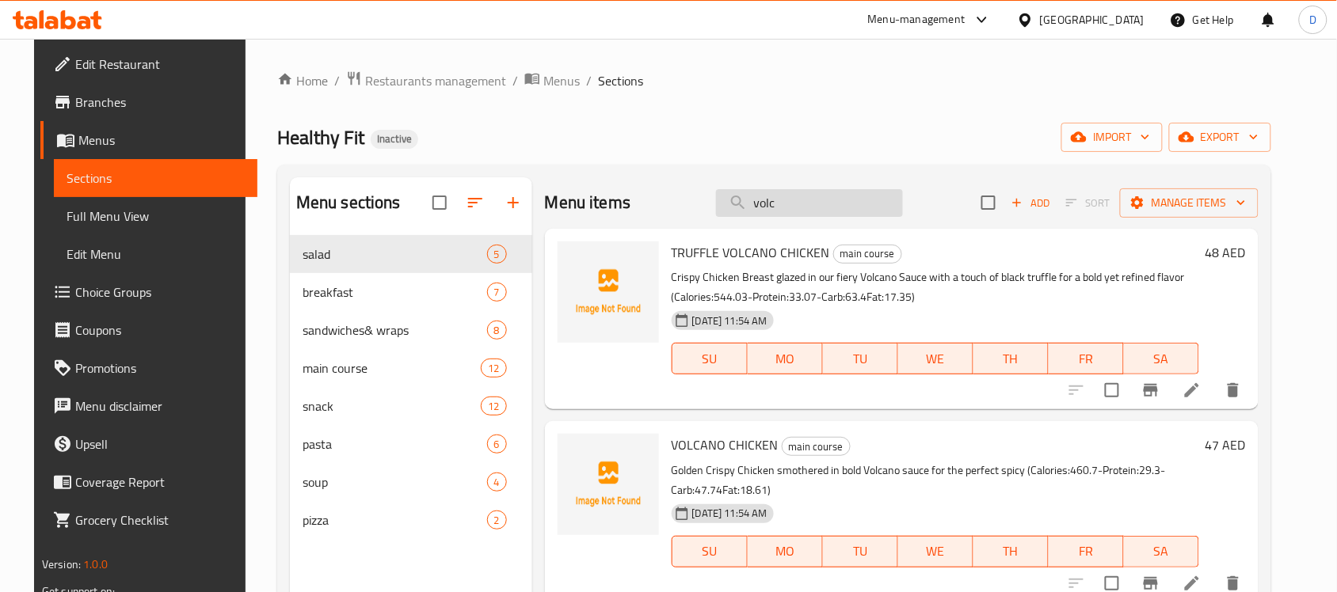
drag, startPoint x: 853, startPoint y: 219, endPoint x: 826, endPoint y: 211, distance: 28.3
click at [850, 219] on div "Menu items volc Add Sort Manage items" at bounding box center [901, 202] width 713 height 51
drag, startPoint x: 814, startPoint y: 204, endPoint x: 694, endPoint y: 210, distance: 119.7
click at [694, 210] on div "Menu items volc Add Sort Manage items" at bounding box center [901, 202] width 713 height 51
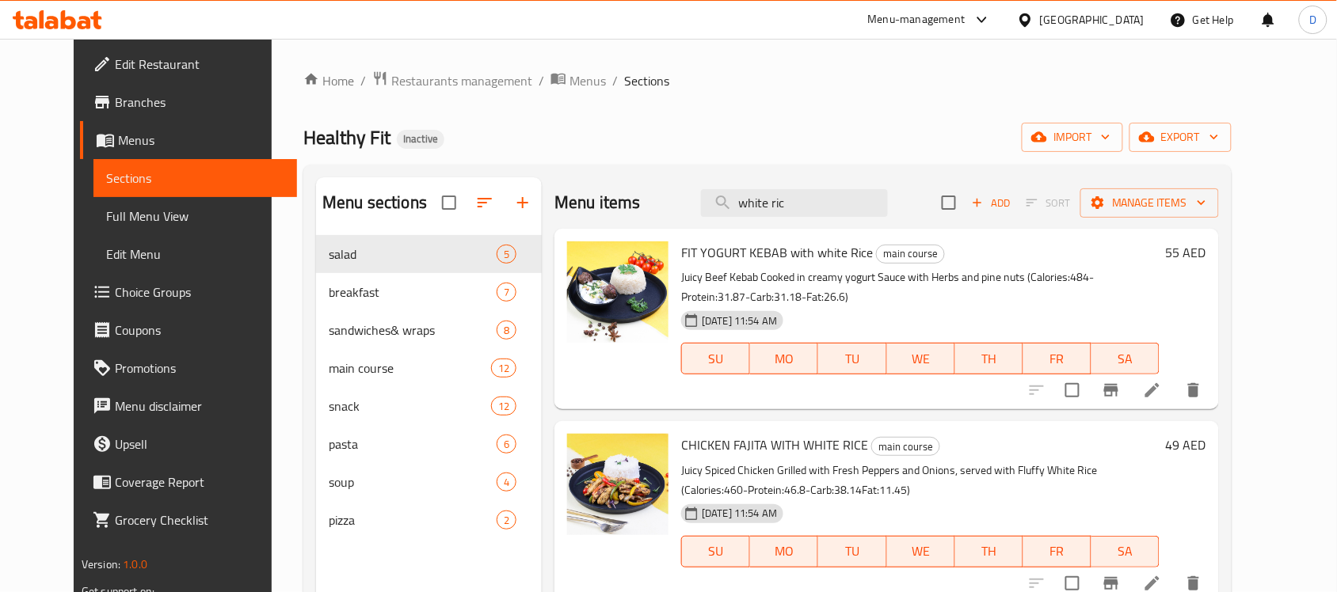
drag, startPoint x: 861, startPoint y: 196, endPoint x: 576, endPoint y: 188, distance: 285.2
click at [576, 188] on div "Menu items white ric Add Sort Manage items" at bounding box center [886, 202] width 664 height 51
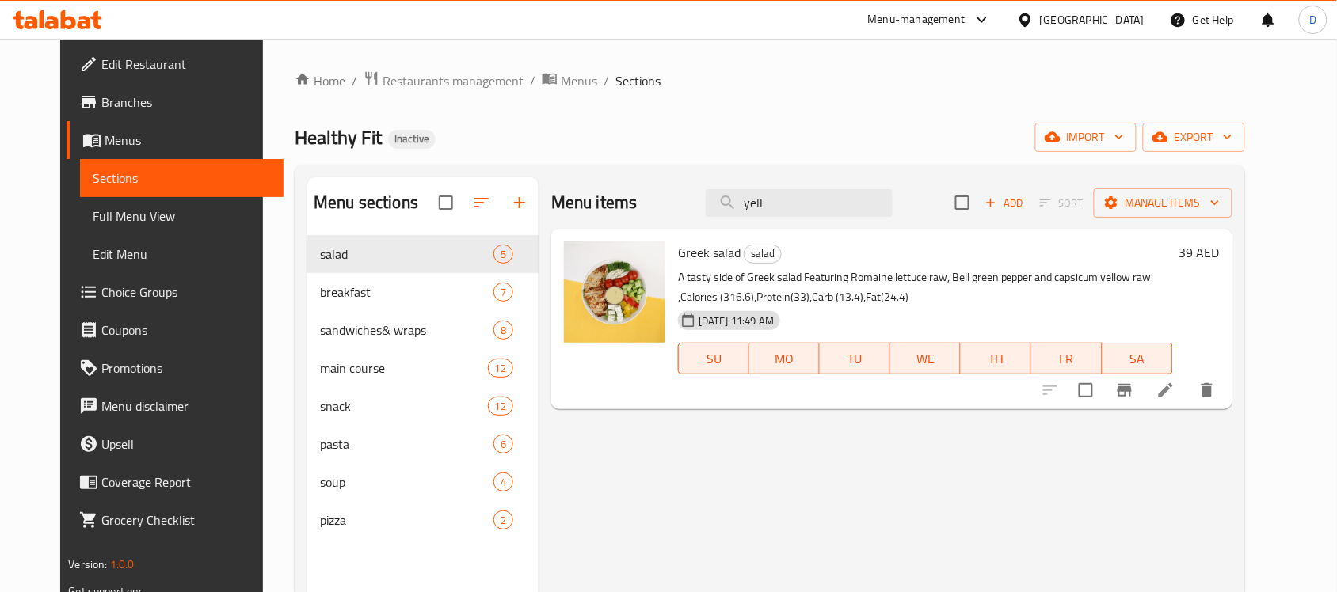
type input "yell"
click at [93, 210] on span "Full Menu View" at bounding box center [182, 216] width 178 height 19
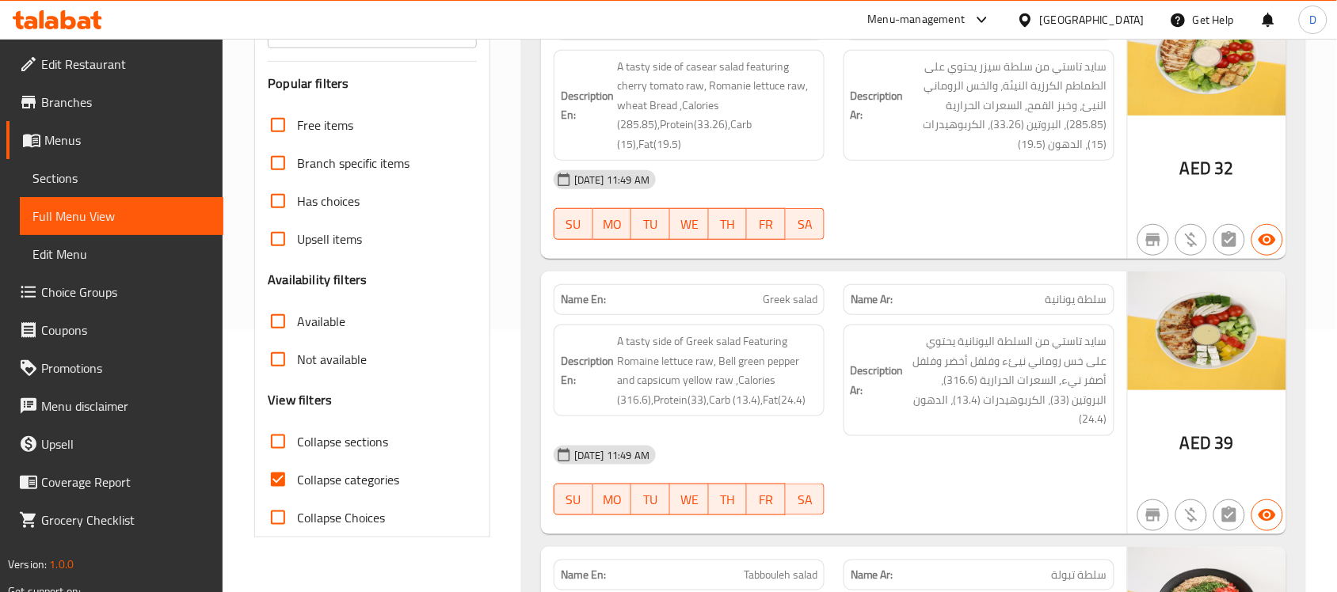
scroll to position [297, 0]
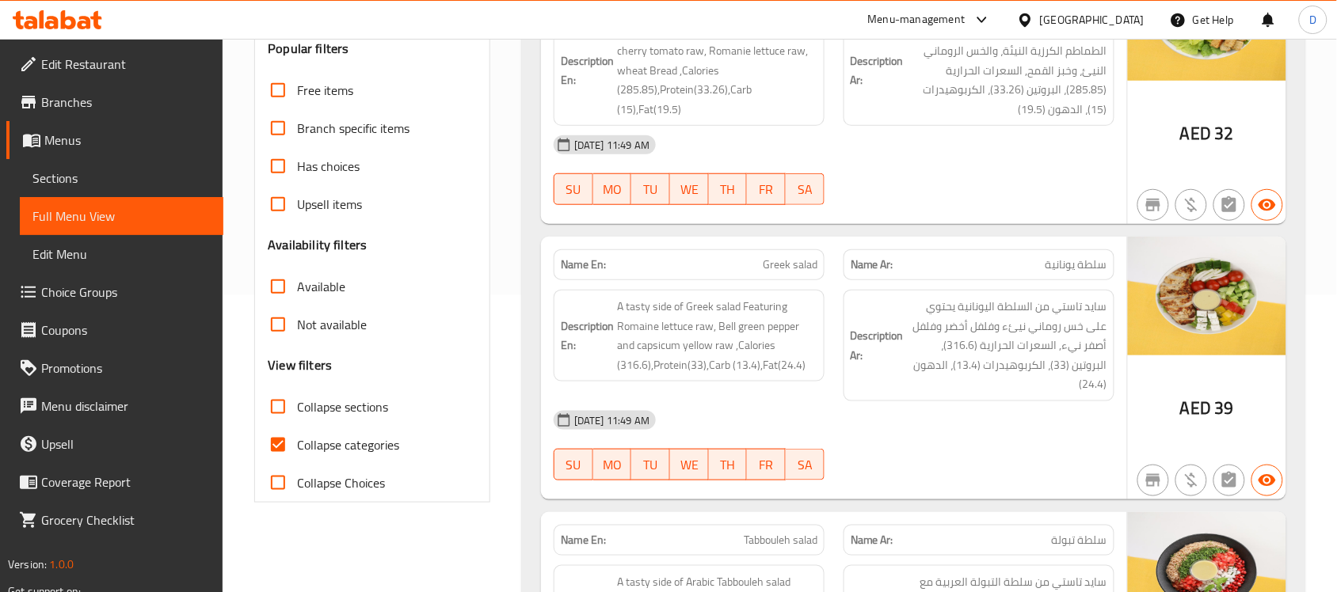
click at [278, 442] on input "Collapse categories" at bounding box center [278, 445] width 38 height 38
checkbox input "false"
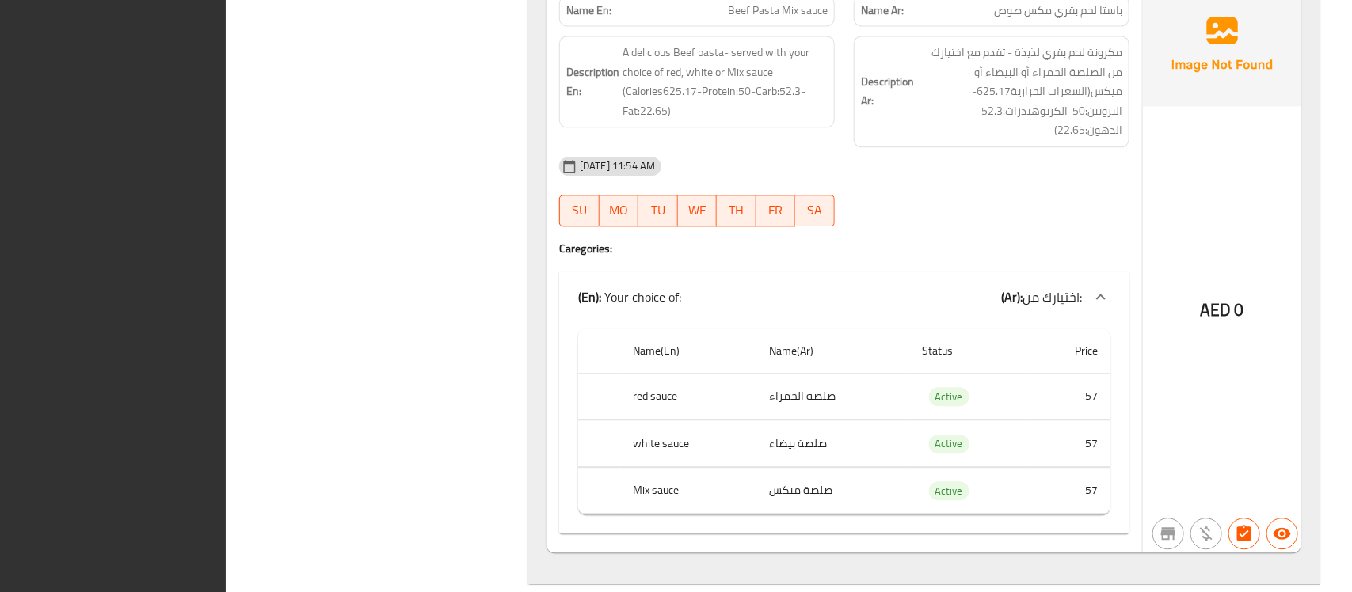
scroll to position [0, 0]
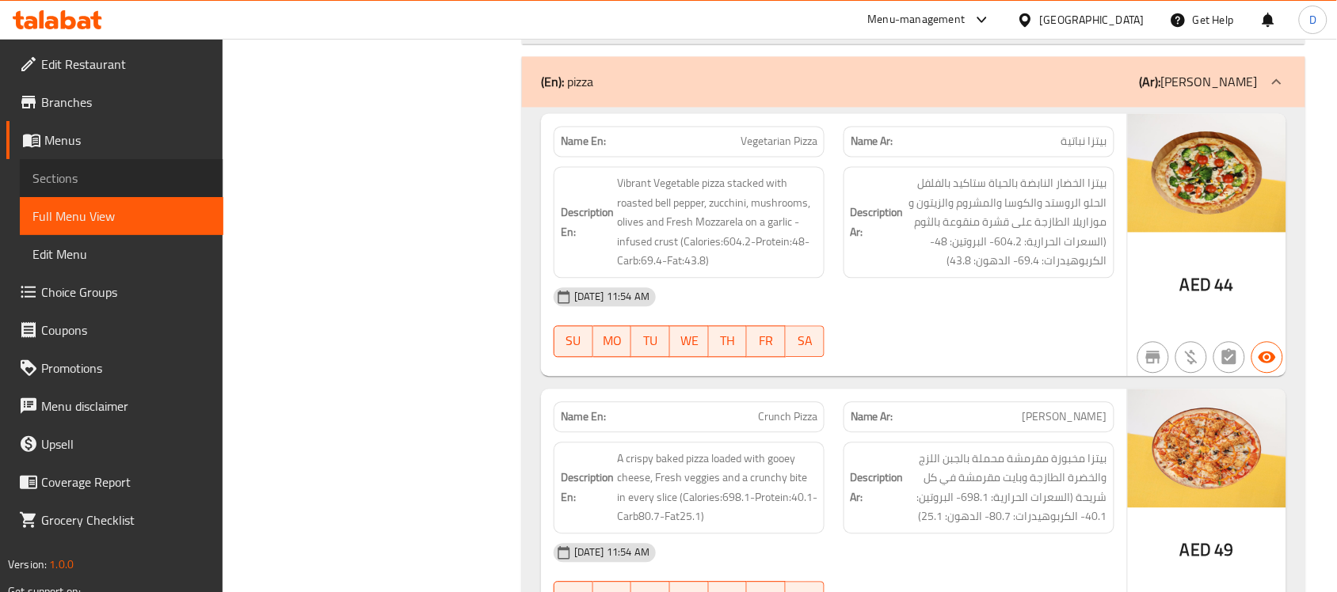
click at [85, 182] on span "Sections" at bounding box center [121, 178] width 178 height 19
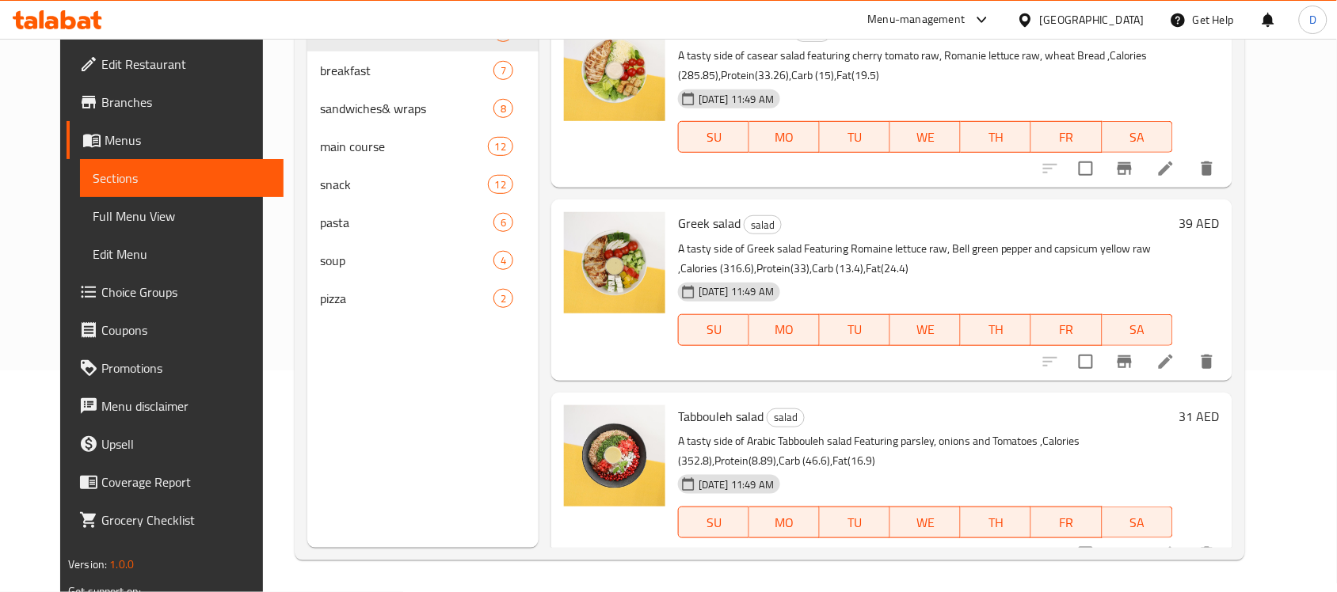
scroll to position [222, 0]
click at [105, 146] on span "Menus" at bounding box center [188, 140] width 166 height 19
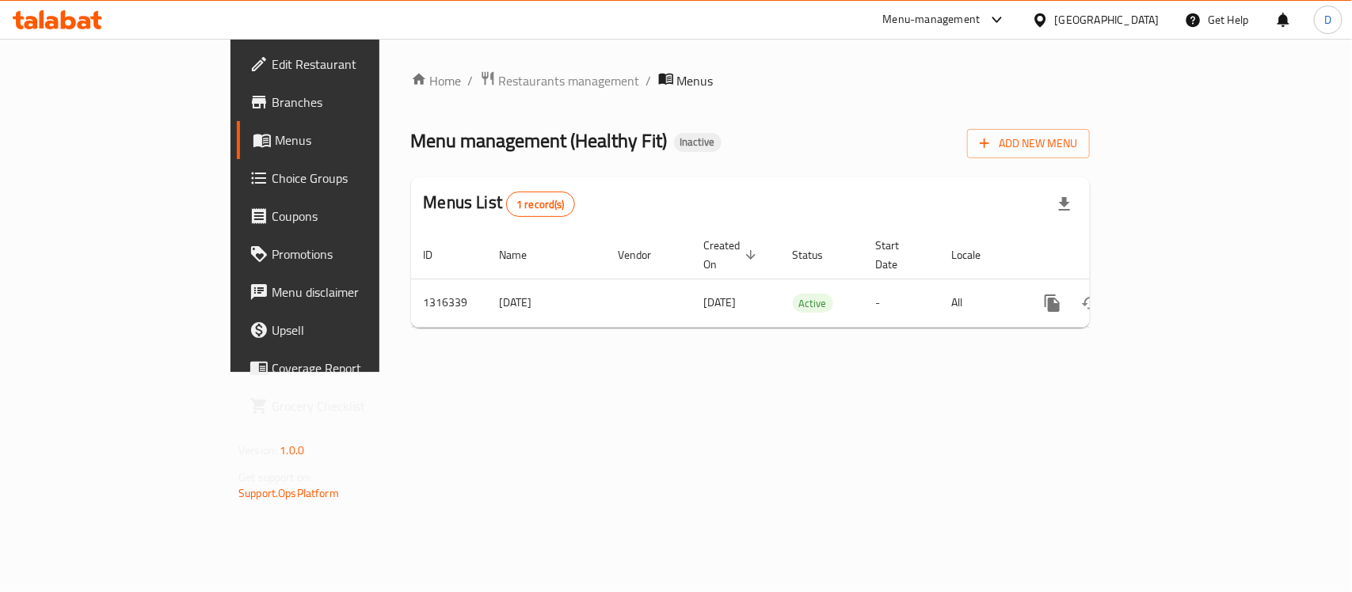
click at [1066, 22] on div "[GEOGRAPHIC_DATA]" at bounding box center [1107, 19] width 105 height 17
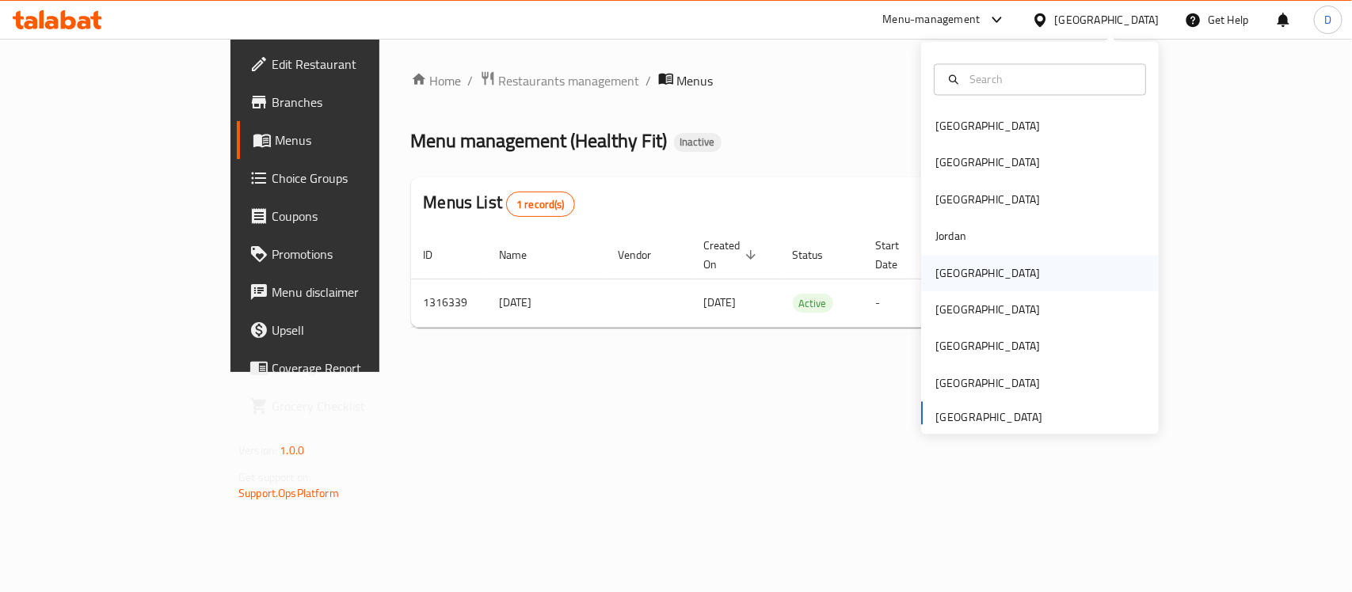
click at [943, 261] on div "[GEOGRAPHIC_DATA]" at bounding box center [987, 273] width 130 height 36
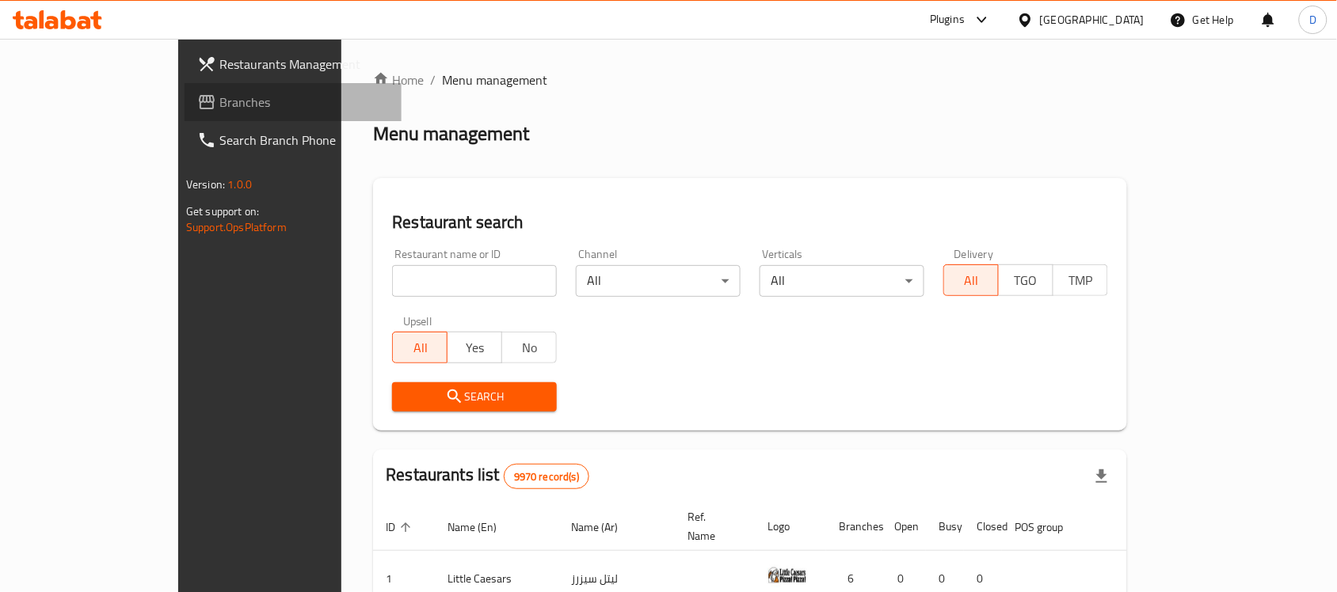
click at [219, 95] on span "Branches" at bounding box center [303, 102] width 169 height 19
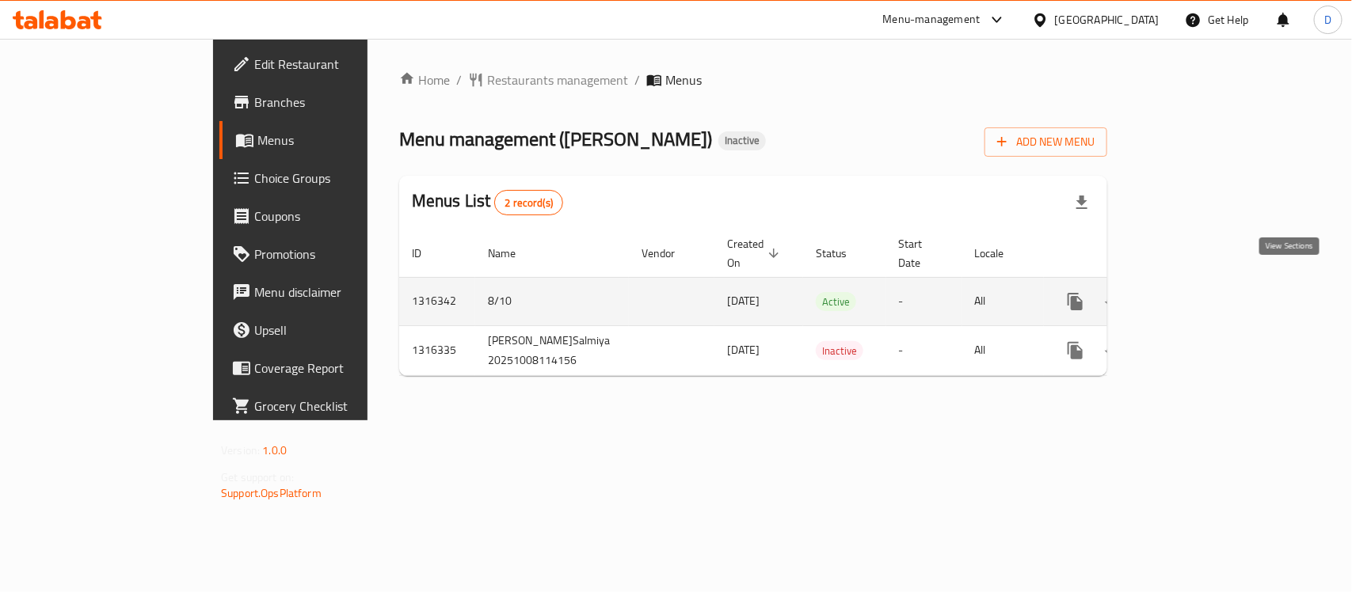
click at [1196, 295] on icon "enhanced table" at bounding box center [1189, 302] width 14 height 14
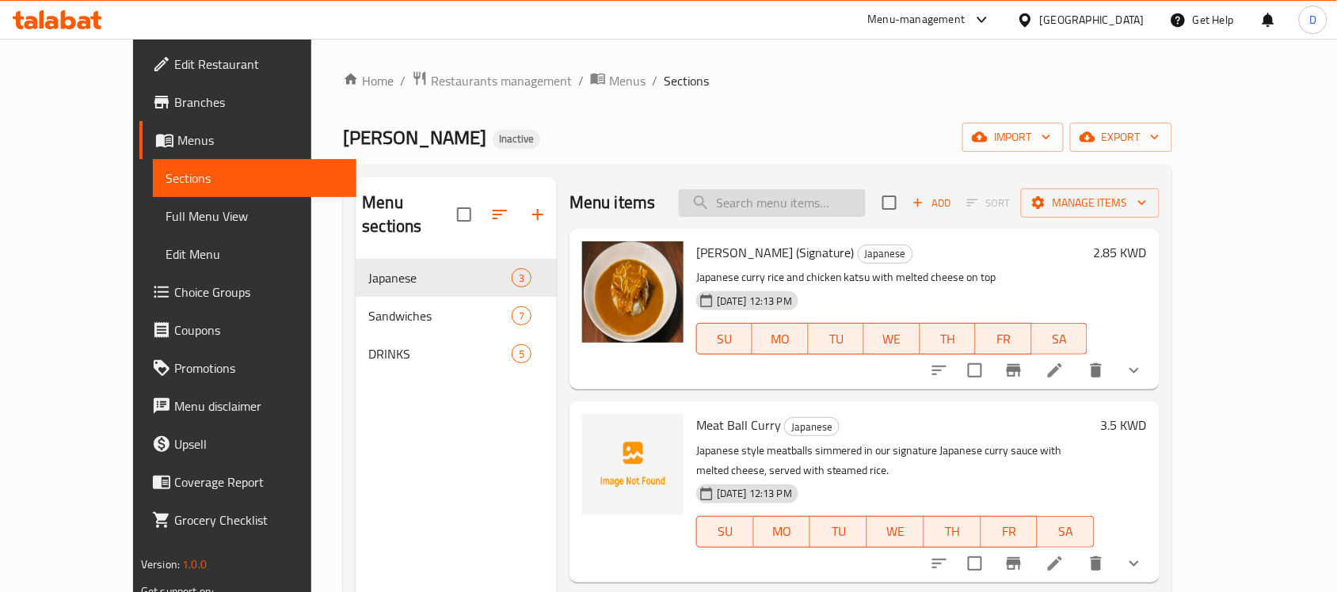
click at [806, 211] on input "search" at bounding box center [772, 203] width 187 height 28
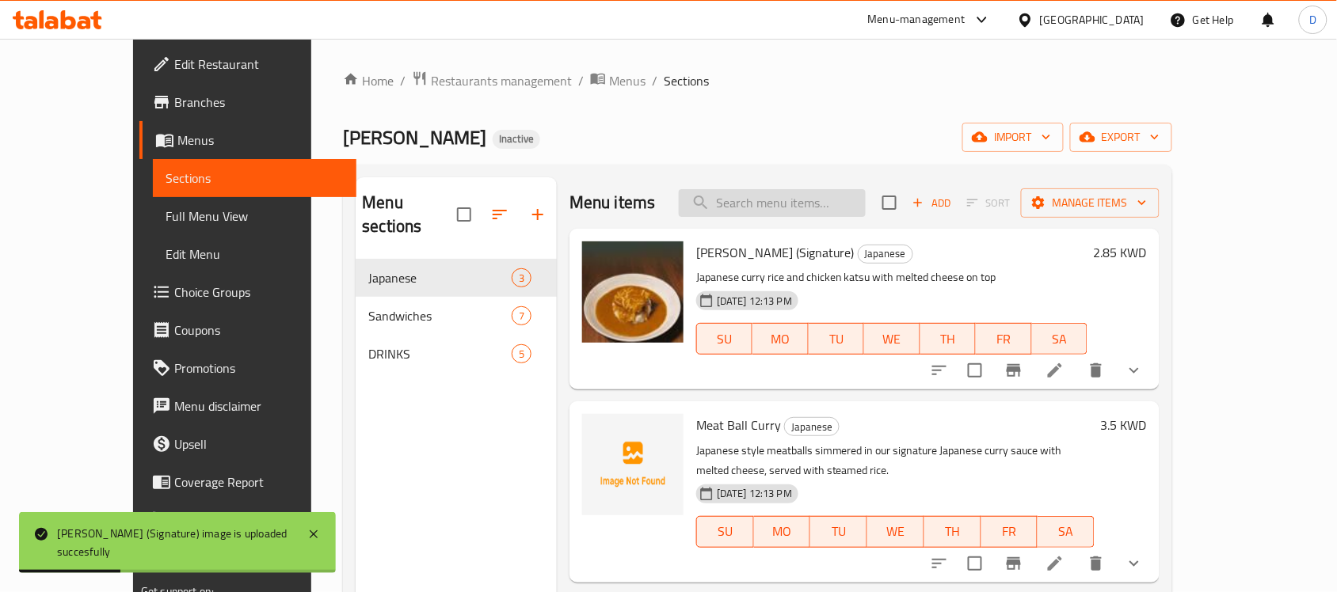
click at [842, 211] on input "search" at bounding box center [772, 203] width 187 height 28
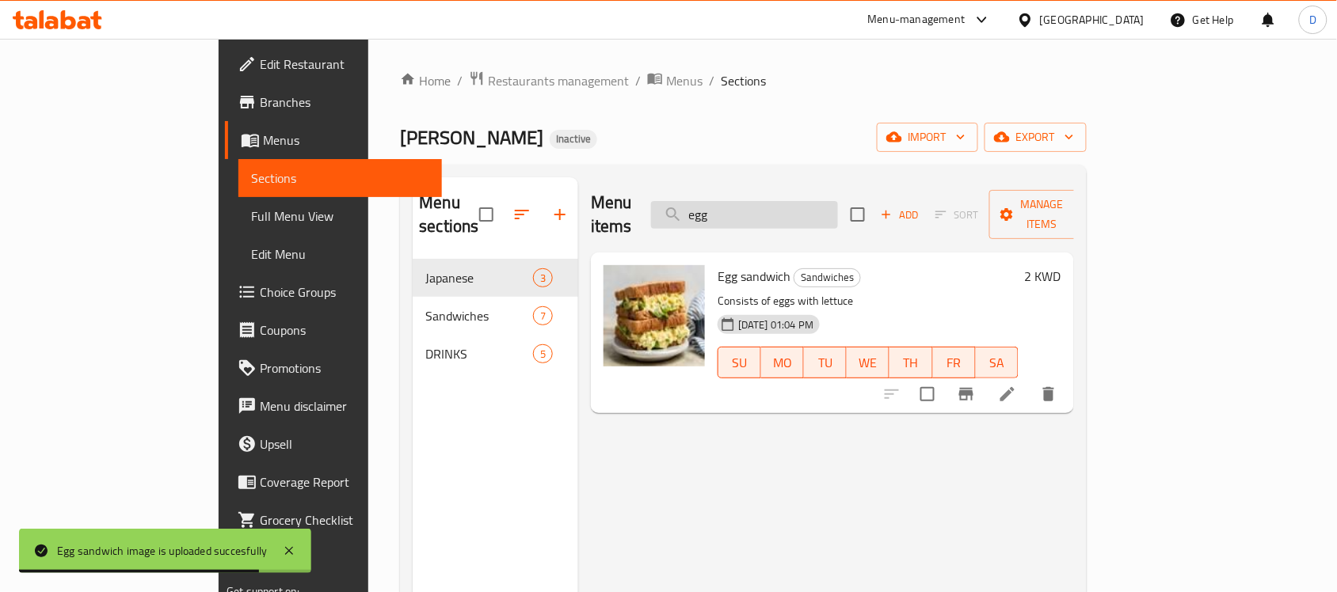
drag, startPoint x: 816, startPoint y: 200, endPoint x: 748, endPoint y: 204, distance: 68.3
click at [748, 204] on input "egg" at bounding box center [744, 215] width 187 height 28
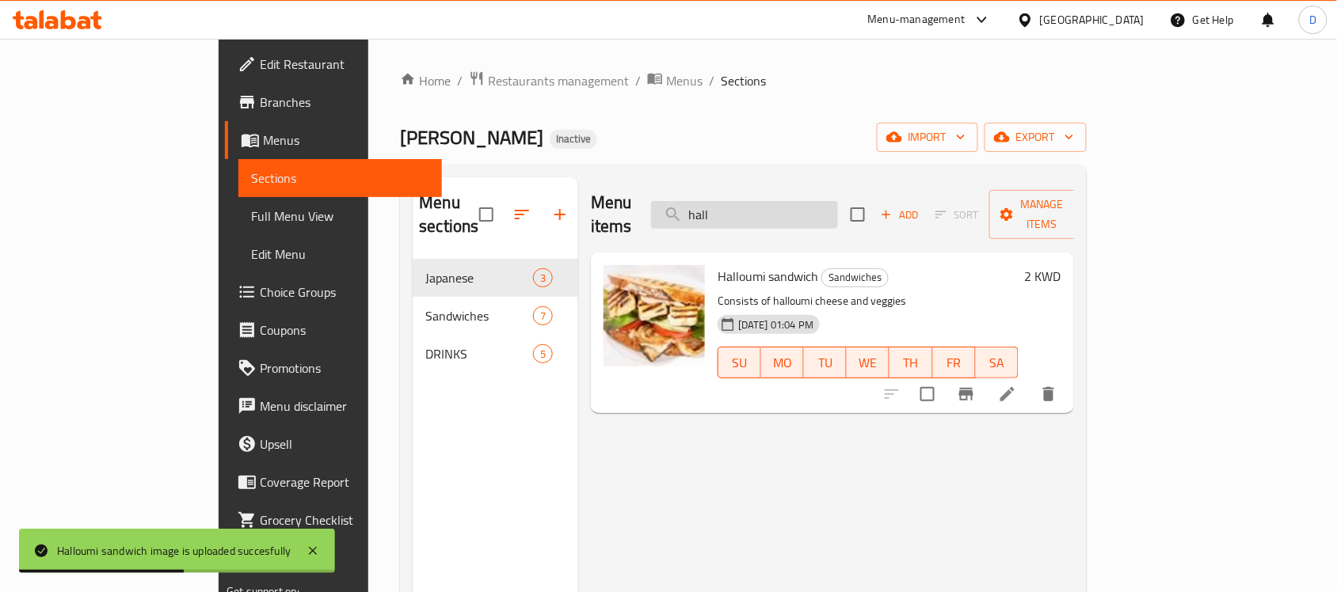
drag, startPoint x: 813, startPoint y: 200, endPoint x: 754, endPoint y: 202, distance: 59.4
click at [754, 202] on input "hall" at bounding box center [744, 215] width 187 height 28
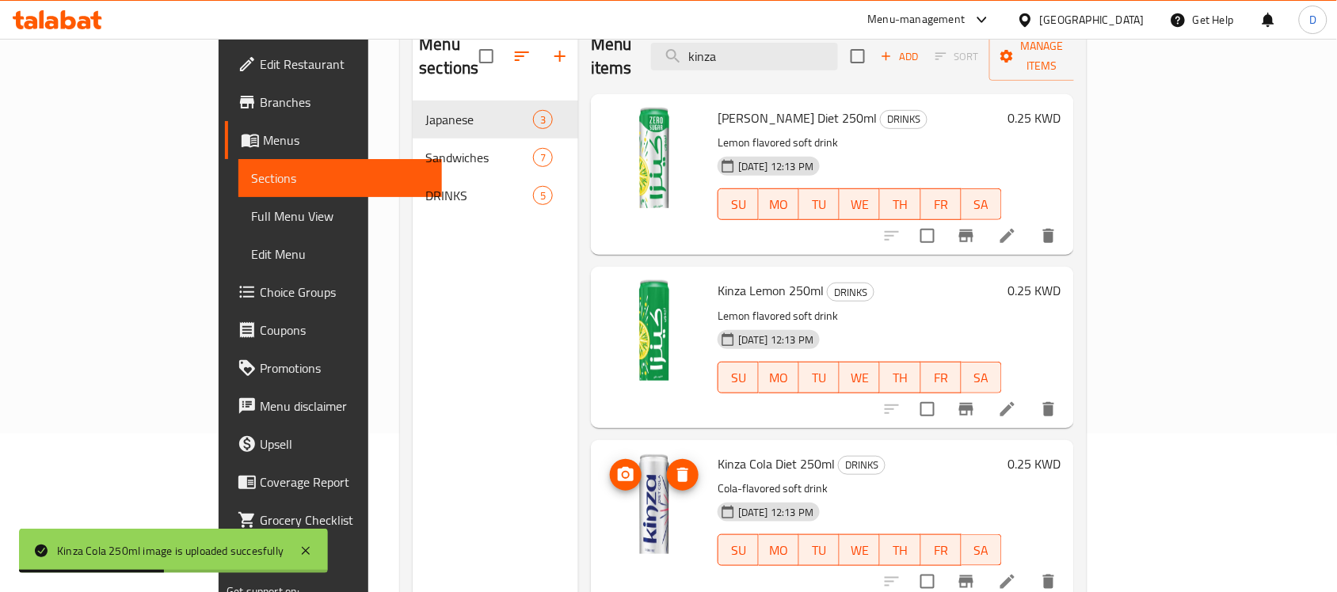
scroll to position [124, 0]
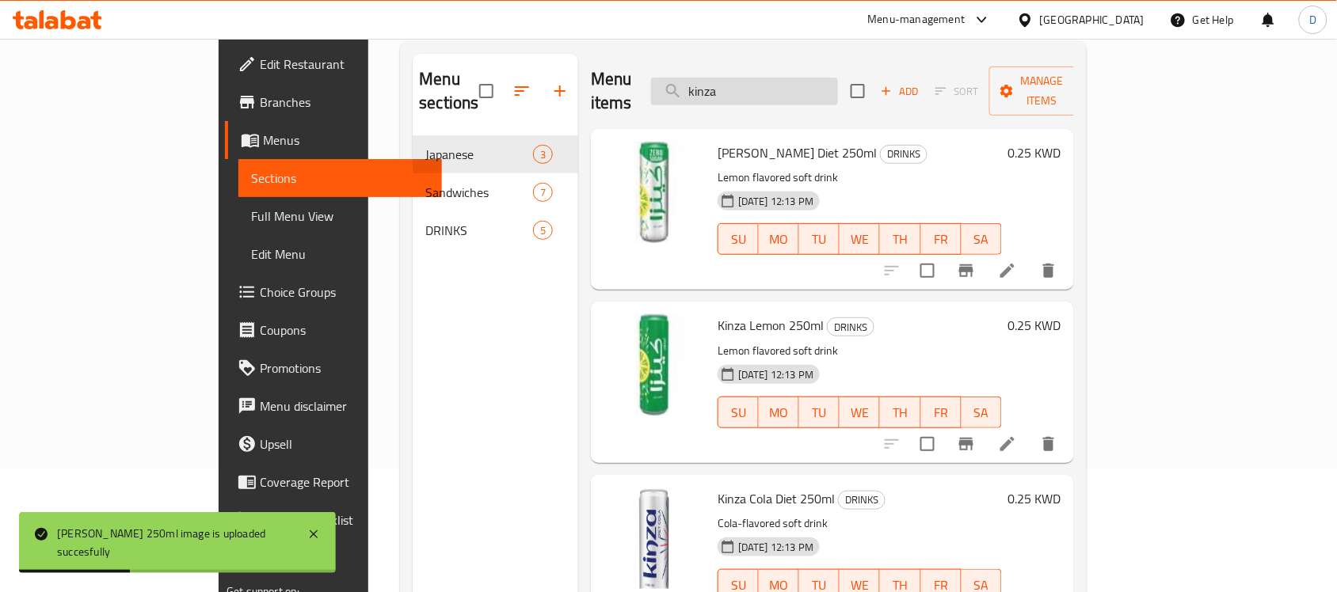
drag, startPoint x: 832, startPoint y: 80, endPoint x: 745, endPoint y: 84, distance: 87.2
click at [745, 84] on input "kinza" at bounding box center [744, 92] width 187 height 28
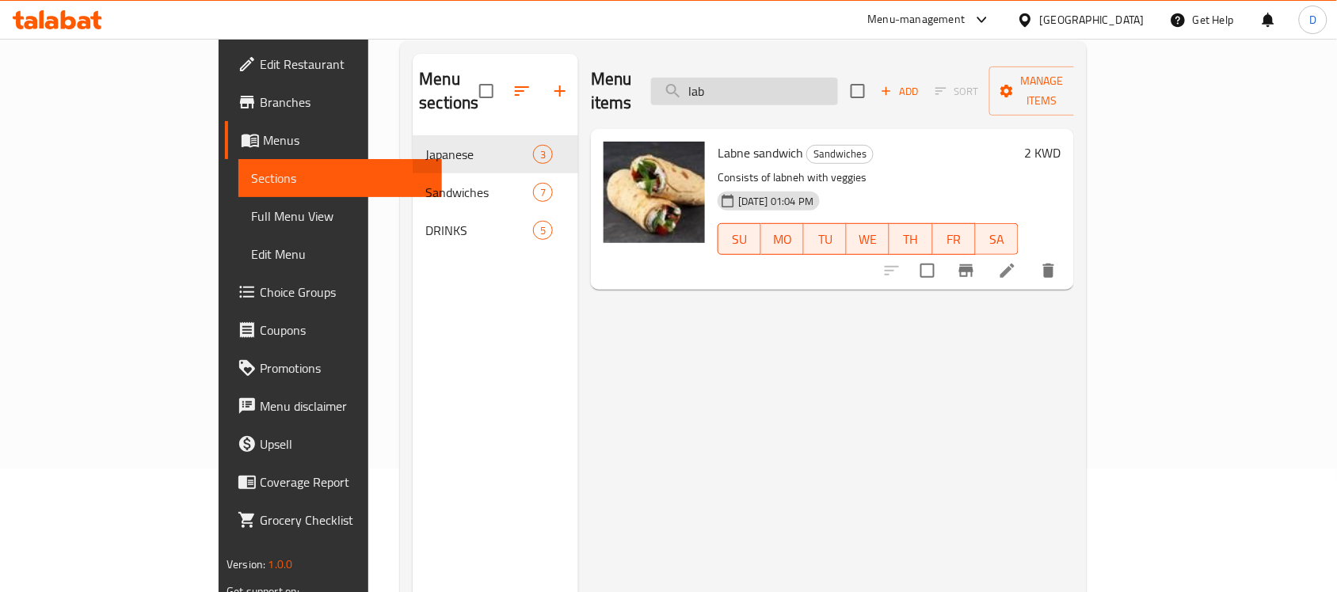
drag, startPoint x: 793, startPoint y: 72, endPoint x: 730, endPoint y: 89, distance: 64.7
click at [730, 89] on input "lab" at bounding box center [744, 92] width 187 height 28
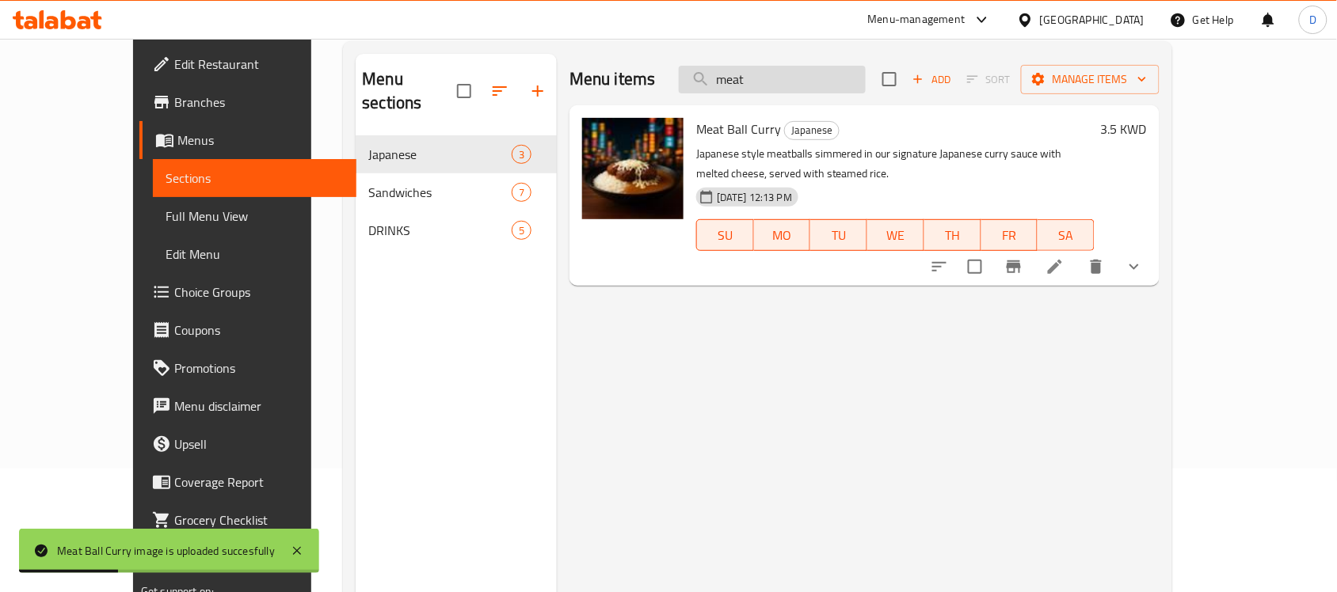
drag, startPoint x: 825, startPoint y: 84, endPoint x: 733, endPoint y: 84, distance: 91.9
click at [733, 84] on input "meat" at bounding box center [772, 80] width 187 height 28
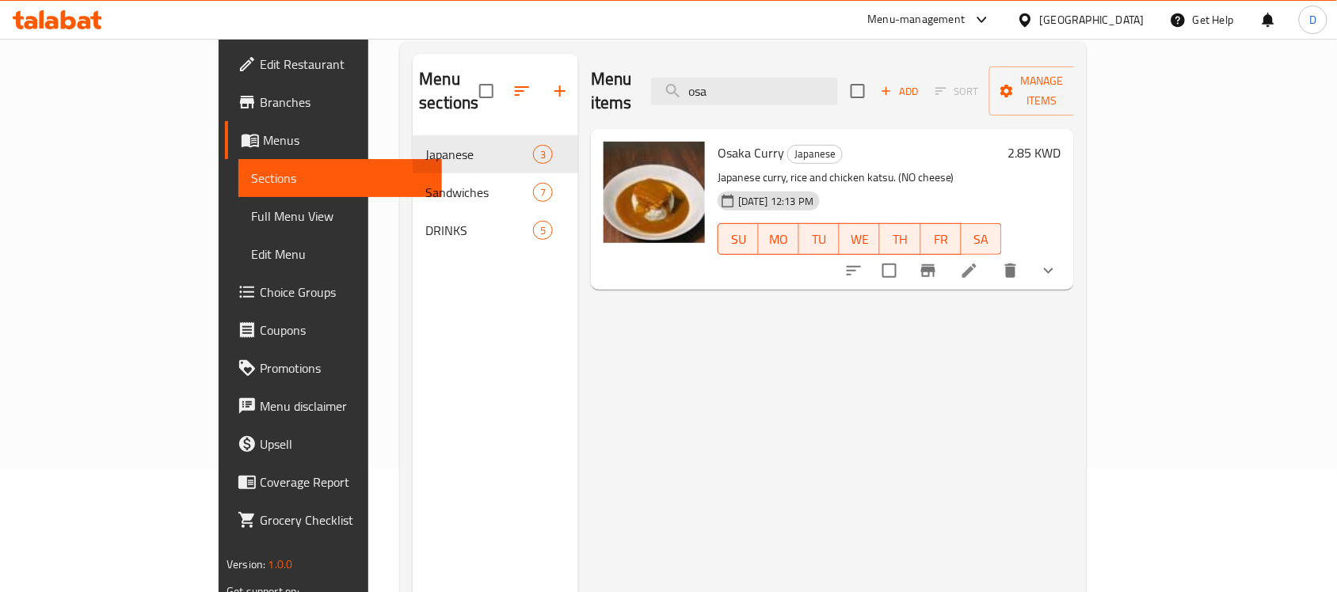
drag, startPoint x: 809, startPoint y: 83, endPoint x: 701, endPoint y: 71, distance: 109.1
click at [701, 71] on div "Menu items osa Add Sort Manage items" at bounding box center [832, 91] width 483 height 75
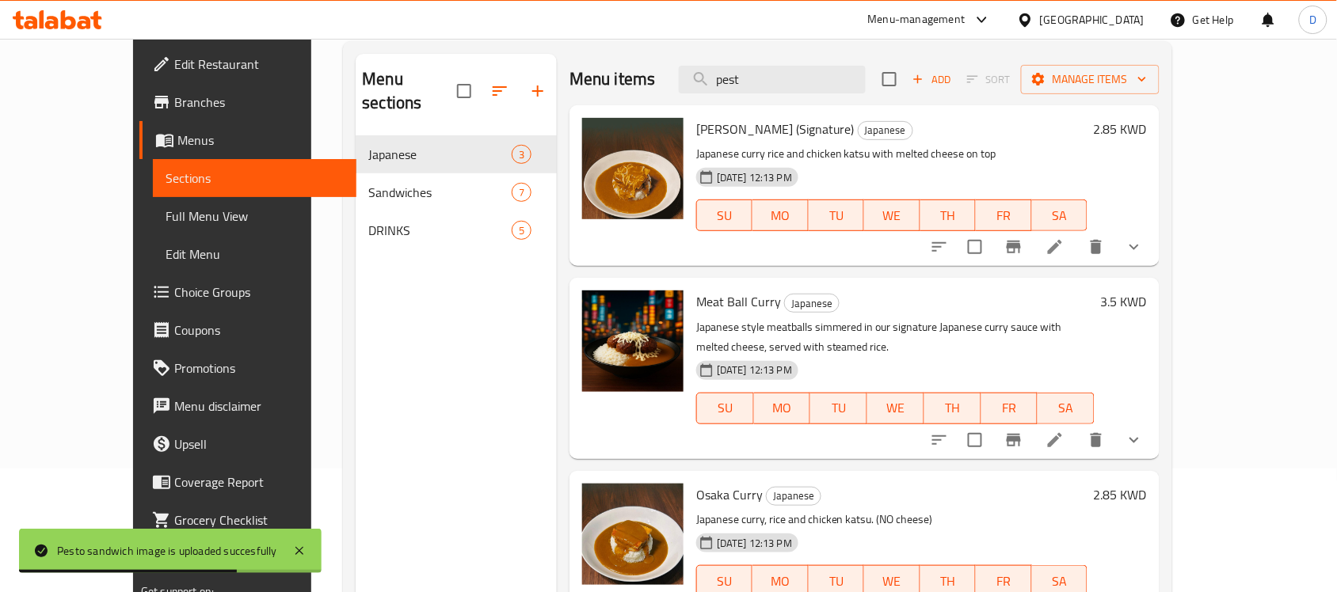
drag, startPoint x: 814, startPoint y: 89, endPoint x: 706, endPoint y: 104, distance: 108.7
click at [706, 104] on div "Menu items pest Add Sort Manage items" at bounding box center [864, 79] width 590 height 51
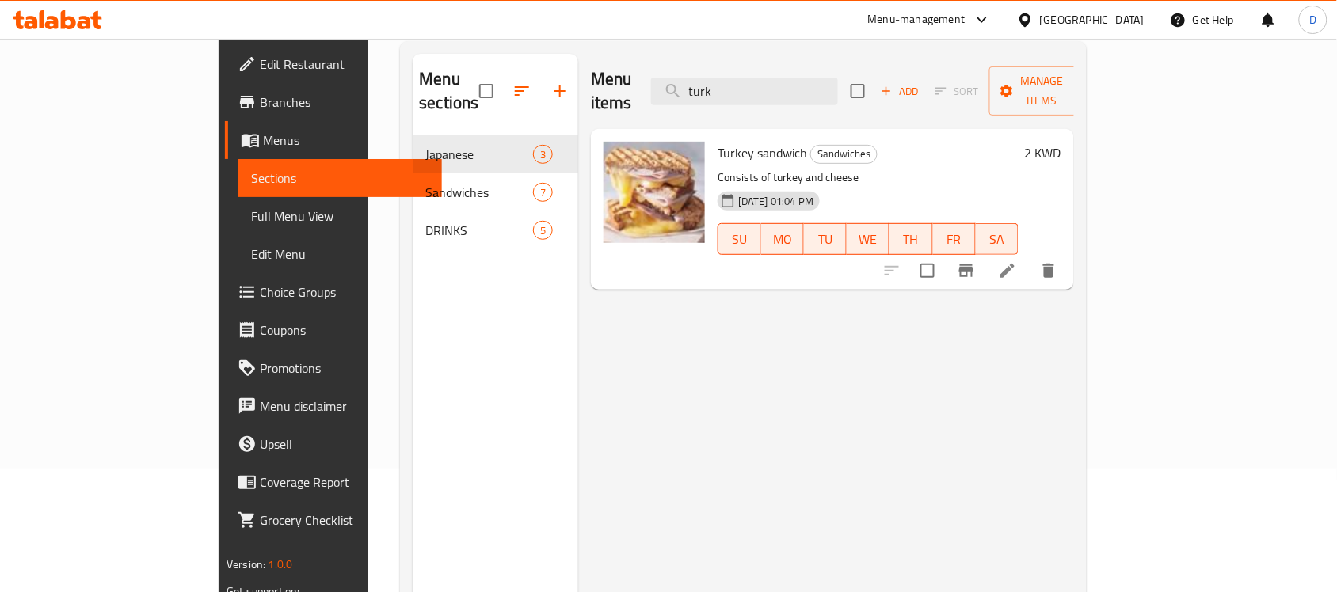
drag, startPoint x: 820, startPoint y: 79, endPoint x: 669, endPoint y: 97, distance: 152.2
click at [669, 97] on div "Menu items turk Add Sort Manage items" at bounding box center [832, 91] width 483 height 75
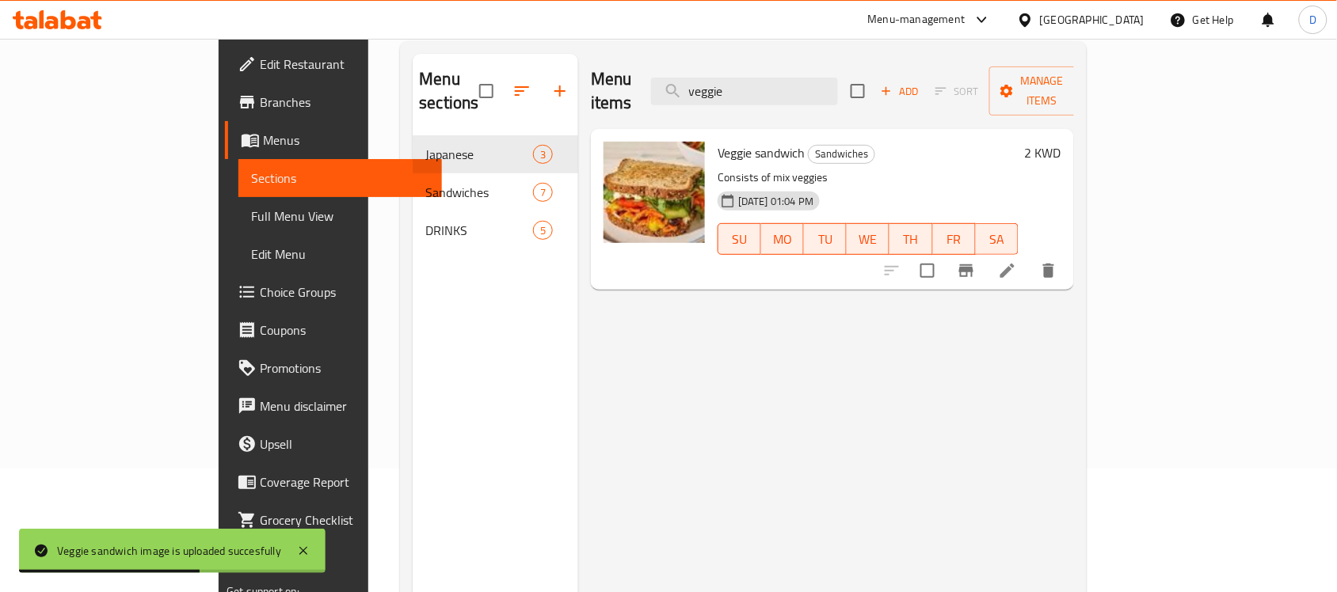
drag, startPoint x: 826, startPoint y: 91, endPoint x: 734, endPoint y: 120, distance: 96.4
click at [734, 120] on div "Menu items veggie Add Sort Manage items Veggie sandwich Sandwiches Consists of …" at bounding box center [826, 350] width 496 height 592
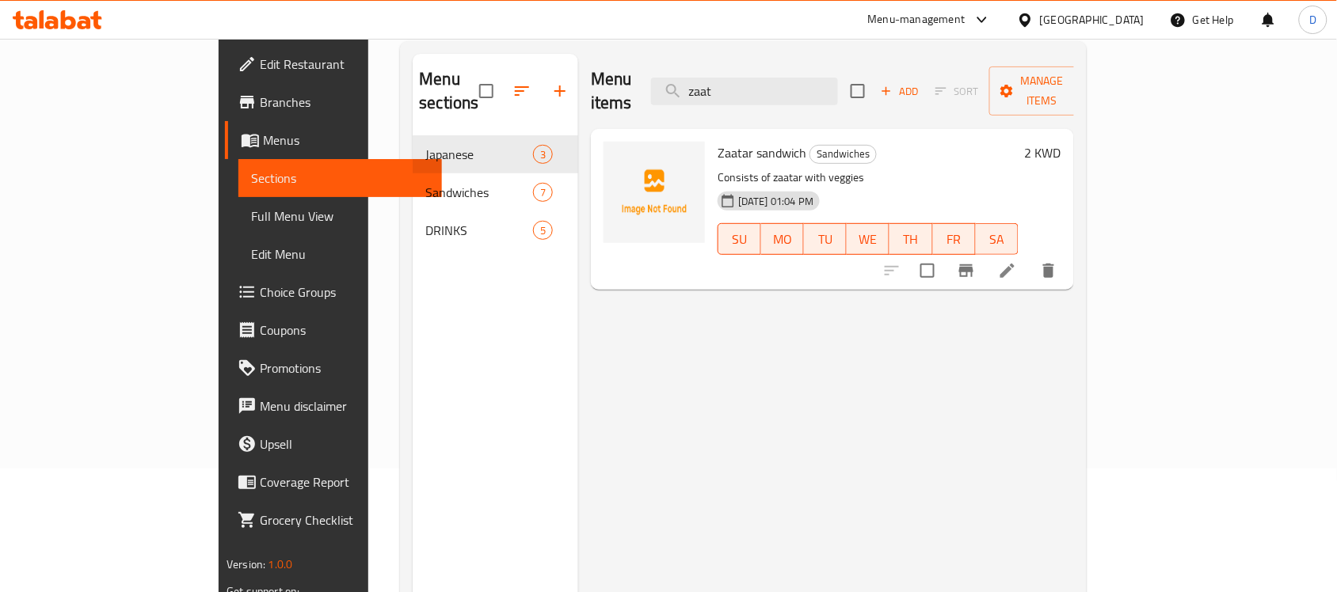
type input "zaat"
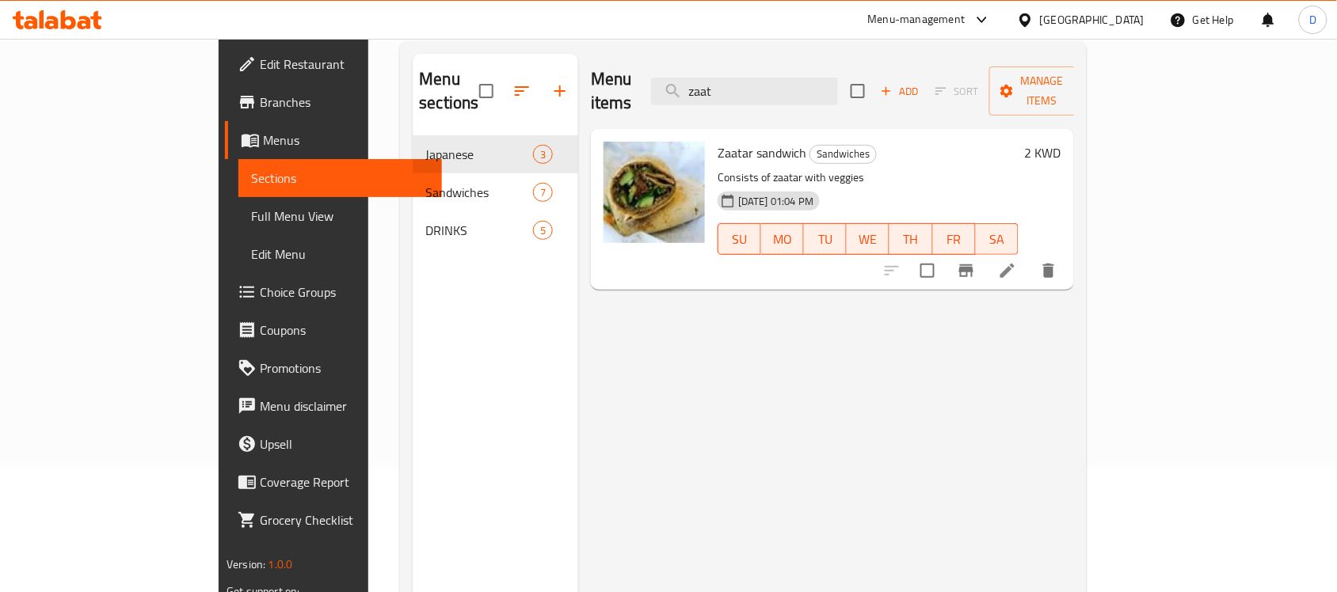
click at [251, 220] on span "Full Menu View" at bounding box center [340, 216] width 178 height 19
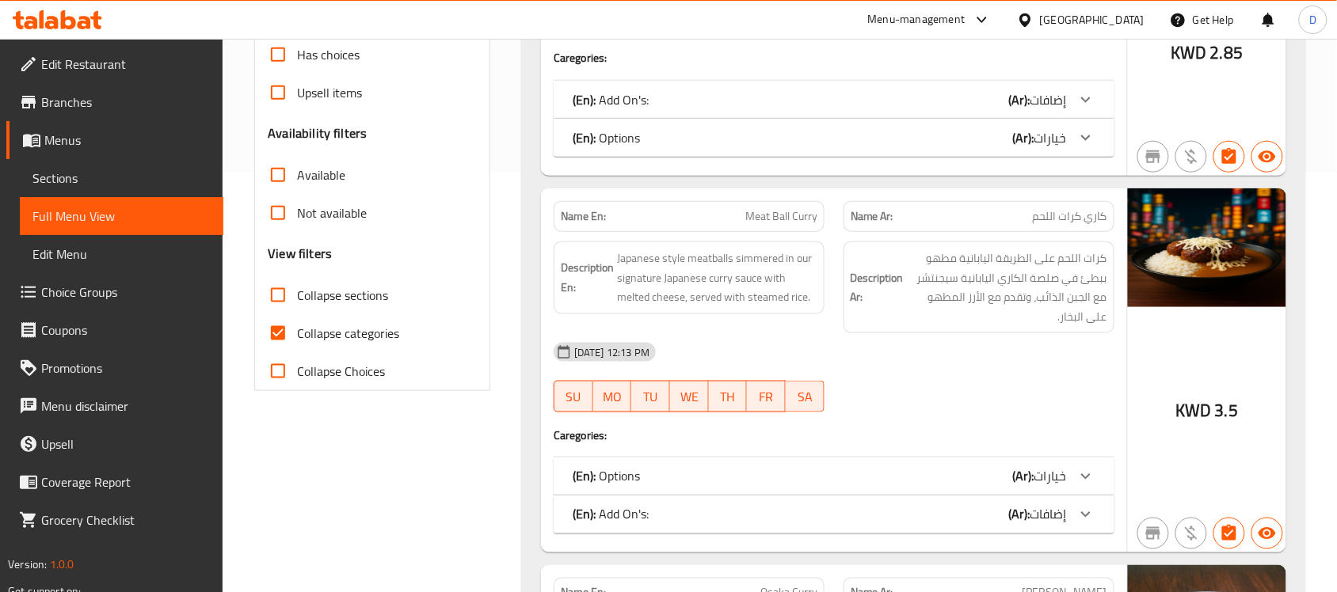
scroll to position [420, 0]
click at [279, 329] on input "Collapse categories" at bounding box center [278, 333] width 38 height 38
checkbox input "false"
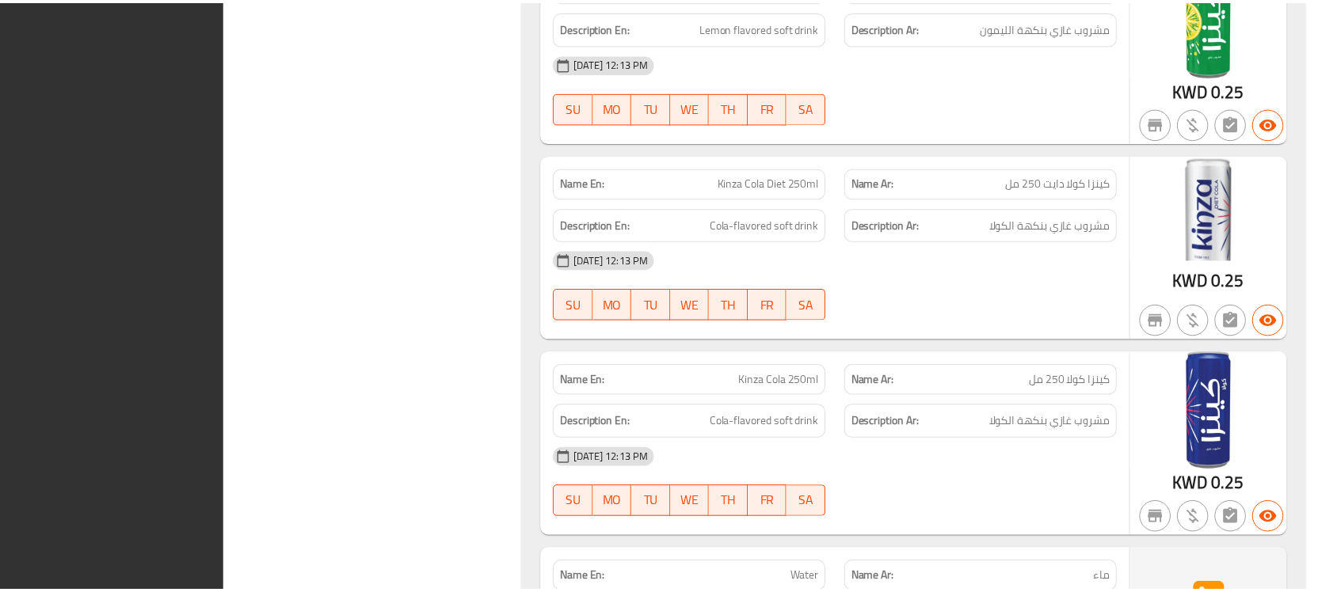
scroll to position [5410, 0]
